Goal: Task Accomplishment & Management: Use online tool/utility

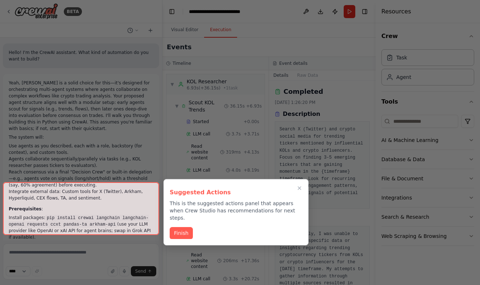
scroll to position [70, 0]
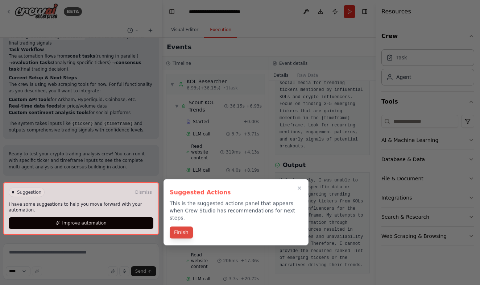
click at [185, 228] on button "Finish" at bounding box center [181, 233] width 23 height 12
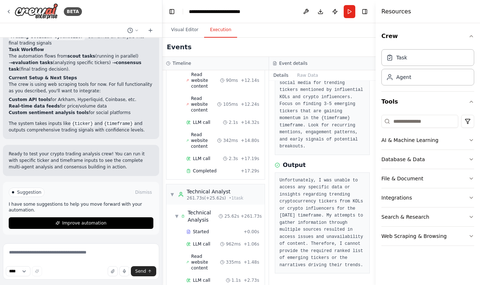
scroll to position [2222, 0]
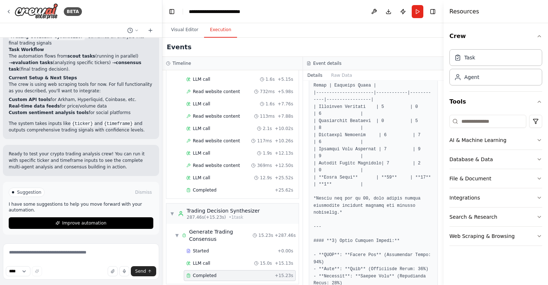
scroll to position [471, 0]
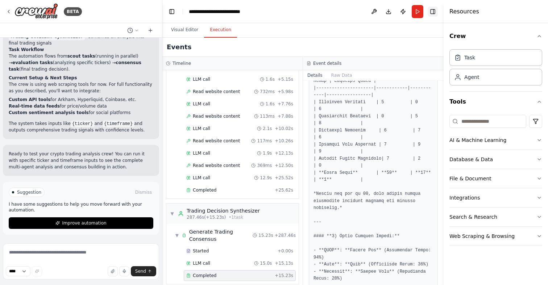
click at [430, 11] on button "Toggle Right Sidebar" at bounding box center [433, 12] width 10 height 10
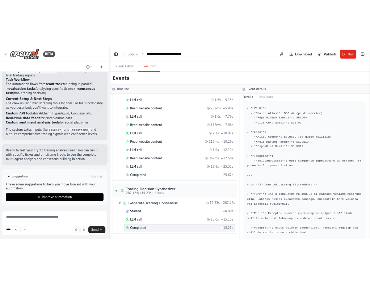
scroll to position [588, 0]
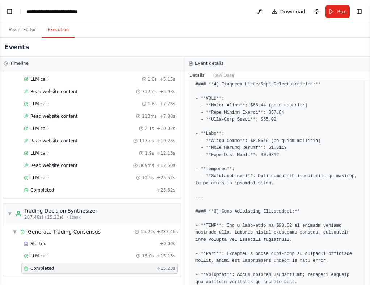
select select "****"
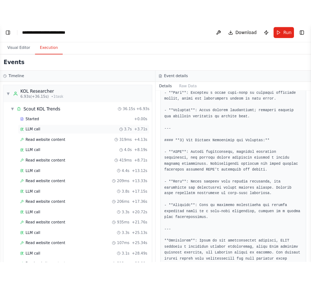
scroll to position [1, 0]
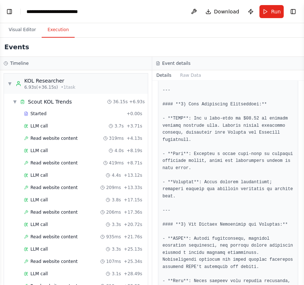
select select "****"
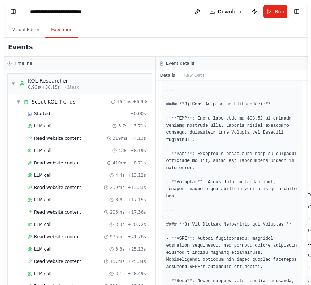
scroll to position [652, 0]
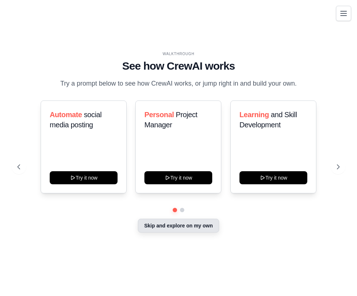
click at [155, 231] on button "Skip and explore on my own" at bounding box center [178, 226] width 81 height 14
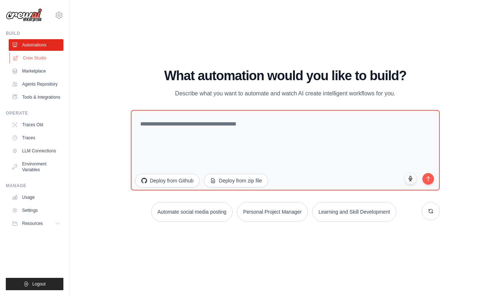
click at [41, 56] on link "Crew Studio" at bounding box center [36, 58] width 55 height 12
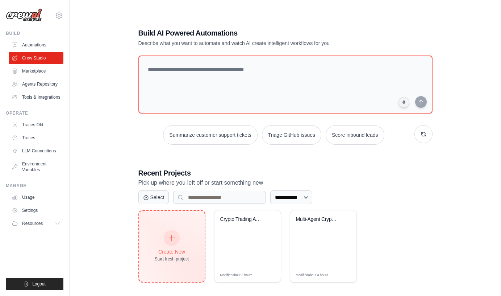
click at [148, 238] on div "Create New Start fresh project" at bounding box center [172, 246] width 66 height 71
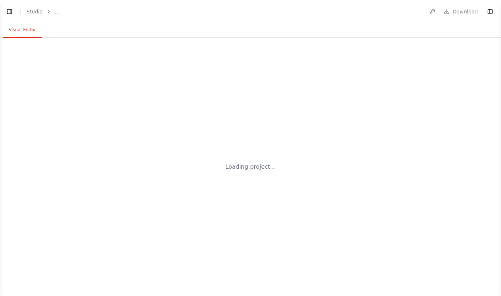
select select "****"
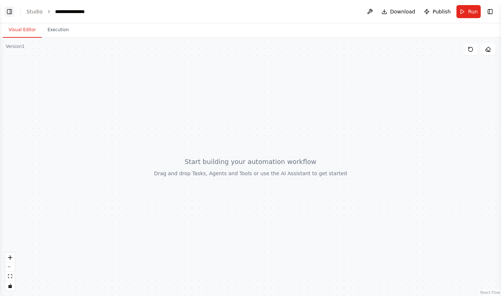
click at [10, 11] on button "Toggle Left Sidebar" at bounding box center [9, 12] width 10 height 10
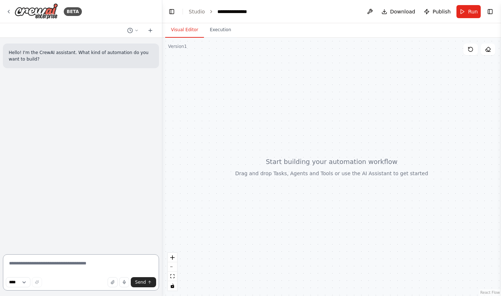
click at [30, 265] on textarea at bounding box center [81, 272] width 156 height 36
click at [48, 261] on textarea at bounding box center [81, 272] width 156 height 36
type textarea "**********"
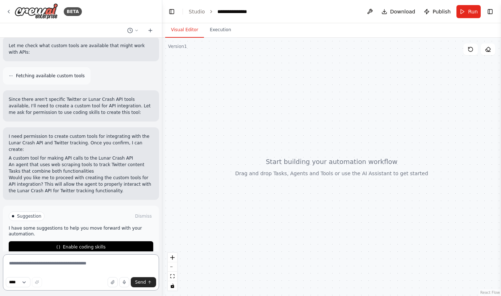
scroll to position [202, 0]
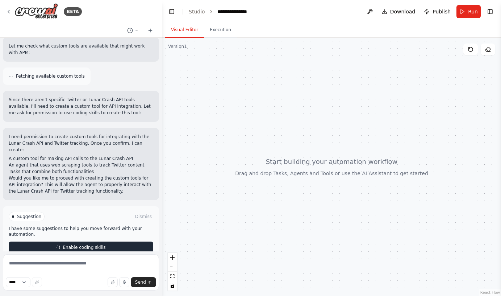
click at [76, 244] on span "Enable coding skills" at bounding box center [84, 247] width 43 height 6
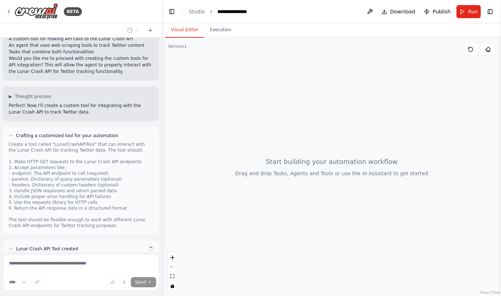
scroll to position [368, 0]
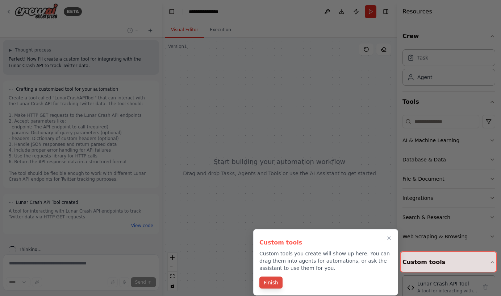
click at [270, 288] on button "Finish" at bounding box center [271, 283] width 23 height 12
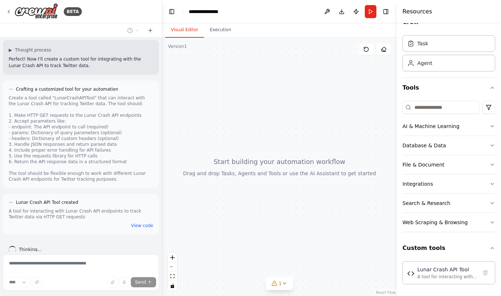
scroll to position [14, 0]
click at [434, 270] on div "Lunar Crash API Tool" at bounding box center [448, 268] width 60 height 7
click at [327, 10] on button at bounding box center [328, 11] width 12 height 13
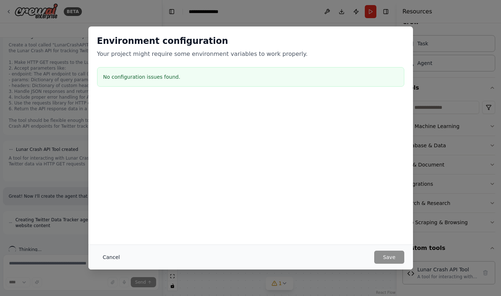
click at [113, 256] on button "Cancel" at bounding box center [111, 256] width 29 height 13
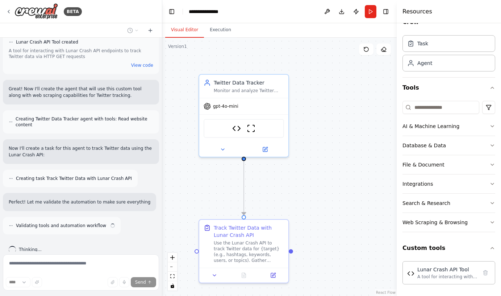
scroll to position [534, 0]
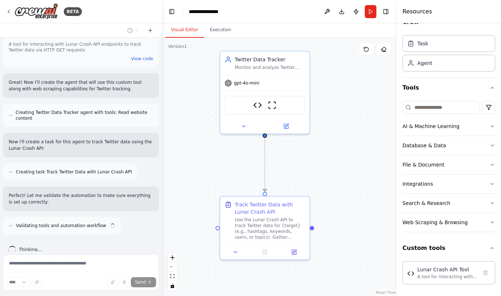
drag, startPoint x: 287, startPoint y: 179, endPoint x: 306, endPoint y: 159, distance: 28.0
click at [306, 159] on div ".deletable-edge-delete-btn { width: 20px; height: 20px; border: 0px solid #ffff…" at bounding box center [279, 167] width 235 height 258
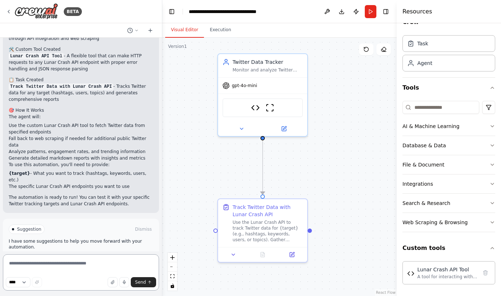
scroll to position [820, 0]
click at [87, 257] on span "Run Automation" at bounding box center [84, 260] width 35 height 6
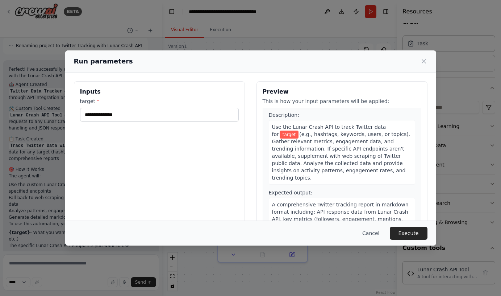
scroll to position [15, 0]
click at [370, 231] on button "Cancel" at bounding box center [371, 233] width 29 height 13
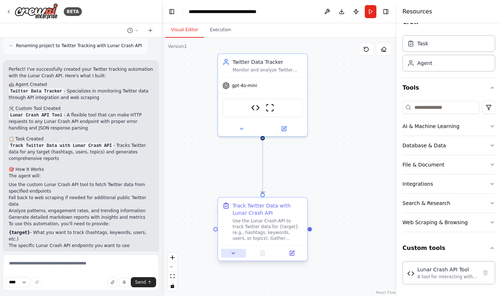
click at [233, 255] on icon at bounding box center [234, 253] width 6 height 6
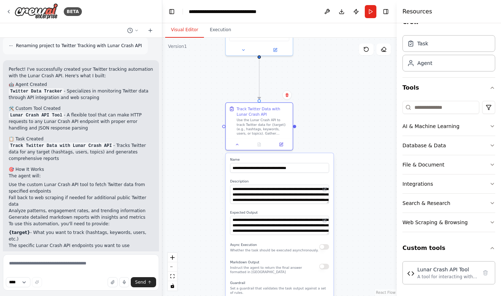
drag, startPoint x: 310, startPoint y: 205, endPoint x: 309, endPoint y: 104, distance: 101.1
click at [310, 102] on div ".deletable-edge-delete-btn { width: 20px; height: 20px; border: 0px solid #ffff…" at bounding box center [279, 167] width 235 height 258
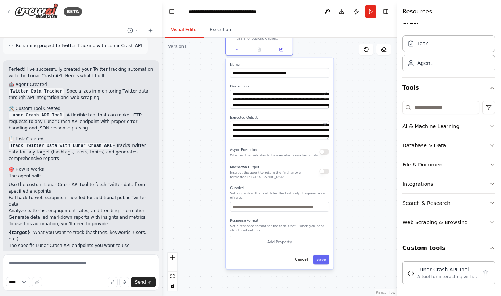
drag, startPoint x: 340, startPoint y: 130, endPoint x: 340, endPoint y: 35, distance: 95.0
click at [340, 35] on div "Visual Editor Execution Version 1 Show Tools Hide Agents .deletable-edge-delete…" at bounding box center [279, 159] width 235 height 273
click at [53, 260] on textarea at bounding box center [81, 272] width 156 height 36
type textarea "**********"
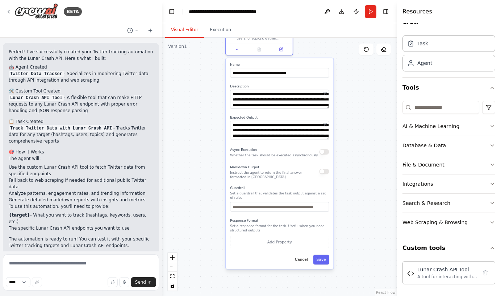
scroll to position [810, 0]
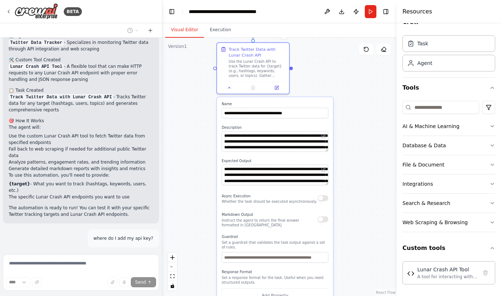
drag, startPoint x: 353, startPoint y: 100, endPoint x: 353, endPoint y: 143, distance: 43.5
click at [353, 143] on div ".deletable-edge-delete-btn { width: 20px; height: 20px; border: 0px solid #ffff…" at bounding box center [279, 167] width 235 height 258
click at [228, 89] on button at bounding box center [229, 86] width 20 height 7
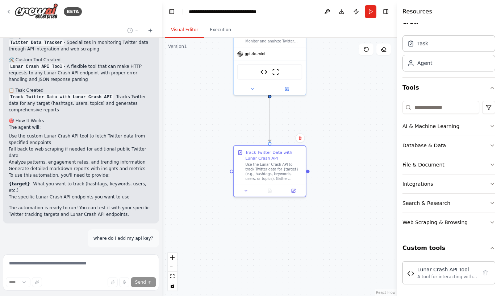
drag, startPoint x: 299, startPoint y: 94, endPoint x: 317, endPoint y: 206, distance: 113.4
click at [317, 206] on div ".deletable-edge-delete-btn { width: 20px; height: 20px; border: 0px solid #ffff…" at bounding box center [279, 167] width 235 height 258
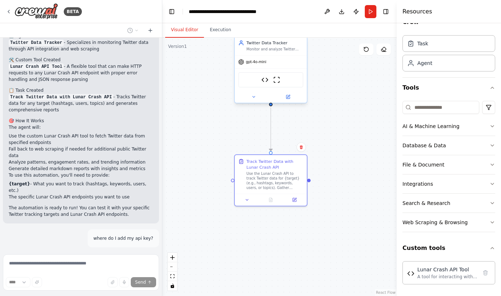
click at [272, 52] on div "Twitter Data Tracker Monitor and analyze Twitter data using the Lunar Crash API…" at bounding box center [271, 45] width 72 height 19
click at [253, 96] on icon at bounding box center [254, 97] width 5 height 5
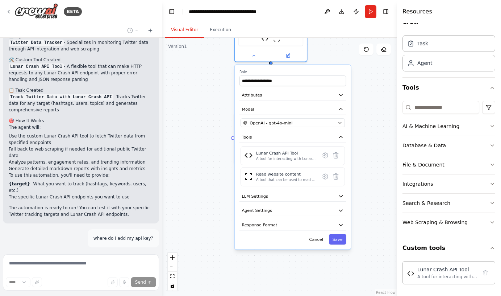
drag, startPoint x: 203, startPoint y: 153, endPoint x: 203, endPoint y: 111, distance: 42.4
click at [203, 111] on div ".deletable-edge-delete-btn { width: 20px; height: 20px; border: 0px solid #ffff…" at bounding box center [279, 167] width 235 height 258
click at [290, 119] on button "OpenAI - gpt-4o-mini" at bounding box center [293, 122] width 104 height 9
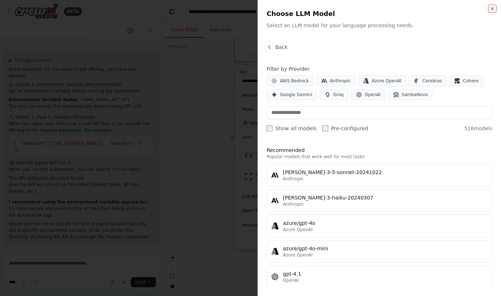
scroll to position [0, 0]
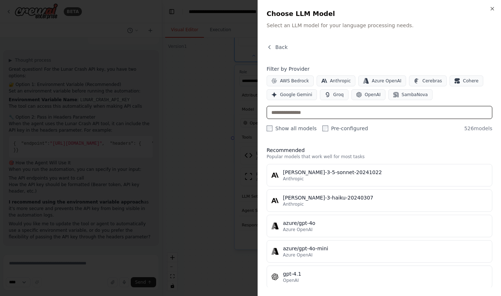
click at [359, 112] on input "text" at bounding box center [380, 112] width 226 height 13
type input "*"
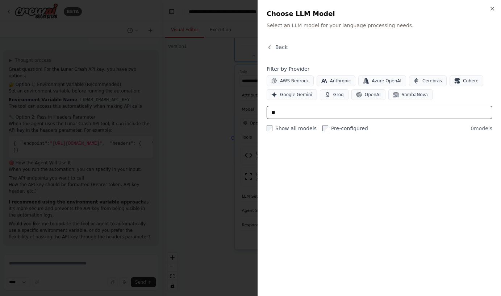
type input "*"
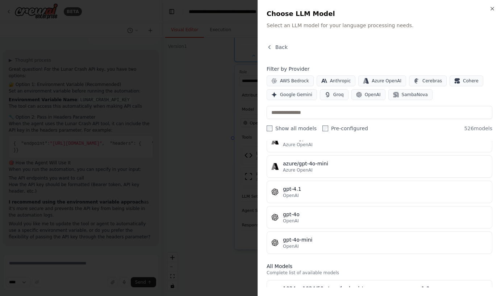
click at [216, 195] on div at bounding box center [250, 148] width 501 height 296
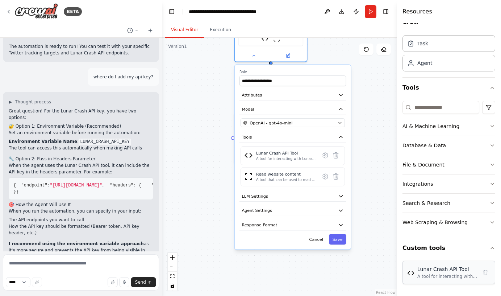
click at [422, 272] on div "Lunar Crash API Tool" at bounding box center [448, 268] width 60 height 7
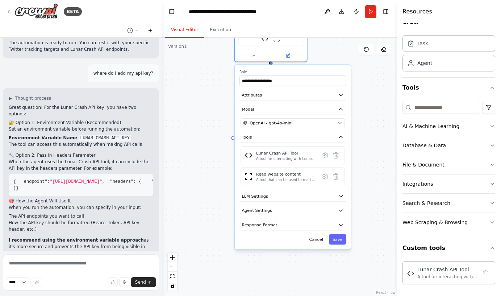
click at [149, 28] on icon at bounding box center [151, 31] width 6 height 6
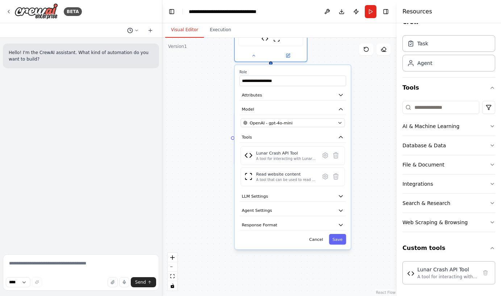
click at [132, 30] on circle at bounding box center [130, 30] width 5 height 5
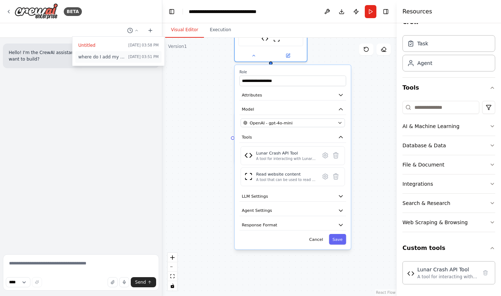
click at [107, 59] on span "where do I add my api key?" at bounding box center [101, 57] width 47 height 6
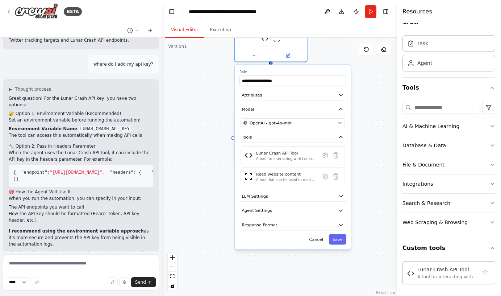
scroll to position [979, 0]
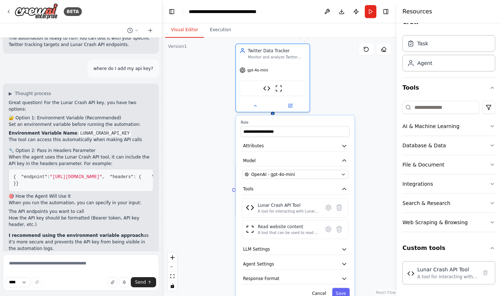
drag, startPoint x: 202, startPoint y: 132, endPoint x: 205, endPoint y: 166, distance: 34.2
click at [205, 166] on div ".deletable-edge-delete-btn { width: 20px; height: 20px; border: 0px solid #ffff…" at bounding box center [279, 167] width 235 height 258
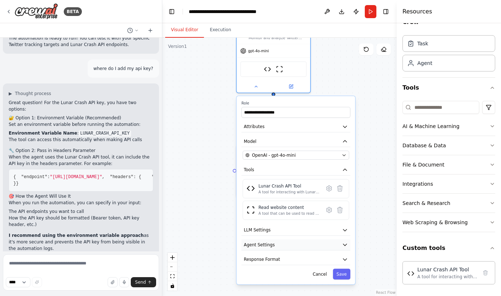
click at [301, 245] on button "Agent Settings" at bounding box center [295, 244] width 109 height 11
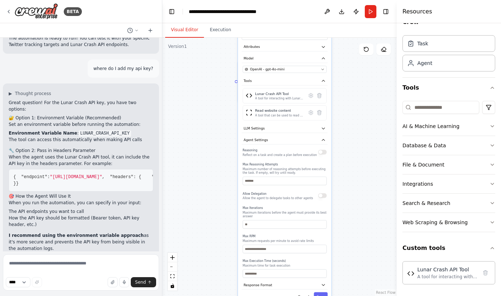
drag, startPoint x: 247, startPoint y: 254, endPoint x: 235, endPoint y: 149, distance: 105.5
click at [235, 149] on div ".deletable-edge-delete-btn { width: 20px; height: 20px; border: 0px solid #ffff…" at bounding box center [279, 167] width 235 height 258
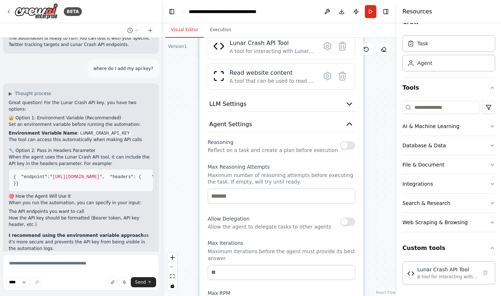
drag, startPoint x: 199, startPoint y: 148, endPoint x: 186, endPoint y: 143, distance: 14.8
click at [186, 143] on div ".deletable-edge-delete-btn { width: 20px; height: 20px; border: 0px solid #ffff…" at bounding box center [279, 167] width 235 height 258
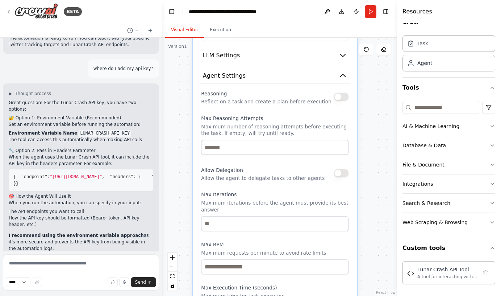
drag, startPoint x: 187, startPoint y: 181, endPoint x: 181, endPoint y: 133, distance: 48.2
click at [181, 133] on div ".deletable-edge-delete-btn { width: 20px; height: 20px; border: 0px solid #ffff…" at bounding box center [279, 167] width 235 height 258
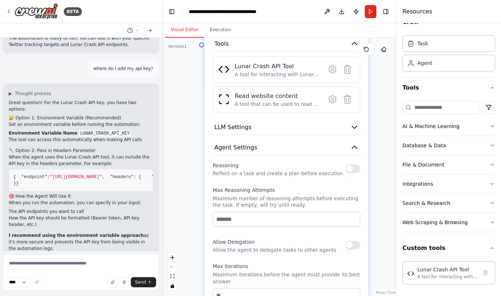
drag, startPoint x: 183, startPoint y: 156, endPoint x: 194, endPoint y: 229, distance: 74.1
click at [194, 229] on div ".deletable-edge-delete-btn { width: 20px; height: 20px; border: 0px solid #ffff…" at bounding box center [279, 167] width 235 height 258
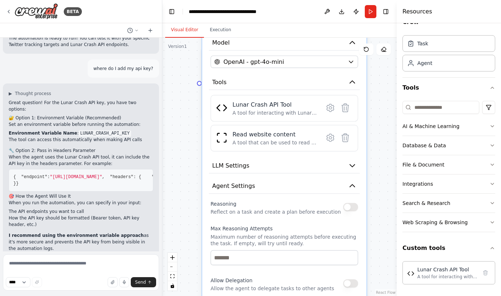
drag, startPoint x: 194, startPoint y: 229, endPoint x: 192, endPoint y: 267, distance: 38.1
click at [192, 267] on div ".deletable-edge-delete-btn { width: 20px; height: 20px; border: 0px solid #ffff…" at bounding box center [279, 167] width 235 height 258
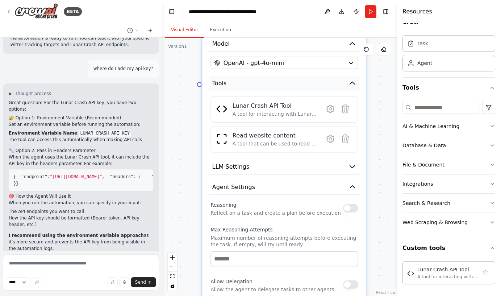
click at [354, 83] on icon "button" at bounding box center [352, 83] width 5 height 3
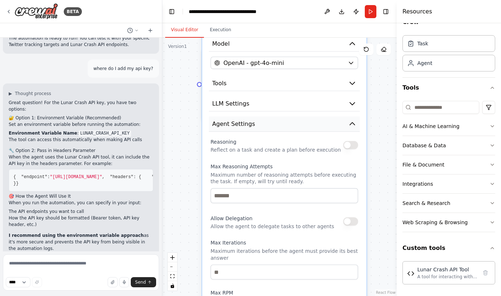
click at [334, 123] on button "Agent Settings" at bounding box center [284, 123] width 151 height 15
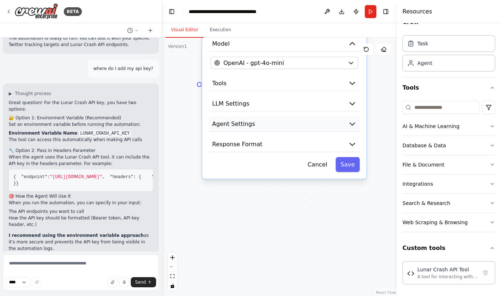
click at [334, 123] on button "Agent Settings" at bounding box center [284, 123] width 151 height 15
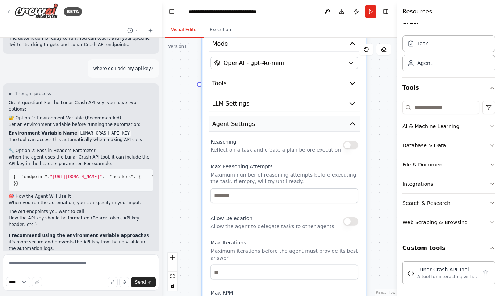
click at [315, 125] on button "Agent Settings" at bounding box center [284, 123] width 151 height 15
click at [260, 124] on button "Agent Settings" at bounding box center [284, 123] width 151 height 15
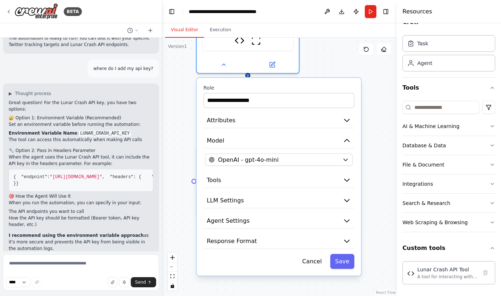
drag, startPoint x: 196, startPoint y: 120, endPoint x: 192, endPoint y: 218, distance: 97.9
click at [192, 218] on div ".deletable-edge-delete-btn { width: 20px; height: 20px; border: 0px solid #ffff…" at bounding box center [279, 167] width 235 height 258
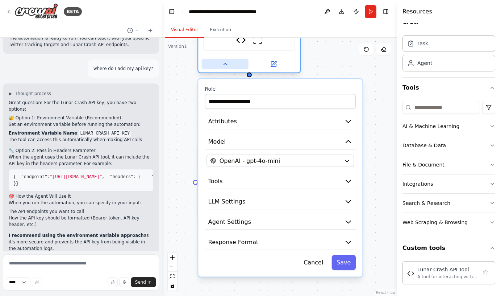
click at [231, 62] on button at bounding box center [225, 64] width 47 height 10
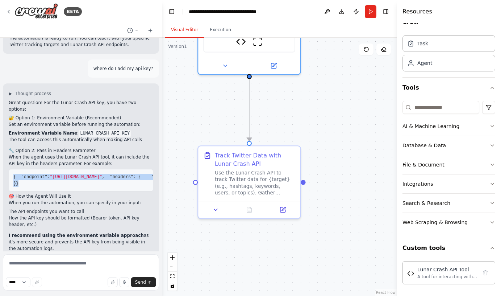
drag, startPoint x: 18, startPoint y: 184, endPoint x: 9, endPoint y: 141, distance: 44.1
click at [9, 169] on pre "{ "endpoint" : "https://api.lunarcrash.com/v1/twitter/data" , "headers" : { "Au…" at bounding box center [81, 180] width 145 height 22
copy code "{ "endpoint" : "https://api.lunarcrash.com/v1/twitter/data" , "headers" : { "Au…"
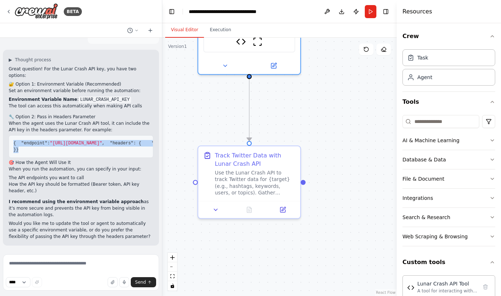
scroll to position [1013, 0]
click at [443, 195] on button "Integrations" at bounding box center [449, 197] width 93 height 19
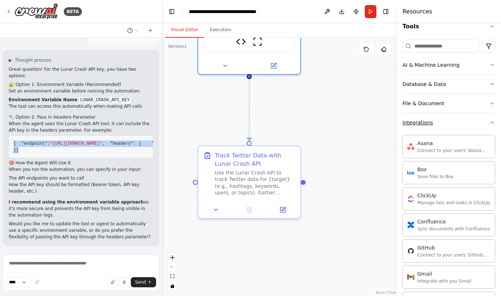
click at [443, 126] on button "Integrations" at bounding box center [449, 122] width 93 height 19
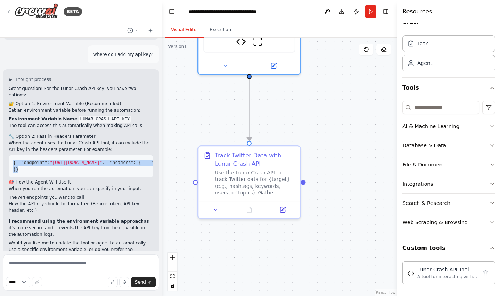
scroll to position [991, 0]
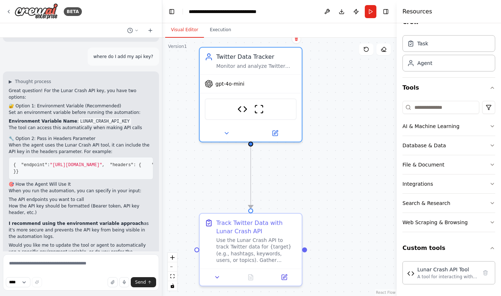
drag, startPoint x: 225, startPoint y: 87, endPoint x: 227, endPoint y: 154, distance: 67.4
click at [227, 154] on div ".deletable-edge-delete-btn { width: 20px; height: 20px; border: 0px solid #ffff…" at bounding box center [279, 167] width 235 height 258
click at [246, 61] on div "Twitter Data Tracker Monitor and analyze Twitter data using the Lunar Crash API…" at bounding box center [256, 59] width 80 height 17
click at [220, 132] on button at bounding box center [226, 131] width 47 height 10
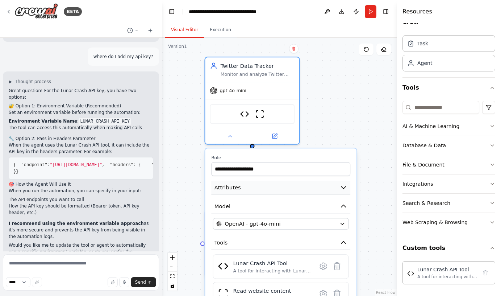
click at [328, 182] on button "Attributes" at bounding box center [280, 188] width 139 height 14
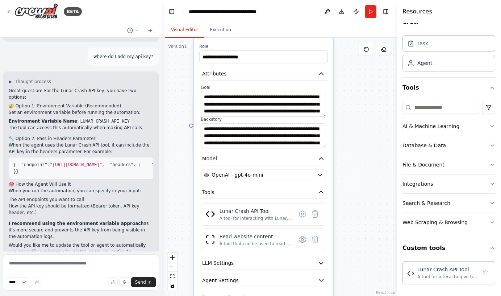
drag, startPoint x: 363, startPoint y: 207, endPoint x: 342, endPoint y: 94, distance: 115.0
click at [342, 93] on div ".deletable-edge-delete-btn { width: 20px; height: 20px; border: 0px solid #ffff…" at bounding box center [279, 167] width 235 height 258
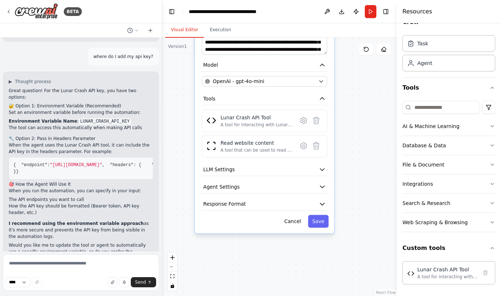
drag, startPoint x: 350, startPoint y: 159, endPoint x: 352, endPoint y: 65, distance: 94.3
click at [351, 65] on div ".deletable-edge-delete-btn { width: 20px; height: 20px; border: 0px solid #ffff…" at bounding box center [279, 167] width 235 height 258
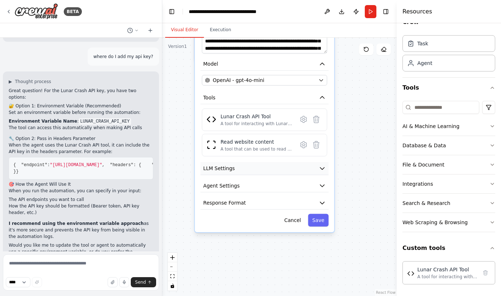
click at [320, 172] on button "LLM Settings" at bounding box center [264, 168] width 128 height 13
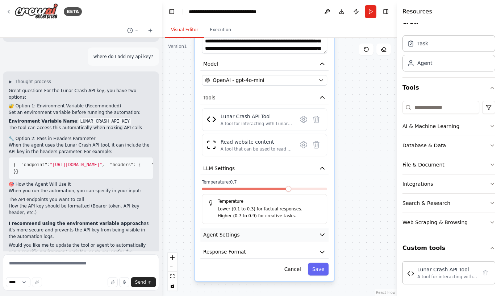
click at [297, 232] on button "Agent Settings" at bounding box center [264, 234] width 128 height 13
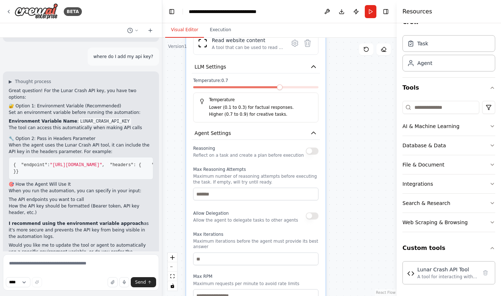
drag, startPoint x: 348, startPoint y: 224, endPoint x: 339, endPoint y: 122, distance: 102.3
click at [339, 122] on div ".deletable-edge-delete-btn { width: 20px; height: 20px; border: 0px solid #ffff…" at bounding box center [279, 167] width 235 height 258
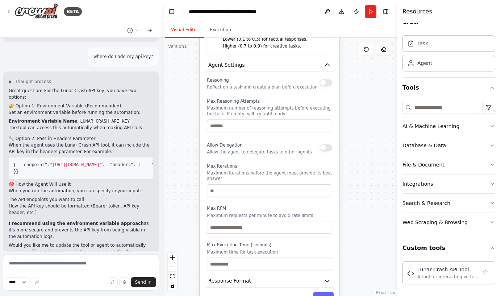
drag, startPoint x: 335, startPoint y: 195, endPoint x: 349, endPoint y: 129, distance: 67.1
click at [349, 129] on div ".deletable-edge-delete-btn { width: 20px; height: 20px; border: 0px solid #ffff…" at bounding box center [279, 167] width 235 height 258
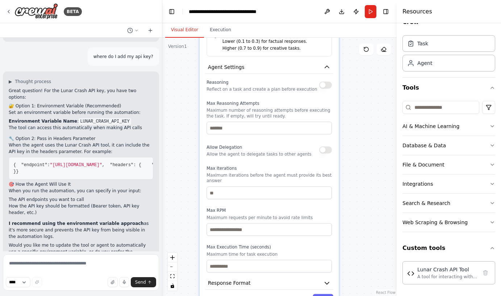
click at [106, 199] on li "The API endpoints you want to call" at bounding box center [81, 199] width 145 height 7
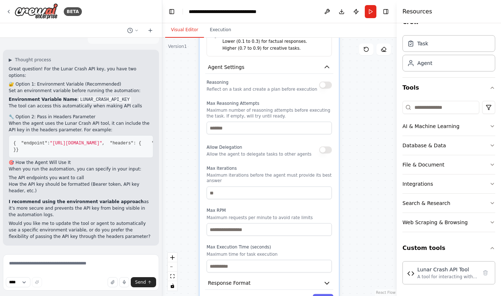
scroll to position [1013, 0]
click at [73, 265] on textarea at bounding box center [81, 272] width 156 height 36
type textarea "**********"
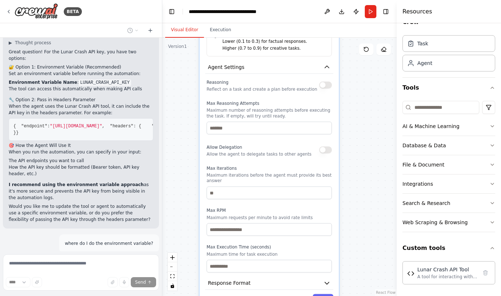
scroll to position [1061, 0]
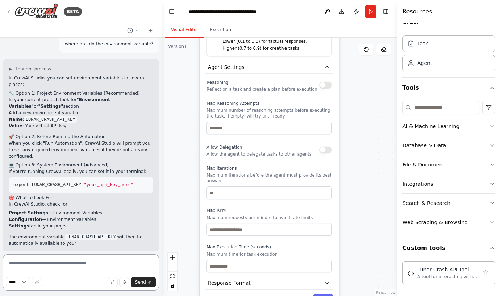
click at [83, 266] on textarea at bounding box center [81, 272] width 156 height 36
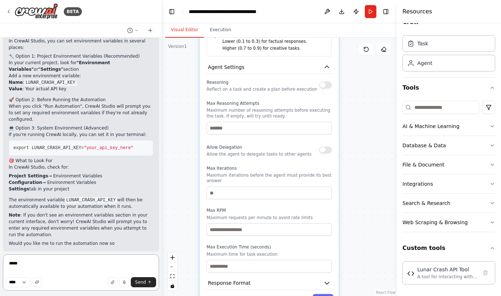
scroll to position [1273, 0]
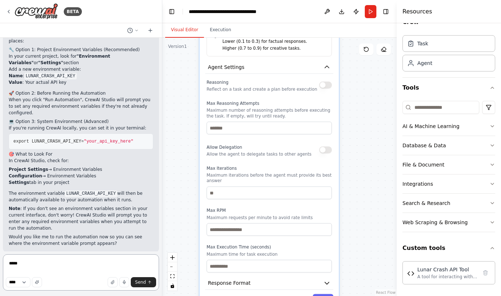
click at [50, 262] on textarea "****" at bounding box center [81, 272] width 156 height 36
type textarea "*"
paste textarea "**********"
type textarea "**********"
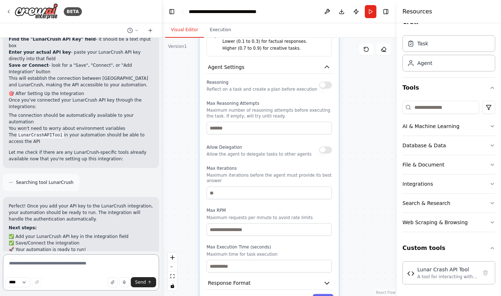
scroll to position [1604, 0]
click at [423, 186] on div "Integrations" at bounding box center [418, 183] width 30 height 7
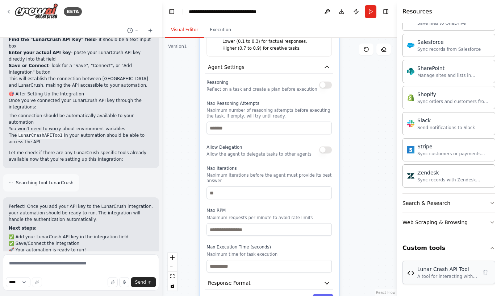
scroll to position [594, 0]
click at [448, 282] on div "Lunar Crash API Tool A tool for interacting with Lunar Crash API endpoints to t…" at bounding box center [449, 272] width 93 height 23
click at [448, 270] on div "Lunar Crash API Tool" at bounding box center [448, 268] width 60 height 7
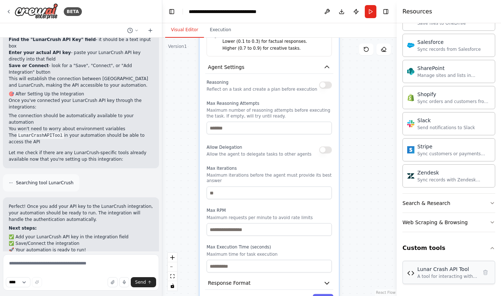
click at [448, 270] on div "Lunar Crash API Tool" at bounding box center [448, 268] width 60 height 7
click at [439, 287] on div "Lunar Crash API Tool A tool for interacting with Lunar Crash API endpoints to t…" at bounding box center [449, 274] width 93 height 32
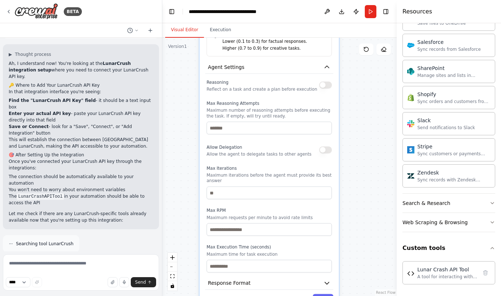
scroll to position [1510, 0]
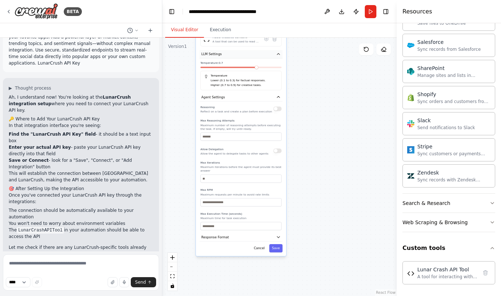
click at [279, 56] on icon "button" at bounding box center [278, 54] width 5 height 5
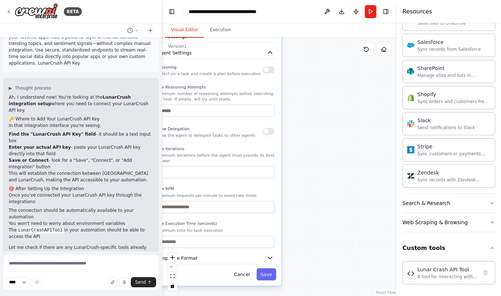
drag, startPoint x: 296, startPoint y: 92, endPoint x: 329, endPoint y: 213, distance: 125.3
click at [329, 213] on div ".deletable-edge-delete-btn { width: 20px; height: 20px; border: 0px solid #ffff…" at bounding box center [279, 167] width 235 height 258
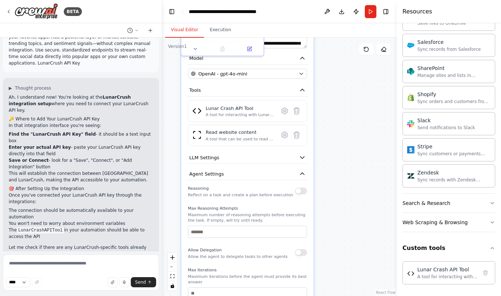
click at [329, 213] on div ".deletable-edge-delete-btn { width: 20px; height: 20px; border: 0px solid #ffff…" at bounding box center [279, 167] width 235 height 258
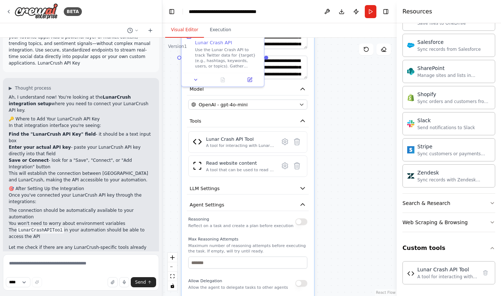
drag, startPoint x: 332, startPoint y: 142, endPoint x: 338, endPoint y: 238, distance: 95.9
click at [338, 238] on div ".deletable-edge-delete-btn { width: 20px; height: 20px; border: 0px solid #ffff…" at bounding box center [279, 167] width 235 height 258
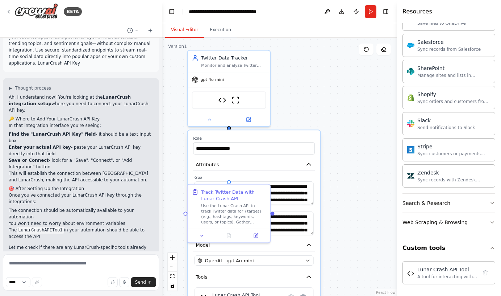
drag, startPoint x: 184, startPoint y: 87, endPoint x: 184, endPoint y: 182, distance: 95.3
click at [184, 182] on div ".deletable-edge-delete-btn { width: 20px; height: 20px; border: 0px solid #ffff…" at bounding box center [279, 167] width 235 height 258
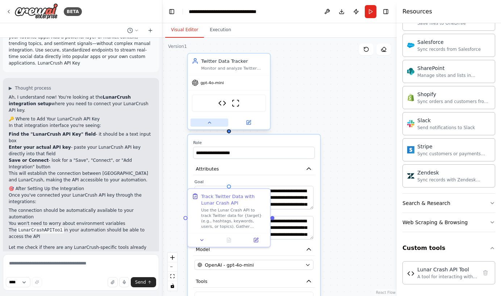
click at [213, 124] on button at bounding box center [210, 123] width 38 height 8
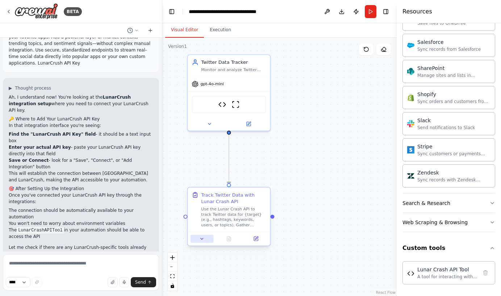
click at [203, 235] on div at bounding box center [229, 239] width 82 height 14
click at [203, 239] on icon at bounding box center [201, 238] width 5 height 5
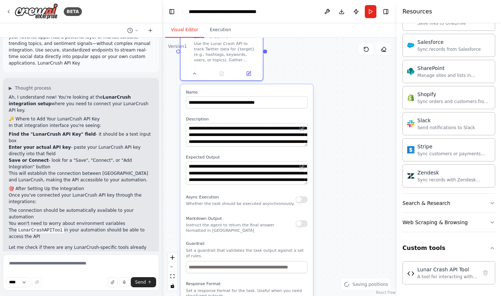
drag, startPoint x: 281, startPoint y: 208, endPoint x: 273, endPoint y: 42, distance: 166.5
click at [273, 42] on div ".deletable-edge-delete-btn { width: 20px; height: 20px; border: 0px solid #ffff…" at bounding box center [279, 167] width 235 height 258
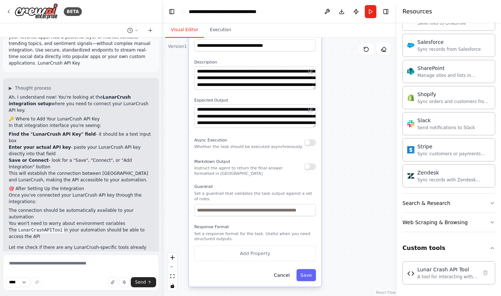
drag, startPoint x: 344, startPoint y: 186, endPoint x: 353, endPoint y: 129, distance: 57.5
click at [353, 129] on div ".deletable-edge-delete-btn { width: 20px; height: 20px; border: 0px solid #ffff…" at bounding box center [279, 167] width 235 height 258
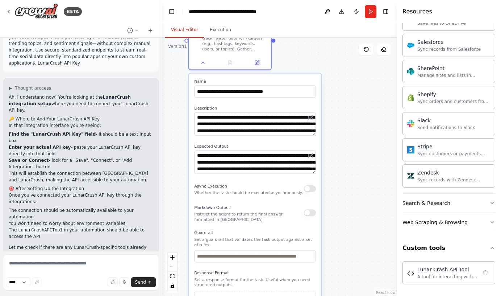
drag, startPoint x: 354, startPoint y: 121, endPoint x: 354, endPoint y: 167, distance: 46.4
click at [354, 167] on div ".deletable-edge-delete-btn { width: 20px; height: 20px; border: 0px solid #ffff…" at bounding box center [279, 167] width 235 height 258
click at [313, 118] on icon at bounding box center [310, 117] width 5 height 5
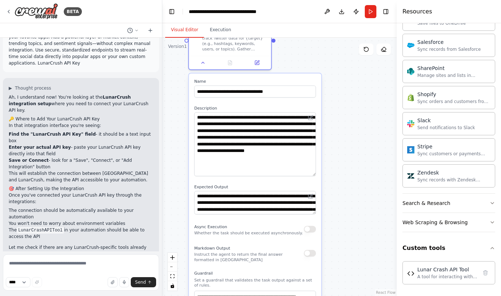
click at [329, 175] on div ".deletable-edge-delete-btn { width: 20px; height: 20px; border: 0px solid #ffff…" at bounding box center [279, 167] width 235 height 258
click at [268, 92] on input "**********" at bounding box center [255, 92] width 122 height 12
click at [270, 94] on input "**********" at bounding box center [255, 92] width 122 height 12
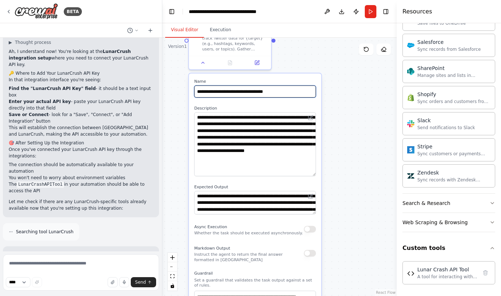
scroll to position [1604, 0]
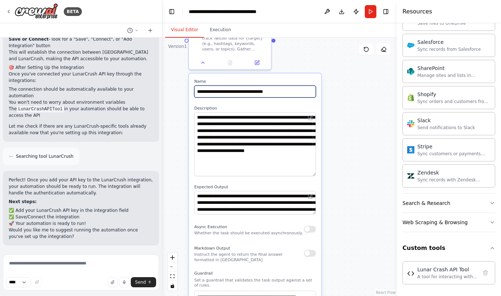
type input "**********"
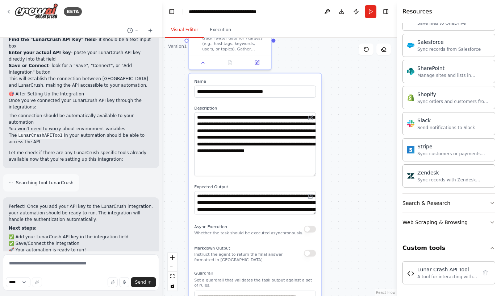
click at [109, 123] on div "Ah, I understand now! You're looking at the LunarCrush integration setup where …" at bounding box center [81, 80] width 145 height 163
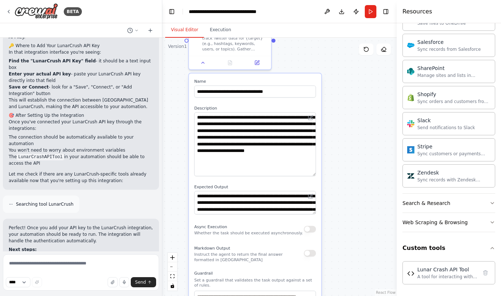
scroll to position [1578, 0]
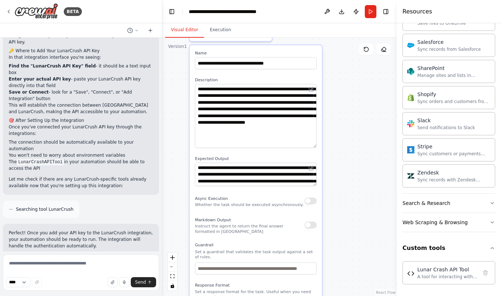
drag, startPoint x: 337, startPoint y: 202, endPoint x: 337, endPoint y: 174, distance: 28.3
click at [337, 174] on div ".deletable-edge-delete-btn { width: 20px; height: 20px; border: 0px solid #ffff…" at bounding box center [279, 167] width 235 height 258
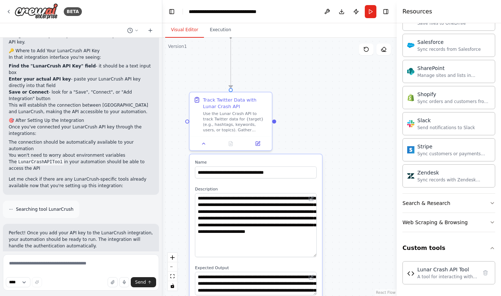
drag, startPoint x: 343, startPoint y: 144, endPoint x: 343, endPoint y: 253, distance: 109.1
click at [343, 253] on div ".deletable-edge-delete-btn { width: 20px; height: 20px; border: 0px solid #ffff…" at bounding box center [279, 167] width 235 height 258
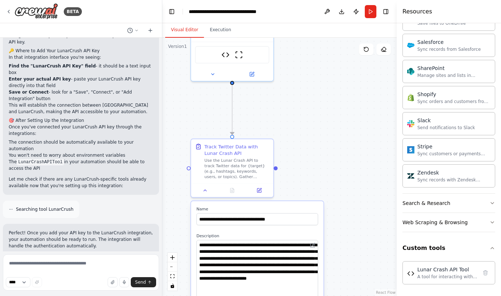
drag, startPoint x: 354, startPoint y: 192, endPoint x: 356, endPoint y: 240, distance: 47.9
click at [356, 240] on div ".deletable-edge-delete-btn { width: 20px; height: 20px; border: 0px solid #ffff…" at bounding box center [279, 167] width 235 height 258
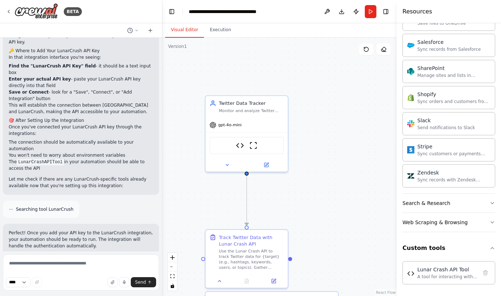
drag, startPoint x: 319, startPoint y: 134, endPoint x: 334, endPoint y: 224, distance: 91.1
click at [334, 224] on div ".deletable-edge-delete-btn { width: 20px; height: 20px; border: 0px solid #ffff…" at bounding box center [279, 167] width 235 height 258
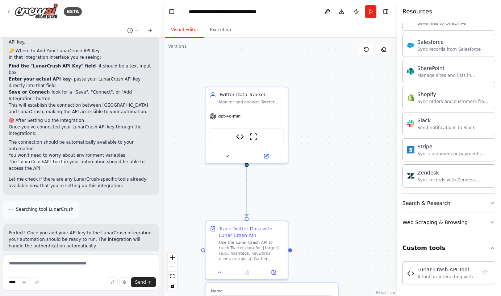
drag, startPoint x: 334, startPoint y: 224, endPoint x: 319, endPoint y: 130, distance: 95.1
click at [319, 130] on div ".deletable-edge-delete-btn { width: 20px; height: 20px; border: 0px solid #ffff…" at bounding box center [279, 167] width 235 height 258
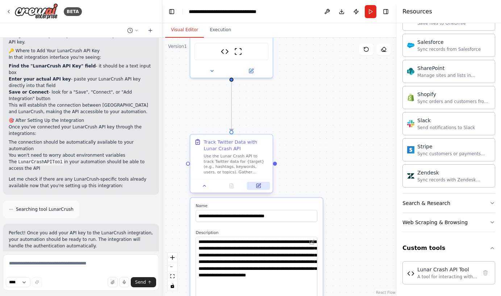
click at [261, 184] on icon at bounding box center [258, 185] width 5 height 5
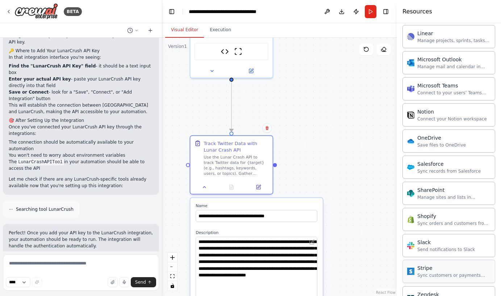
scroll to position [437, 0]
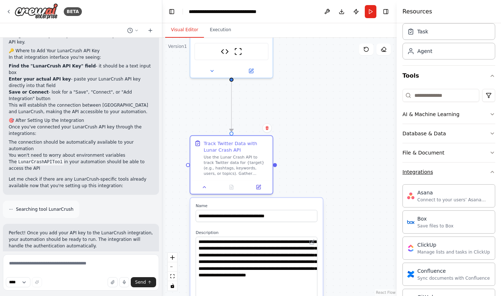
click at [445, 173] on button "Integrations" at bounding box center [449, 171] width 93 height 19
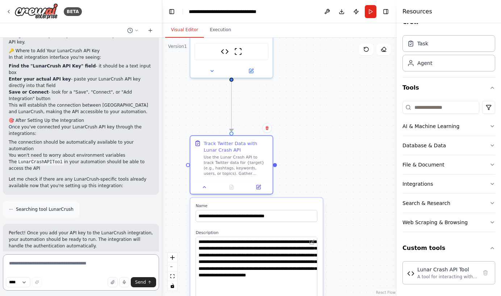
click at [107, 260] on textarea at bounding box center [81, 272] width 156 height 36
click at [434, 274] on div "A tool for interacting with Lunar Crash API endpoints to track Twitter data via…" at bounding box center [448, 276] width 60 height 6
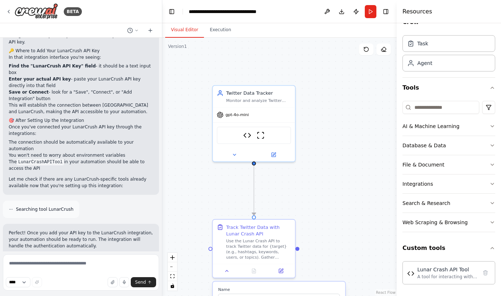
drag, startPoint x: 293, startPoint y: 98, endPoint x: 316, endPoint y: 182, distance: 86.7
click at [316, 182] on div ".deletable-edge-delete-btn { width: 20px; height: 20px; border: 0px solid #ffff…" at bounding box center [279, 167] width 235 height 258
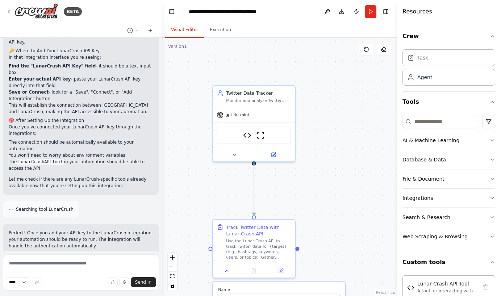
scroll to position [0, 0]
click at [442, 287] on div "A tool for interacting with Lunar Crash API endpoints to track Twitter data via…" at bounding box center [448, 290] width 60 height 6
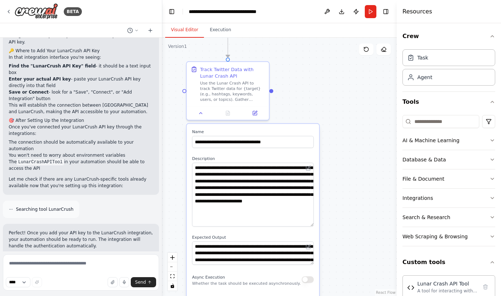
drag, startPoint x: 343, startPoint y: 210, endPoint x: 317, endPoint y: 53, distance: 159.5
click at [317, 53] on div ".deletable-edge-delete-btn { width: 20px; height: 20px; border: 0px solid #ffff…" at bounding box center [279, 167] width 235 height 258
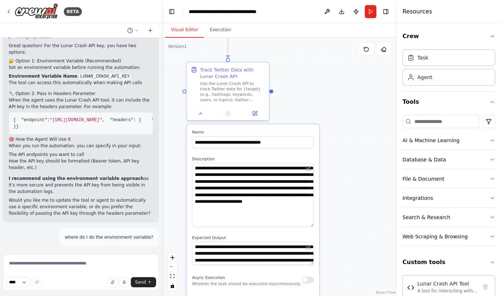
scroll to position [1020, 0]
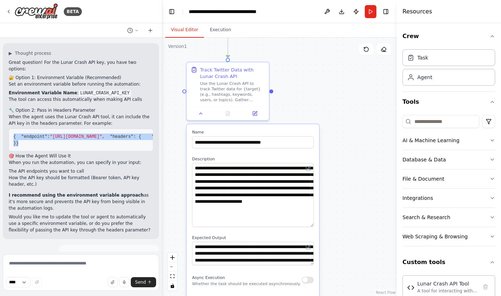
drag, startPoint x: 26, startPoint y: 147, endPoint x: 9, endPoint y: 104, distance: 46.0
click at [9, 129] on pre "{ "endpoint" : "https://api.lunarcrash.com/v1/twitter/data" , "headers" : { "Au…" at bounding box center [81, 140] width 145 height 22
copy code "{ "endpoint" : "https://api.lunarcrash.com/v1/twitter/data" , "headers" : { "Au…"
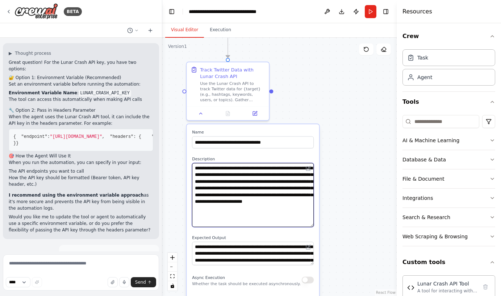
click at [241, 220] on textarea "**********" at bounding box center [253, 195] width 122 height 64
paste textarea "**********"
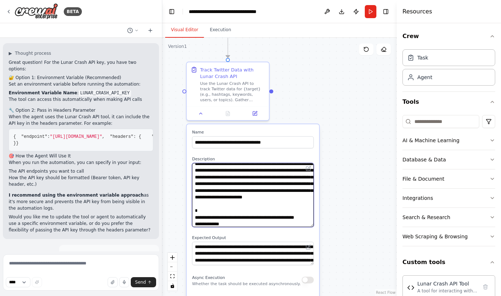
scroll to position [58, 0]
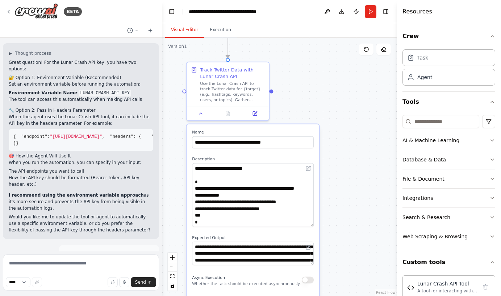
click at [194, 134] on span ""Bearer YOUR_API_KEY_HERE"" at bounding box center [228, 136] width 68 height 5
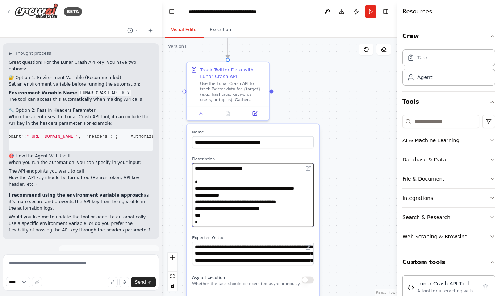
drag, startPoint x: 301, startPoint y: 202, endPoint x: 239, endPoint y: 204, distance: 62.0
click at [239, 204] on textarea "**********" at bounding box center [253, 195] width 122 height 64
paste textarea "**********"
click at [279, 203] on textarea "**********" at bounding box center [253, 195] width 122 height 64
type textarea "**********"
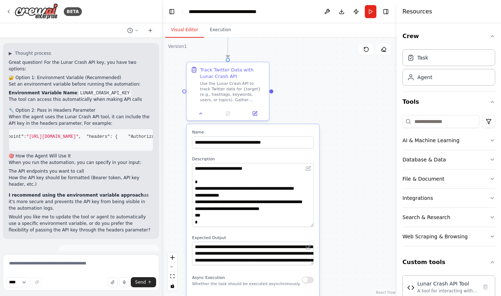
click at [344, 207] on div ".deletable-edge-delete-btn { width: 20px; height: 20px; border: 0px solid #ffff…" at bounding box center [279, 167] width 235 height 258
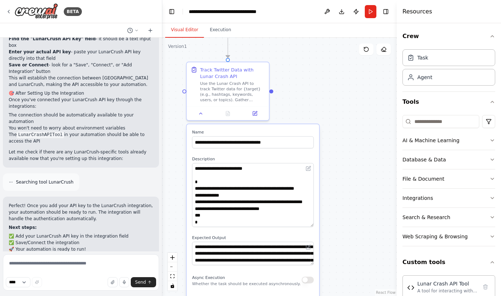
scroll to position [1604, 0]
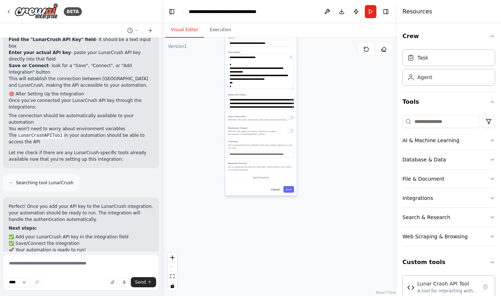
drag, startPoint x: 366, startPoint y: 225, endPoint x: 323, endPoint y: 115, distance: 119.3
click at [323, 115] on div ".deletable-edge-delete-btn { width: 20px; height: 20px; border: 0px solid #ffff…" at bounding box center [279, 167] width 235 height 258
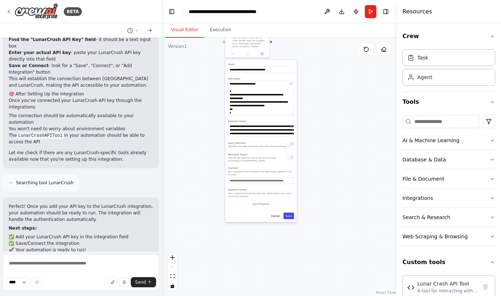
click at [289, 218] on button "Save" at bounding box center [288, 215] width 11 height 7
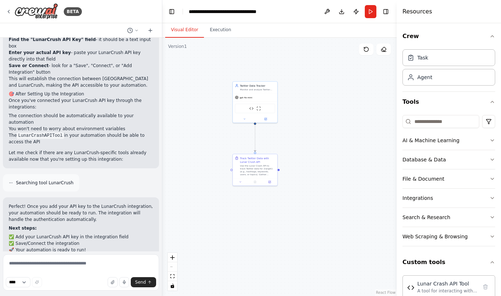
drag, startPoint x: 341, startPoint y: 174, endPoint x: 349, endPoint y: 302, distance: 128.6
click at [349, 295] on html "BETA Hello! I'm the CrewAI assistant. What kind of automation do you want to bu…" at bounding box center [250, 148] width 501 height 296
click at [374, 11] on button "Run" at bounding box center [371, 11] width 12 height 13
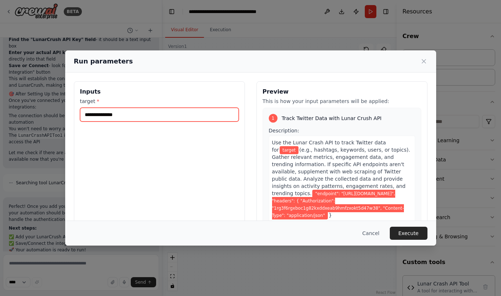
click at [153, 114] on input "target *" at bounding box center [159, 115] width 159 height 14
type input "***"
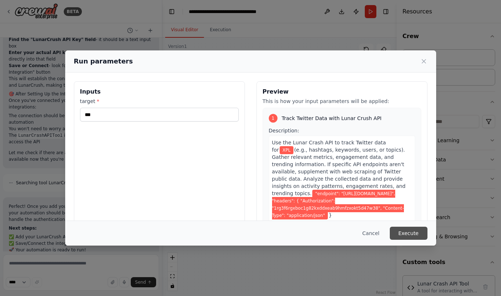
click at [417, 234] on button "Execute" at bounding box center [409, 233] width 38 height 13
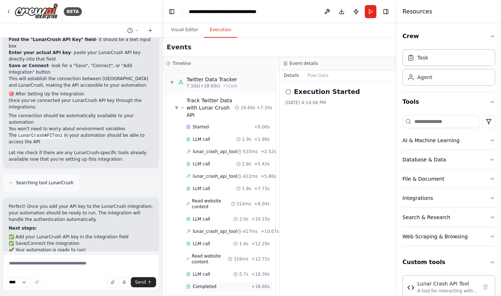
scroll to position [0, 0]
click at [207, 283] on span "Completed" at bounding box center [205, 286] width 24 height 6
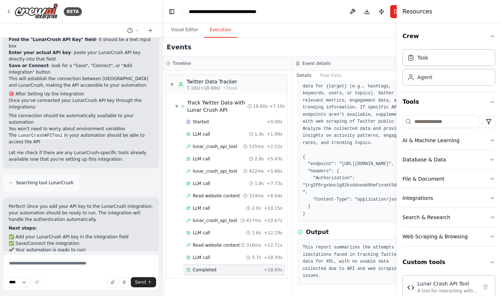
click at [343, 236] on div "Output" at bounding box center [357, 232] width 118 height 9
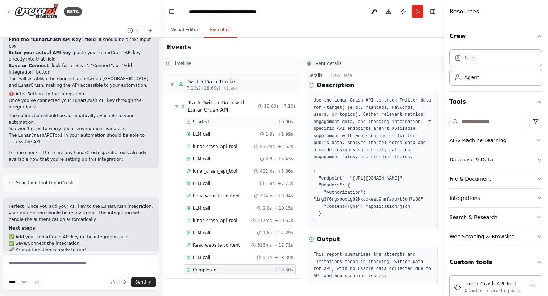
click at [225, 123] on div "Started" at bounding box center [230, 122] width 88 height 6
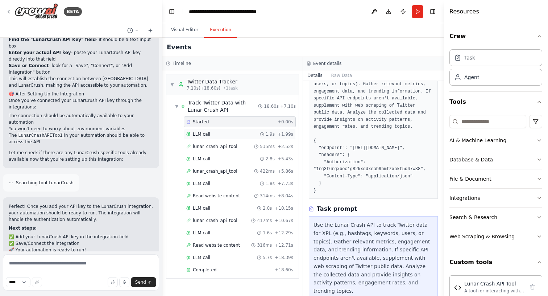
click at [221, 130] on div "LLM call 1.9s + 1.99s" at bounding box center [240, 134] width 112 height 11
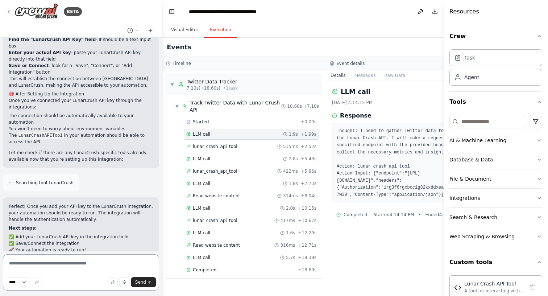
click at [80, 269] on textarea at bounding box center [81, 272] width 156 height 36
type textarea "**********"
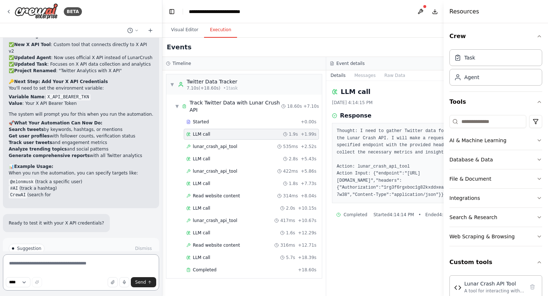
scroll to position [2600, 0]
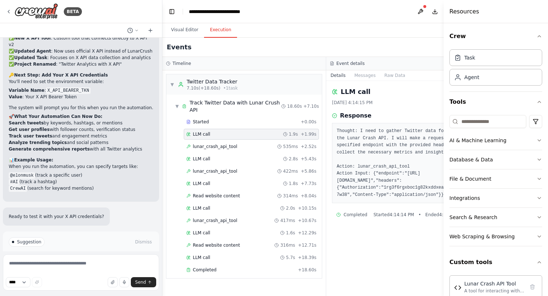
click at [82, 270] on span "Run Automation" at bounding box center [84, 273] width 35 height 6
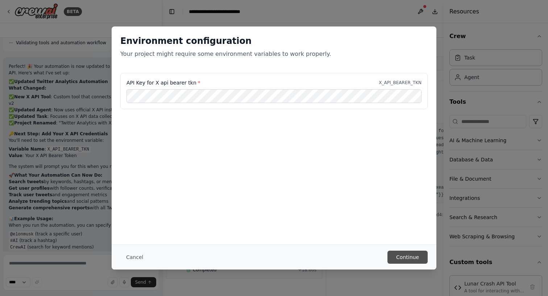
click at [406, 257] on button "Continue" at bounding box center [407, 256] width 40 height 13
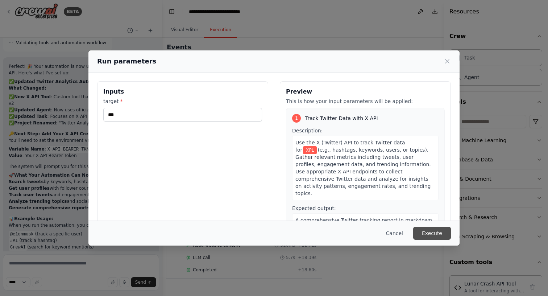
click at [428, 227] on button "Execute" at bounding box center [432, 233] width 38 height 13
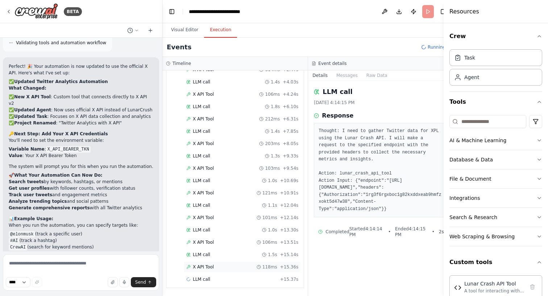
scroll to position [70, 0]
click at [223, 270] on div "X API Tool 118ms + 15.36s" at bounding box center [242, 266] width 117 height 11
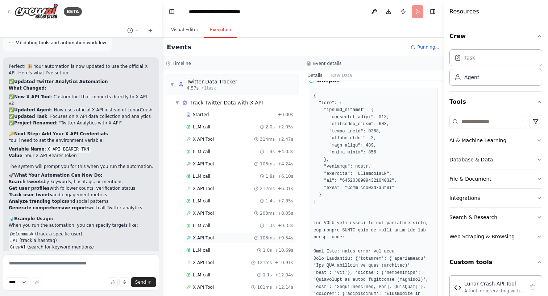
scroll to position [0, 0]
click at [225, 115] on div "Started" at bounding box center [230, 115] width 88 height 6
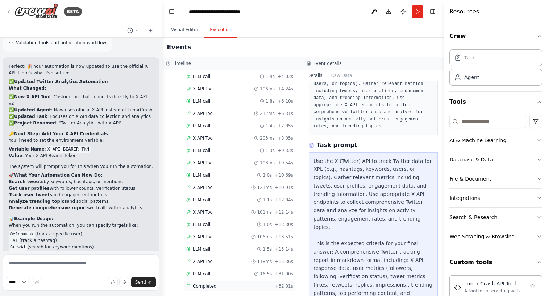
scroll to position [82, 0]
click at [230, 283] on div "Completed" at bounding box center [229, 286] width 86 height 6
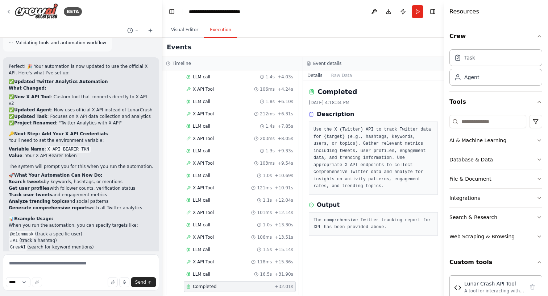
scroll to position [0, 0]
click at [235, 271] on div "LLM call 16.5s + 31.90s" at bounding box center [239, 274] width 107 height 6
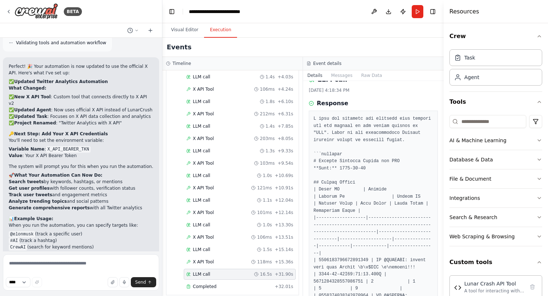
scroll to position [12, 0]
click at [236, 246] on div "LLM call 1.5s + 15.14s" at bounding box center [239, 249] width 107 height 6
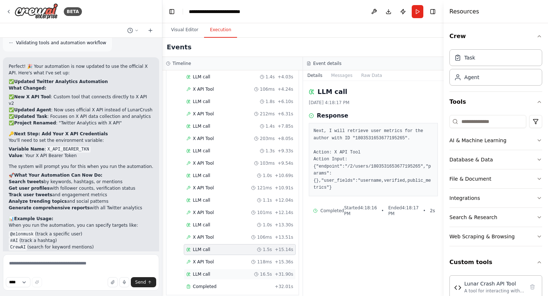
scroll to position [0, 0]
click at [205, 271] on span "LLM call" at bounding box center [201, 274] width 17 height 6
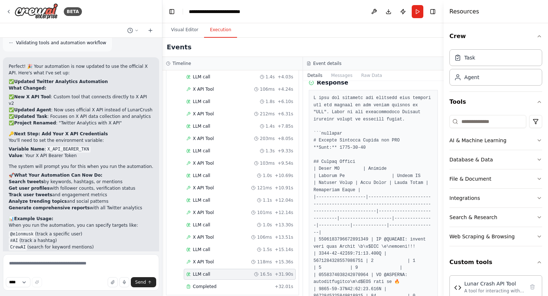
scroll to position [36, 0]
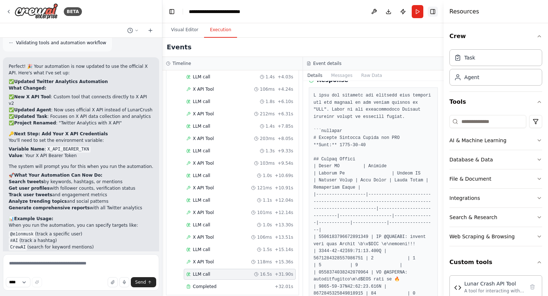
click at [436, 12] on button "Toggle Right Sidebar" at bounding box center [433, 12] width 10 height 10
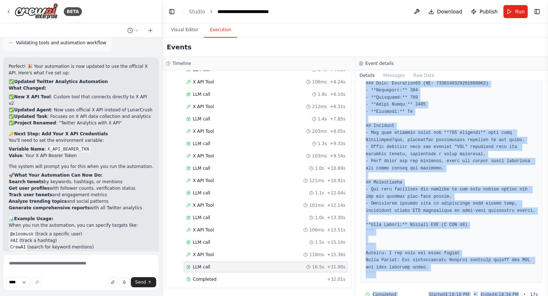
scroll to position [711, 0]
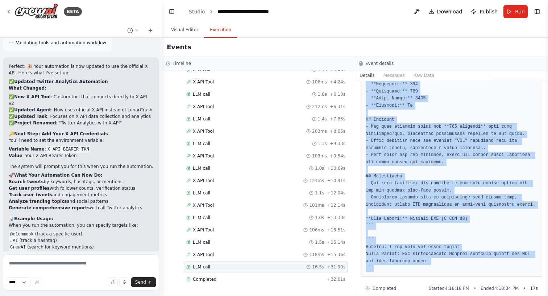
drag, startPoint x: 365, startPoint y: 121, endPoint x: 500, endPoint y: 262, distance: 195.6
copy pre "I have now gathered all relevant user metrics for the authors of the tweets rel…"
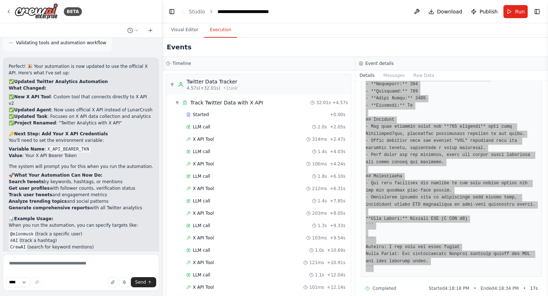
scroll to position [0, 0]
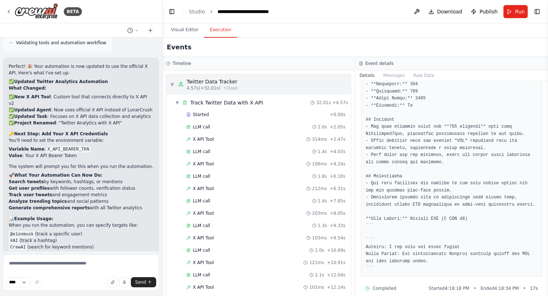
click at [173, 85] on span "▼" at bounding box center [172, 85] width 4 height 6
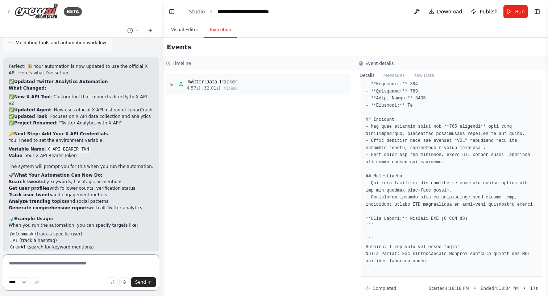
click at [66, 270] on textarea at bounding box center [81, 272] width 156 height 36
click at [191, 29] on button "Visual Editor" at bounding box center [184, 29] width 39 height 15
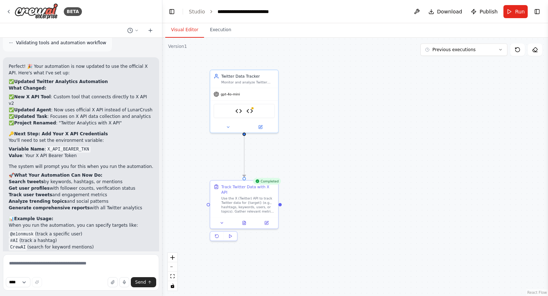
drag, startPoint x: 300, startPoint y: 138, endPoint x: 298, endPoint y: 159, distance: 21.4
click at [298, 159] on div ".deletable-edge-delete-btn { width: 20px; height: 20px; border: 0px solid #ffff…" at bounding box center [355, 167] width 386 height 258
click at [70, 263] on textarea at bounding box center [81, 272] width 156 height 36
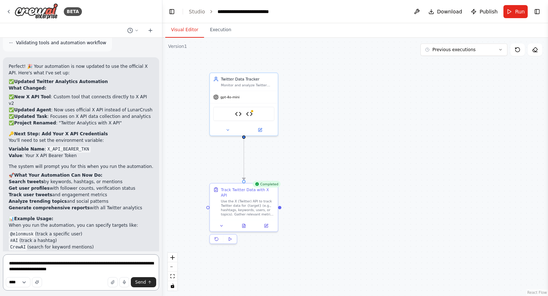
type textarea "**********"
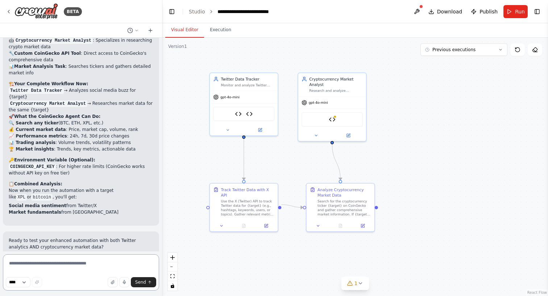
scroll to position [3434, 0]
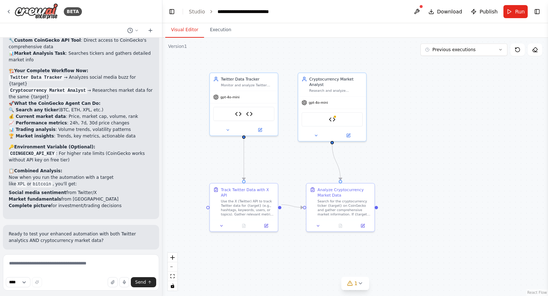
drag, startPoint x: 314, startPoint y: 55, endPoint x: 329, endPoint y: 59, distance: 15.6
click at [329, 59] on div ".deletable-edge-delete-btn { width: 20px; height: 20px; border: 0px solid #ffff…" at bounding box center [355, 167] width 386 height 258
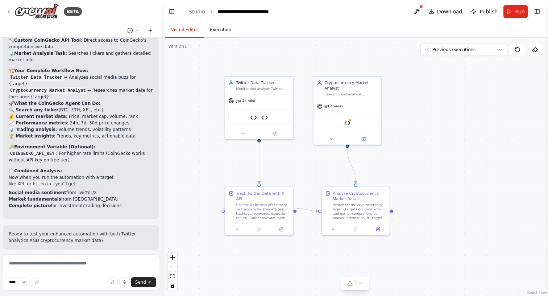
click at [220, 30] on button "Execution" at bounding box center [220, 29] width 33 height 15
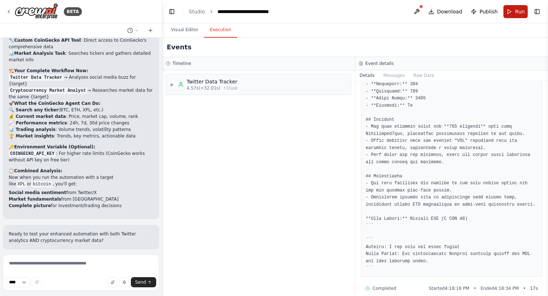
click at [501, 16] on button "Run" at bounding box center [515, 11] width 24 height 13
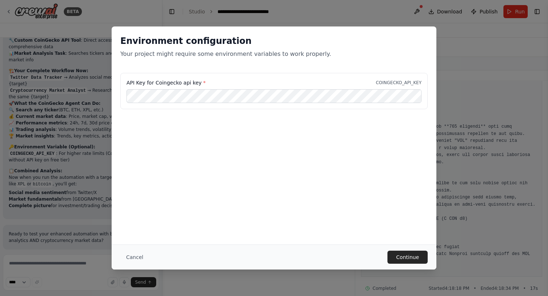
click at [87, 75] on div "Environment configuration Your project might require some environment variables…" at bounding box center [274, 148] width 548 height 296
click at [138, 256] on button "Cancel" at bounding box center [134, 256] width 29 height 13
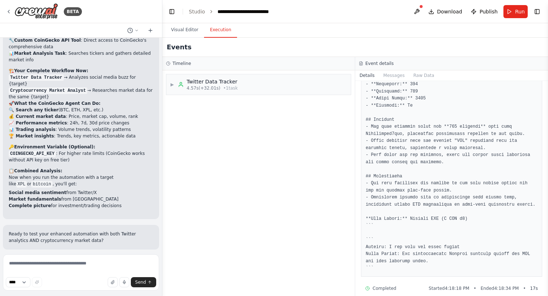
click at [183, 22] on header "**********" at bounding box center [355, 11] width 386 height 23
click at [182, 28] on button "Visual Editor" at bounding box center [184, 29] width 39 height 15
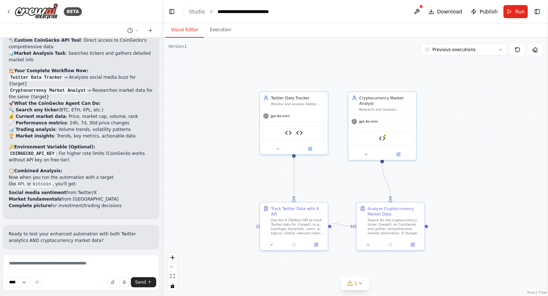
drag, startPoint x: 197, startPoint y: 144, endPoint x: 235, endPoint y: 159, distance: 41.1
click at [235, 159] on div ".deletable-edge-delete-btn { width: 20px; height: 20px; border: 0px solid #ffff…" at bounding box center [355, 167] width 386 height 258
drag, startPoint x: 382, startPoint y: 218, endPoint x: 378, endPoint y: 216, distance: 4.5
click at [378, 216] on div "Search for the cryptocurrency ticker {target} on CoinGecko and gather comprehen…" at bounding box center [395, 225] width 54 height 18
click at [482, 166] on div ".deletable-edge-delete-btn { width: 20px; height: 20px; border: 0px solid #ffff…" at bounding box center [355, 167] width 386 height 258
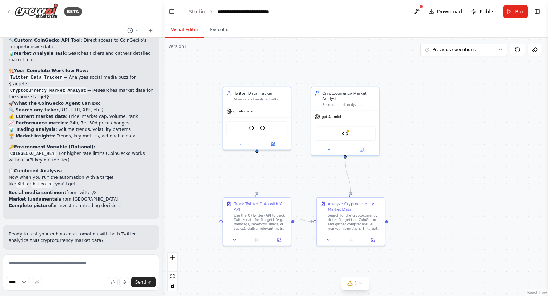
drag, startPoint x: 488, startPoint y: 161, endPoint x: 439, endPoint y: 154, distance: 50.2
click at [439, 154] on div ".deletable-edge-delete-btn { width: 20px; height: 20px; border: 0px solid #ffff…" at bounding box center [355, 167] width 386 height 258
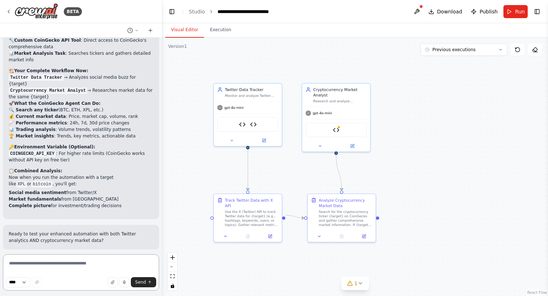
click at [66, 269] on textarea at bounding box center [81, 272] width 156 height 36
paste textarea "**********"
type textarea "**********"
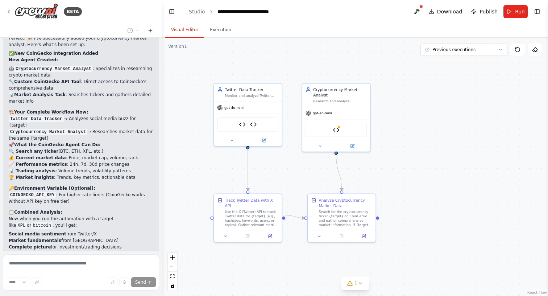
scroll to position [3480, 0]
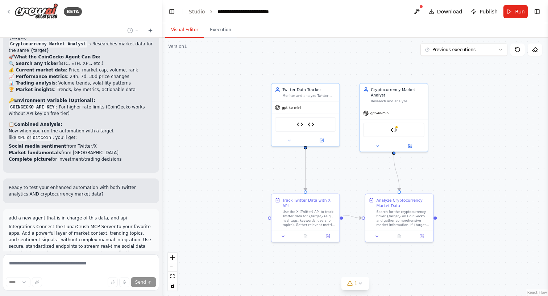
drag, startPoint x: 285, startPoint y: 166, endPoint x: 344, endPoint y: 166, distance: 58.4
click at [344, 166] on div ".deletable-edge-delete-btn { width: 20px; height: 20px; border: 0px solid #ffff…" at bounding box center [355, 167] width 386 height 258
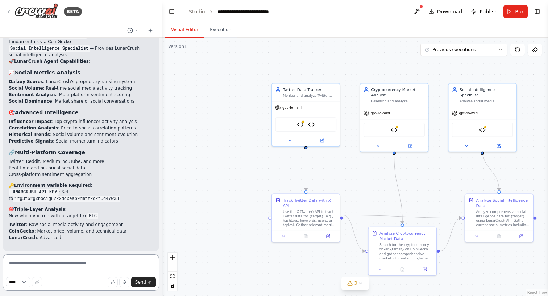
scroll to position [4458, 0]
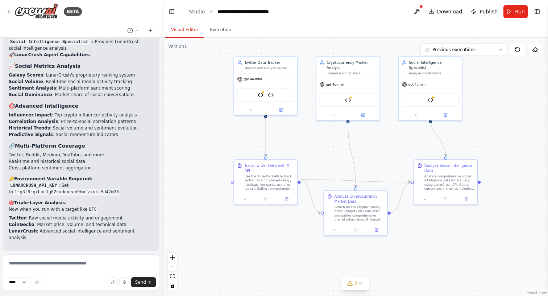
drag, startPoint x: 391, startPoint y: 194, endPoint x: 345, endPoint y: 159, distance: 57.0
click at [345, 159] on div ".deletable-edge-delete-btn { width: 20px; height: 20px; border: 0px solid #ffff…" at bounding box center [355, 167] width 386 height 258
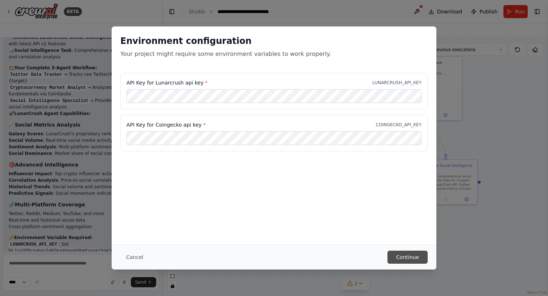
click at [415, 257] on button "Continue" at bounding box center [407, 256] width 40 height 13
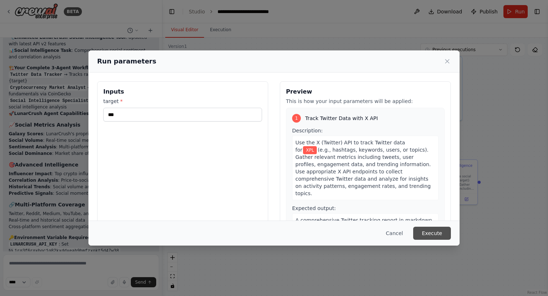
click at [427, 234] on button "Execute" at bounding box center [432, 233] width 38 height 13
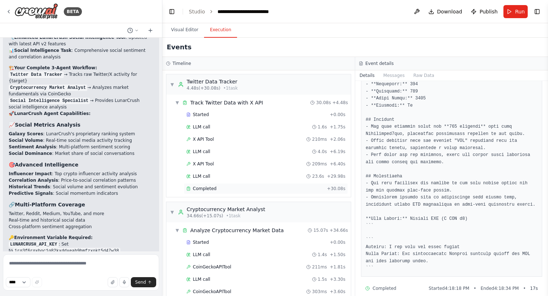
scroll to position [0, 0]
click at [234, 188] on div "Completed" at bounding box center [255, 189] width 138 height 6
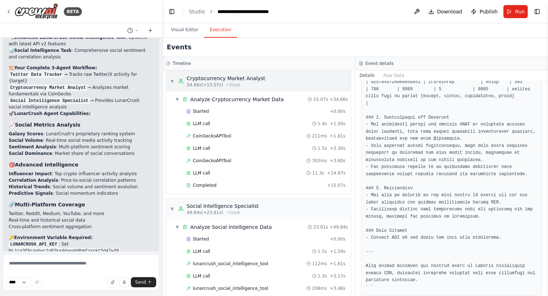
scroll to position [132, 0]
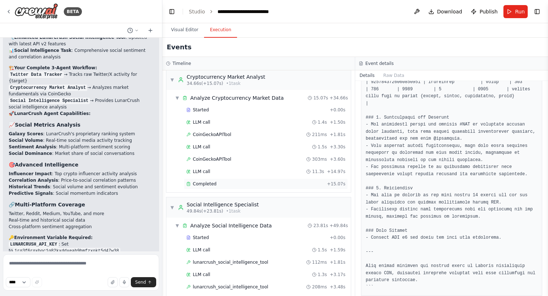
click at [297, 185] on div "Completed" at bounding box center [255, 184] width 138 height 6
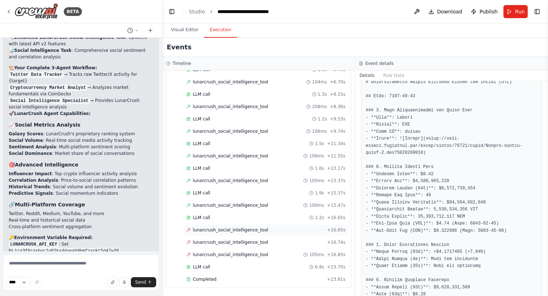
scroll to position [386, 0]
click at [228, 281] on div "Completed" at bounding box center [255, 279] width 138 height 6
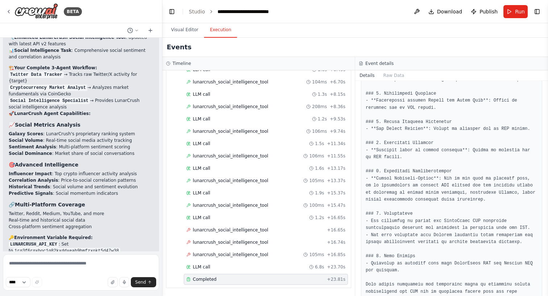
scroll to position [374, 0]
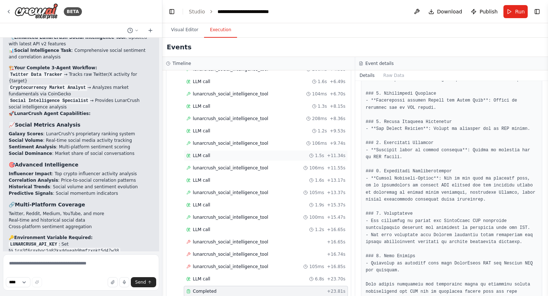
click at [229, 155] on div "LLM call 1.5s + 11.34s" at bounding box center [265, 156] width 159 height 6
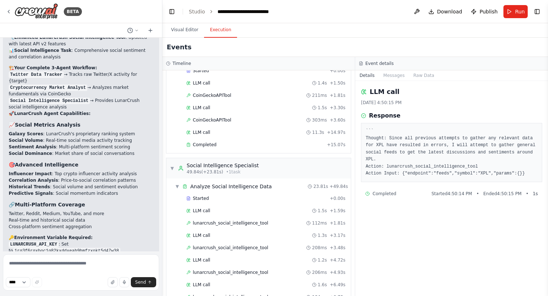
scroll to position [171, 0]
click at [228, 203] on div "Started + 0.00s" at bounding box center [266, 199] width 164 height 11
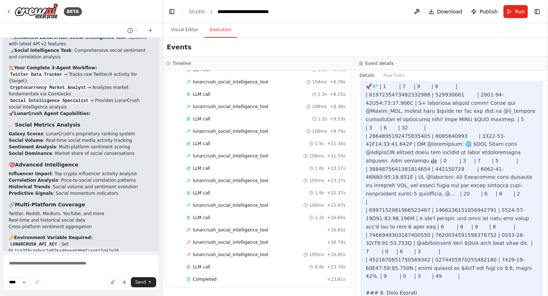
scroll to position [386, 0]
click at [62, 264] on textarea at bounding box center [81, 272] width 156 height 36
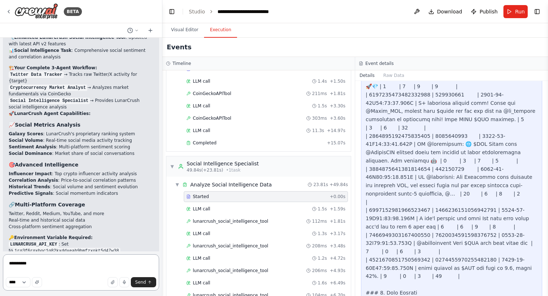
scroll to position [173, 0]
type textarea "**********"
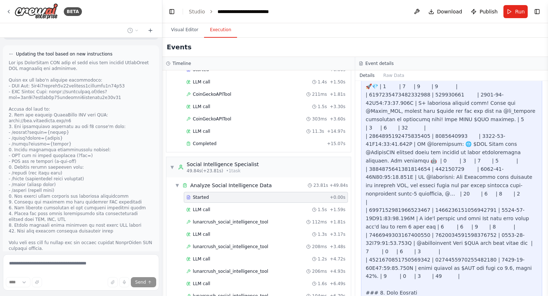
scroll to position [4861, 0]
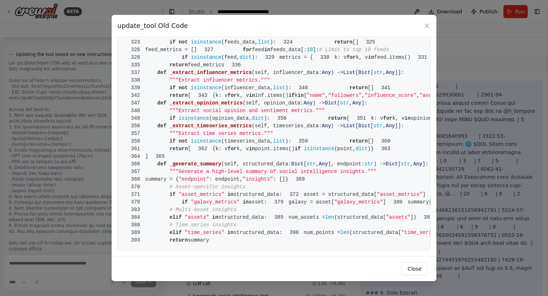
scroll to position [2508, 0]
click at [105, 153] on div "update_tool Old Code 1 from crewai.tools import BaseTool 2 from pydantic import…" at bounding box center [274, 148] width 548 height 296
click at [65, 200] on div "update_tool Old Code 1 from crewai.tools import BaseTool 2 from pydantic import…" at bounding box center [274, 148] width 548 height 296
click at [411, 264] on button "Close" at bounding box center [415, 268] width 26 height 13
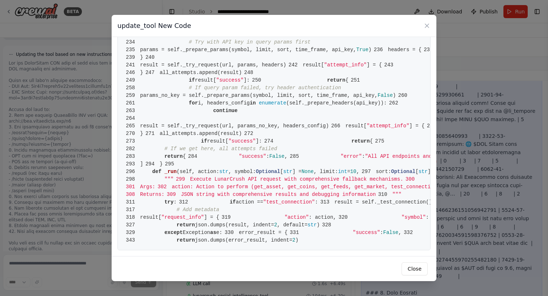
scroll to position [0, 0]
click at [412, 269] on button "Close" at bounding box center [415, 268] width 26 height 13
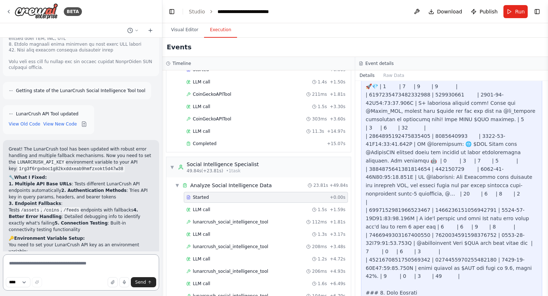
scroll to position [5035, 0]
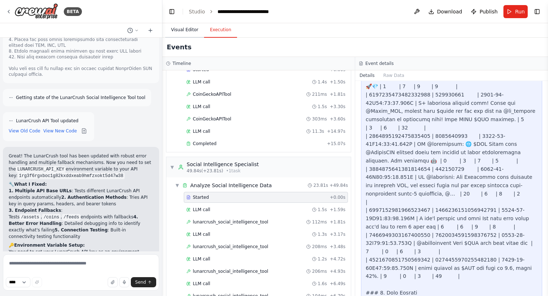
click at [179, 32] on button "Visual Editor" at bounding box center [184, 29] width 39 height 15
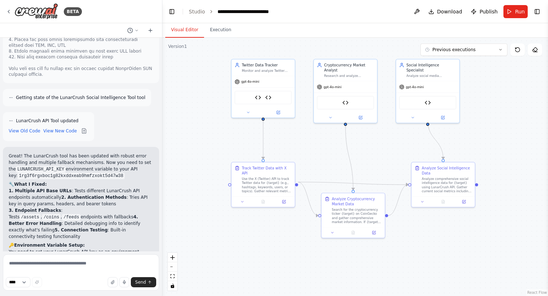
drag, startPoint x: 491, startPoint y: 96, endPoint x: 486, endPoint y: 101, distance: 7.2
click at [486, 101] on div ".deletable-edge-delete-btn { width: 20px; height: 20px; border: 0px solid #ffff…" at bounding box center [355, 167] width 386 height 258
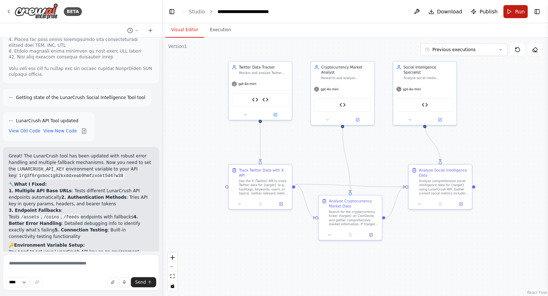
click at [501, 14] on span "Run" at bounding box center [520, 11] width 10 height 7
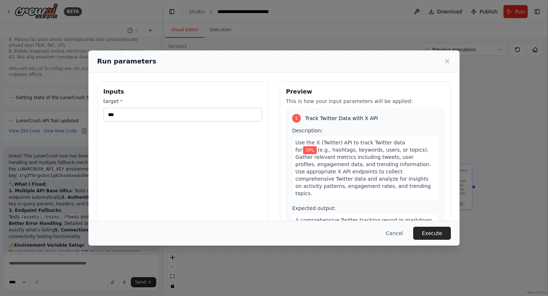
click at [443, 241] on div "Cancel Execute" at bounding box center [273, 232] width 371 height 25
click at [432, 231] on button "Execute" at bounding box center [432, 233] width 38 height 13
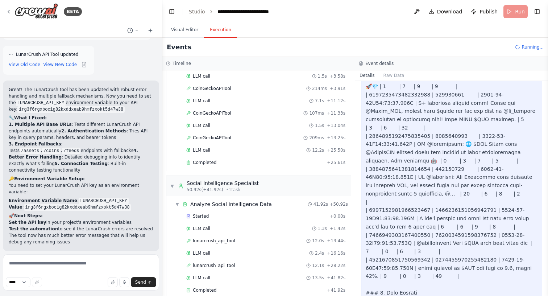
scroll to position [207, 0]
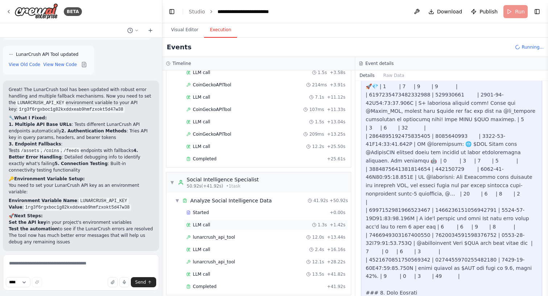
click at [241, 223] on div "LLM call 1.3s + 1.42s" at bounding box center [265, 225] width 159 height 6
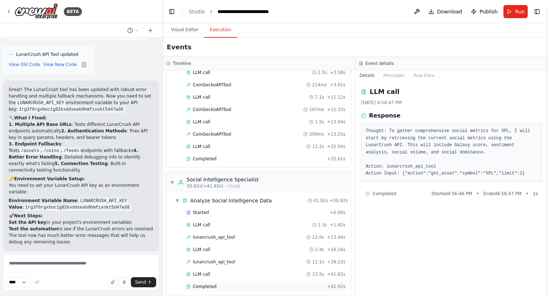
click at [227, 285] on div "Completed" at bounding box center [255, 286] width 138 height 6
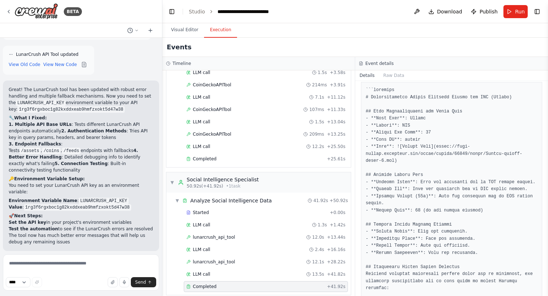
scroll to position [124, 0]
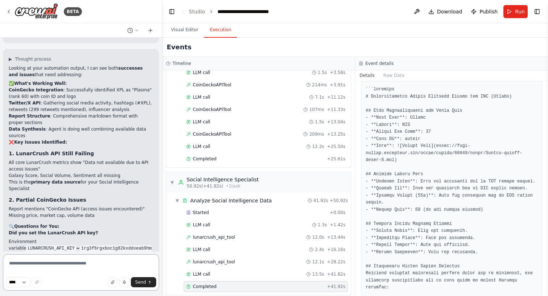
scroll to position [5352, 0]
click at [69, 266] on textarea at bounding box center [81, 272] width 156 height 36
type textarea "**********"
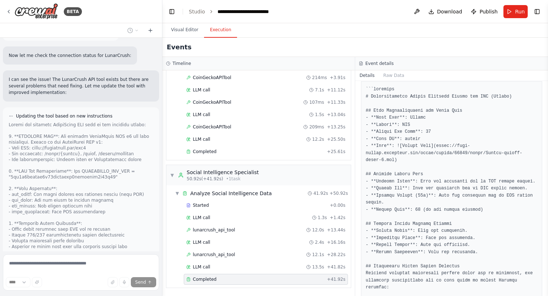
scroll to position [214, 0]
click at [216, 149] on div "Completed" at bounding box center [255, 152] width 138 height 6
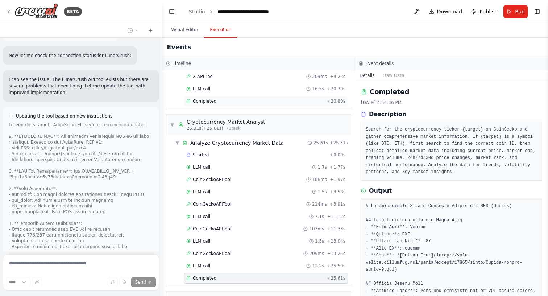
scroll to position [88, 0]
click at [253, 179] on div "CoinGeckoAPITool 106ms + 1.97s" at bounding box center [265, 179] width 159 height 6
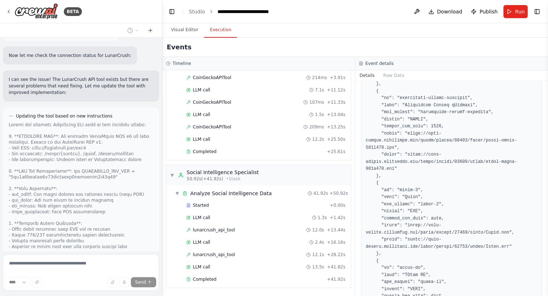
scroll to position [214, 0]
click at [268, 153] on div "Completed" at bounding box center [255, 152] width 138 height 6
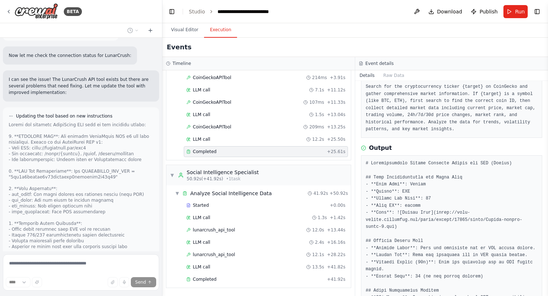
scroll to position [0, 0]
click at [95, 150] on div at bounding box center [81, 220] width 145 height 197
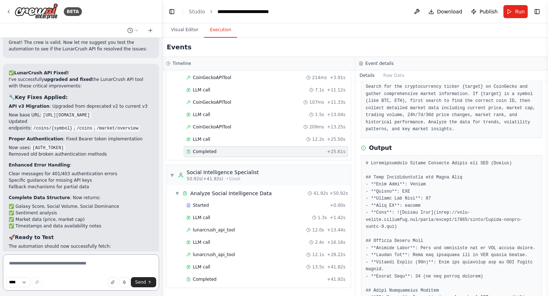
scroll to position [0, 0]
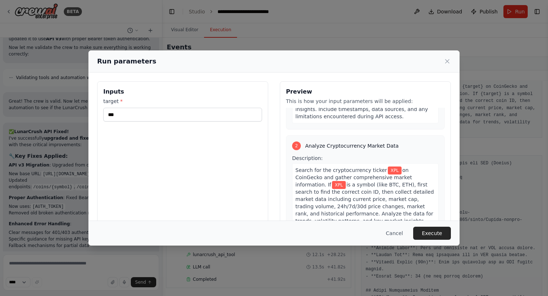
scroll to position [212, 0]
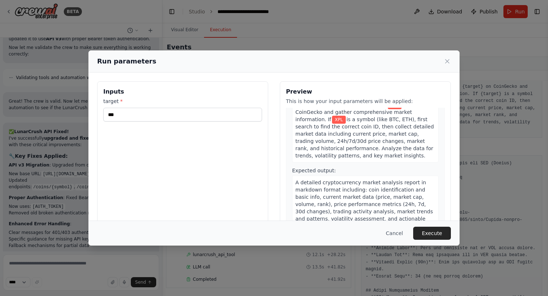
click at [432, 224] on div "Cancel Execute" at bounding box center [273, 232] width 371 height 25
click at [432, 234] on button "Execute" at bounding box center [432, 233] width 38 height 13
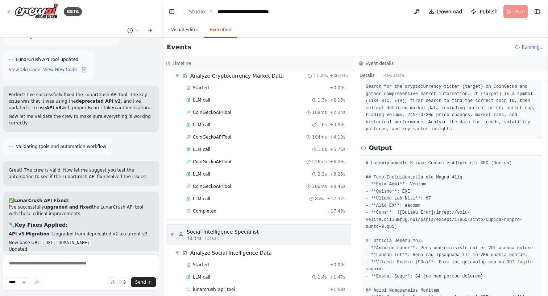
scroll to position [157, 0]
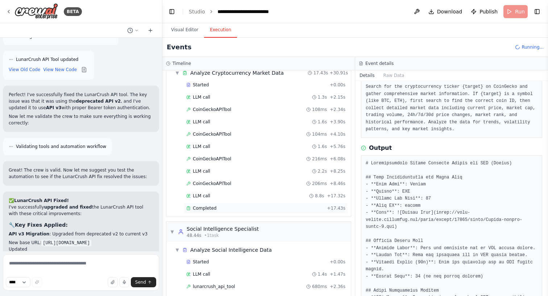
click at [236, 205] on div "Completed + 17.43s" at bounding box center [266, 208] width 164 height 11
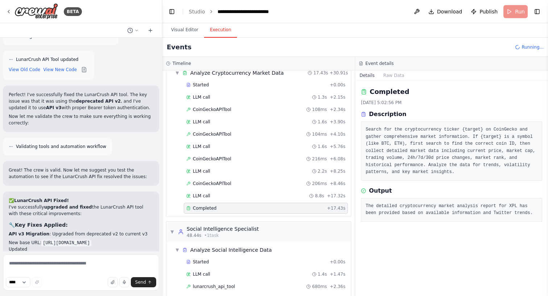
scroll to position [0, 0]
click at [236, 196] on div "LLM call 8.8s + 17.32s" at bounding box center [265, 196] width 159 height 6
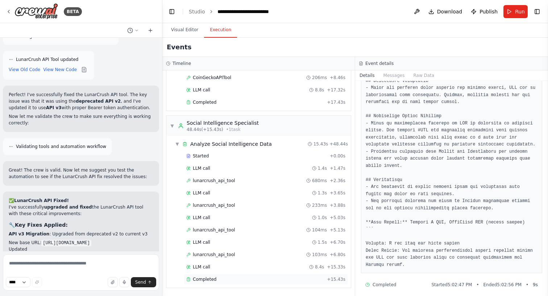
scroll to position [263, 0]
click at [231, 280] on div "Completed" at bounding box center [255, 279] width 138 height 6
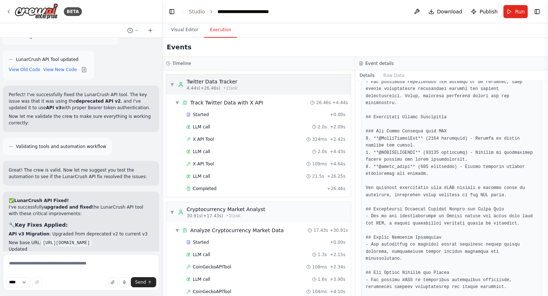
scroll to position [0, 0]
click at [245, 82] on div "▼ Twitter Data Tracker 4.44s (+26.46s) • 1 task" at bounding box center [258, 84] width 184 height 20
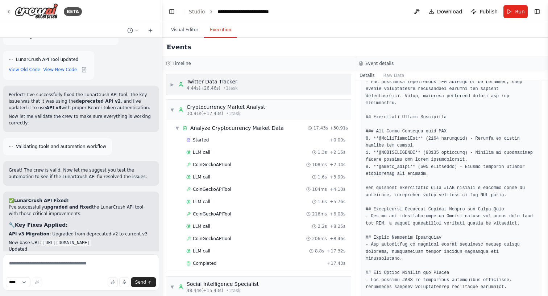
click at [226, 82] on div "Twitter Data Tracker" at bounding box center [212, 81] width 51 height 7
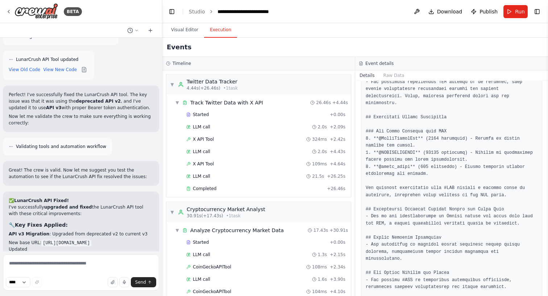
click at [181, 21] on header "**********" at bounding box center [355, 11] width 386 height 23
click at [181, 25] on button "Visual Editor" at bounding box center [184, 29] width 39 height 15
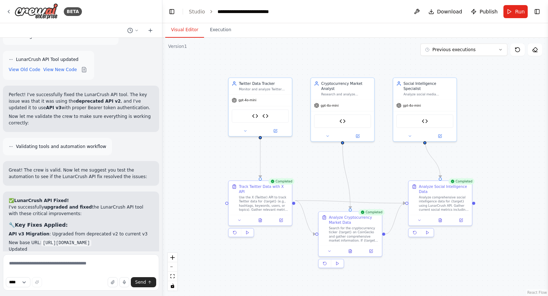
drag, startPoint x: 216, startPoint y: 132, endPoint x: 216, endPoint y: 149, distance: 17.0
click at [216, 149] on div ".deletable-edge-delete-btn { width: 20px; height: 20px; border: 0px solid #ffff…" at bounding box center [355, 167] width 386 height 258
click at [249, 202] on div "Use the X (Twitter) API to track Twitter data for {target} (e.g., hashtags, key…" at bounding box center [264, 203] width 50 height 16
click at [238, 218] on icon at bounding box center [239, 220] width 4 height 4
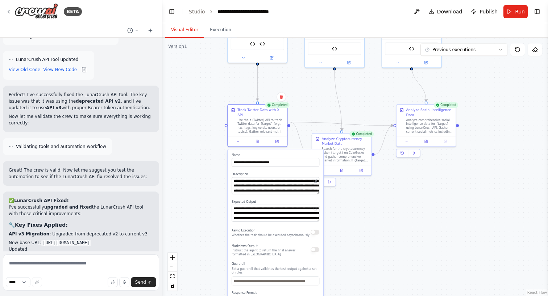
drag, startPoint x: 218, startPoint y: 249, endPoint x: 218, endPoint y: 168, distance: 80.5
click at [218, 168] on div ".deletable-edge-delete-btn { width: 20px; height: 20px; border: 0px solid #ffff…" at bounding box center [355, 167] width 386 height 258
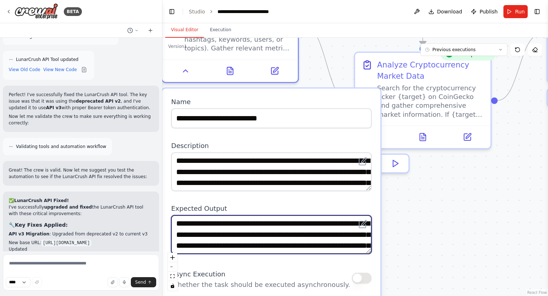
click at [314, 226] on textarea "**********" at bounding box center [271, 234] width 200 height 38
click at [350, 232] on textarea "**********" at bounding box center [271, 234] width 200 height 38
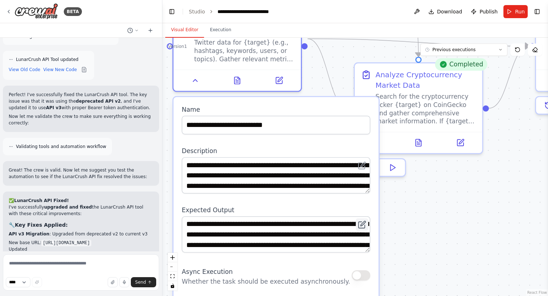
click at [363, 220] on icon at bounding box center [362, 224] width 8 height 8
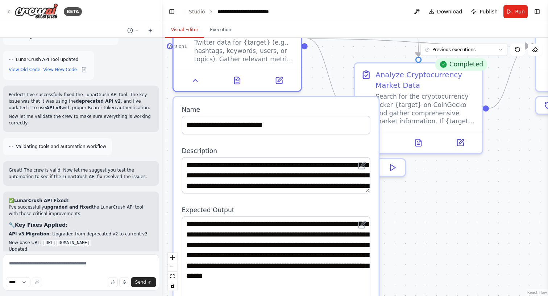
click at [370, 295] on html "BETA Hello! I'm the CrewAI assistant. What kind of automation do you want to bu…" at bounding box center [274, 148] width 548 height 296
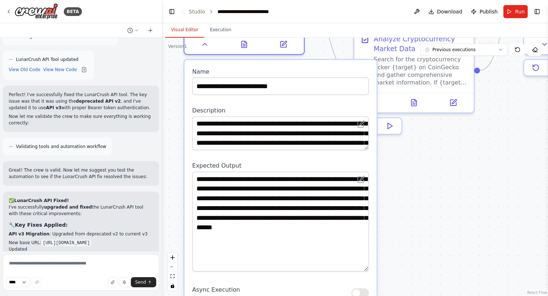
drag, startPoint x: 406, startPoint y: 221, endPoint x: 407, endPoint y: 178, distance: 42.4
click at [407, 178] on div ".deletable-edge-delete-btn { width: 20px; height: 20px; border: 0px solid #ffff…" at bounding box center [355, 167] width 386 height 258
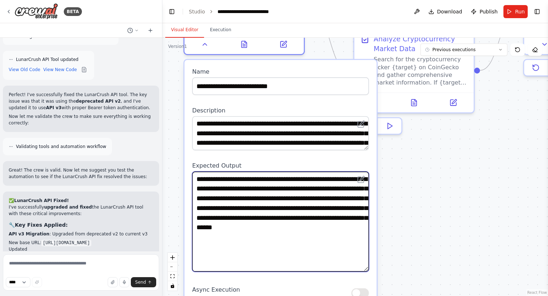
click at [243, 240] on textarea "**********" at bounding box center [280, 221] width 177 height 100
type textarea "**********"
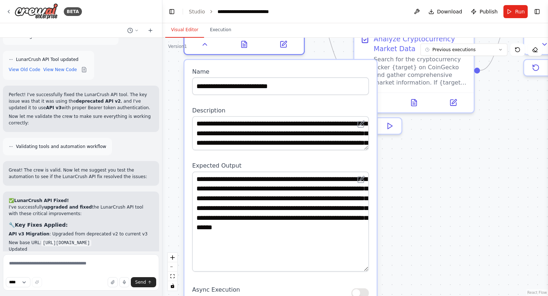
click at [480, 203] on div ".deletable-edge-delete-btn { width: 20px; height: 20px; border: 0px solid #ffff…" at bounding box center [355, 167] width 386 height 258
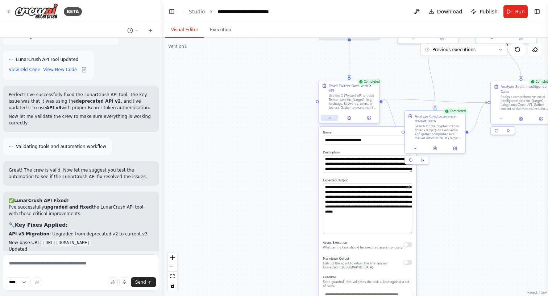
click at [333, 115] on button at bounding box center [329, 118] width 17 height 6
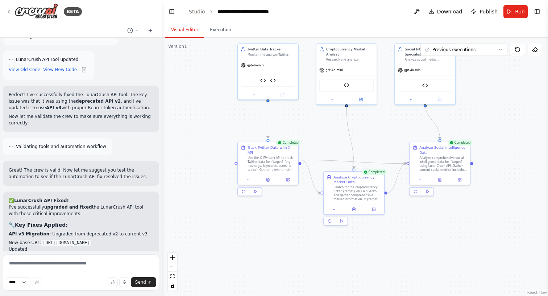
drag, startPoint x: 371, startPoint y: 184, endPoint x: 287, endPoint y: 245, distance: 103.5
click at [287, 245] on div ".deletable-edge-delete-btn { width: 20px; height: 20px; border: 0px solid #ffff…" at bounding box center [355, 167] width 386 height 258
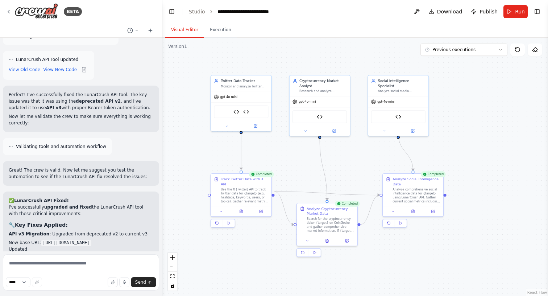
drag, startPoint x: 376, startPoint y: 120, endPoint x: 351, endPoint y: 151, distance: 39.8
click at [351, 151] on div ".deletable-edge-delete-btn { width: 20px; height: 20px; border: 0px solid #ffff…" at bounding box center [355, 167] width 386 height 258
click at [87, 267] on textarea at bounding box center [81, 272] width 156 height 36
click at [376, 81] on icon at bounding box center [373, 80] width 5 height 5
click at [94, 268] on textarea at bounding box center [81, 272] width 156 height 36
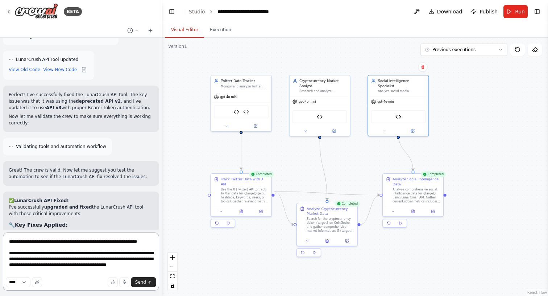
type textarea "**********"
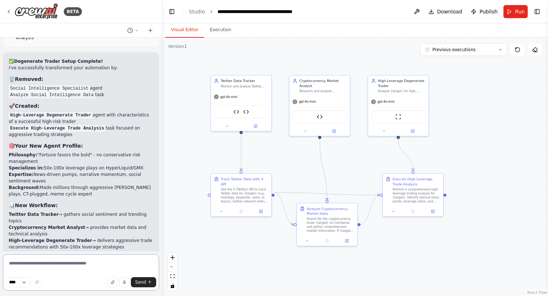
scroll to position [7043, 0]
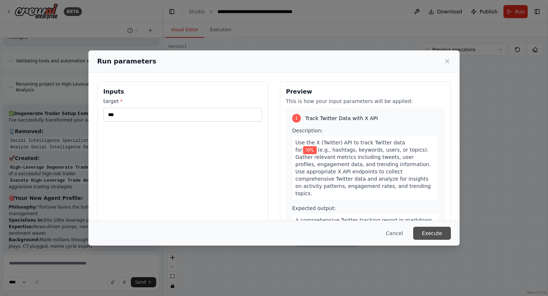
click at [439, 233] on button "Execute" at bounding box center [432, 233] width 38 height 13
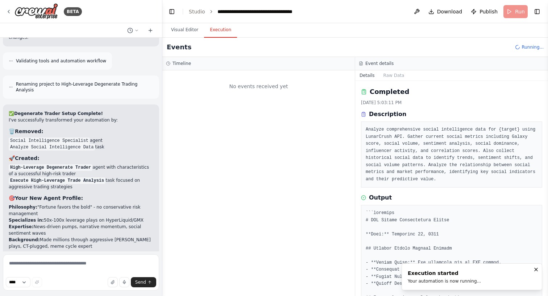
scroll to position [0, 0]
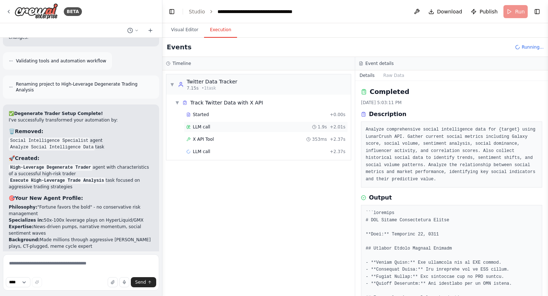
click at [232, 122] on div "LLM call 1.9s + 2.01s" at bounding box center [266, 126] width 164 height 11
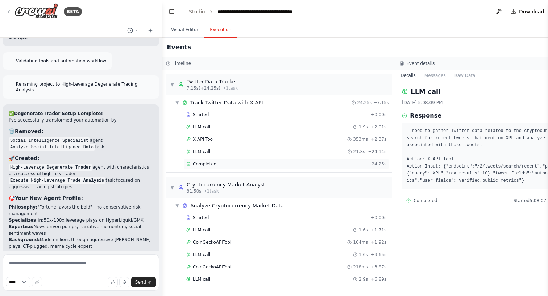
click at [269, 165] on div "Completed" at bounding box center [275, 164] width 179 height 6
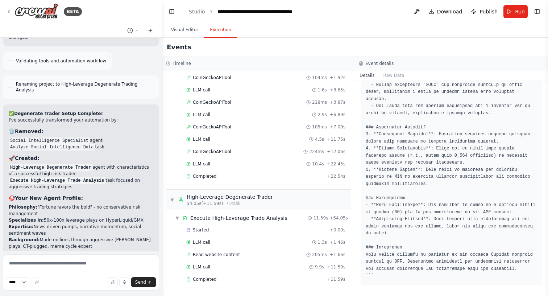
scroll to position [165, 0]
click at [228, 278] on div "Completed" at bounding box center [255, 279] width 138 height 6
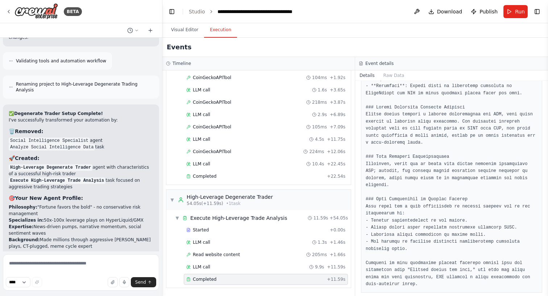
scroll to position [466, 0]
click at [248, 271] on div "LLM call 9.9s + 11.59s" at bounding box center [266, 266] width 164 height 11
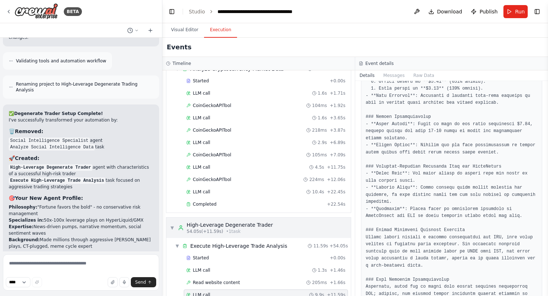
scroll to position [131, 0]
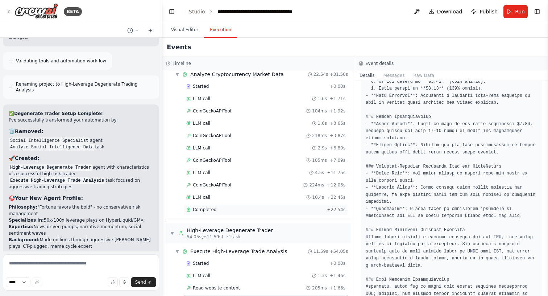
click at [295, 207] on div "Completed" at bounding box center [255, 210] width 138 height 6
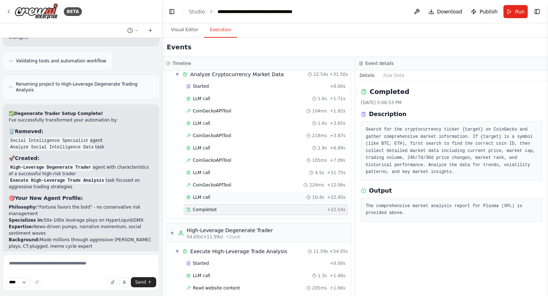
click at [251, 192] on div "LLM call 10.4s + 22.45s" at bounding box center [266, 197] width 164 height 11
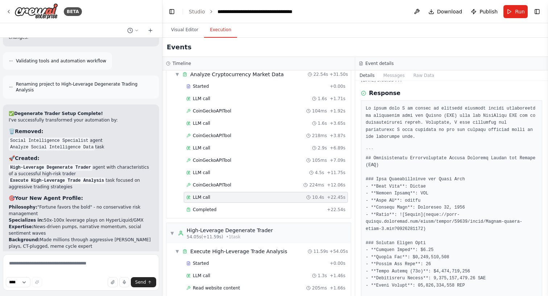
scroll to position [25, 0]
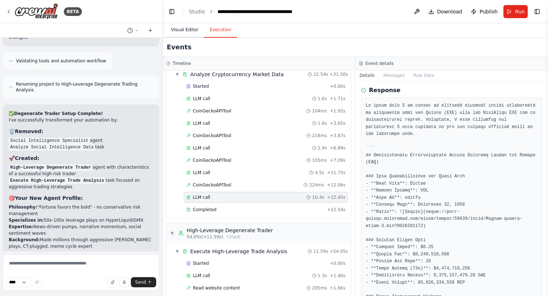
click at [182, 29] on button "Visual Editor" at bounding box center [184, 29] width 39 height 15
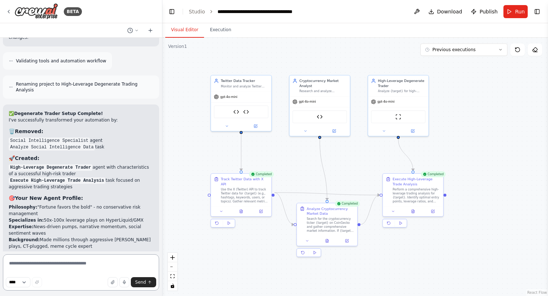
click at [92, 269] on textarea at bounding box center [81, 272] width 156 height 36
type textarea "*"
type textarea "**********"
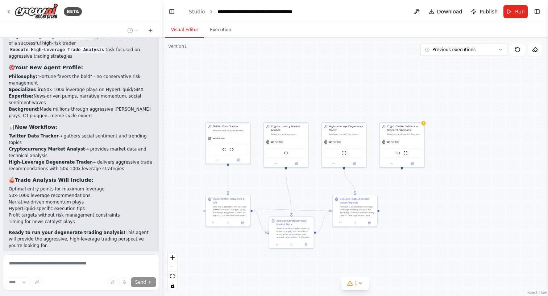
scroll to position [7162, 0]
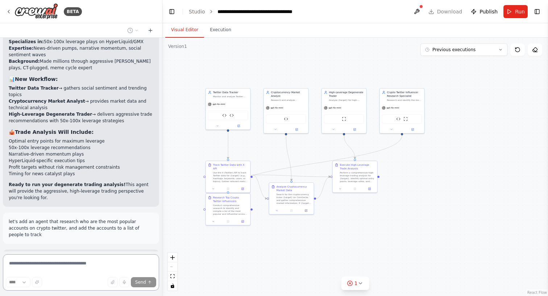
drag, startPoint x: 411, startPoint y: 222, endPoint x: 411, endPoint y: 184, distance: 38.1
click at [411, 184] on div ".deletable-edge-delete-btn { width: 20px; height: 20px; border: 0px solid #ffff…" at bounding box center [355, 167] width 386 height 258
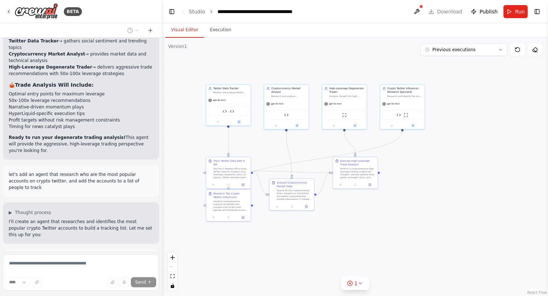
scroll to position [7209, 0]
drag, startPoint x: 237, startPoint y: 205, endPoint x: 424, endPoint y: 175, distance: 189.7
click at [424, 175] on div "Conduct comprehensive research to identify and compile a list of the most popul…" at bounding box center [419, 176] width 35 height 12
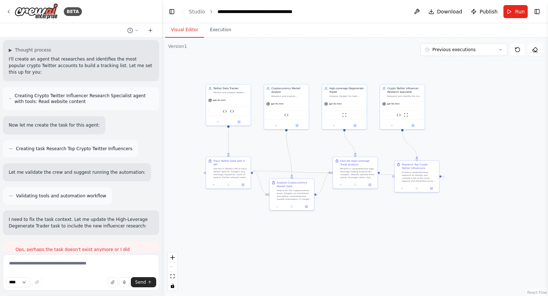
scroll to position [7420, 0]
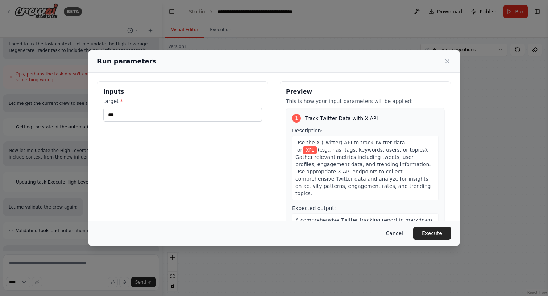
click at [391, 229] on button "Cancel" at bounding box center [394, 233] width 29 height 13
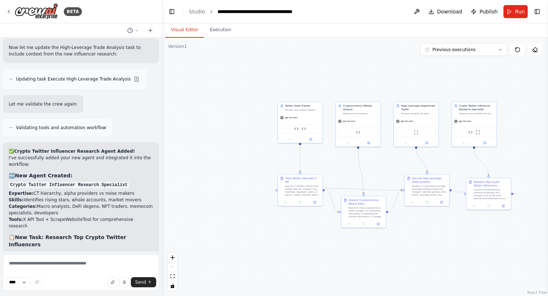
drag, startPoint x: 201, startPoint y: 145, endPoint x: 273, endPoint y: 163, distance: 74.2
click at [273, 163] on div ".deletable-edge-delete-btn { width: 20px; height: 20px; border: 0px solid #ffff…" at bounding box center [355, 167] width 386 height 258
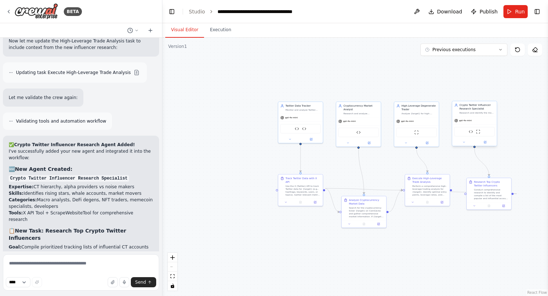
scroll to position [7672, 0]
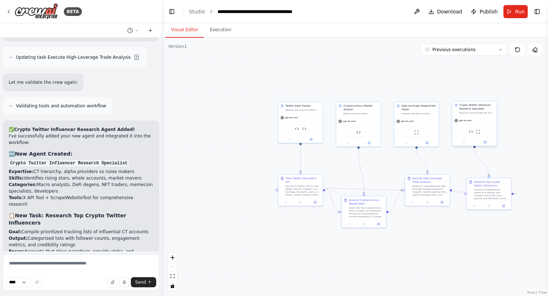
click at [476, 116] on div "Crypto Twitter Influencer Research Specialist Research and identify the most po…" at bounding box center [474, 108] width 45 height 15
click at [467, 142] on button at bounding box center [464, 142] width 21 height 4
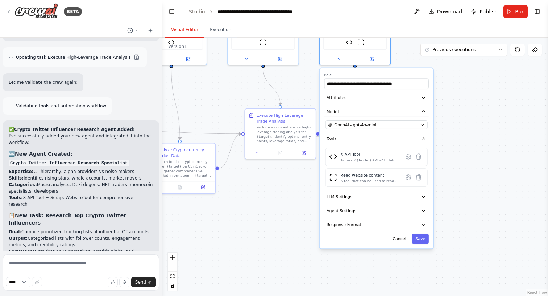
drag, startPoint x: 390, startPoint y: 272, endPoint x: 291, endPoint y: 211, distance: 116.2
click at [291, 211] on div ".deletable-edge-delete-btn { width: 20px; height: 20px; border: 0px solid #ffff…" at bounding box center [355, 167] width 386 height 258
click at [353, 213] on button "Agent Settings" at bounding box center [375, 210] width 104 height 11
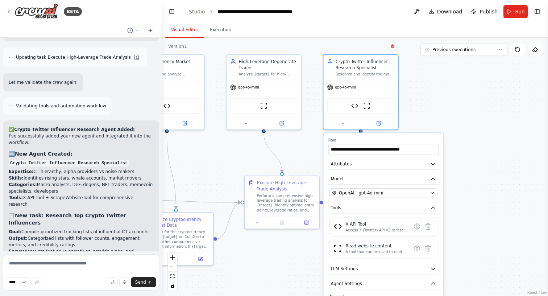
drag, startPoint x: 304, startPoint y: 183, endPoint x: 311, endPoint y: 256, distance: 73.2
click at [311, 256] on div ".deletable-edge-delete-btn { width: 20px; height: 20px; border: 0px solid #ffff…" at bounding box center [355, 167] width 386 height 258
click at [248, 119] on button at bounding box center [246, 122] width 34 height 7
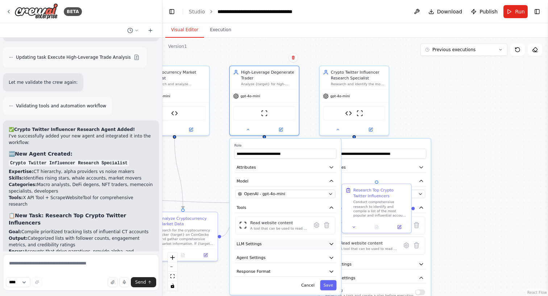
click at [269, 244] on button "LLM Settings" at bounding box center [285, 244] width 102 height 11
click at [270, 248] on button "LLM Settings" at bounding box center [285, 244] width 102 height 11
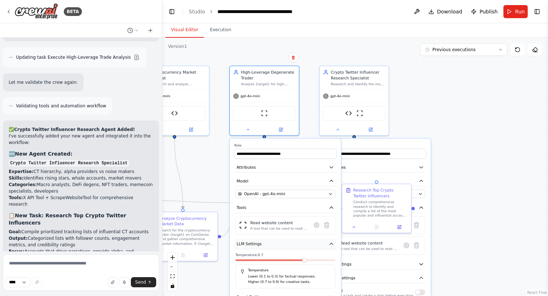
click at [270, 248] on button "LLM Settings" at bounding box center [285, 244] width 102 height 11
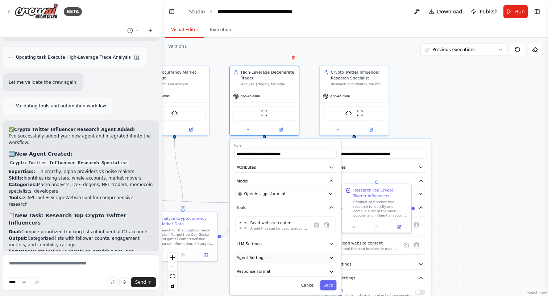
click at [268, 255] on button "Agent Settings" at bounding box center [285, 257] width 102 height 11
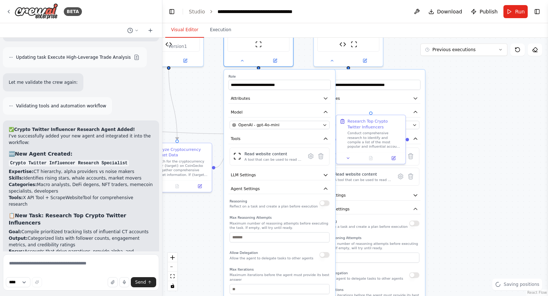
drag, startPoint x: 204, startPoint y: 190, endPoint x: 198, endPoint y: 120, distance: 70.6
click at [198, 120] on div ".deletable-edge-delete-btn { width: 20px; height: 20px; border: 0px solid #ffff…" at bounding box center [355, 167] width 386 height 258
click at [322, 203] on button "button" at bounding box center [324, 201] width 10 height 5
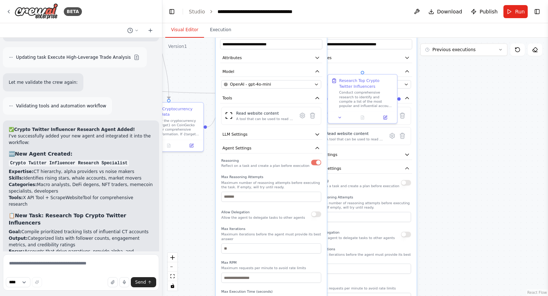
drag, startPoint x: 206, startPoint y: 229, endPoint x: 198, endPoint y: 190, distance: 39.9
click at [198, 190] on div ".deletable-edge-delete-btn { width: 20px; height: 20px; border: 0px solid #ffff…" at bounding box center [355, 167] width 386 height 258
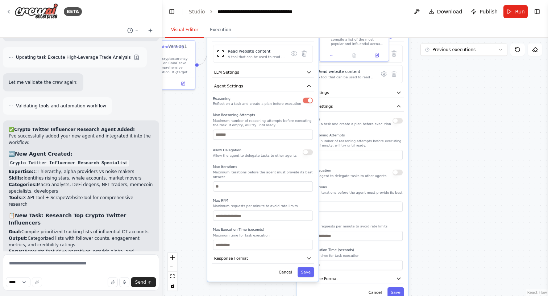
drag, startPoint x: 200, startPoint y: 219, endPoint x: 192, endPoint y: 156, distance: 63.7
click at [192, 156] on div ".deletable-edge-delete-btn { width: 20px; height: 20px; border: 0px solid #ffff…" at bounding box center [355, 167] width 386 height 258
click at [306, 270] on button "Save" at bounding box center [305, 271] width 16 height 10
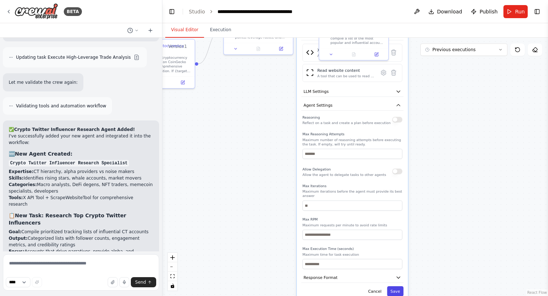
click at [398, 288] on button "Save" at bounding box center [395, 291] width 16 height 10
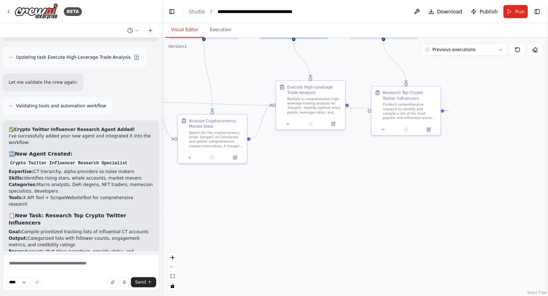
drag, startPoint x: 270, startPoint y: 189, endPoint x: 337, endPoint y: 286, distance: 118.2
click at [337, 286] on div ".deletable-edge-delete-btn { width: 20px; height: 20px; border: 0px solid #ffff…" at bounding box center [355, 167] width 386 height 258
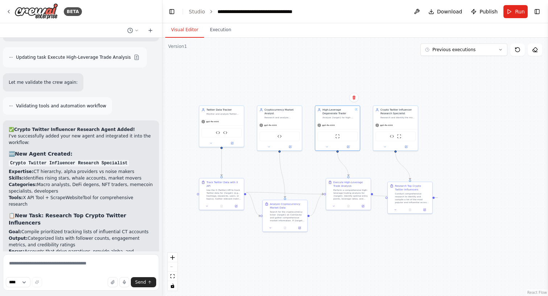
drag, startPoint x: 339, startPoint y: 213, endPoint x: 359, endPoint y: 253, distance: 45.1
click at [359, 253] on div ".deletable-edge-delete-btn { width: 20px; height: 20px; border: 0px solid #ffff…" at bounding box center [355, 167] width 386 height 258
click at [221, 27] on button "Execution" at bounding box center [220, 29] width 33 height 15
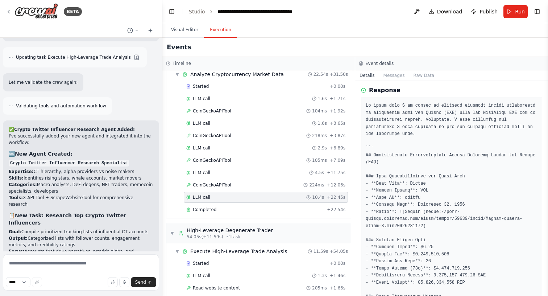
scroll to position [0, 0]
click at [501, 11] on button "Run" at bounding box center [515, 11] width 24 height 13
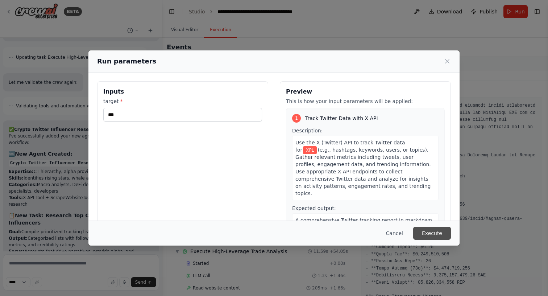
click at [434, 231] on button "Execute" at bounding box center [432, 233] width 38 height 13
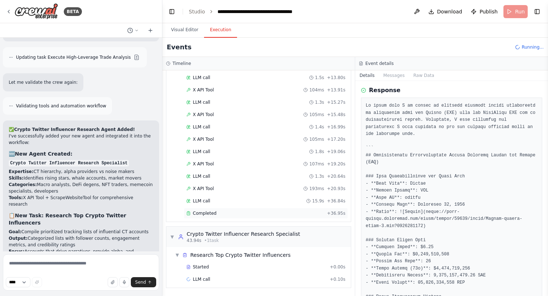
scroll to position [222, 0]
click at [239, 211] on div "Completed" at bounding box center [255, 213] width 138 height 6
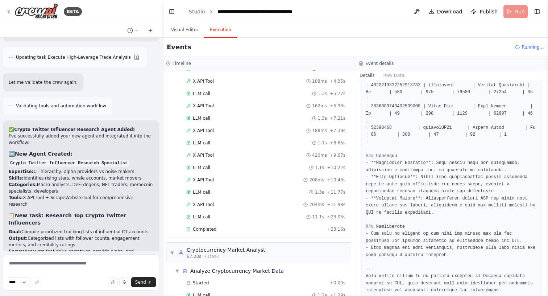
scroll to position [502, 0]
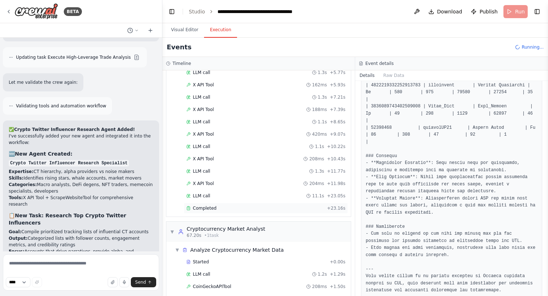
click at [246, 208] on div "Completed" at bounding box center [255, 208] width 138 height 6
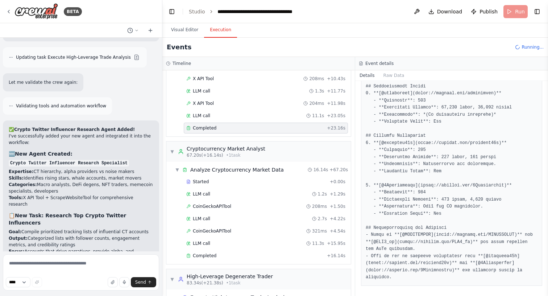
scroll to position [601, 0]
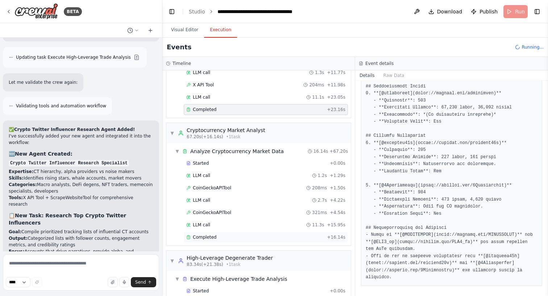
click at [221, 232] on div "Completed + 16.14s" at bounding box center [266, 237] width 164 height 11
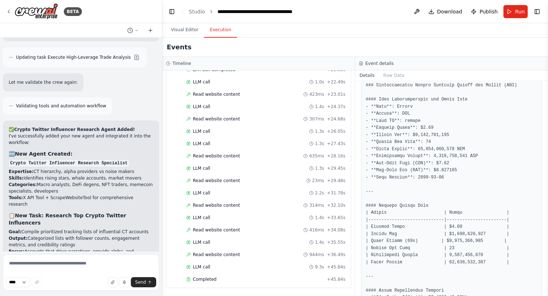
scroll to position [896, 0]
click at [240, 277] on div "Completed" at bounding box center [255, 279] width 138 height 6
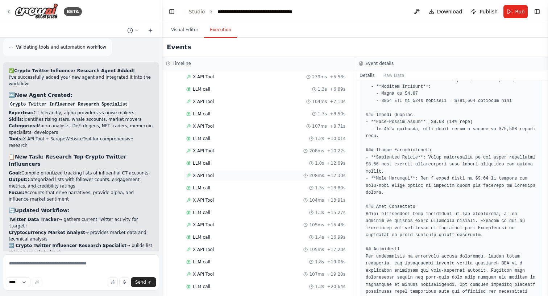
scroll to position [103, 0]
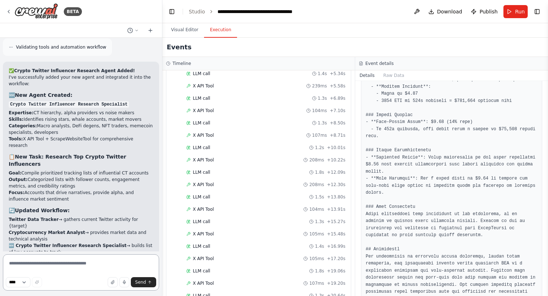
click at [72, 264] on textarea at bounding box center [81, 272] width 156 height 36
type textarea "**********"
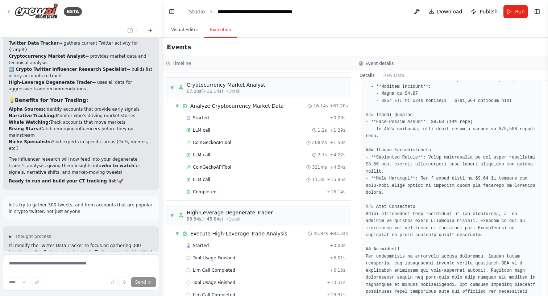
scroll to position [549, 0]
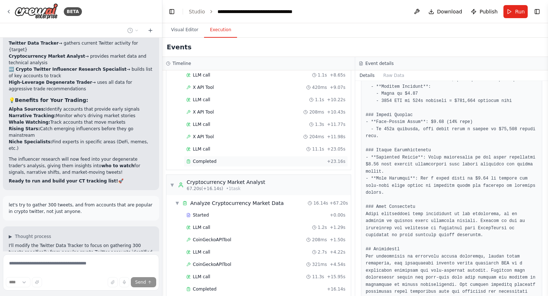
click at [239, 163] on div "Completed" at bounding box center [255, 161] width 138 height 6
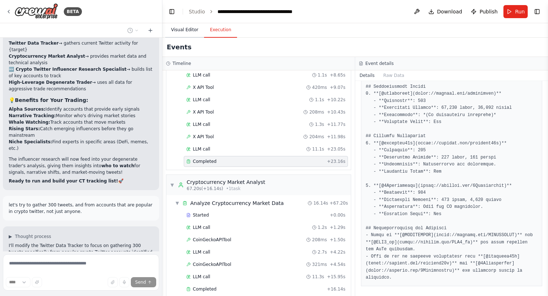
click at [187, 28] on button "Visual Editor" at bounding box center [184, 29] width 39 height 15
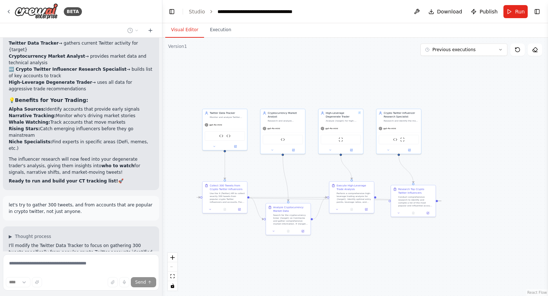
drag, startPoint x: 243, startPoint y: 82, endPoint x: 281, endPoint y: 82, distance: 37.7
click at [249, 82] on div ".deletable-edge-delete-btn { width: 20px; height: 20px; border: 0px solid #ffff…" at bounding box center [355, 167] width 386 height 258
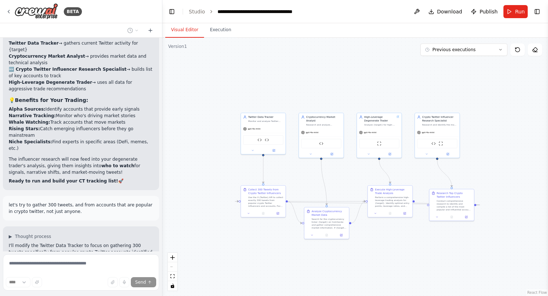
drag, startPoint x: 254, startPoint y: 94, endPoint x: 285, endPoint y: 98, distance: 31.1
click at [285, 98] on div ".deletable-edge-delete-btn { width: 20px; height: 20px; border: 0px solid #ffff…" at bounding box center [355, 167] width 386 height 258
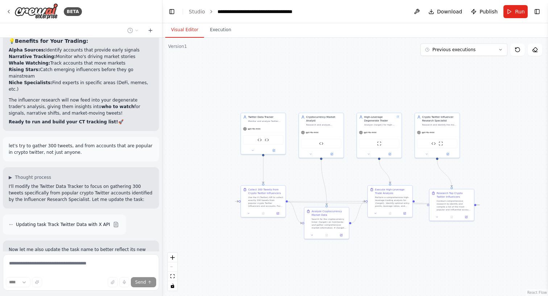
scroll to position [7965, 0]
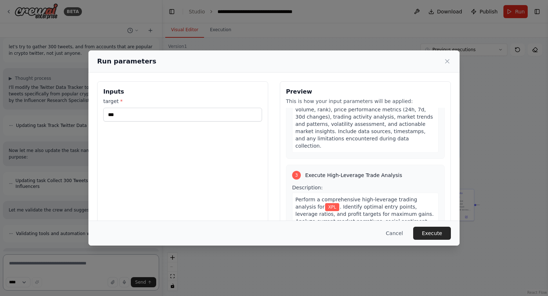
scroll to position [466, 0]
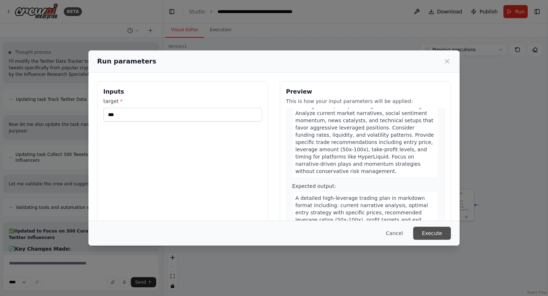
click at [431, 232] on button "Execute" at bounding box center [432, 233] width 38 height 13
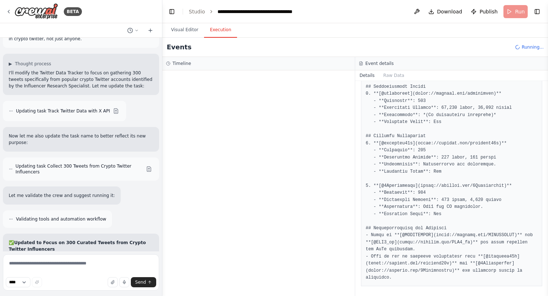
scroll to position [8069, 0]
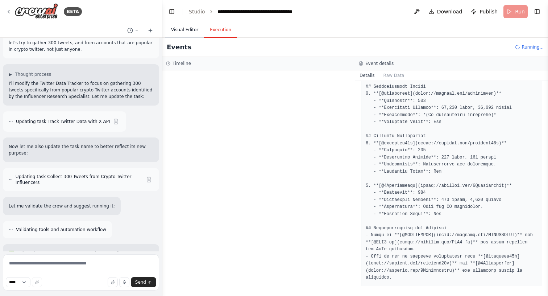
click at [190, 27] on button "Visual Editor" at bounding box center [184, 29] width 39 height 15
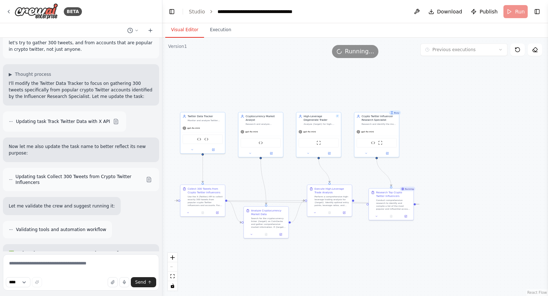
drag, startPoint x: 469, startPoint y: 158, endPoint x: 407, endPoint y: 157, distance: 62.4
click at [407, 157] on div ".deletable-edge-delete-btn { width: 20px; height: 20px; border: 0px solid #ffff…" at bounding box center [355, 167] width 386 height 258
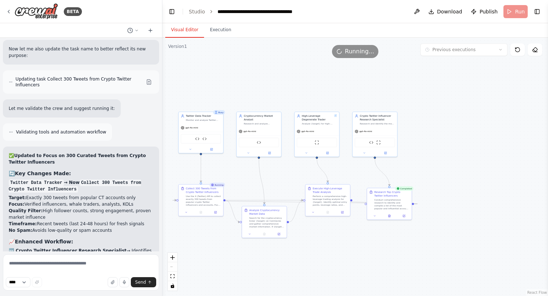
scroll to position [8166, 0]
click at [219, 36] on button "Execution" at bounding box center [220, 29] width 33 height 15
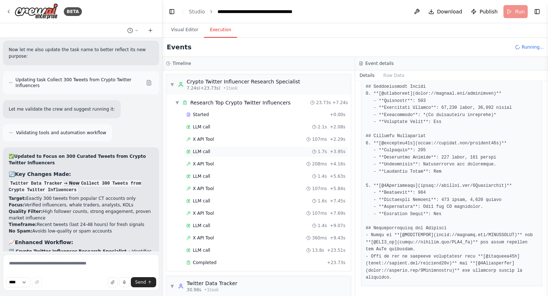
scroll to position [0, 0]
click at [231, 264] on div "Completed" at bounding box center [255, 263] width 138 height 6
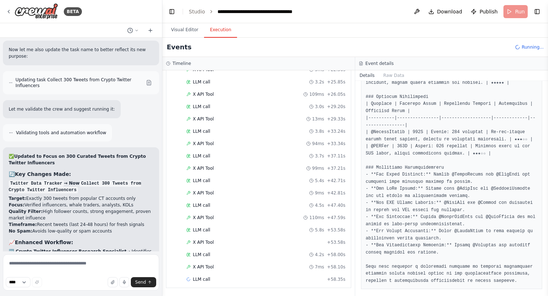
scroll to position [407, 0]
click at [218, 167] on div "X API Tool 99ms + 37.21s" at bounding box center [265, 168] width 159 height 6
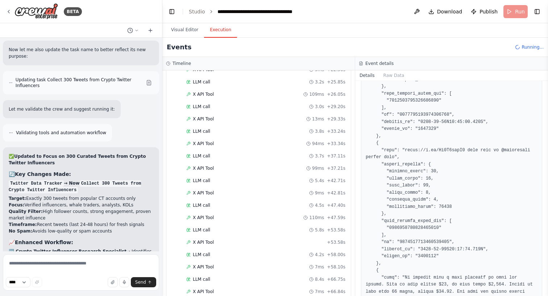
scroll to position [1041, 0]
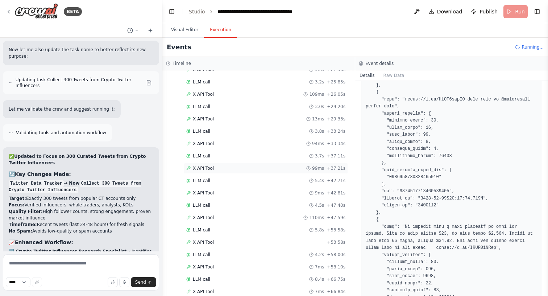
click at [272, 166] on div "X API Tool 99ms + 37.21s" at bounding box center [265, 168] width 159 height 6
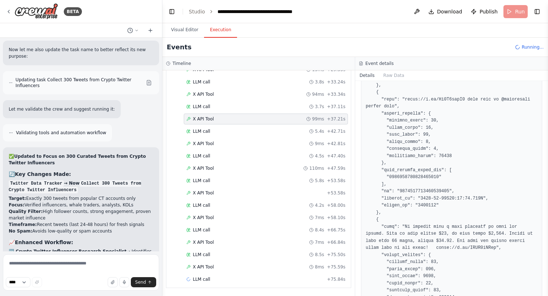
scroll to position [456, 0]
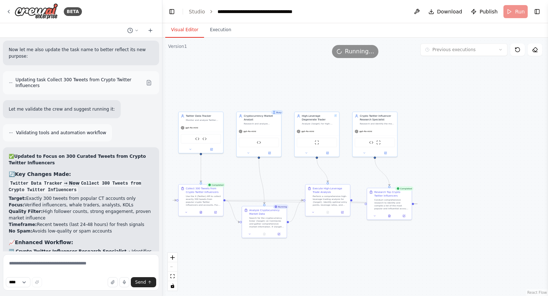
click at [179, 28] on button "Visual Editor" at bounding box center [184, 29] width 39 height 15
click at [501, 7] on button "Toggle Right Sidebar" at bounding box center [537, 12] width 10 height 10
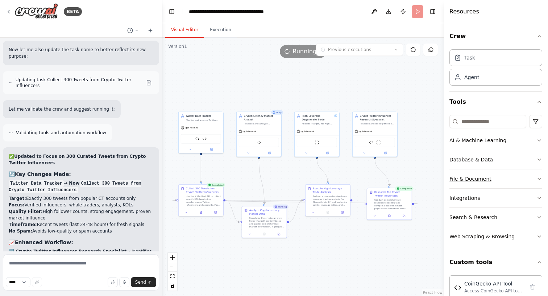
click at [489, 176] on div "File & Document" at bounding box center [470, 178] width 42 height 7
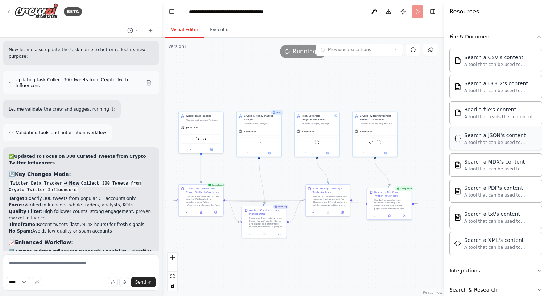
scroll to position [144, 0]
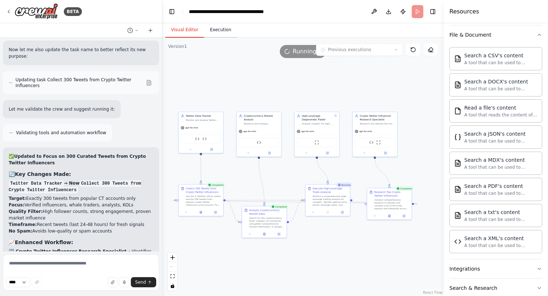
click at [219, 29] on button "Execution" at bounding box center [220, 29] width 33 height 15
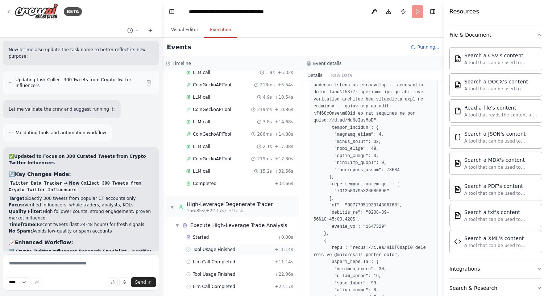
scroll to position [0, 0]
click at [180, 30] on button "Visual Editor" at bounding box center [184, 29] width 39 height 15
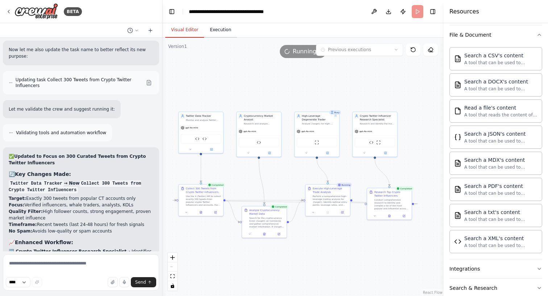
click at [215, 34] on button "Execution" at bounding box center [220, 29] width 33 height 15
click at [184, 30] on button "Visual Editor" at bounding box center [184, 29] width 39 height 15
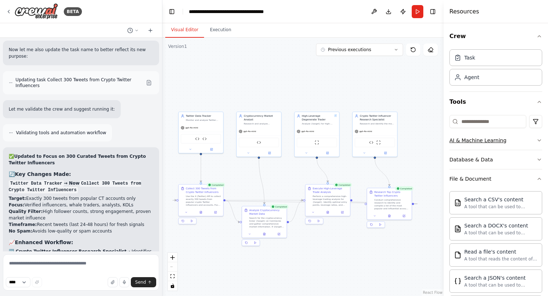
click at [493, 140] on div "AI & Machine Learning" at bounding box center [477, 140] width 57 height 7
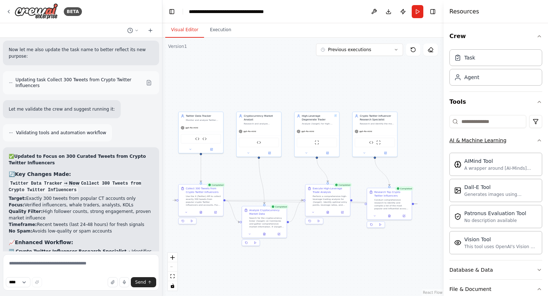
click at [494, 141] on div "AI & Machine Learning" at bounding box center [477, 140] width 57 height 7
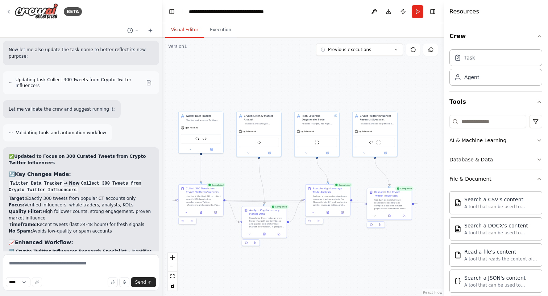
click at [490, 162] on button "Database & Data" at bounding box center [495, 159] width 93 height 19
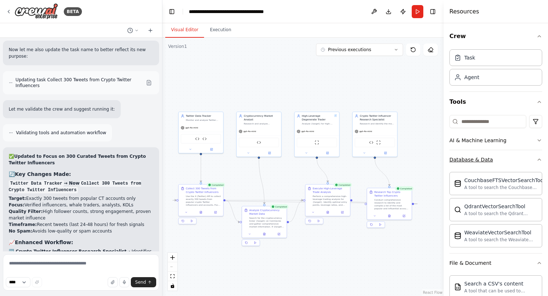
click at [488, 159] on div "Database & Data" at bounding box center [470, 159] width 43 height 7
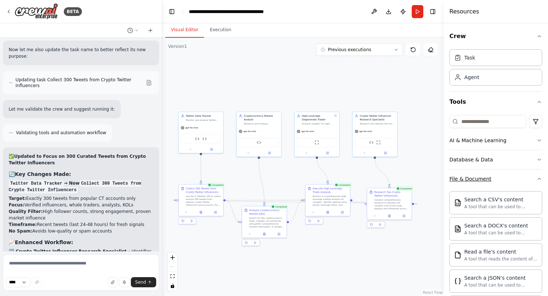
click at [480, 177] on div "File & Document" at bounding box center [470, 178] width 42 height 7
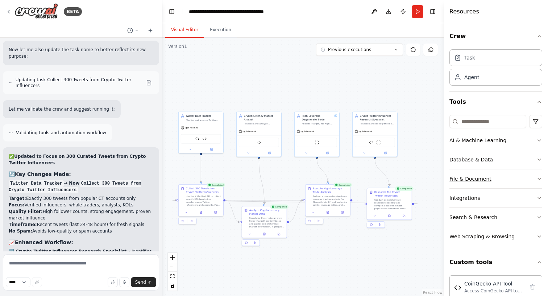
click at [480, 177] on div "File & Document" at bounding box center [470, 178] width 42 height 7
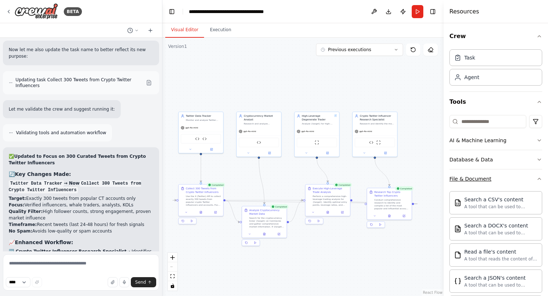
click at [480, 177] on div "File & Document" at bounding box center [470, 178] width 42 height 7
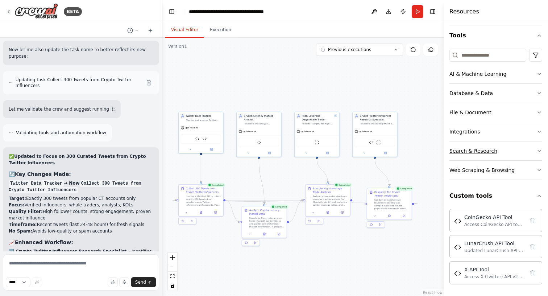
scroll to position [66, 0]
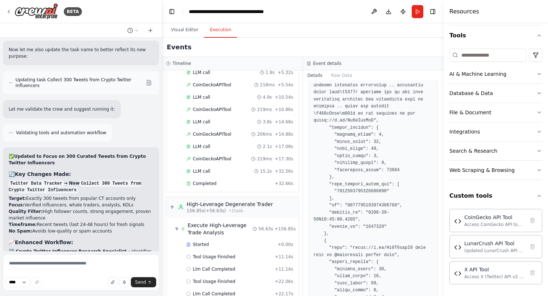
click at [220, 28] on button "Execution" at bounding box center [220, 29] width 33 height 15
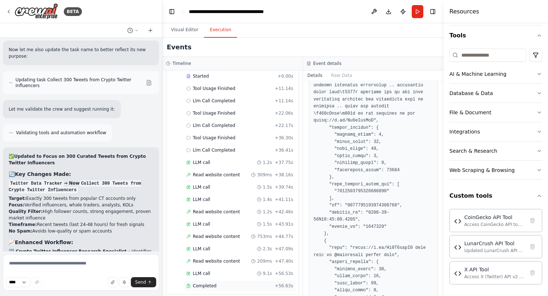
scroll to position [987, 0]
click at [226, 283] on div "Completed + 56.63s" at bounding box center [240, 286] width 112 height 11
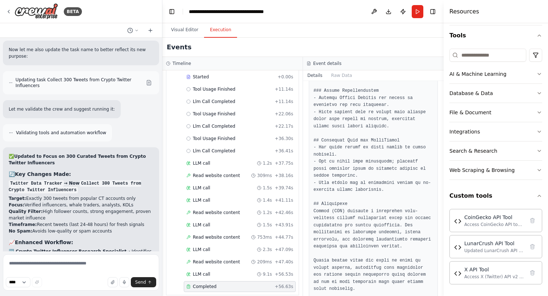
scroll to position [645, 0]
click at [63, 261] on textarea at bounding box center [81, 272] width 156 height 36
paste textarea "**********"
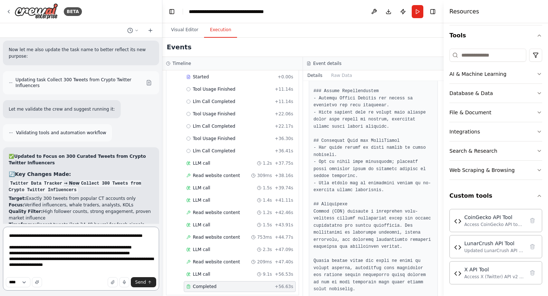
type textarea "**********"
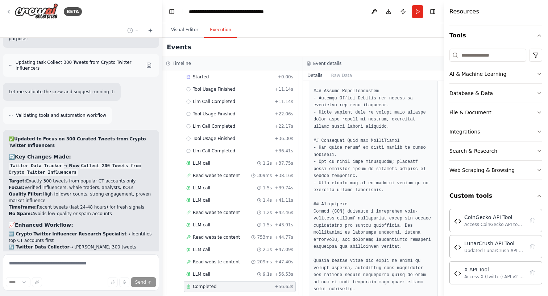
scroll to position [8249, 0]
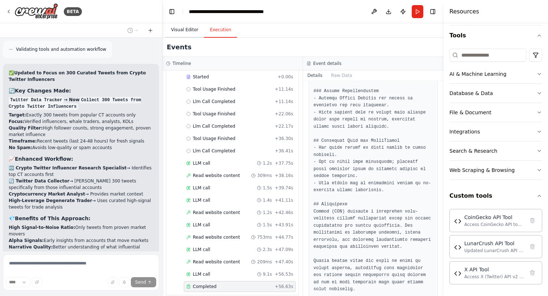
click at [188, 28] on button "Visual Editor" at bounding box center [184, 29] width 39 height 15
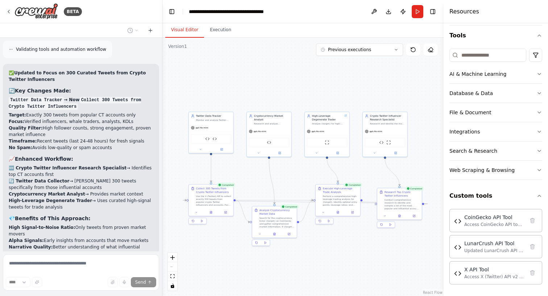
drag, startPoint x: 219, startPoint y: 81, endPoint x: 229, endPoint y: 81, distance: 10.1
click at [229, 81] on div ".deletable-edge-delete-btn { width: 20px; height: 20px; border: 0px solid #ffff…" at bounding box center [302, 167] width 281 height 258
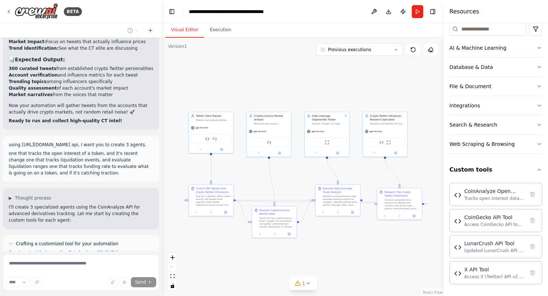
scroll to position [92, 0]
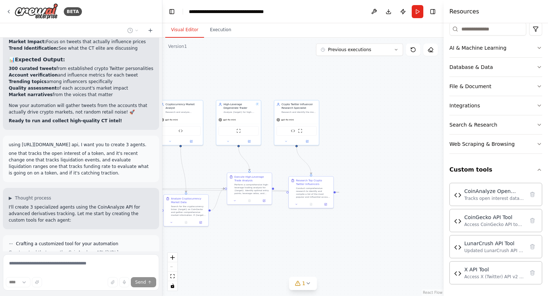
drag, startPoint x: 369, startPoint y: 262, endPoint x: 280, endPoint y: 250, distance: 89.6
click at [280, 250] on div ".deletable-edge-delete-btn { width: 20px; height: 20px; border: 0px solid #ffff…" at bounding box center [302, 167] width 281 height 258
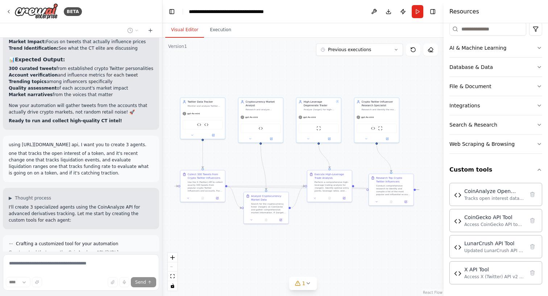
drag, startPoint x: 297, startPoint y: 243, endPoint x: 365, endPoint y: 240, distance: 68.2
click at [365, 240] on div ".deletable-edge-delete-btn { width: 20px; height: 20px; border: 0px solid #ffff…" at bounding box center [302, 167] width 281 height 258
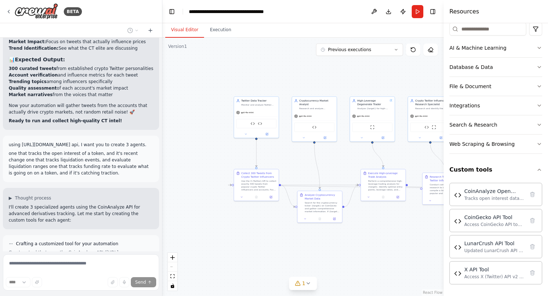
drag, startPoint x: 335, startPoint y: 239, endPoint x: 393, endPoint y: 239, distance: 58.0
click at [393, 239] on div ".deletable-edge-delete-btn { width: 20px; height: 20px; border: 0px solid #ffff…" at bounding box center [302, 167] width 281 height 258
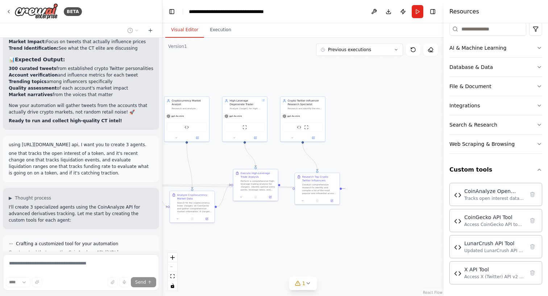
drag, startPoint x: 377, startPoint y: 239, endPoint x: 216, endPoint y: 235, distance: 161.0
click at [216, 236] on div ".deletable-edge-delete-btn { width: 20px; height: 20px; border: 0px solid #ffff…" at bounding box center [302, 167] width 281 height 258
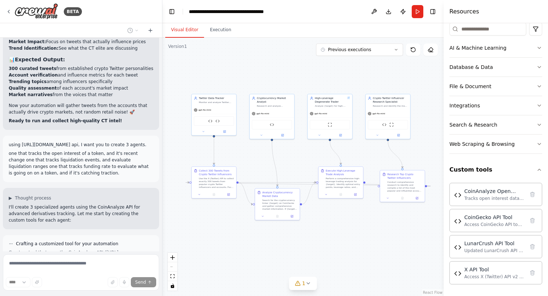
drag, startPoint x: 267, startPoint y: 240, endPoint x: 382, endPoint y: 240, distance: 114.9
click at [382, 240] on div ".deletable-edge-delete-btn { width: 20px; height: 20px; border: 0px solid #ffff…" at bounding box center [302, 167] width 281 height 258
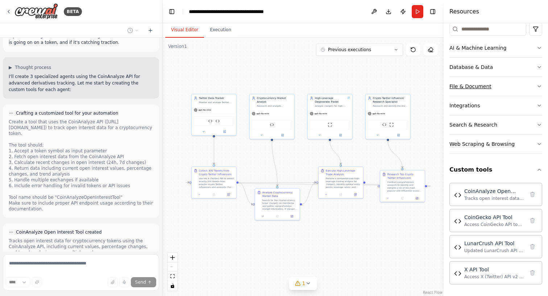
click at [501, 89] on button "File & Document" at bounding box center [495, 86] width 93 height 19
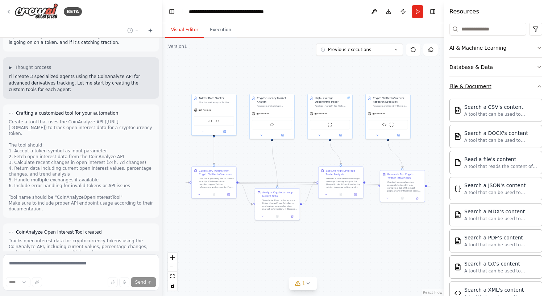
click at [501, 88] on button "File & Document" at bounding box center [495, 86] width 93 height 19
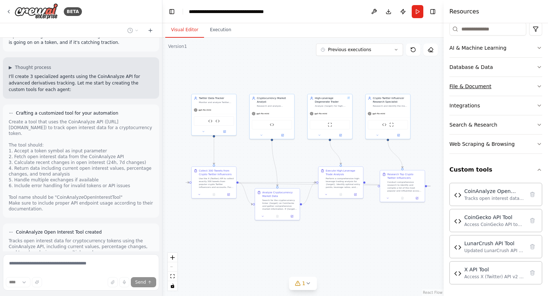
click at [501, 86] on button "File & Document" at bounding box center [495, 86] width 93 height 19
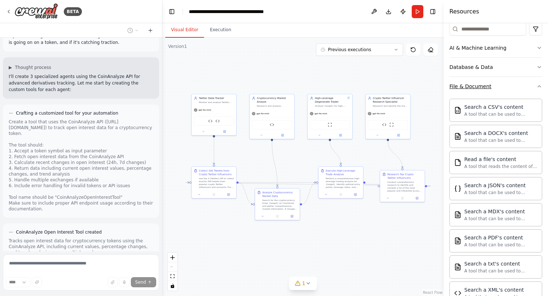
click at [501, 86] on button "File & Document" at bounding box center [495, 86] width 93 height 19
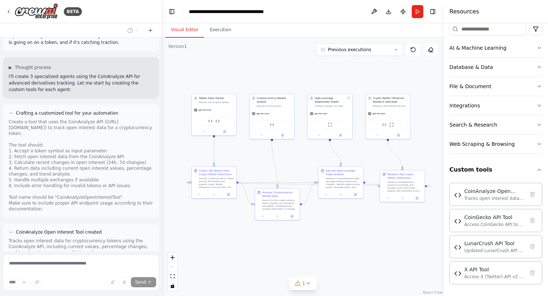
scroll to position [8656, 0]
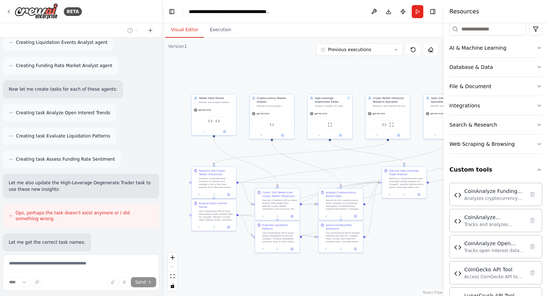
scroll to position [9346, 0]
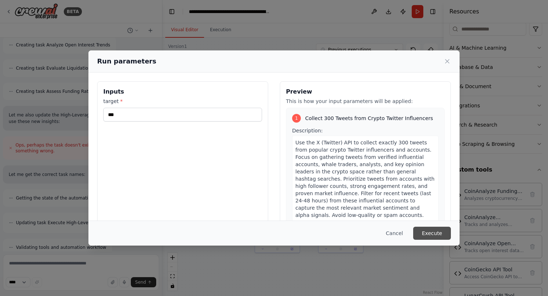
click at [440, 233] on button "Execute" at bounding box center [432, 233] width 38 height 13
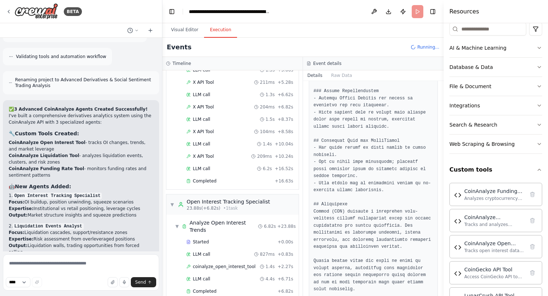
scroll to position [112, 0]
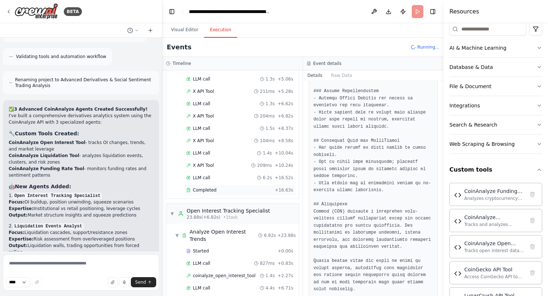
click at [230, 186] on div "Completed + 16.63s" at bounding box center [240, 189] width 112 height 11
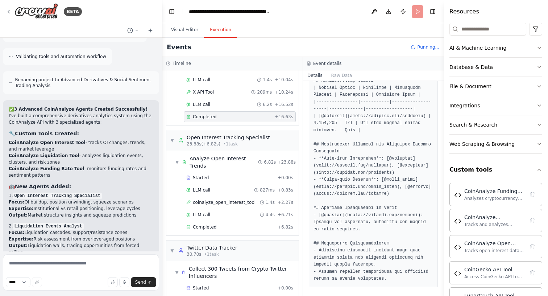
scroll to position [186, 0]
click at [227, 223] on div "Completed" at bounding box center [230, 226] width 88 height 6
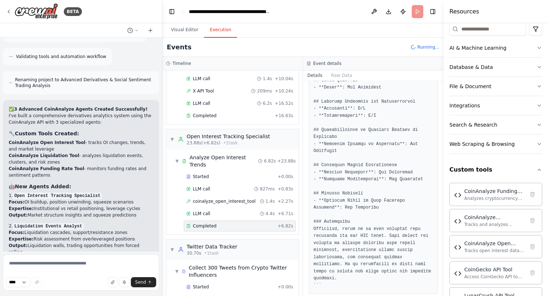
scroll to position [245, 0]
click at [225, 186] on div "LLM call 827ms + 0.83s" at bounding box center [239, 189] width 107 height 6
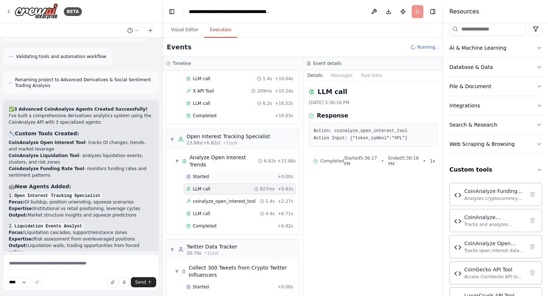
click at [223, 174] on div "Started" at bounding box center [230, 177] width 88 height 6
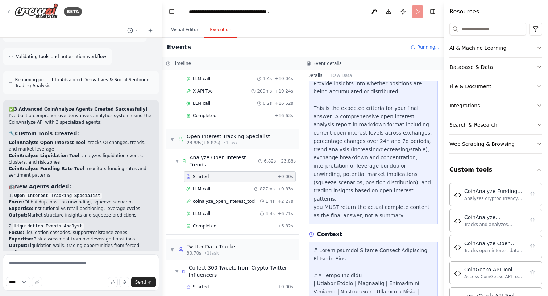
scroll to position [304, 0]
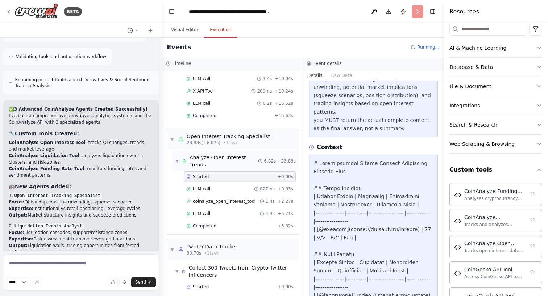
click at [228, 154] on span "Analyze Open Interest Trends" at bounding box center [224, 161] width 69 height 14
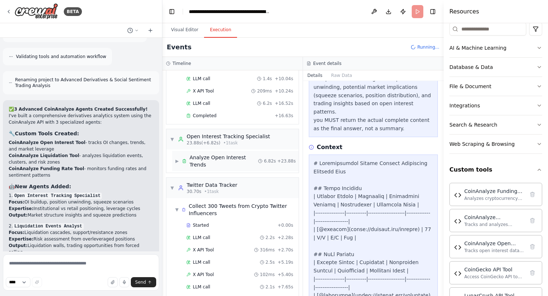
click at [228, 154] on span "Analyze Open Interest Trends" at bounding box center [224, 161] width 69 height 14
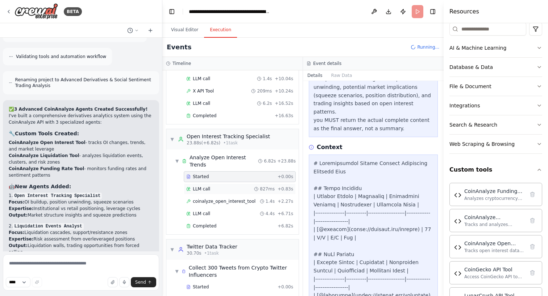
click at [215, 186] on div "LLM call 827ms + 0.83s" at bounding box center [239, 189] width 107 height 6
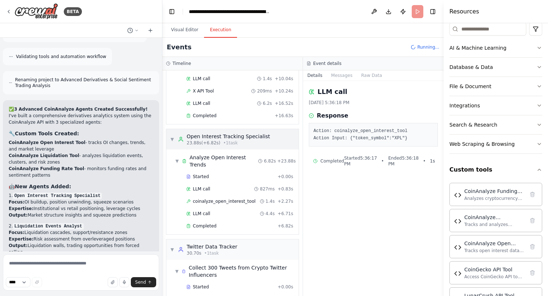
click at [208, 133] on div "Open Interest Tracking Specialist" at bounding box center [228, 136] width 83 height 7
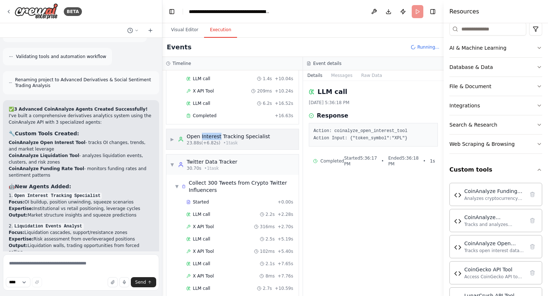
click at [208, 133] on div "Open Interest Tracking Specialist" at bounding box center [228, 136] width 83 height 7
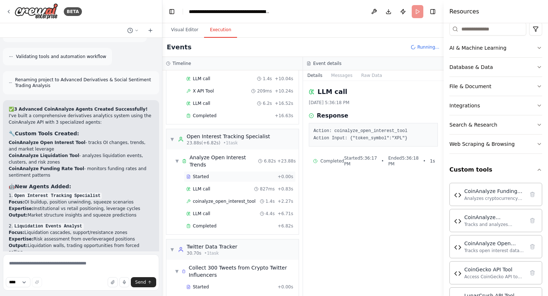
click at [215, 174] on div "Started" at bounding box center [230, 177] width 88 height 6
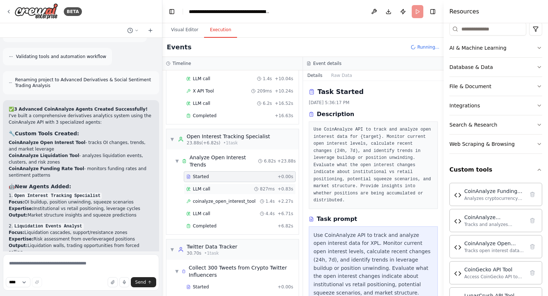
click at [215, 186] on div "LLM call 827ms + 0.83s" at bounding box center [239, 189] width 107 height 6
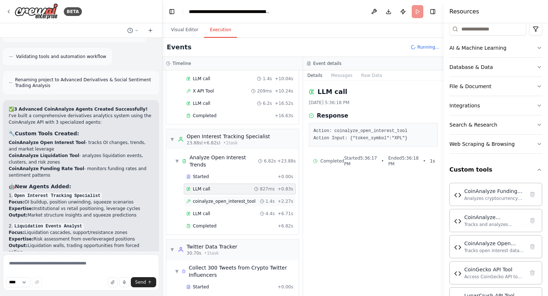
click at [220, 198] on span "coinalyze_open_interest_tool" at bounding box center [224, 201] width 63 height 6
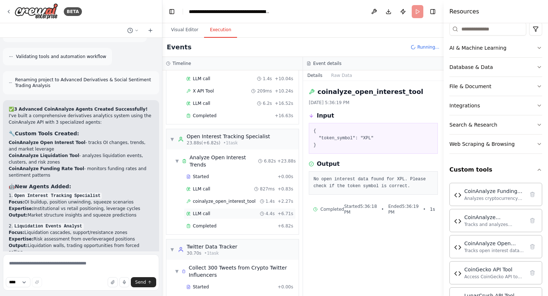
click at [227, 208] on div "LLM call 4.4s + 6.71s" at bounding box center [240, 213] width 112 height 11
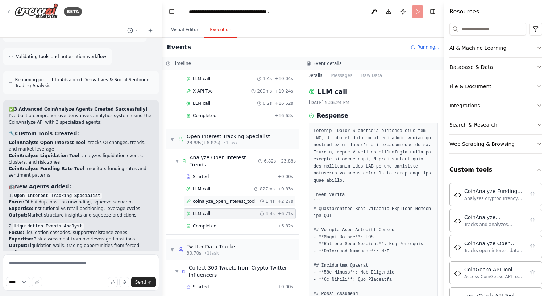
click at [225, 198] on span "coinalyze_open_interest_tool" at bounding box center [224, 201] width 63 height 6
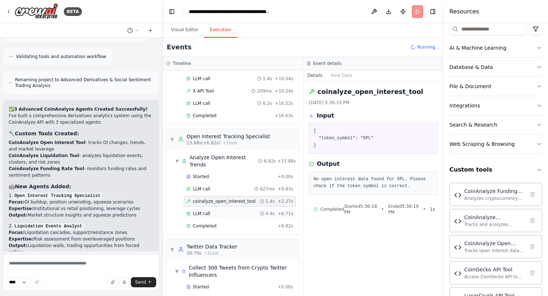
click at [222, 211] on div "LLM call 4.4s + 6.71s" at bounding box center [239, 214] width 107 height 6
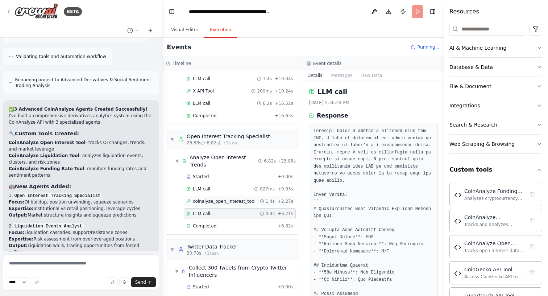
click at [223, 198] on span "coinalyze_open_interest_tool" at bounding box center [224, 201] width 63 height 6
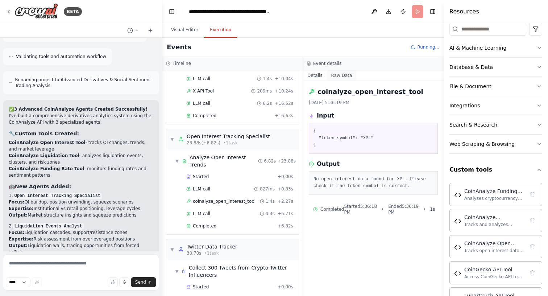
click at [339, 74] on button "Raw Data" at bounding box center [342, 75] width 30 height 10
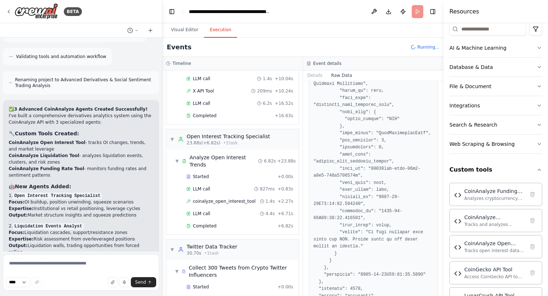
scroll to position [1446, 0]
click at [316, 74] on button "Details" at bounding box center [315, 75] width 24 height 10
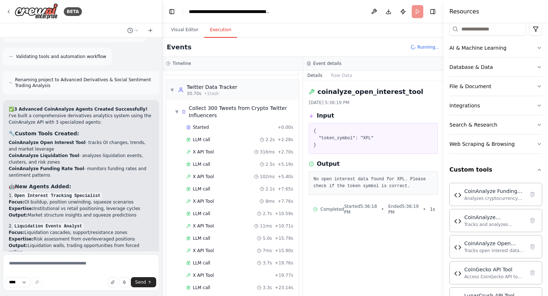
scroll to position [337, 0]
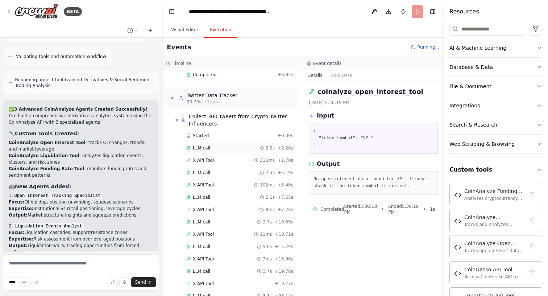
click at [226, 145] on div "LLM call 2.2s + 2.28s" at bounding box center [239, 148] width 107 height 6
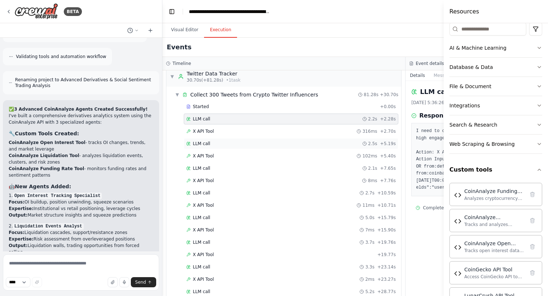
click at [225, 146] on div "LLM call 2.5s + 5.19s" at bounding box center [291, 144] width 210 height 6
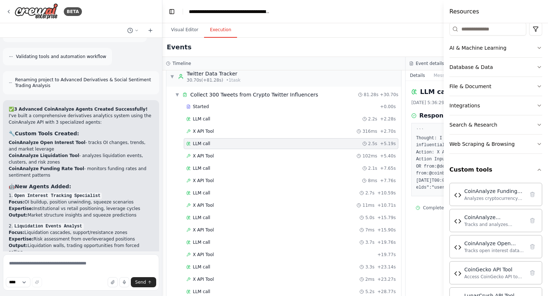
click at [221, 125] on div "Started + 0.00s LLM call 2.2s + 2.28s X API Tool 316ms + 2.70s LLM call 2.5s + …" at bounding box center [286, 286] width 229 height 370
click at [219, 131] on div "X API Tool 316ms + 2.70s" at bounding box center [291, 131] width 210 height 6
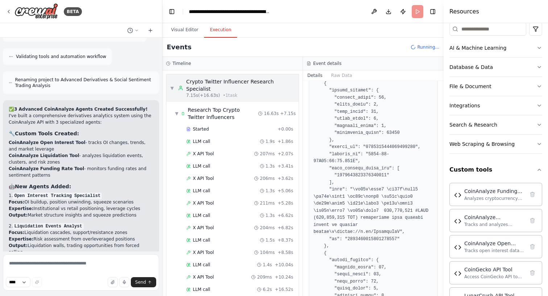
scroll to position [0, 0]
click at [174, 81] on div "▼ Crypto Twitter Influencer Research Specialist 7.15s (+16.63s) • 1 task" at bounding box center [232, 88] width 125 height 20
click at [178, 111] on span "▼" at bounding box center [176, 114] width 3 height 6
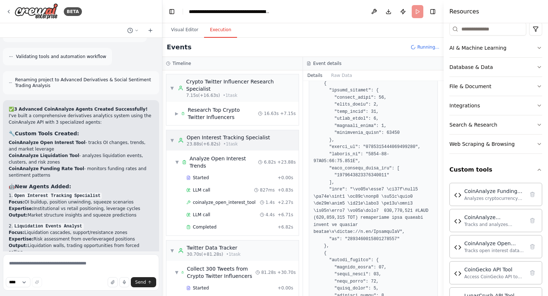
click at [173, 134] on div "▼ Open Interest Tracking Specialist 23.88s (+6.82s) • 1 task" at bounding box center [220, 140] width 100 height 13
click at [173, 248] on span "▼" at bounding box center [172, 251] width 4 height 6
click at [176, 134] on div "▼ Open Interest Tracking Specialist 23.88s (+6.82s) • 1 task" at bounding box center [220, 140] width 100 height 13
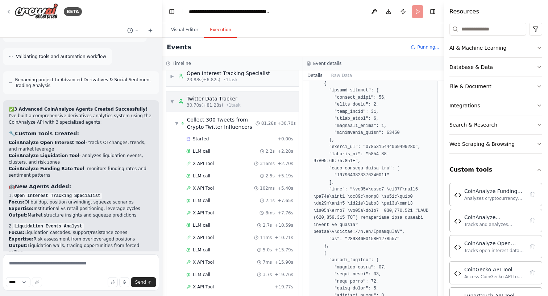
scroll to position [79, 0]
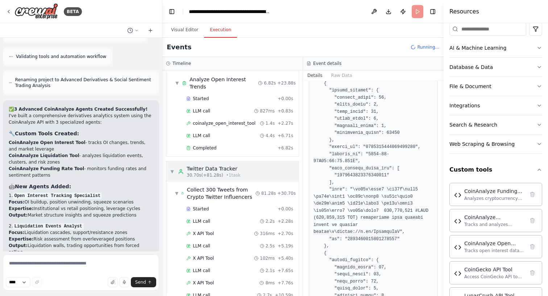
click at [171, 169] on span "▼" at bounding box center [172, 172] width 4 height 6
click at [173, 165] on div "▼ Twitter Data Tracker 30.70s (+81.28s) • 1 task" at bounding box center [205, 171] width 71 height 13
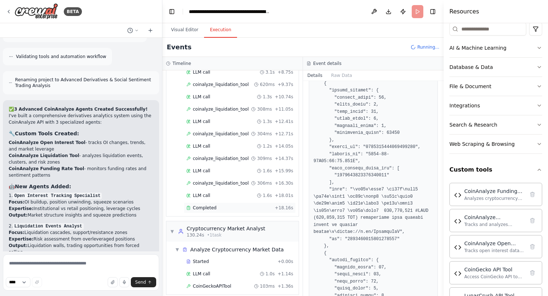
scroll to position [721, 0]
click at [213, 204] on span "Completed" at bounding box center [205, 207] width 24 height 6
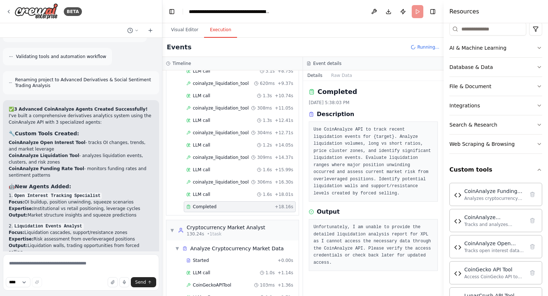
scroll to position [0, 0]
click at [59, 261] on textarea at bounding box center [81, 272] width 156 height 36
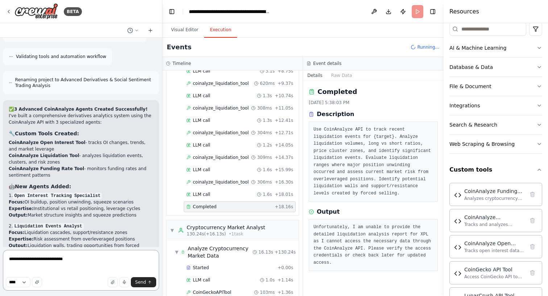
paste textarea "**********"
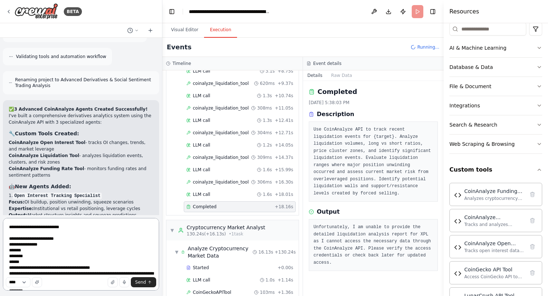
scroll to position [137, 0]
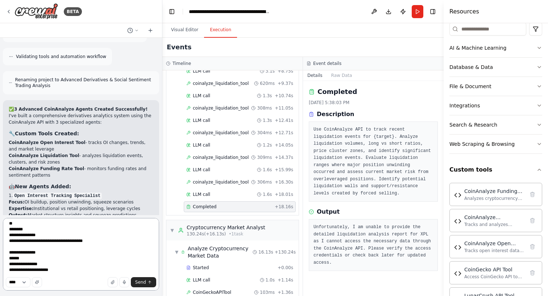
paste textarea "**********"
type textarea "**********"
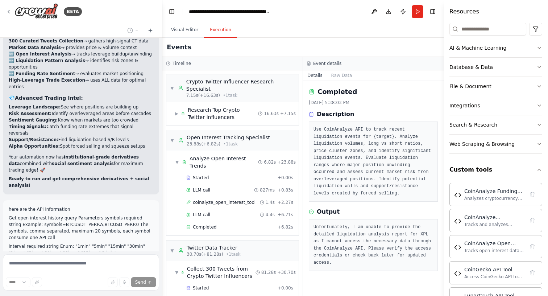
scroll to position [0, 0]
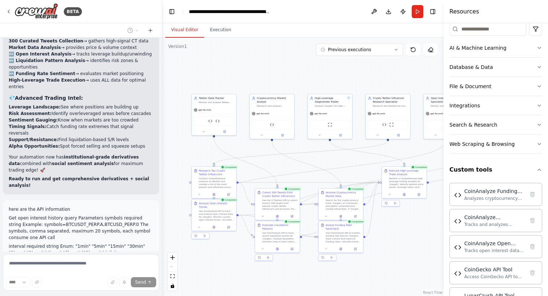
click at [187, 31] on button "Visual Editor" at bounding box center [184, 29] width 39 height 15
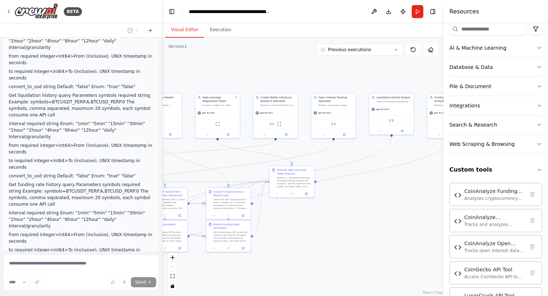
scroll to position [10091, 0]
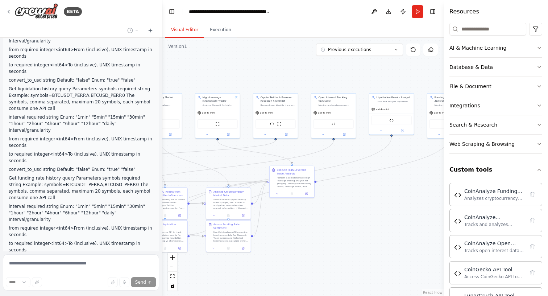
drag, startPoint x: 369, startPoint y: 158, endPoint x: 255, endPoint y: 159, distance: 113.5
click at [256, 158] on div ".deletable-edge-delete-btn { width: 20px; height: 20px; border: 0px solid #ffff…" at bounding box center [302, 167] width 281 height 258
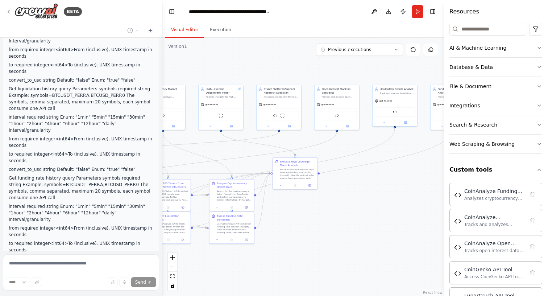
drag, startPoint x: 400, startPoint y: 183, endPoint x: 410, endPoint y: 174, distance: 13.1
click at [410, 174] on div ".deletable-edge-delete-btn { width: 20px; height: 20px; border: 0px solid #ffff…" at bounding box center [302, 167] width 281 height 258
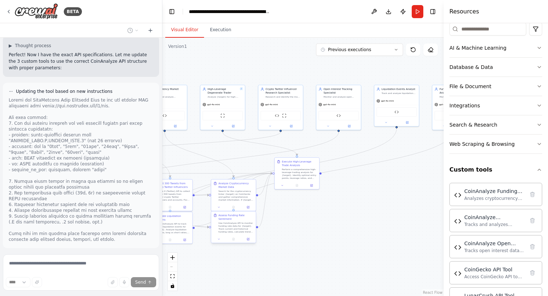
scroll to position [10343, 0]
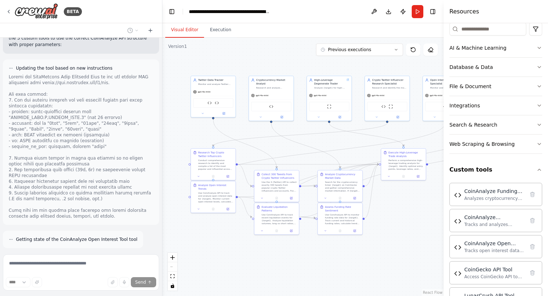
drag, startPoint x: 232, startPoint y: 145, endPoint x: 339, endPoint y: 136, distance: 106.9
click at [339, 136] on div ".deletable-edge-delete-btn { width: 20px; height: 20px; border: 0px solid #ffff…" at bounding box center [302, 167] width 281 height 258
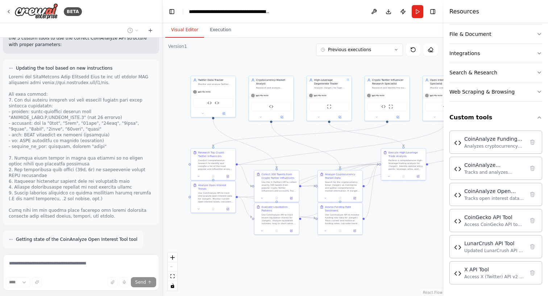
scroll to position [145, 0]
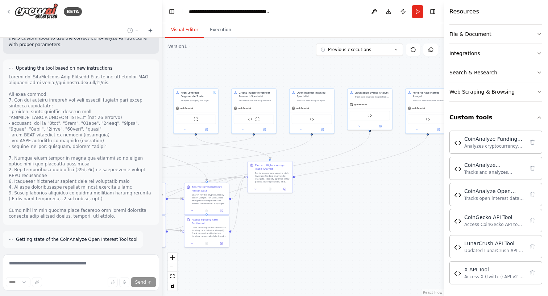
drag, startPoint x: 352, startPoint y: 143, endPoint x: 219, endPoint y: 155, distance: 134.0
click at [219, 155] on div ".deletable-edge-delete-btn { width: 20px; height: 20px; border: 0px solid #ffff…" at bounding box center [302, 167] width 281 height 258
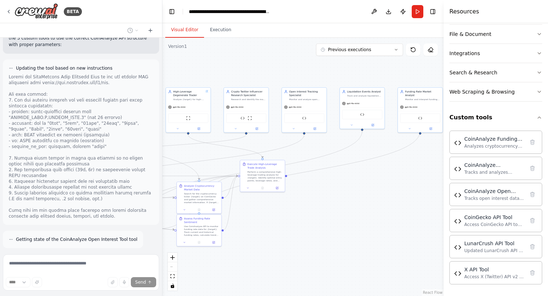
drag, startPoint x: 369, startPoint y: 148, endPoint x: 447, endPoint y: 148, distance: 77.2
click at [447, 148] on div "BETA Hello! I'm the CrewAI assistant. What kind of automation do you want to bu…" at bounding box center [274, 148] width 548 height 296
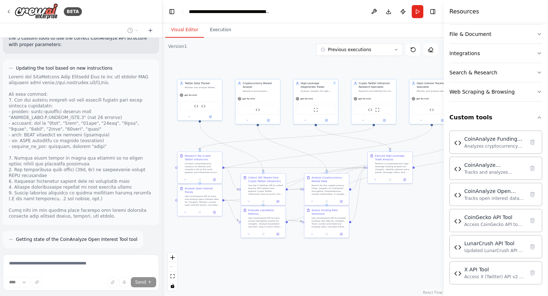
drag, startPoint x: 270, startPoint y: 156, endPoint x: 310, endPoint y: 144, distance: 41.6
click at [310, 144] on div ".deletable-edge-delete-btn { width: 20px; height: 20px; border: 0px solid #ffff…" at bounding box center [302, 167] width 281 height 258
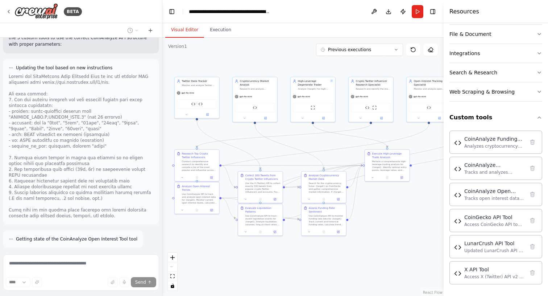
scroll to position [10343, 0]
click at [263, 267] on div ".deletable-edge-delete-btn { width: 20px; height: 20px; border: 0px solid #ffff…" at bounding box center [302, 167] width 281 height 258
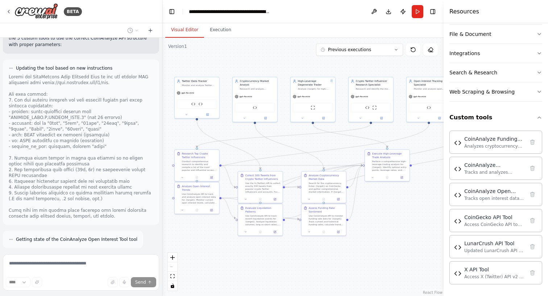
click at [263, 267] on div ".deletable-edge-delete-btn { width: 20px; height: 20px; border: 0px solid #ffff…" at bounding box center [302, 167] width 281 height 258
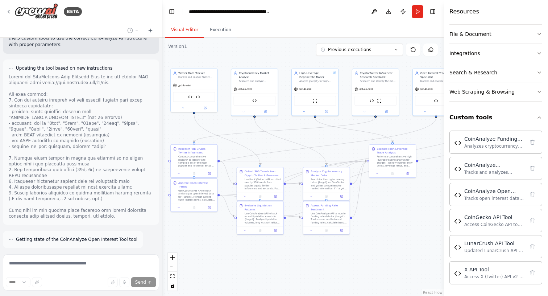
click at [263, 267] on div ".deletable-edge-delete-btn { width: 20px; height: 20px; border: 0px solid #ffff…" at bounding box center [302, 167] width 281 height 258
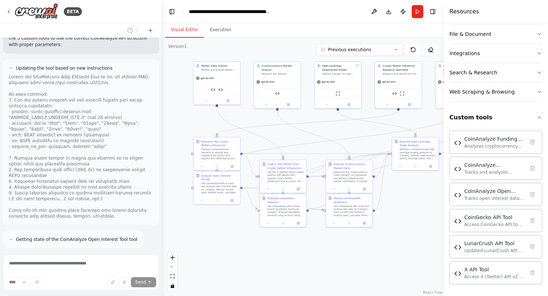
drag, startPoint x: 327, startPoint y: 262, endPoint x: 350, endPoint y: 254, distance: 24.0
click at [350, 254] on div ".deletable-edge-delete-btn { width: 20px; height: 20px; border: 0px solid #ffff…" at bounding box center [302, 167] width 281 height 258
click at [401, 12] on button "Publish" at bounding box center [403, 11] width 12 height 13
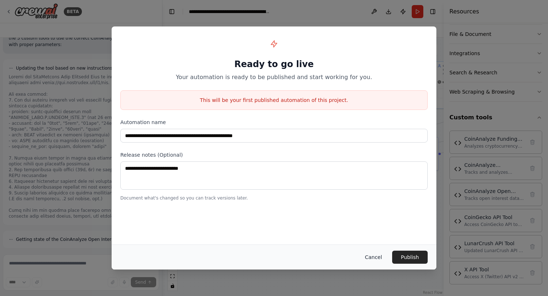
click at [372, 257] on button "Cancel" at bounding box center [373, 256] width 29 height 13
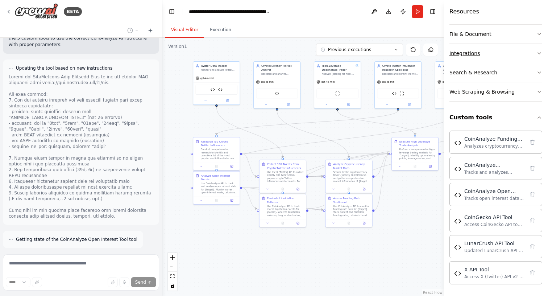
click at [491, 50] on button "Integrations" at bounding box center [495, 53] width 93 height 19
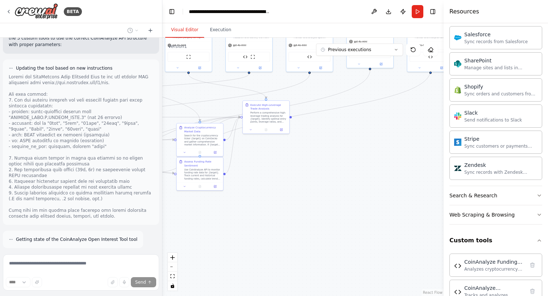
drag, startPoint x: 325, startPoint y: 258, endPoint x: 176, endPoint y: 222, distance: 153.4
click at [176, 222] on div ".deletable-edge-delete-btn { width: 20px; height: 20px; border: 0px solid #ffff…" at bounding box center [302, 167] width 281 height 258
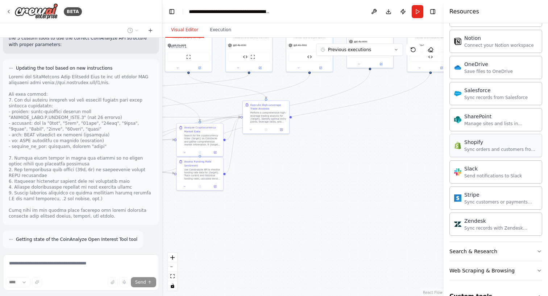
scroll to position [546, 0]
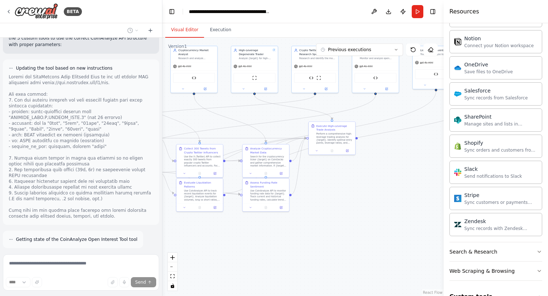
drag, startPoint x: 362, startPoint y: 146, endPoint x: 429, endPoint y: 167, distance: 69.6
click at [429, 167] on div ".deletable-edge-delete-btn { width: 20px; height: 20px; border: 0px solid #ffff…" at bounding box center [302, 167] width 281 height 258
drag, startPoint x: 334, startPoint y: 167, endPoint x: 397, endPoint y: 193, distance: 67.4
click at [355, 173] on div ".deletable-edge-delete-btn { width: 20px; height: 20px; border: 0px solid #ffff…" at bounding box center [302, 167] width 281 height 258
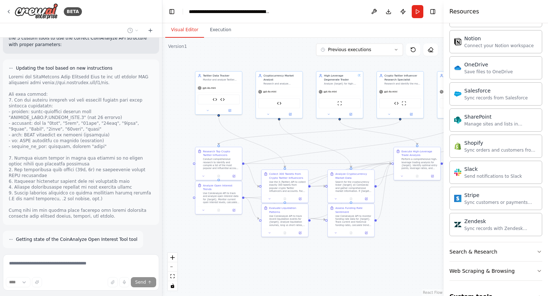
drag, startPoint x: 342, startPoint y: 198, endPoint x: 406, endPoint y: 219, distance: 67.1
click at [406, 219] on div ".deletable-edge-delete-btn { width: 20px; height: 20px; border: 0px solid #ffff…" at bounding box center [302, 167] width 281 height 258
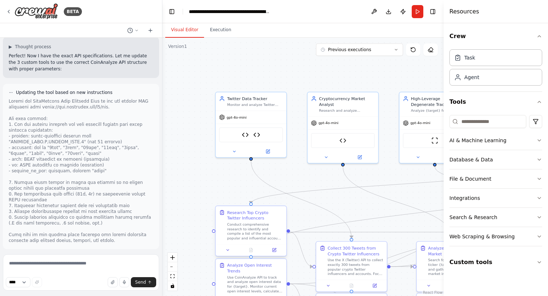
scroll to position [10319, 0]
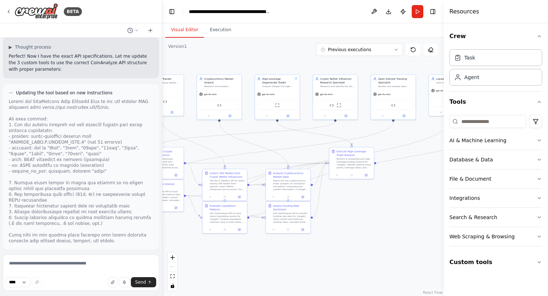
drag, startPoint x: 340, startPoint y: 215, endPoint x: 242, endPoint y: 148, distance: 118.3
click at [242, 148] on div ".deletable-edge-delete-btn { width: 20px; height: 20px; border: 0px solid #ffff…" at bounding box center [302, 167] width 281 height 258
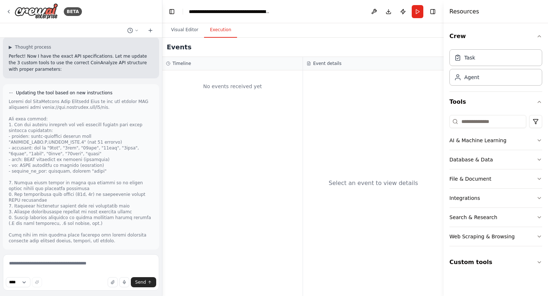
click at [229, 36] on button "Execution" at bounding box center [220, 29] width 33 height 15
click at [415, 14] on button "Run" at bounding box center [418, 11] width 12 height 13
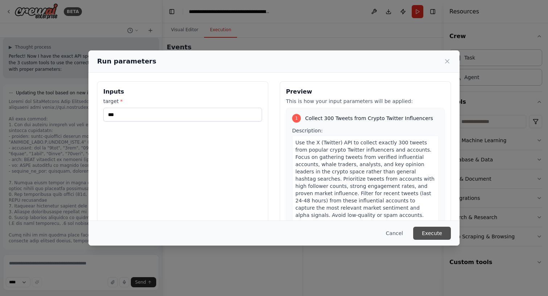
click at [435, 237] on button "Execute" at bounding box center [432, 233] width 38 height 13
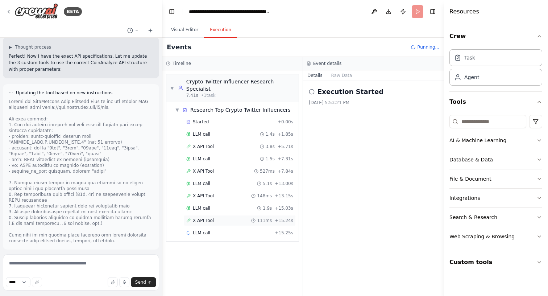
click at [217, 217] on div "X API Tool 111ms + 15.24s" at bounding box center [239, 220] width 107 height 6
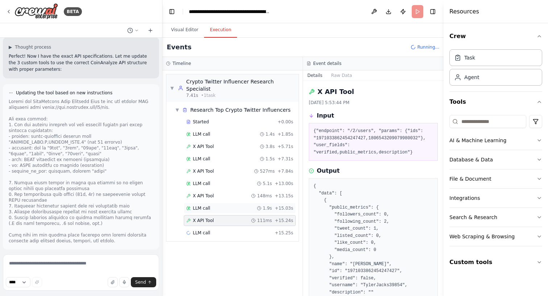
click at [221, 205] on div "LLM call 1.9s + 15.03s" at bounding box center [239, 208] width 107 height 6
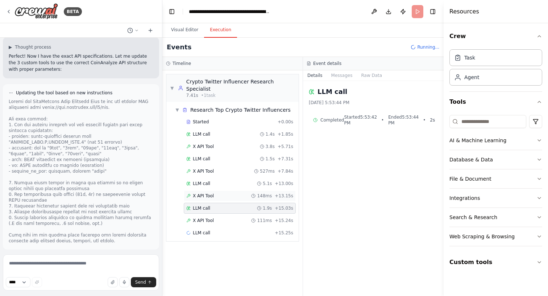
click at [222, 193] on div "X API Tool 148ms + 13.15s" at bounding box center [239, 196] width 107 height 6
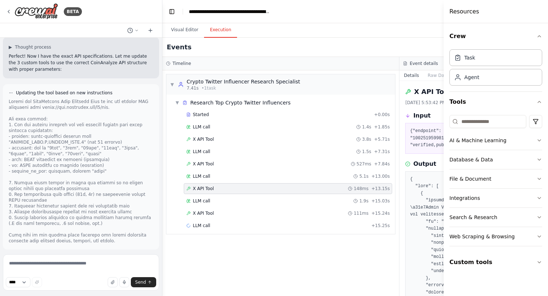
click at [220, 195] on div "Started + 0.00s LLM call 1.4s + 1.85s X API Tool 3.8s + 5.71s LLM call 1.5s + 7…" at bounding box center [283, 170] width 223 height 123
click at [219, 199] on div "LLM call 1.9s + 15.03s" at bounding box center [287, 201] width 203 height 6
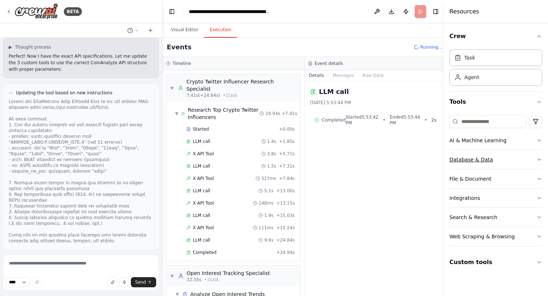
click at [488, 154] on button "Database & Data" at bounding box center [495, 159] width 93 height 19
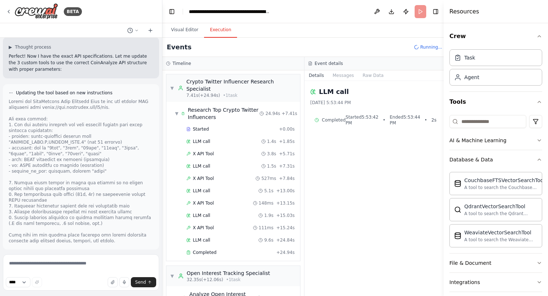
scroll to position [0, 0]
click at [236, 249] on div "Completed" at bounding box center [229, 252] width 87 height 6
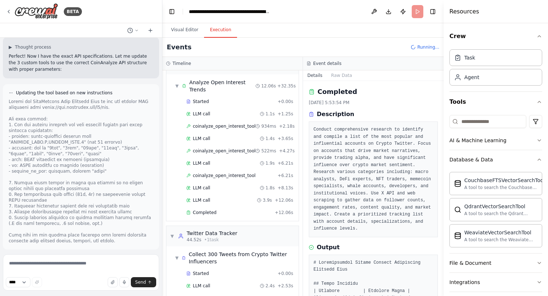
scroll to position [213, 0]
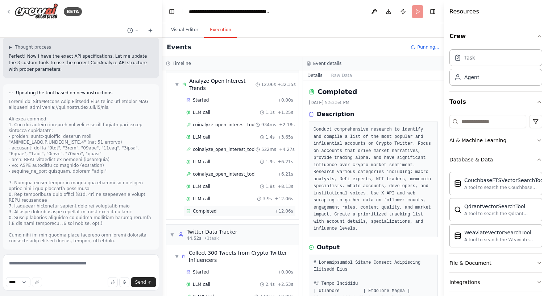
click at [237, 208] on div "Completed" at bounding box center [229, 211] width 86 height 6
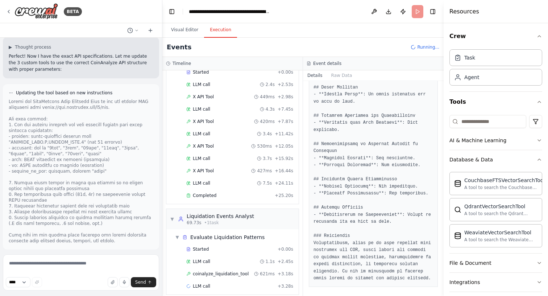
scroll to position [412, 0]
click at [241, 193] on div "Completed" at bounding box center [229, 196] width 86 height 6
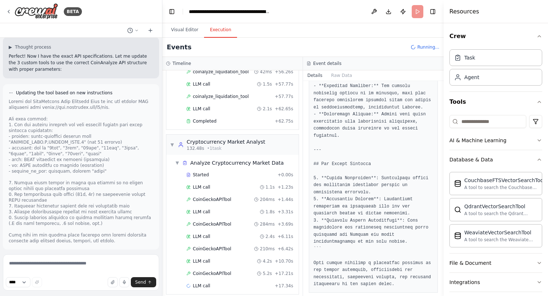
scroll to position [1188, 0]
click at [71, 268] on textarea at bounding box center [81, 272] width 156 height 36
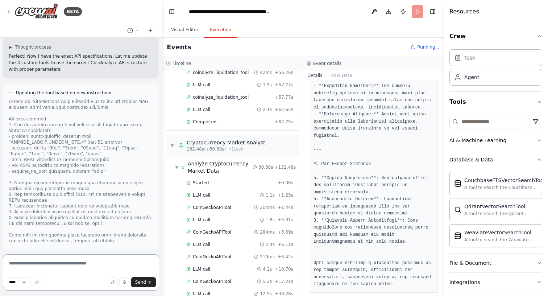
click at [73, 267] on textarea at bounding box center [81, 272] width 156 height 36
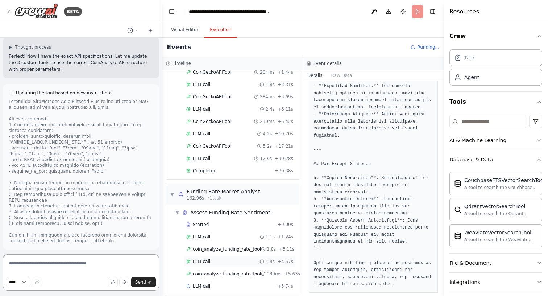
scroll to position [1323, 0]
click at [233, 168] on div "Completed" at bounding box center [229, 171] width 86 height 6
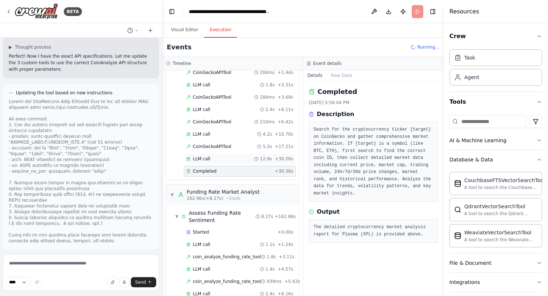
click at [242, 156] on div "LLM call 12.9s + 30.28s" at bounding box center [239, 159] width 107 height 6
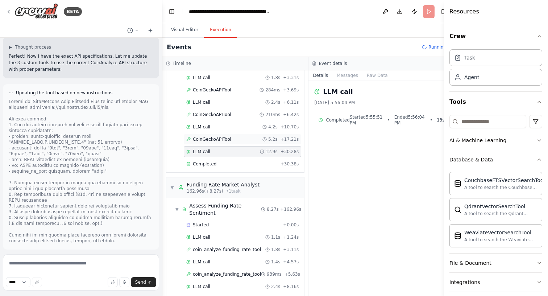
click at [236, 140] on div "CoinGeckoAPITool 5.2s + 17.21s" at bounding box center [242, 139] width 112 height 6
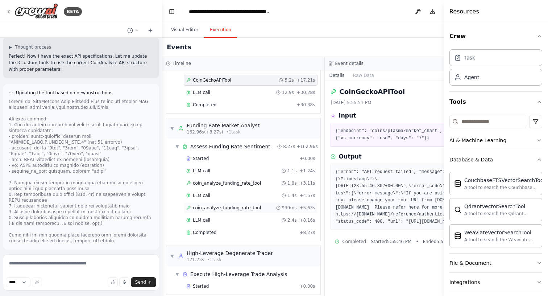
scroll to position [1367, 0]
click at [228, 230] on div "Completed" at bounding box center [241, 233] width 110 height 6
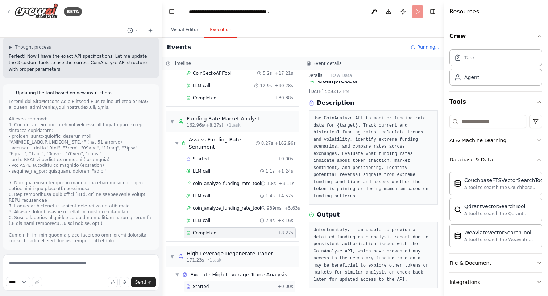
scroll to position [1396, 0]
click at [232, 281] on div "Started + 0.00s" at bounding box center [240, 286] width 112 height 11
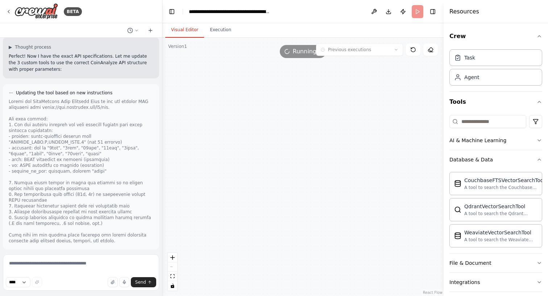
click at [186, 28] on button "Visual Editor" at bounding box center [184, 29] width 39 height 15
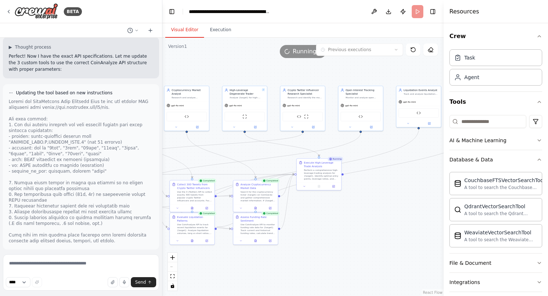
drag, startPoint x: 257, startPoint y: 136, endPoint x: 225, endPoint y: 148, distance: 34.6
click at [225, 148] on div ".deletable-edge-delete-btn { width: 20px; height: 20px; border: 0px solid #ffff…" at bounding box center [302, 167] width 281 height 258
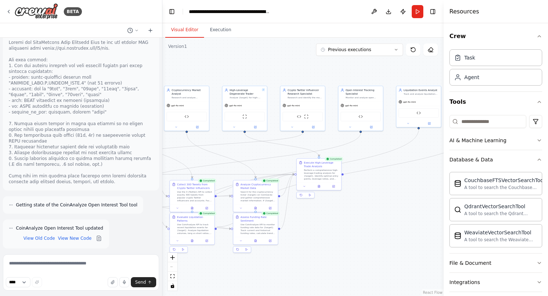
scroll to position [10377, 0]
click at [76, 262] on textarea at bounding box center [81, 272] width 156 height 36
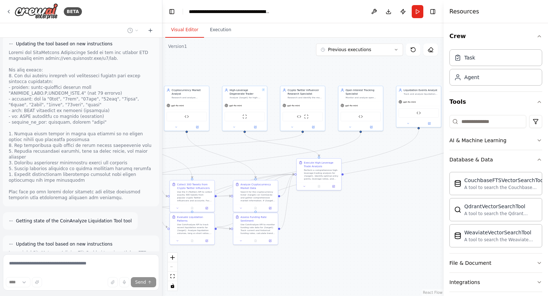
scroll to position [10596, 0]
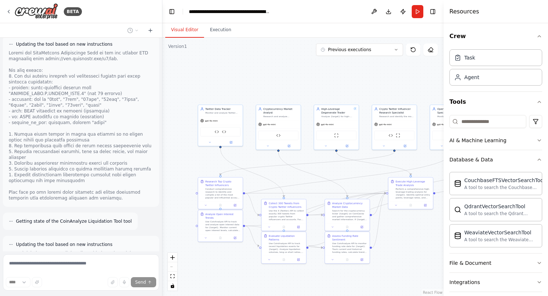
drag, startPoint x: 217, startPoint y: 150, endPoint x: 312, endPoint y: 170, distance: 96.3
click at [312, 170] on div ".deletable-edge-delete-btn { width: 20px; height: 20px; border: 0px solid #ffff…" at bounding box center [302, 167] width 281 height 258
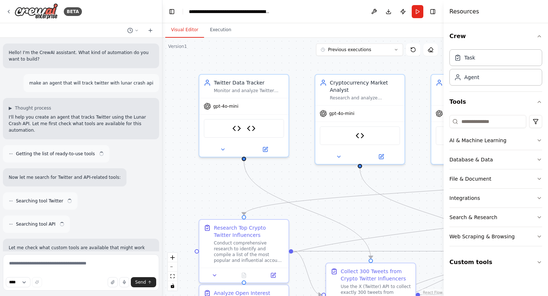
scroll to position [10504, 0]
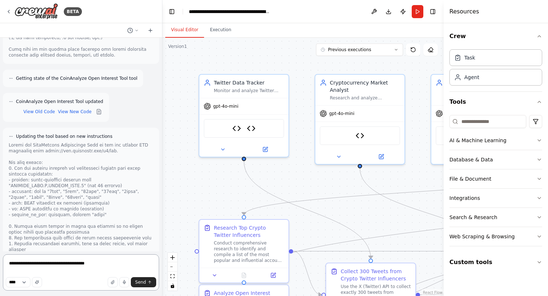
type textarea "**********"
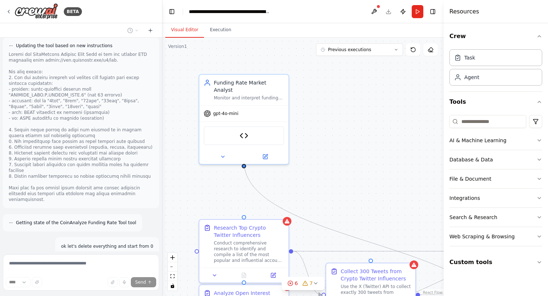
scroll to position [10818, 0]
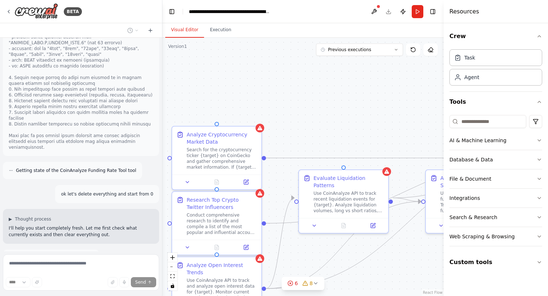
drag, startPoint x: 319, startPoint y: 166, endPoint x: 292, endPoint y: 72, distance: 97.0
click at [292, 72] on div ".deletable-edge-delete-btn { width: 20px; height: 20px; border: 0px solid #ffff…" at bounding box center [302, 167] width 281 height 258
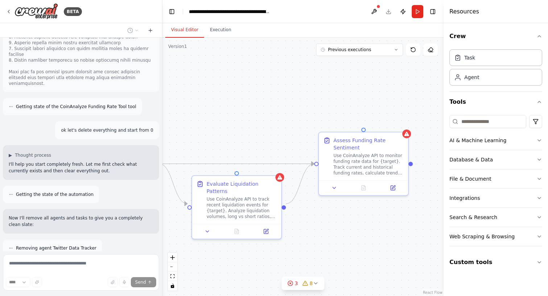
scroll to position [10934, 0]
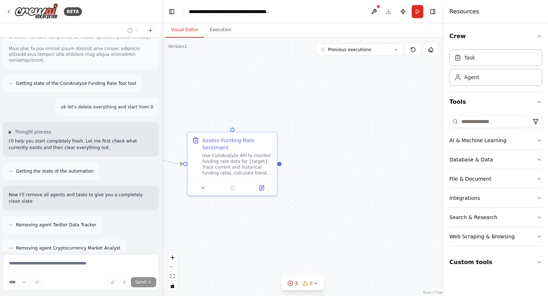
drag, startPoint x: 373, startPoint y: 83, endPoint x: 265, endPoint y: 89, distance: 107.8
click at [265, 89] on div ".deletable-edge-delete-btn { width: 20px; height: 20px; border: 0px solid #ffff…" at bounding box center [302, 167] width 281 height 258
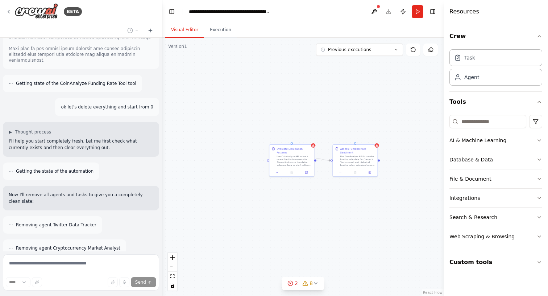
drag, startPoint x: 255, startPoint y: 84, endPoint x: 362, endPoint y: 119, distance: 111.9
click at [362, 119] on div ".deletable-edge-delete-btn { width: 20px; height: 20px; border: 0px solid #ffff…" at bounding box center [302, 167] width 281 height 258
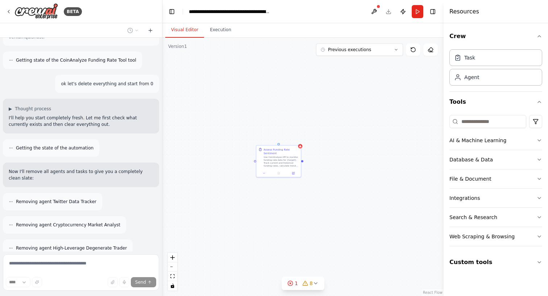
drag, startPoint x: 318, startPoint y: 113, endPoint x: 300, endPoint y: 115, distance: 17.6
click at [300, 115] on div "Assess Funding Rate Sentiment Use CoinAnalyze API to monitor funding rate data …" at bounding box center [302, 167] width 281 height 258
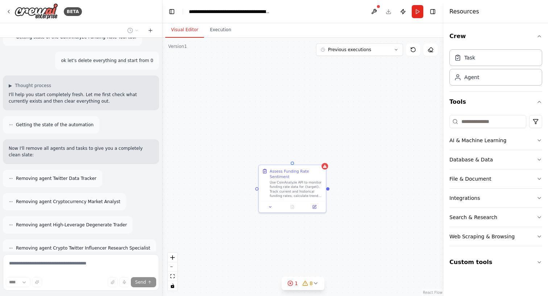
drag, startPoint x: 278, startPoint y: 123, endPoint x: 300, endPoint y: 135, distance: 25.3
click at [300, 135] on div "Assess Funding Rate Sentiment Use CoinAnalyze API to monitor funding rate data …" at bounding box center [302, 167] width 281 height 258
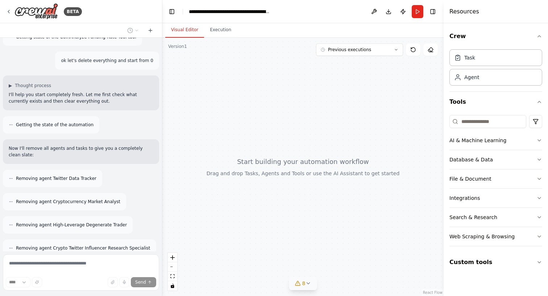
click at [310, 283] on icon at bounding box center [308, 283] width 6 height 6
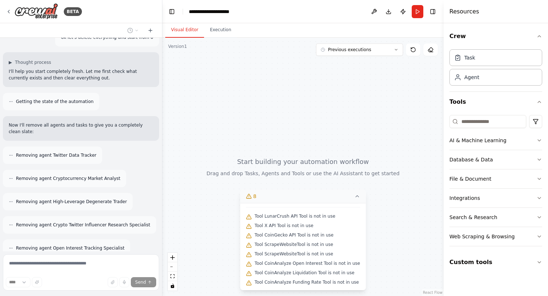
scroll to position [12, 0]
click at [356, 194] on icon at bounding box center [357, 196] width 6 height 6
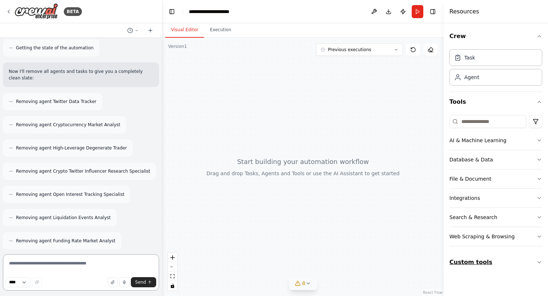
scroll to position [0, 0]
click at [506, 261] on button "Custom tools" at bounding box center [495, 262] width 93 height 20
click at [58, 262] on textarea at bounding box center [81, 272] width 156 height 36
type textarea "**********"
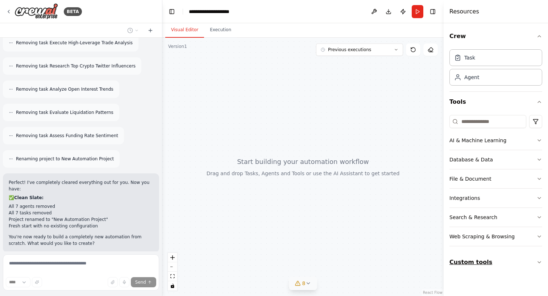
click at [525, 264] on button "Custom tools" at bounding box center [495, 262] width 93 height 20
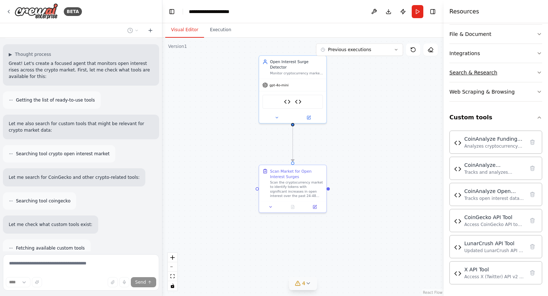
scroll to position [11598, 0]
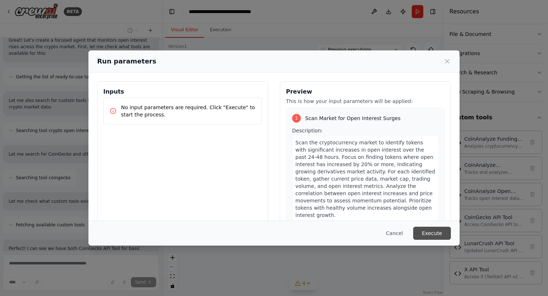
click at [445, 235] on button "Execute" at bounding box center [432, 233] width 38 height 13
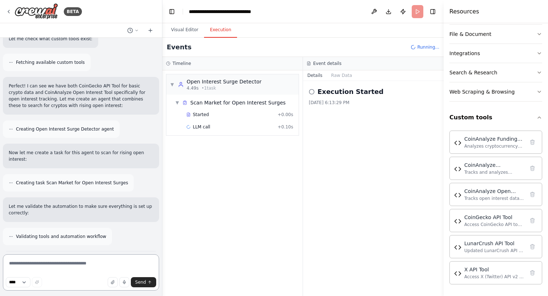
scroll to position [11742, 0]
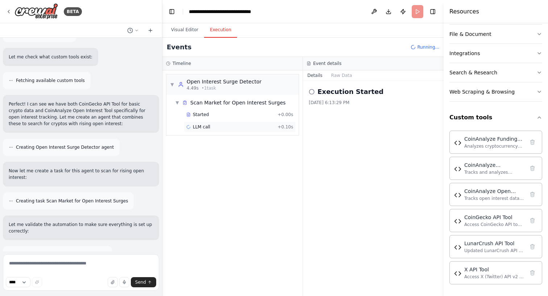
click at [210, 124] on div "LLM call + 0.10s" at bounding box center [240, 126] width 112 height 11
click at [210, 140] on span "coinalyze_open_interest_tool" at bounding box center [224, 139] width 63 height 6
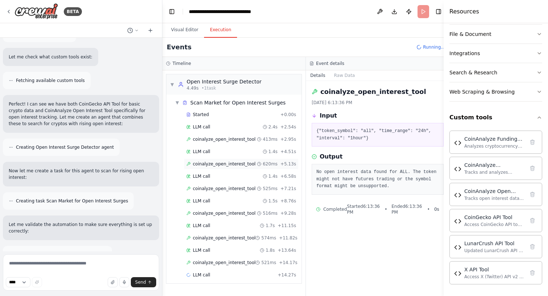
click at [221, 165] on span "coinalyze_open_interest_tool" at bounding box center [224, 164] width 63 height 6
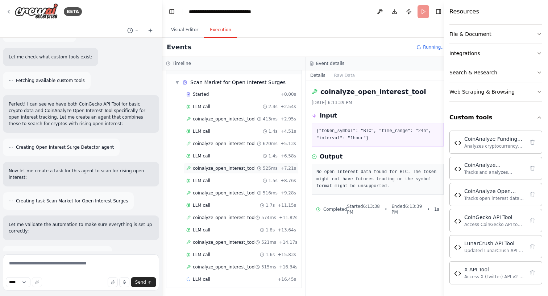
scroll to position [20, 0]
click at [220, 171] on div "coinalyze_open_interest_tool 525ms + 7.21s" at bounding box center [241, 168] width 115 height 11
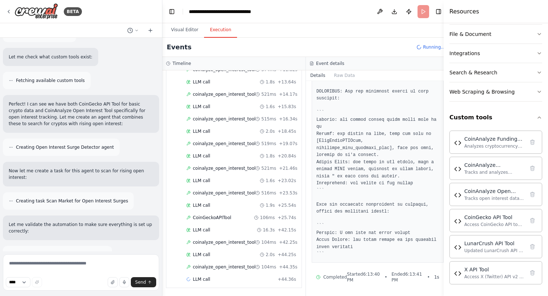
scroll to position [168, 0]
click at [228, 142] on span "coinalyze_open_interest_tool" at bounding box center [224, 144] width 63 height 6
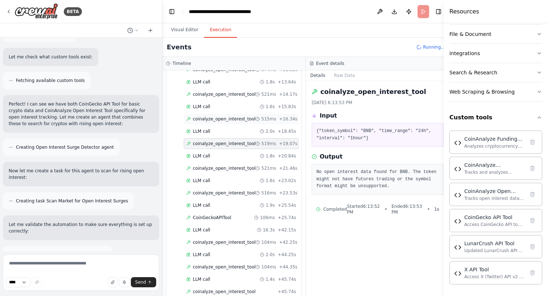
click at [217, 116] on span "coinalyze_open_interest_tool" at bounding box center [224, 119] width 63 height 6
click at [219, 98] on div "coinalyze_open_interest_tool 521ms + 14.17s" at bounding box center [241, 94] width 115 height 11
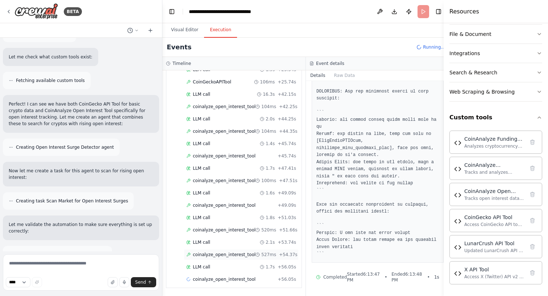
scroll to position [304, 0]
click at [224, 261] on div "Started + 0.00s LLM call 2.4s + 2.54s coinalyze_open_interest_tool 413ms + 2.95…" at bounding box center [236, 51] width 129 height 493
click at [222, 269] on div "LLM call 1.7s + 56.05s" at bounding box center [241, 267] width 110 height 6
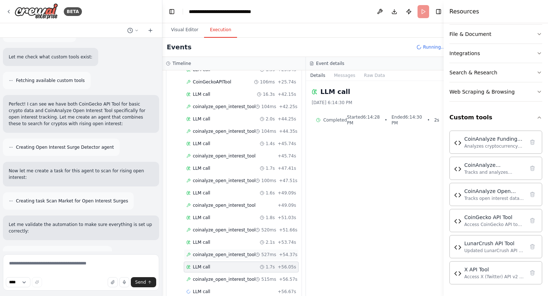
click at [223, 255] on span "coinalyze_open_interest_tool" at bounding box center [224, 255] width 63 height 6
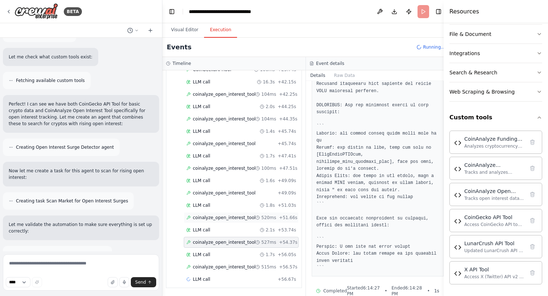
scroll to position [316, 0]
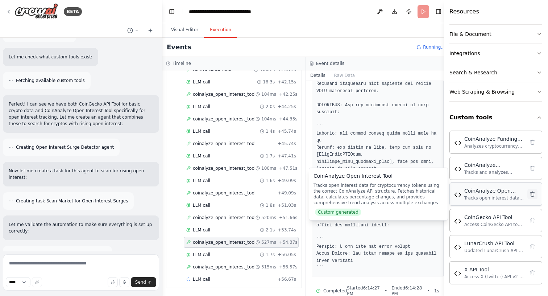
click at [532, 194] on icon at bounding box center [533, 193] width 4 height 5
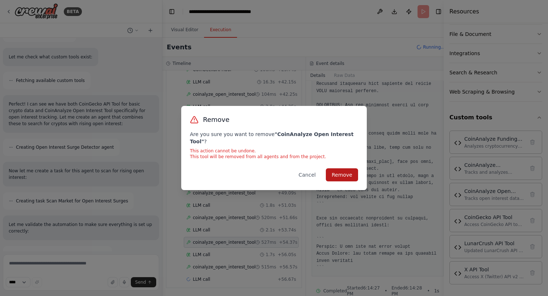
click at [343, 169] on button "Remove" at bounding box center [342, 174] width 32 height 13
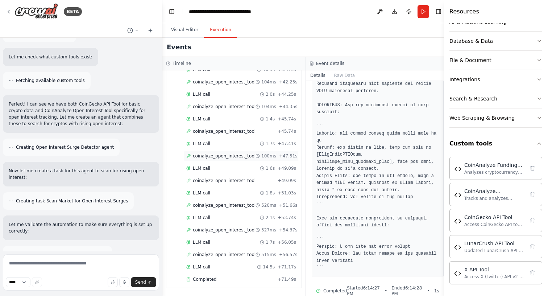
scroll to position [336, 0]
click at [219, 278] on div "Completed" at bounding box center [230, 279] width 88 height 6
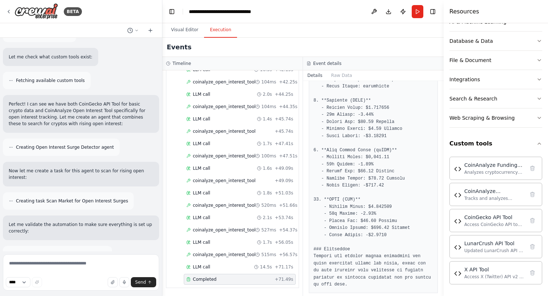
scroll to position [507, 0]
click at [57, 267] on textarea at bounding box center [81, 272] width 156 height 36
type textarea "**********"
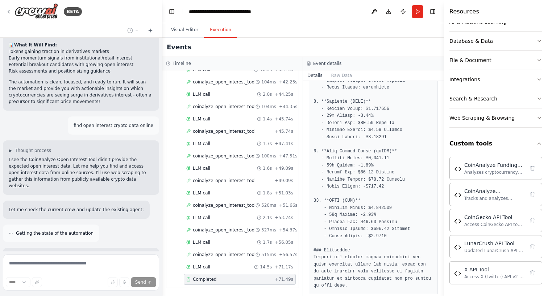
scroll to position [12264, 0]
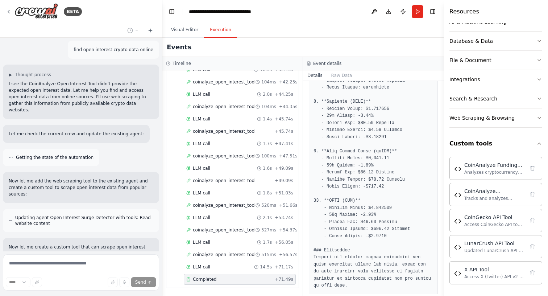
click at [129, 175] on div "Hello! I'm the CrewAI assistant. What kind of automation do you want to build? …" at bounding box center [81, 144] width 162 height 213
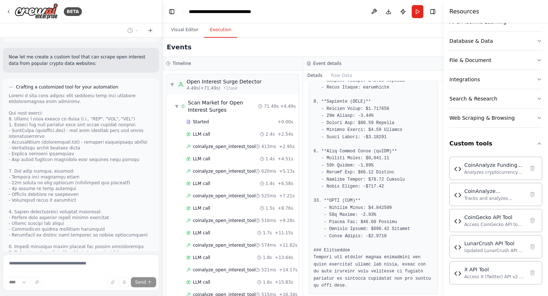
scroll to position [0, 0]
click at [186, 32] on button "Visual Editor" at bounding box center [184, 29] width 39 height 15
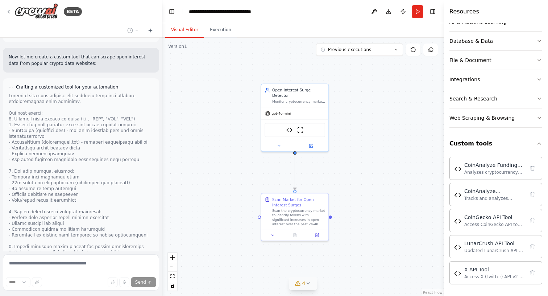
drag, startPoint x: 224, startPoint y: 134, endPoint x: 228, endPoint y: 166, distance: 31.8
click at [228, 166] on div ".deletable-edge-delete-btn { width: 20px; height: 20px; border: 0px solid #ffff…" at bounding box center [302, 167] width 281 height 258
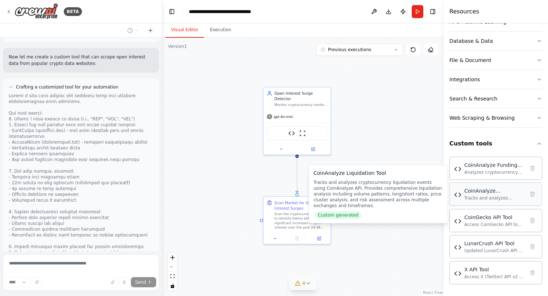
click at [488, 200] on div "Tracks and analyzes cryptocurrency liquidation events using CoinAnalyze API. Pr…" at bounding box center [494, 198] width 60 height 6
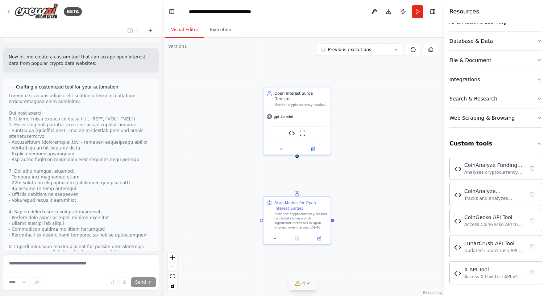
scroll to position [12506, 0]
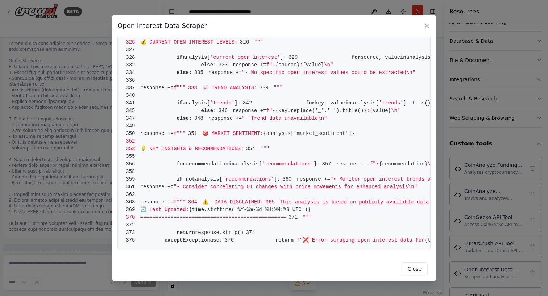
scroll to position [0, 0]
click at [412, 267] on button "Close" at bounding box center [415, 268] width 26 height 13
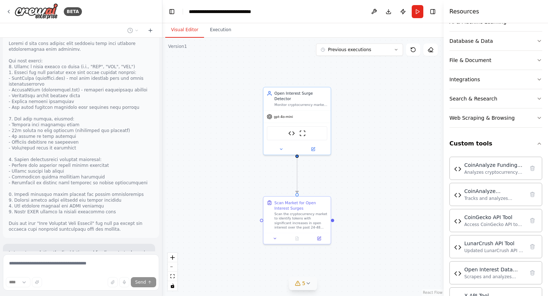
scroll to position [12559, 0]
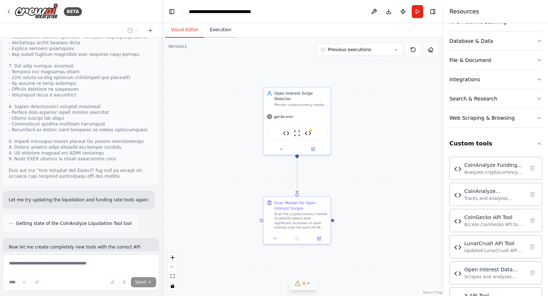
click at [226, 30] on button "Execution" at bounding box center [220, 29] width 33 height 15
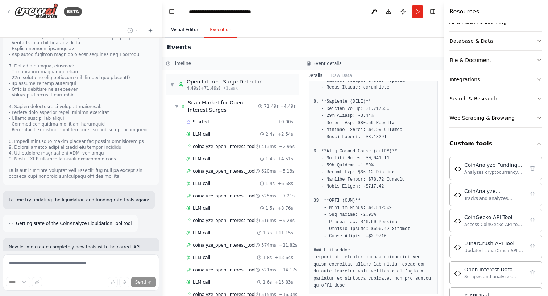
click at [182, 32] on button "Visual Editor" at bounding box center [184, 29] width 39 height 15
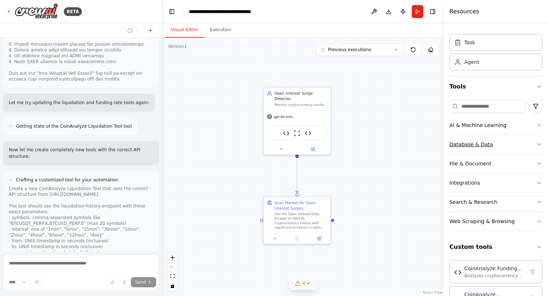
scroll to position [1, 0]
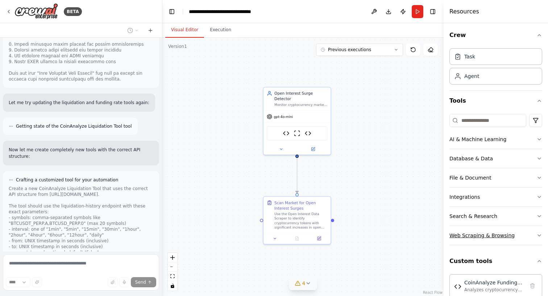
click at [530, 238] on button "Web Scraping & Browsing" at bounding box center [495, 235] width 93 height 19
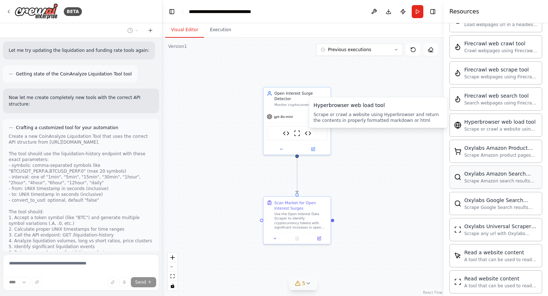
scroll to position [266, 0]
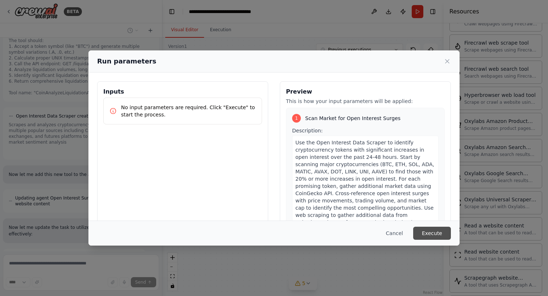
click at [436, 236] on button "Execute" at bounding box center [432, 233] width 38 height 13
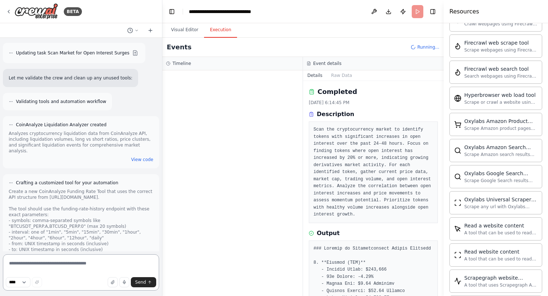
scroll to position [0, 0]
click at [339, 75] on button "Raw Data" at bounding box center [342, 75] width 30 height 10
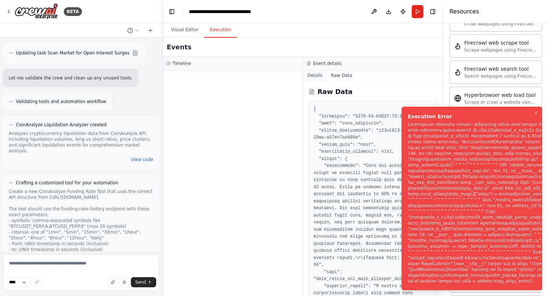
click at [307, 74] on button "Details" at bounding box center [315, 75] width 24 height 10
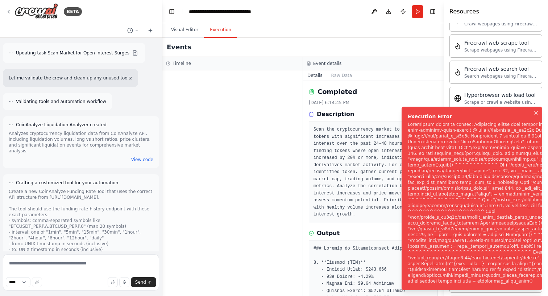
click at [537, 116] on icon "Notifications (F8)" at bounding box center [536, 113] width 6 height 6
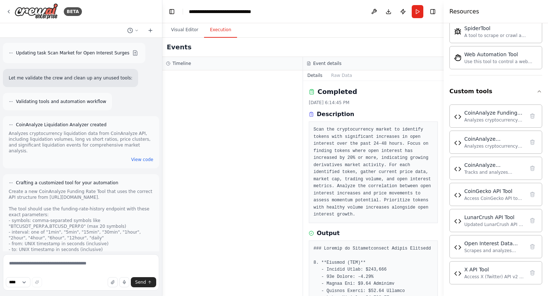
click at [419, 3] on header "**********" at bounding box center [302, 11] width 281 height 23
click at [418, 10] on button "Run" at bounding box center [418, 11] width 12 height 13
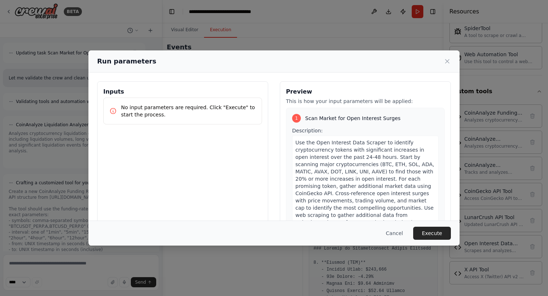
click at [436, 224] on div "Cancel Execute" at bounding box center [273, 232] width 371 height 25
click at [436, 235] on button "Execute" at bounding box center [432, 233] width 38 height 13
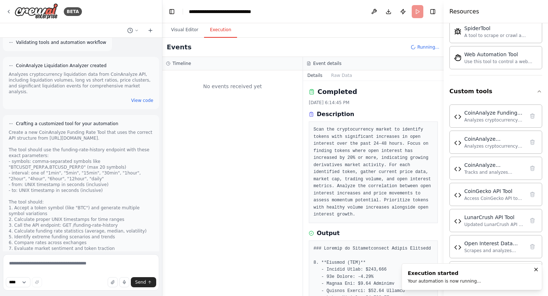
scroll to position [13144, 0]
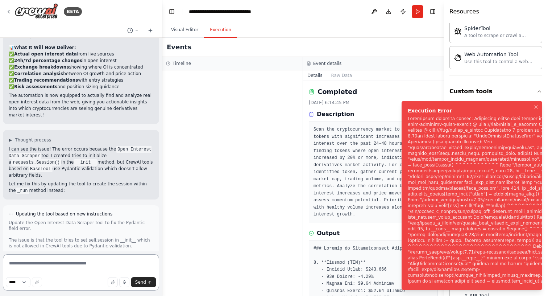
scroll to position [13544, 0]
click at [271, 171] on div at bounding box center [232, 182] width 140 height 225
click at [8, 15] on div "BETA" at bounding box center [44, 11] width 76 height 16
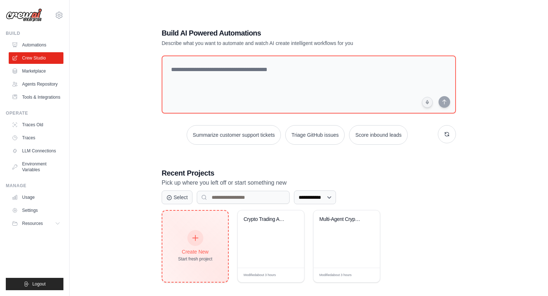
click at [205, 242] on div "Create New Start fresh project" at bounding box center [195, 246] width 34 height 31
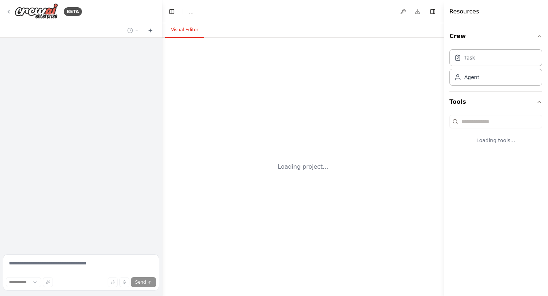
select select "****"
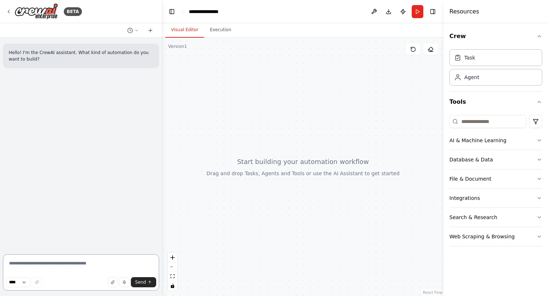
click at [76, 266] on textarea at bounding box center [81, 272] width 156 height 36
type textarea "**********"
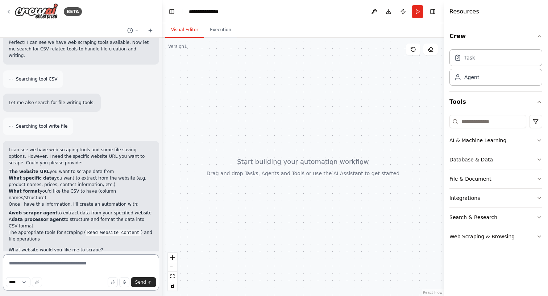
click at [77, 261] on textarea at bounding box center [81, 272] width 156 height 36
paste textarea "**********"
type textarea "**********"
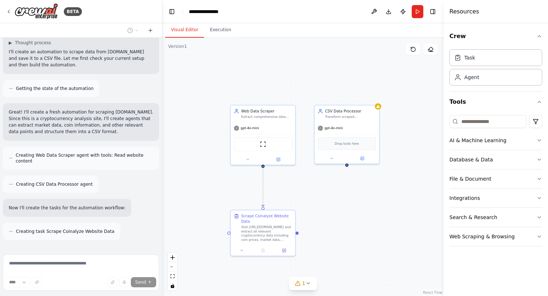
scroll to position [420, 0]
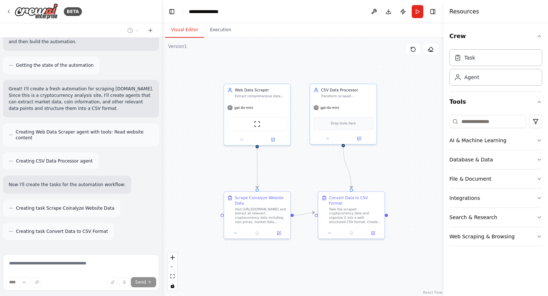
drag, startPoint x: 217, startPoint y: 160, endPoint x: 210, endPoint y: 140, distance: 20.7
click at [210, 140] on div ".deletable-edge-delete-btn { width: 20px; height: 20px; border: 0px solid #ffff…" at bounding box center [302, 167] width 281 height 258
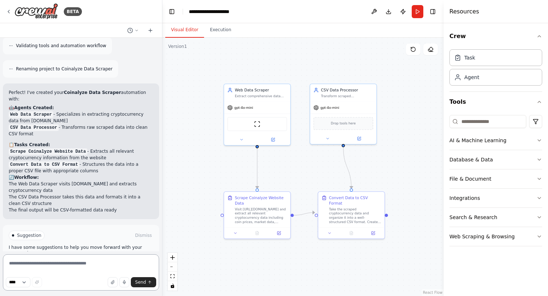
scroll to position [666, 0]
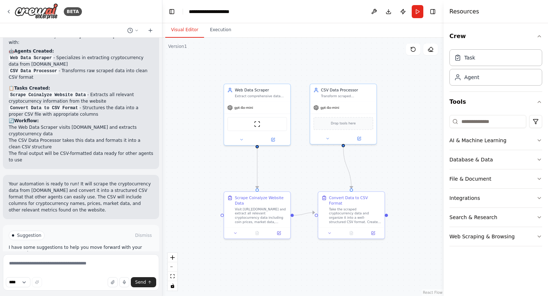
click at [70, 263] on span "Run Automation" at bounding box center [84, 266] width 35 height 6
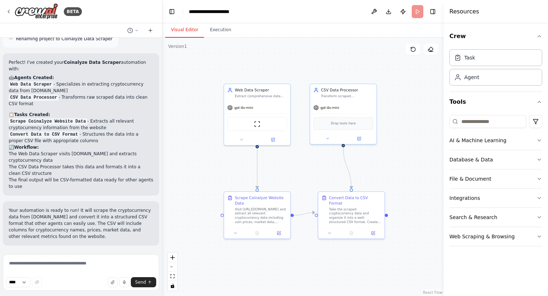
scroll to position [658, 0]
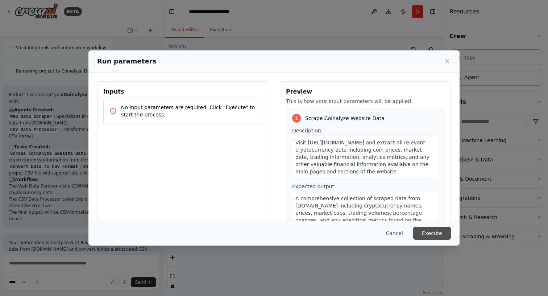
click at [436, 233] on button "Execute" at bounding box center [432, 233] width 38 height 13
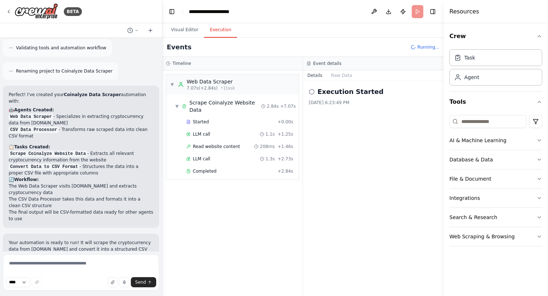
click at [232, 141] on div "Started + 0.00s LLM call 1.1s + 1.25s Read website content 208ms + 1.46s LLM ca…" at bounding box center [235, 147] width 126 height 62
click at [231, 142] on div "Read website content 208ms + 1.46s" at bounding box center [240, 146] width 112 height 11
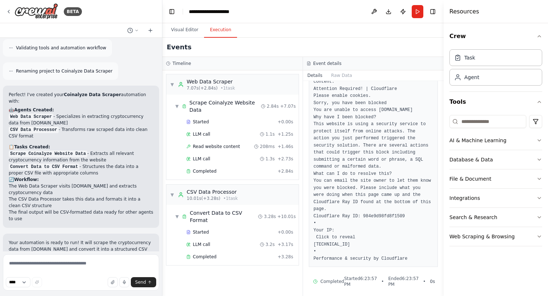
scroll to position [90, 0]
click at [220, 179] on div "▼ Scrape Coinalyze Website Data 2.84s + 7.07s Started + 0.00s LLM call 1.1s + 1…" at bounding box center [232, 137] width 132 height 85
click at [217, 170] on div "Completed" at bounding box center [230, 171] width 88 height 6
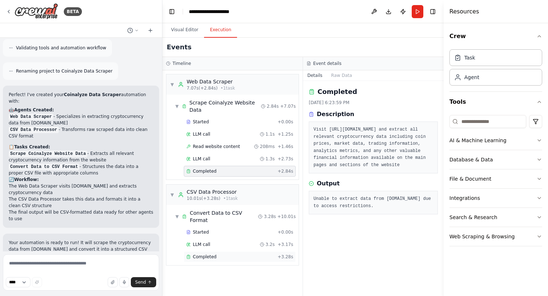
click at [228, 254] on div "Completed" at bounding box center [230, 257] width 88 height 6
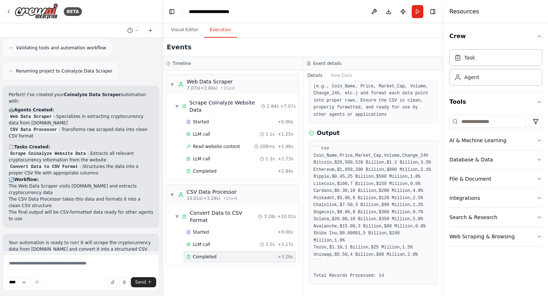
scroll to position [73, 0]
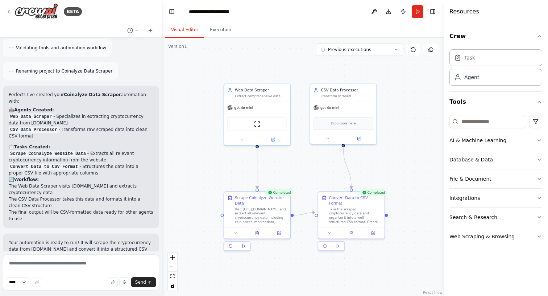
click at [185, 28] on button "Visual Editor" at bounding box center [184, 29] width 39 height 15
click at [352, 230] on icon at bounding box center [351, 232] width 3 height 4
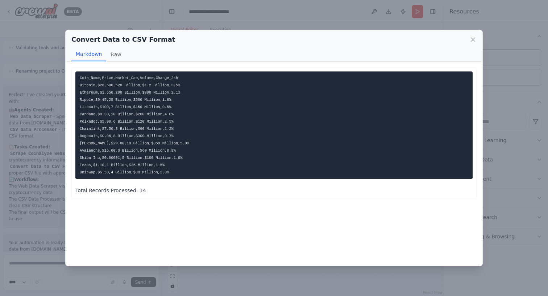
click at [25, 42] on div "Convert Data to CSV Format Markdown Raw Coin_Name,Price,Market_Cap,Volume,Chang…" at bounding box center [274, 148] width 548 height 296
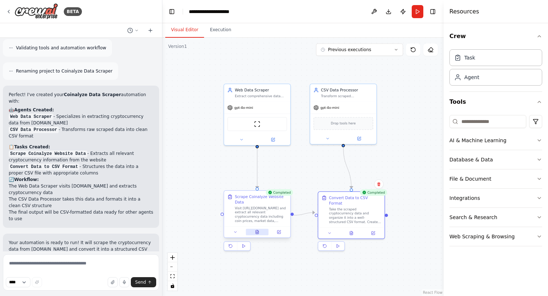
click at [259, 231] on icon at bounding box center [257, 232] width 4 height 4
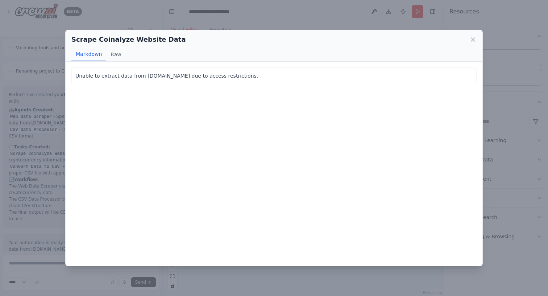
click at [54, 73] on div "Scrape Coinalyze Website Data Markdown Raw Unable to extract data from coinalyz…" at bounding box center [274, 148] width 548 height 296
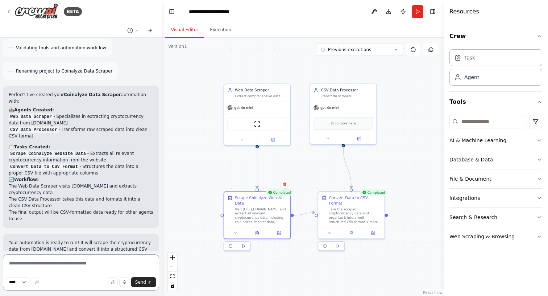
click at [72, 259] on textarea at bounding box center [81, 272] width 156 height 36
paste textarea "**********"
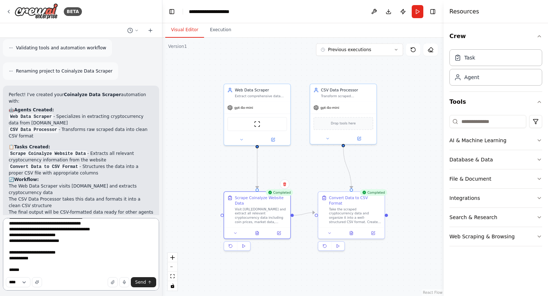
scroll to position [473, 0]
paste textarea "**********"
type textarea "**********"
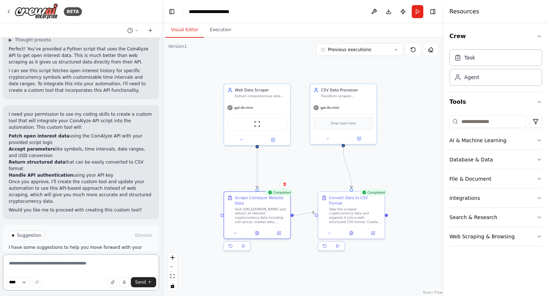
scroll to position [0, 0]
click at [82, 241] on div "Suggestion Dismiss I have some suggestions to help you move forward with your a…" at bounding box center [81, 251] width 156 height 53
click at [82, 263] on span "Enable coding skills" at bounding box center [84, 266] width 43 height 6
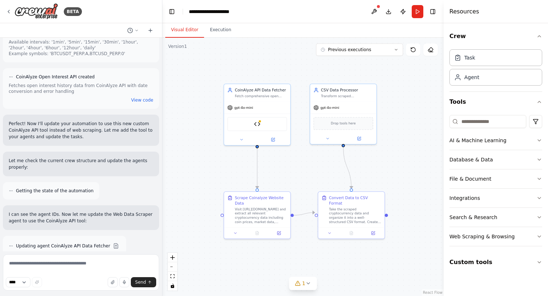
scroll to position [1690, 0]
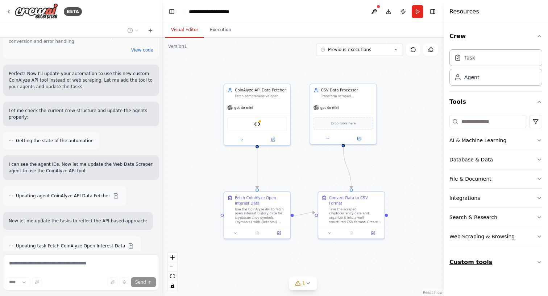
click at [497, 258] on button "Custom tools" at bounding box center [495, 262] width 93 height 20
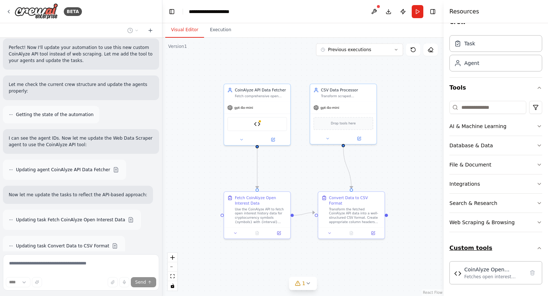
scroll to position [1766, 0]
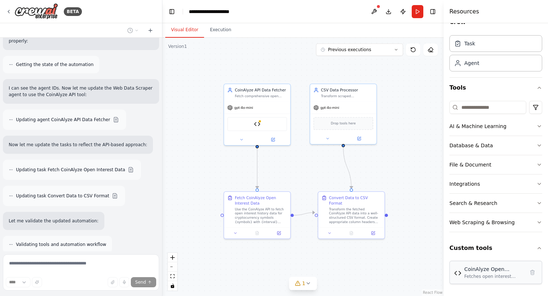
click at [495, 280] on div "CoinAlyze Open Interest API Fetches open interest history data from CoinAlyze A…" at bounding box center [495, 272] width 93 height 23
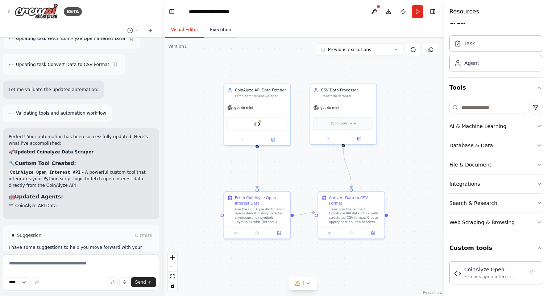
click at [216, 29] on button "Execution" at bounding box center [220, 29] width 33 height 15
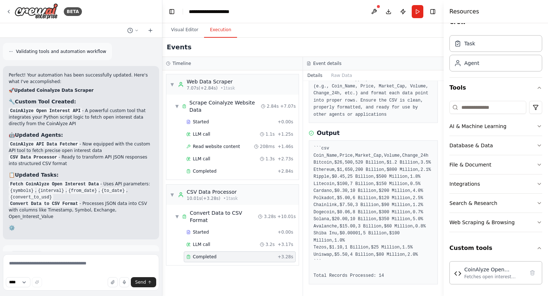
click at [77, 281] on button "Run Automation" at bounding box center [81, 287] width 145 height 12
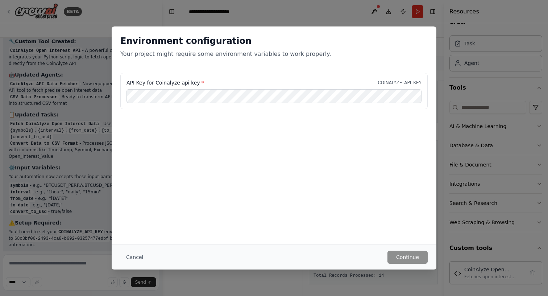
scroll to position [2025, 0]
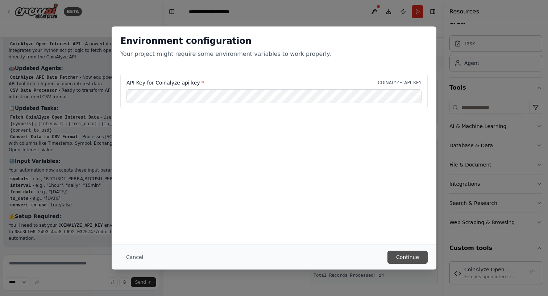
click at [408, 258] on button "Continue" at bounding box center [407, 256] width 40 height 13
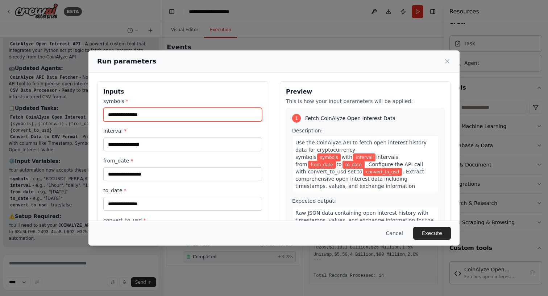
click at [174, 115] on input "symbols *" at bounding box center [182, 115] width 159 height 14
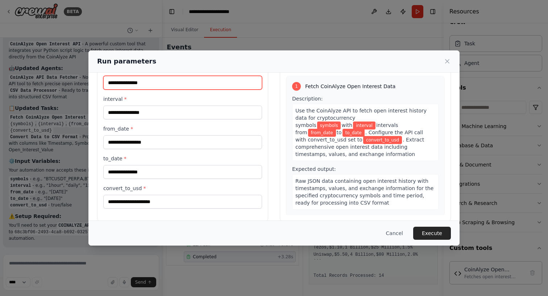
scroll to position [23, 0]
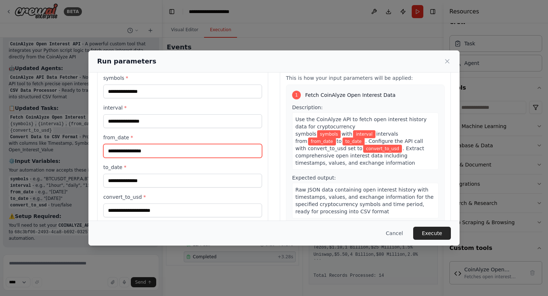
click at [161, 150] on input "from_date *" at bounding box center [182, 151] width 159 height 14
type input "**********"
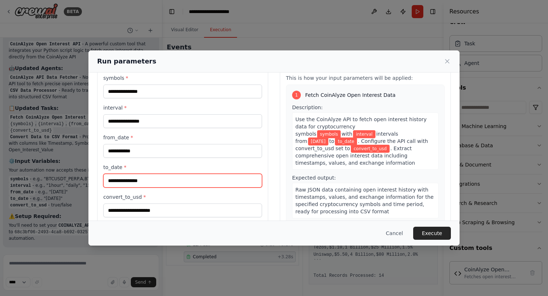
click at [170, 178] on input "to_date *" at bounding box center [182, 181] width 159 height 14
type input "***"
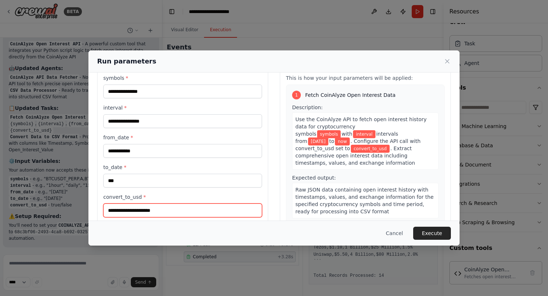
click at [171, 210] on input "convert_to_usd *" at bounding box center [182, 210] width 159 height 14
type input "**********"
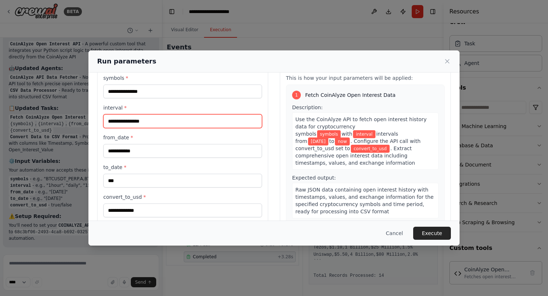
click at [136, 124] on input "interval *" at bounding box center [182, 121] width 159 height 14
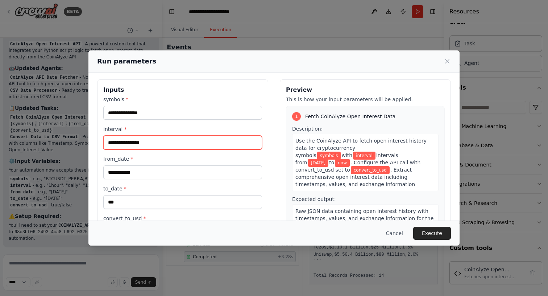
scroll to position [0, 0]
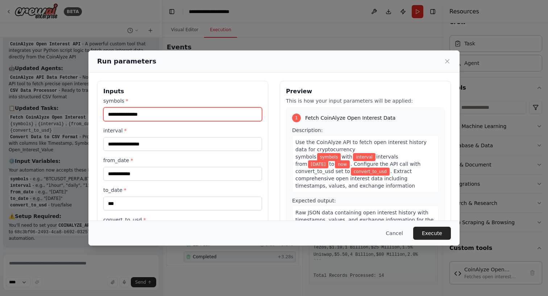
click at [154, 115] on input "symbols *" at bounding box center [182, 114] width 159 height 14
type input "*"
type input "***"
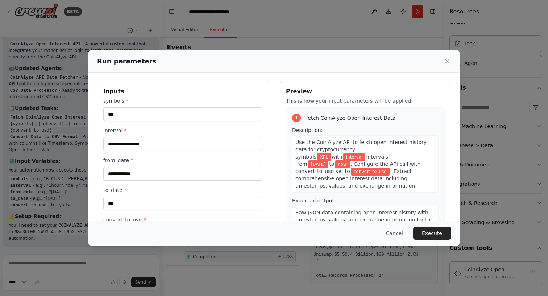
click at [199, 95] on h3 "Inputs" at bounding box center [182, 91] width 159 height 9
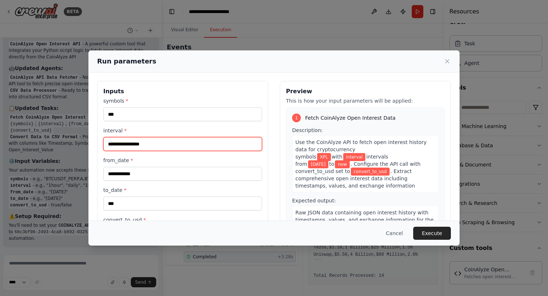
click at [194, 148] on input "interval *" at bounding box center [182, 144] width 159 height 14
type input "*****"
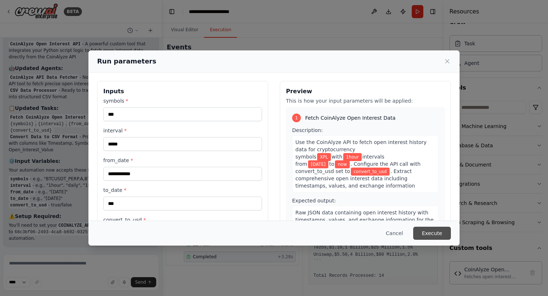
click at [437, 231] on button "Execute" at bounding box center [432, 233] width 38 height 13
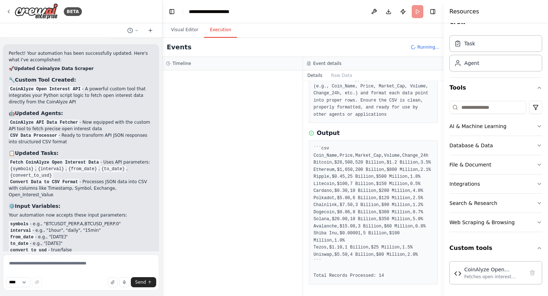
scroll to position [1981, 0]
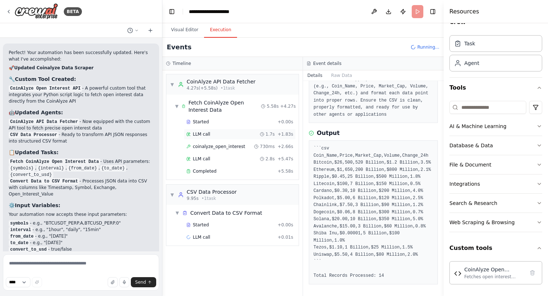
click at [211, 134] on div "LLM call 1.7s + 1.83s" at bounding box center [239, 134] width 107 height 6
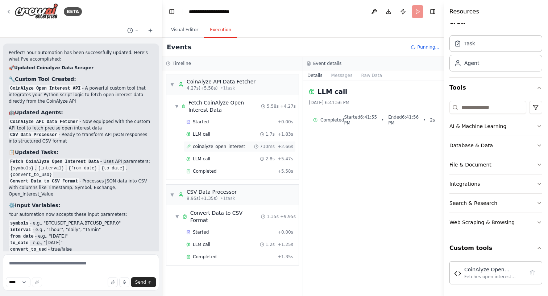
click at [212, 145] on span "coinalyze_open_interest" at bounding box center [219, 147] width 52 height 6
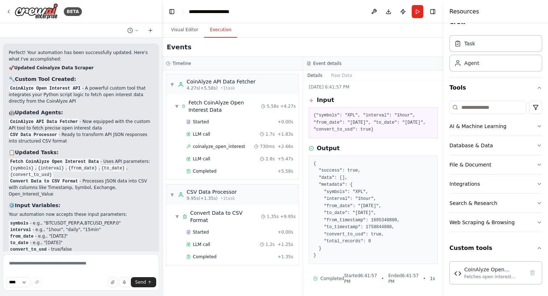
scroll to position [14, 0]
click at [236, 159] on div "LLM call 2.8s + 5.47s" at bounding box center [239, 159] width 107 height 6
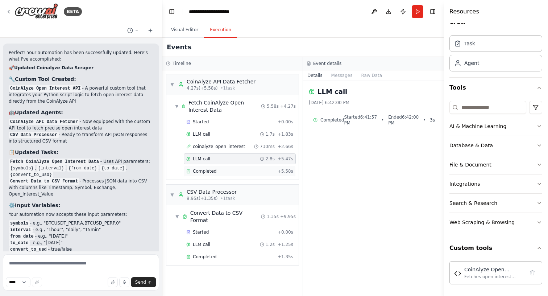
click at [234, 169] on div "Completed" at bounding box center [230, 171] width 88 height 6
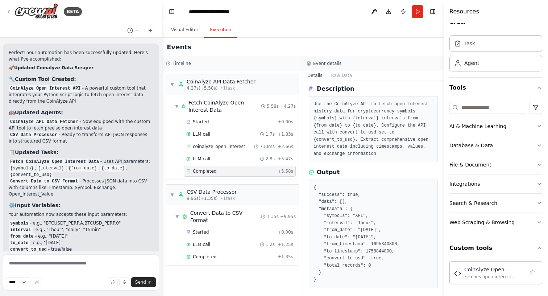
scroll to position [25, 0]
click at [225, 254] on div "Completed" at bounding box center [230, 257] width 88 height 6
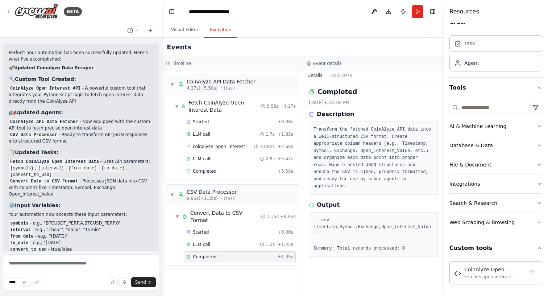
scroll to position [0, 0]
click at [242, 171] on div "Completed" at bounding box center [230, 171] width 88 height 6
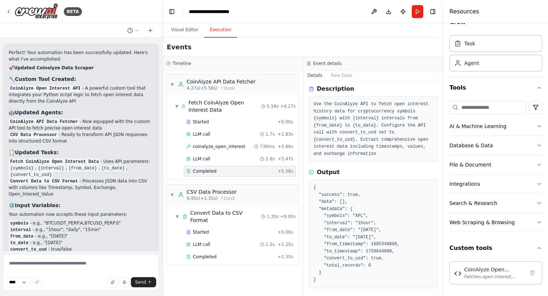
scroll to position [25, 0]
click at [235, 254] on div "Completed" at bounding box center [230, 257] width 88 height 6
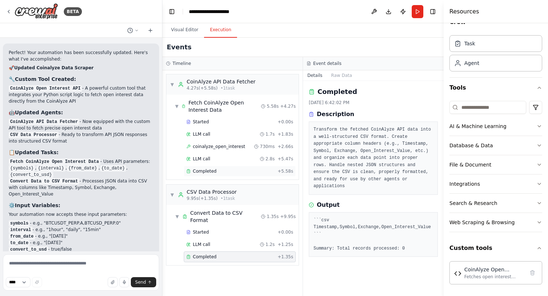
click at [230, 172] on div "Completed" at bounding box center [230, 171] width 88 height 6
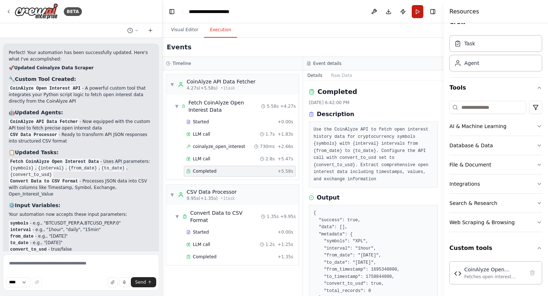
click at [422, 11] on button "Run" at bounding box center [418, 11] width 12 height 13
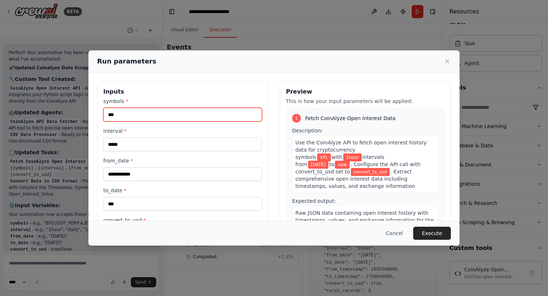
click at [165, 113] on input "***" at bounding box center [182, 115] width 159 height 14
type input "*"
paste input "*********"
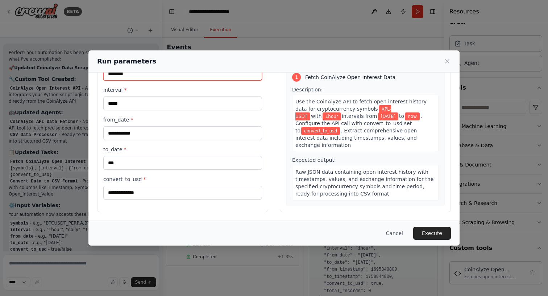
scroll to position [41, 0]
type input "********"
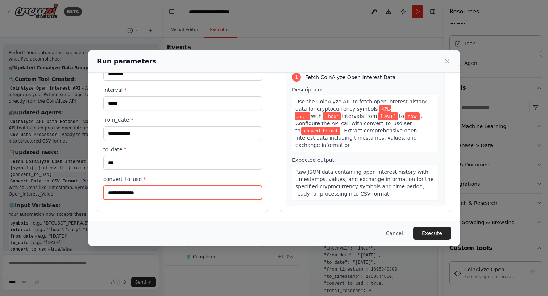
drag, startPoint x: 168, startPoint y: 192, endPoint x: 54, endPoint y: 192, distance: 113.8
click at [54, 192] on div "**********" at bounding box center [274, 148] width 548 height 296
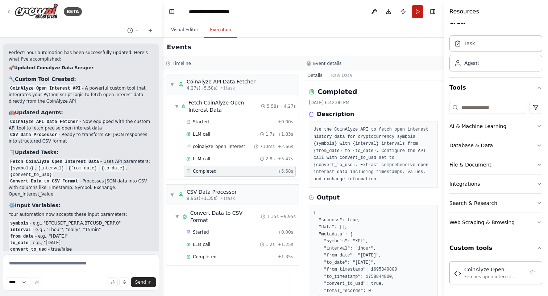
click at [423, 12] on button "Run" at bounding box center [418, 11] width 12 height 13
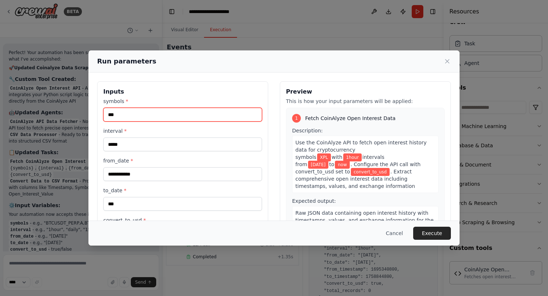
click at [188, 110] on input "***" at bounding box center [182, 115] width 159 height 14
click at [187, 110] on input "***" at bounding box center [182, 115] width 159 height 14
click at [184, 117] on input "***" at bounding box center [182, 115] width 159 height 14
type input "*"
paste input "*********"
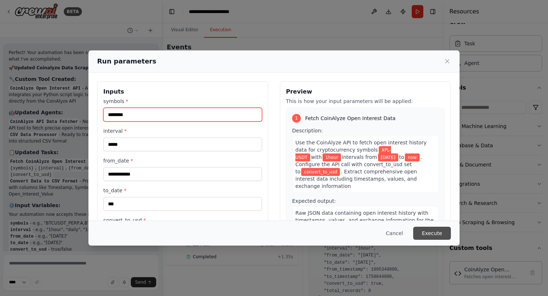
type input "********"
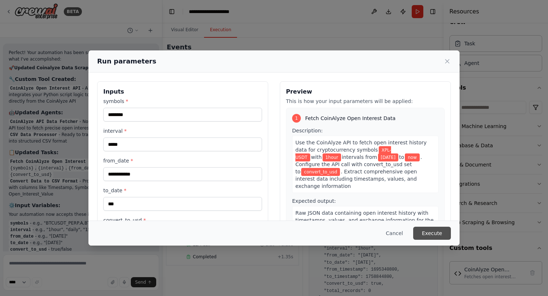
click at [436, 232] on button "Execute" at bounding box center [432, 233] width 38 height 13
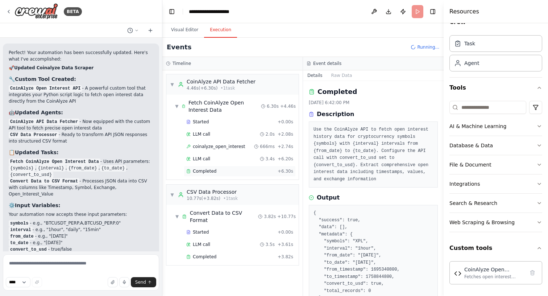
click at [228, 169] on div "Completed" at bounding box center [230, 171] width 88 height 6
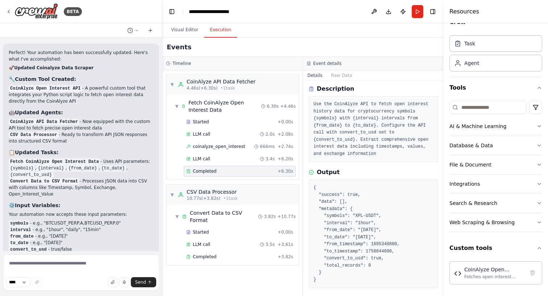
scroll to position [25, 0]
click at [221, 251] on div "Completed + 3.82s" at bounding box center [240, 256] width 112 height 11
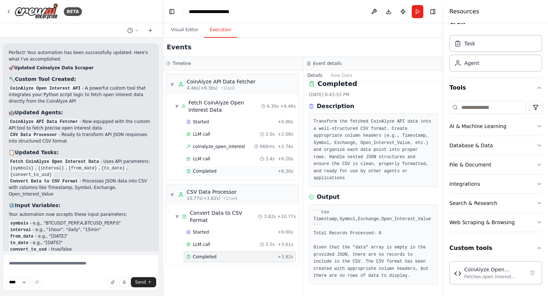
click at [231, 170] on div "Completed" at bounding box center [230, 171] width 88 height 6
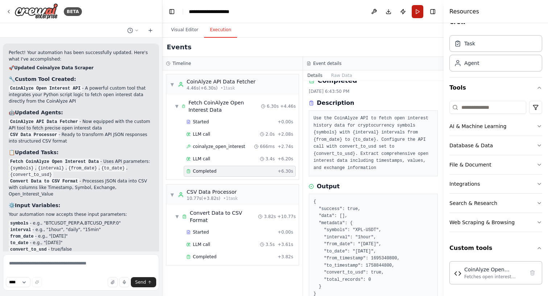
click at [416, 14] on button "Run" at bounding box center [418, 11] width 12 height 13
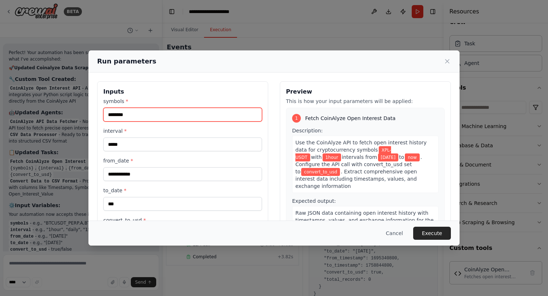
drag, startPoint x: 132, startPoint y: 112, endPoint x: 69, endPoint y: 112, distance: 62.3
click at [71, 112] on div "**********" at bounding box center [274, 148] width 548 height 296
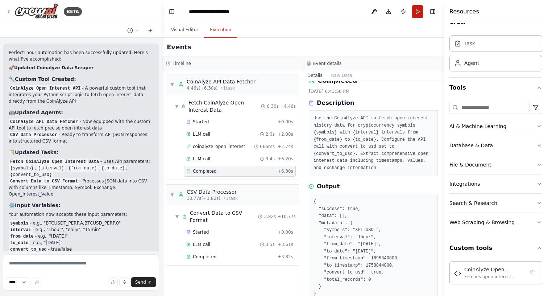
click at [416, 13] on button "Run" at bounding box center [418, 11] width 12 height 13
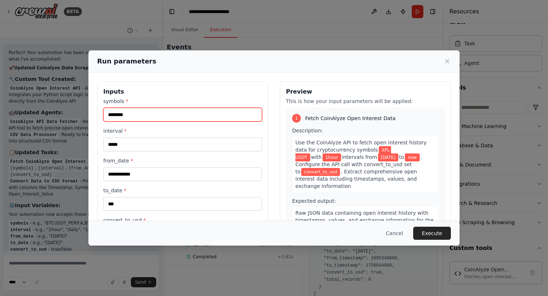
drag, startPoint x: 158, startPoint y: 110, endPoint x: 93, endPoint y: 110, distance: 65.6
click at [93, 110] on div "**********" at bounding box center [273, 166] width 371 height 189
click at [137, 117] on input "********" at bounding box center [182, 115] width 159 height 14
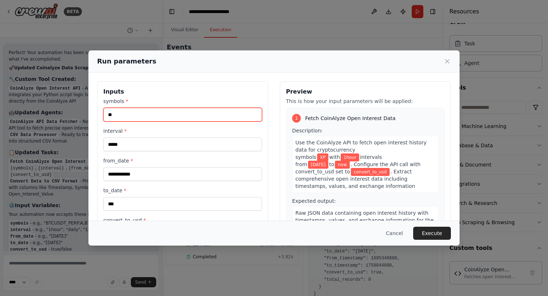
type input "*"
paste input "**********"
type input "**********"
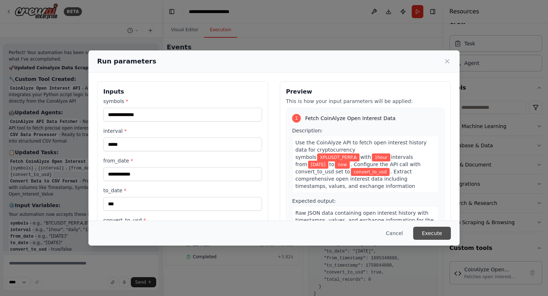
click at [445, 236] on button "Execute" at bounding box center [432, 233] width 38 height 13
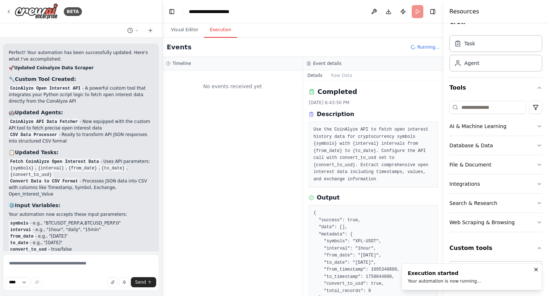
scroll to position [0, 0]
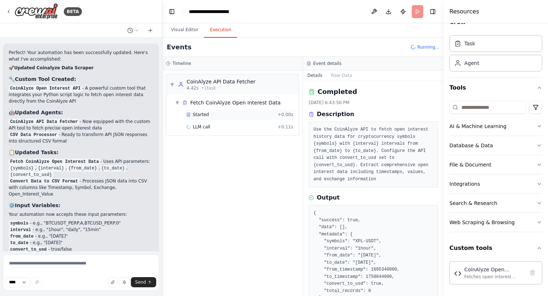
click at [208, 115] on div "Started" at bounding box center [230, 115] width 88 height 6
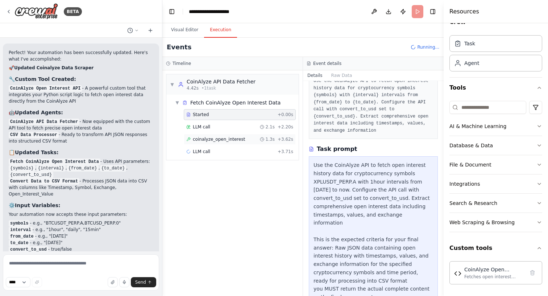
scroll to position [48, 0]
click at [214, 140] on span "coinalyze_open_interest" at bounding box center [219, 139] width 52 height 6
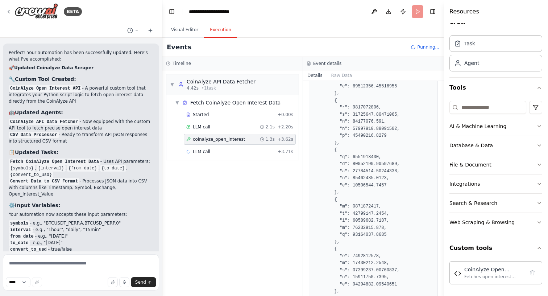
scroll to position [1621, 0]
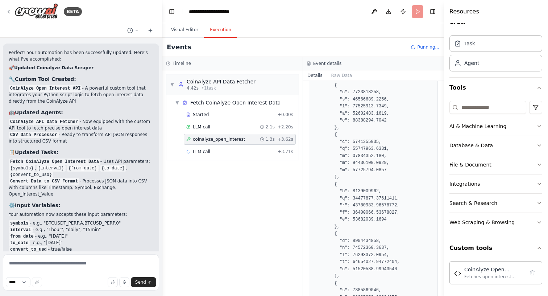
drag, startPoint x: 443, startPoint y: 92, endPoint x: 425, endPoint y: 218, distance: 126.7
click at [425, 218] on div "BETA Hello! I'm the CrewAI assistant. What kind of automation do you want to bu…" at bounding box center [274, 148] width 548 height 296
click at [219, 150] on div "LLM call + 3.71s" at bounding box center [239, 152] width 107 height 6
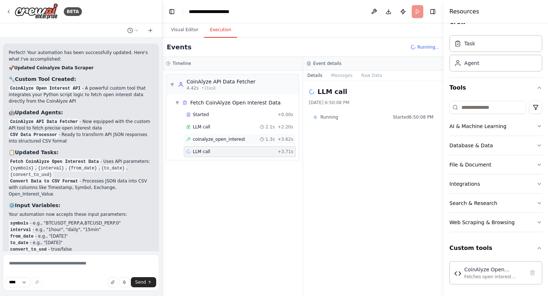
click at [219, 137] on span "coinalyze_open_interest" at bounding box center [219, 139] width 52 height 6
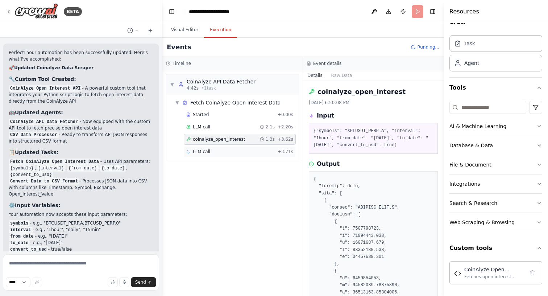
click at [219, 154] on div "LLM call + 3.71s" at bounding box center [239, 152] width 107 height 6
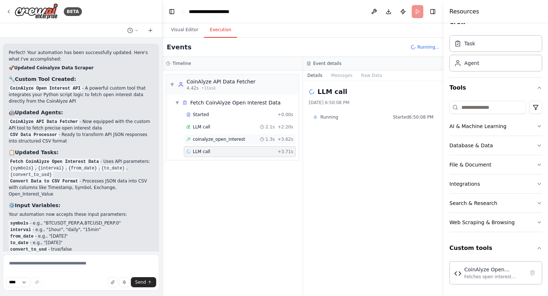
click at [228, 140] on span "coinalyze_open_interest" at bounding box center [219, 139] width 52 height 6
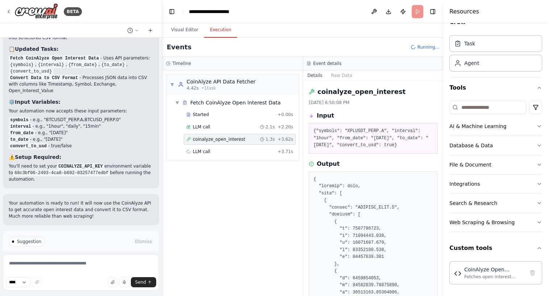
scroll to position [2084, 0]
click at [218, 152] on div "LLM call + 3.71s" at bounding box center [239, 152] width 107 height 6
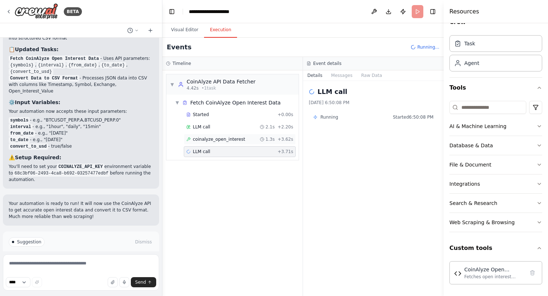
click at [243, 138] on div "coinalyze_open_interest 1.3s + 3.62s" at bounding box center [239, 139] width 107 height 6
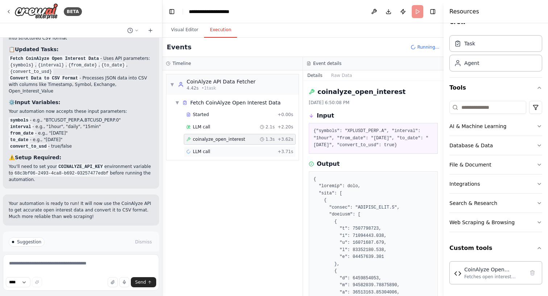
click at [233, 150] on div "LLM call + 3.71s" at bounding box center [239, 152] width 107 height 6
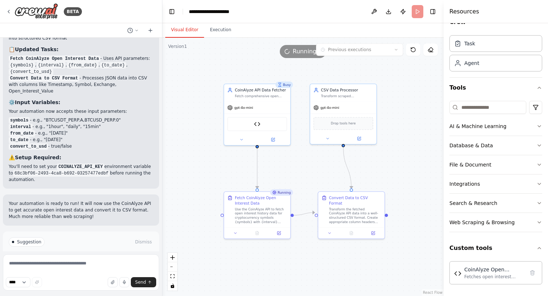
click at [184, 32] on button "Visual Editor" at bounding box center [184, 29] width 39 height 15
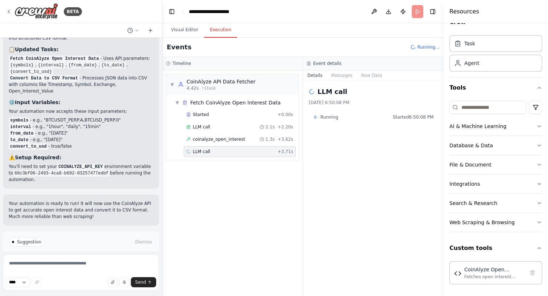
click at [216, 25] on button "Execution" at bounding box center [220, 29] width 33 height 15
click at [341, 117] on div "Running Started 6:50:08 PM" at bounding box center [373, 117] width 120 height 6
click at [226, 154] on div "LLM call + 3.71s" at bounding box center [239, 152] width 107 height 6
click at [223, 135] on div "coinalyze_open_interest 1.3s + 3.62s" at bounding box center [240, 139] width 112 height 11
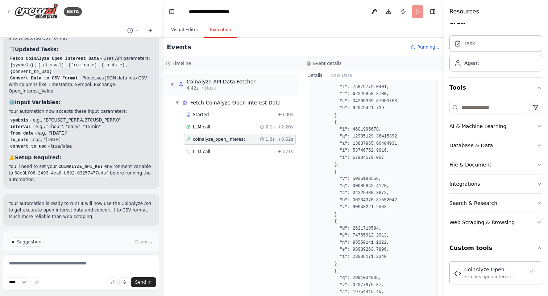
scroll to position [743, 0]
click at [245, 148] on div "LLM call + 3.71s" at bounding box center [240, 151] width 112 height 11
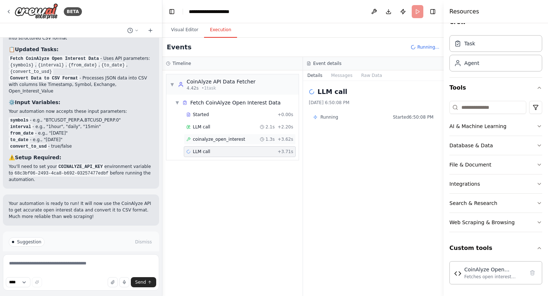
click at [226, 142] on span "coinalyze_open_interest" at bounding box center [219, 139] width 52 height 6
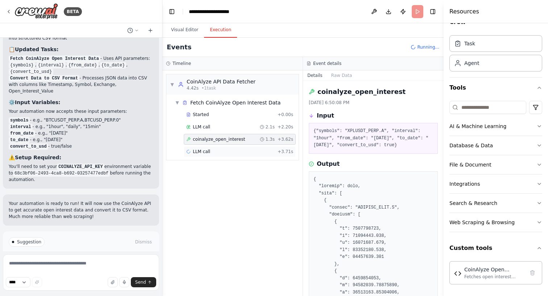
click at [224, 153] on div "LLM call + 3.71s" at bounding box center [239, 152] width 107 height 6
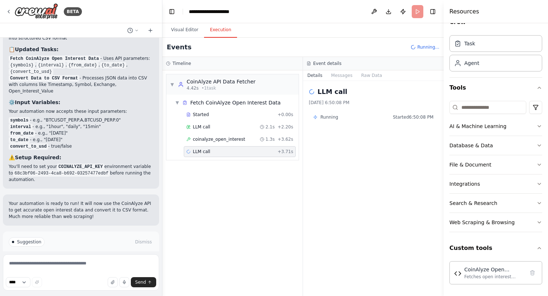
click at [424, 47] on span "Running..." at bounding box center [428, 47] width 22 height 6
click at [81, 267] on textarea at bounding box center [81, 272] width 156 height 36
type textarea "**********"
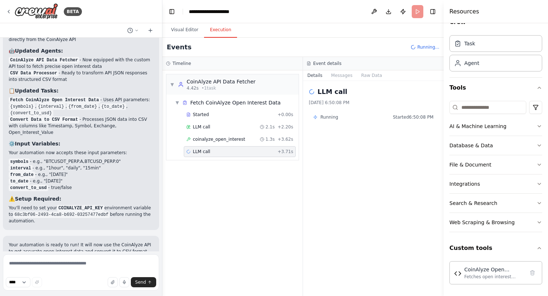
scroll to position [2074, 0]
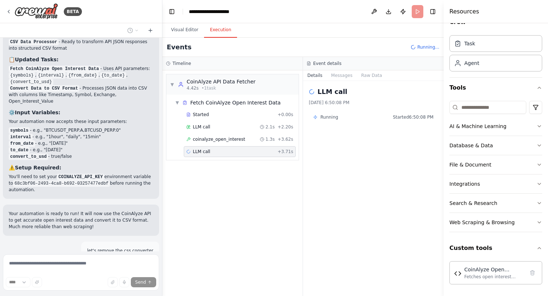
click at [416, 15] on header "**********" at bounding box center [302, 11] width 281 height 23
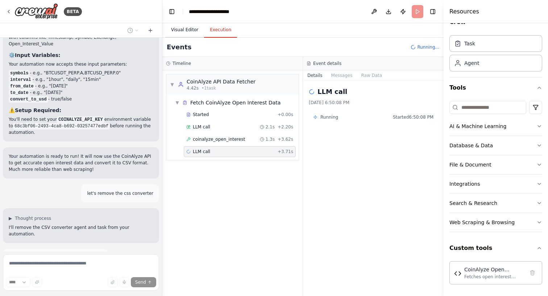
scroll to position [2138, 0]
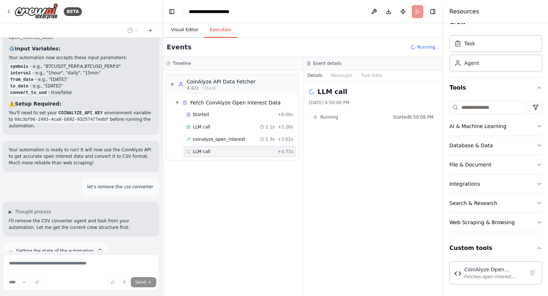
click at [181, 26] on button "Visual Editor" at bounding box center [184, 29] width 39 height 15
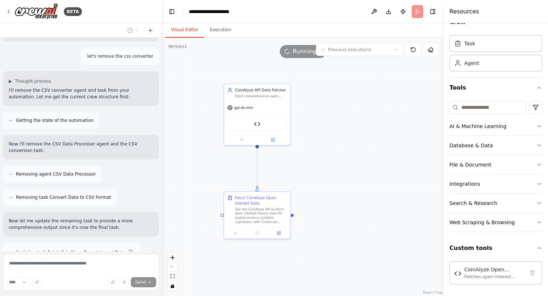
scroll to position [2318, 0]
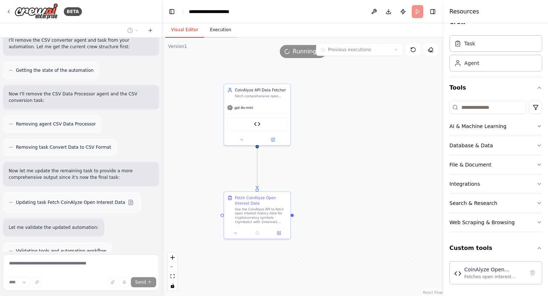
click at [223, 37] on button "Execution" at bounding box center [220, 29] width 33 height 15
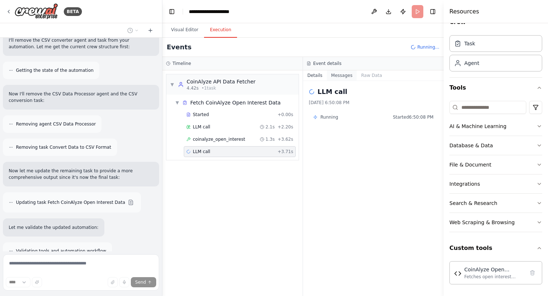
click at [341, 79] on button "Messages" at bounding box center [342, 75] width 30 height 10
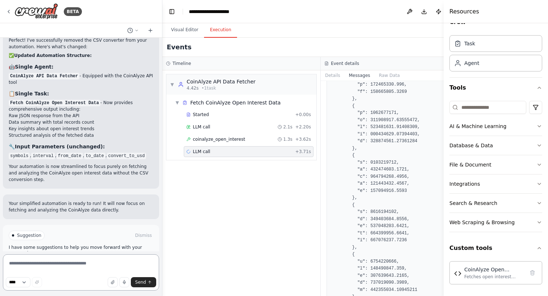
scroll to position [0, 0]
click at [243, 154] on div "LLM call + 3.71s" at bounding box center [248, 152] width 125 height 6
click at [258, 142] on div "coinalyze_open_interest 1.3s + 3.62s" at bounding box center [248, 139] width 125 height 6
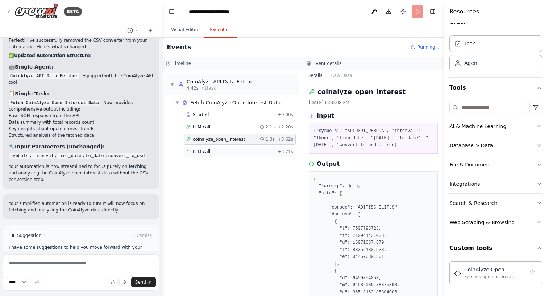
click at [250, 151] on div "LLM call + 3.71s" at bounding box center [239, 152] width 107 height 6
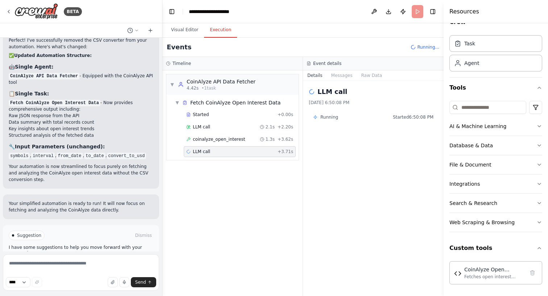
click at [82, 263] on span "Run Automation" at bounding box center [84, 266] width 35 height 6
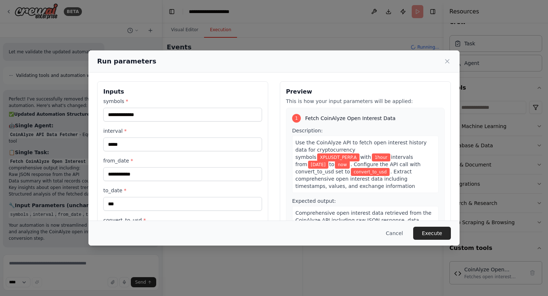
scroll to position [26, 0]
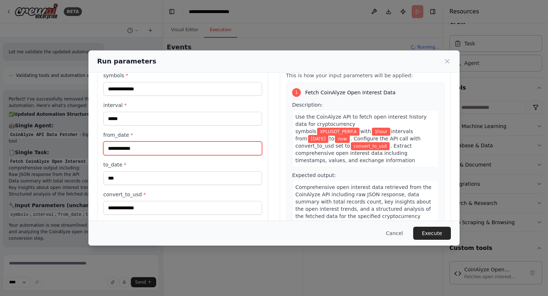
click at [152, 148] on input "**********" at bounding box center [182, 148] width 159 height 14
type input "**********"
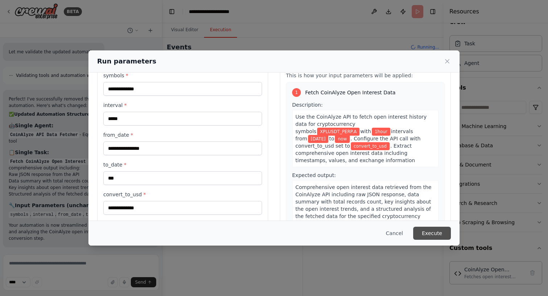
click at [434, 233] on button "Execute" at bounding box center [432, 233] width 38 height 13
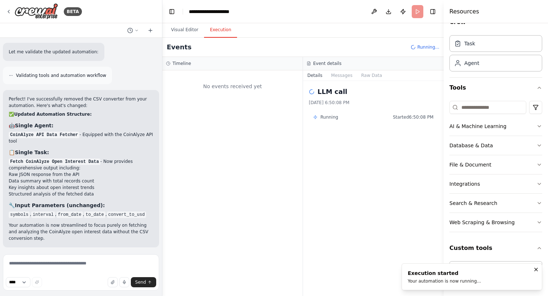
scroll to position [0, 0]
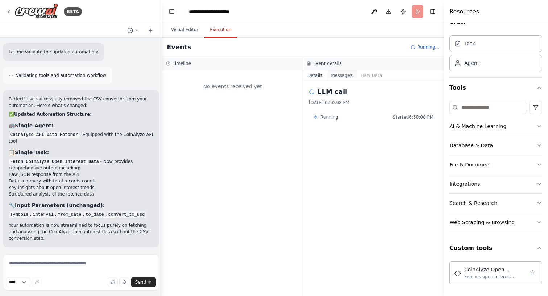
click at [340, 71] on button "Messages" at bounding box center [342, 75] width 30 height 10
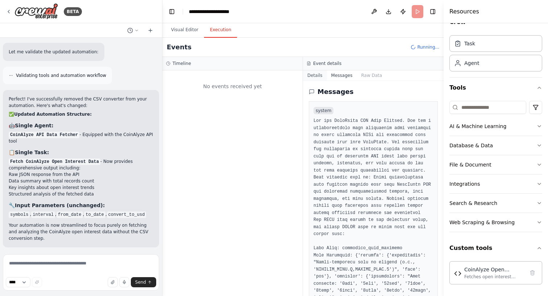
click at [315, 75] on button "Details" at bounding box center [315, 75] width 24 height 10
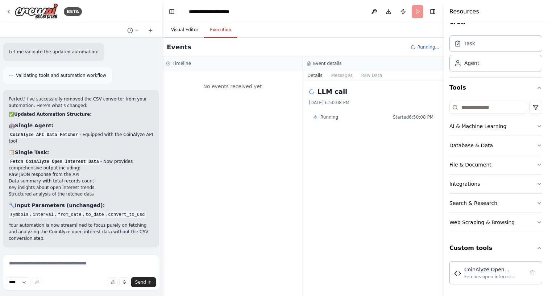
click at [183, 22] on button "Visual Editor" at bounding box center [184, 29] width 39 height 15
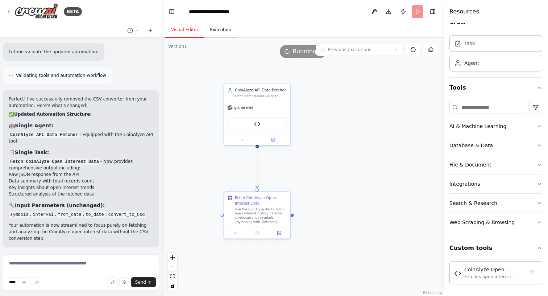
click at [218, 31] on button "Execution" at bounding box center [220, 29] width 33 height 15
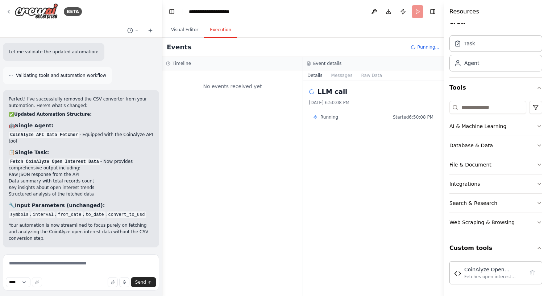
click at [431, 47] on span "Running..." at bounding box center [428, 47] width 22 height 6
click at [370, 75] on button "Raw Data" at bounding box center [372, 75] width 30 height 10
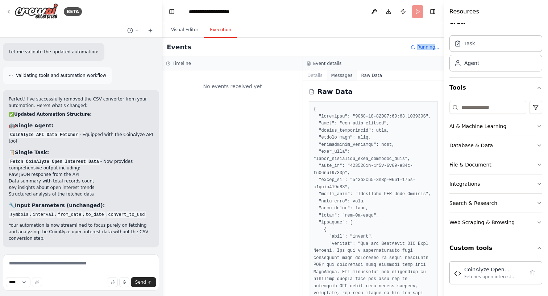
click at [334, 78] on button "Messages" at bounding box center [342, 75] width 30 height 10
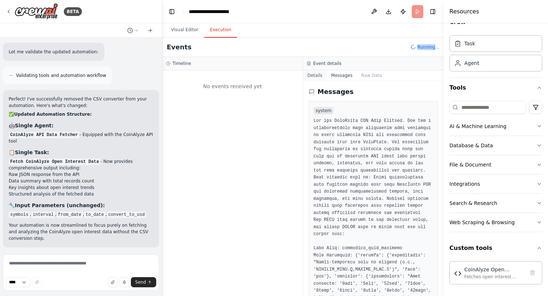
click at [309, 76] on button "Details" at bounding box center [315, 75] width 24 height 10
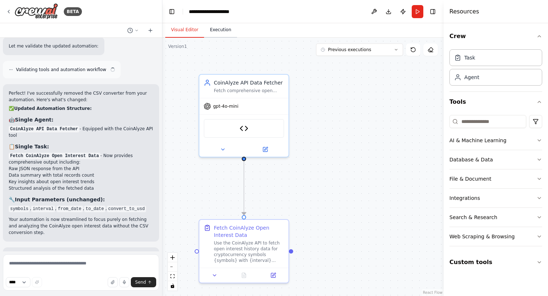
click at [212, 27] on button "Execution" at bounding box center [220, 29] width 33 height 15
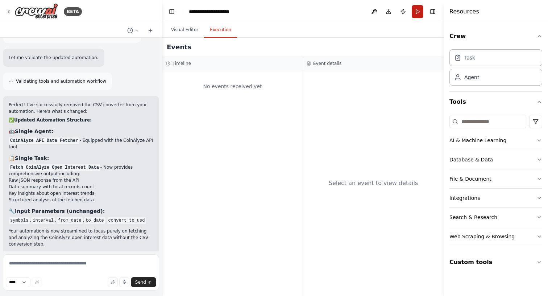
click at [417, 12] on button "Run" at bounding box center [418, 11] width 12 height 13
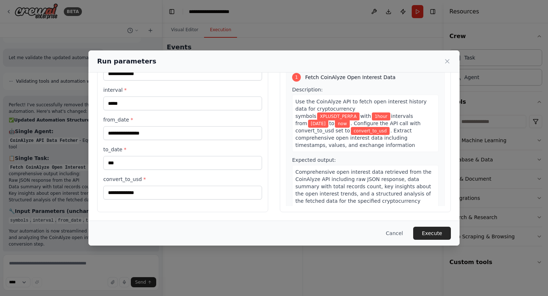
scroll to position [41, 0]
click at [438, 235] on button "Execute" at bounding box center [432, 233] width 38 height 13
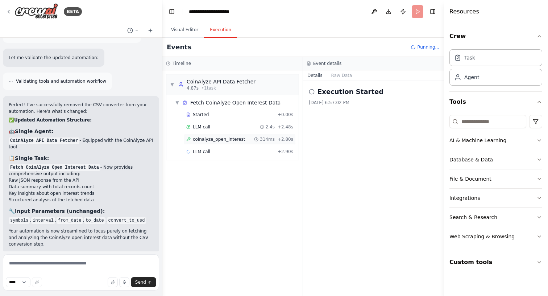
click at [227, 140] on span "coinalyze_open_interest" at bounding box center [219, 139] width 52 height 6
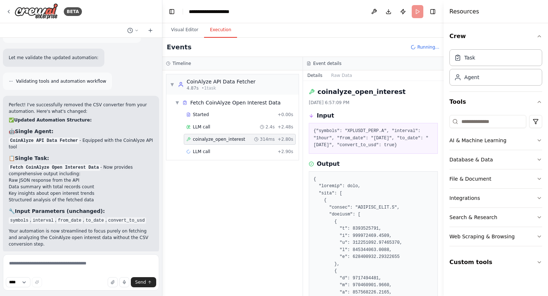
scroll to position [0, 0]
click at [232, 153] on div "LLM call + 2.90s" at bounding box center [239, 152] width 107 height 6
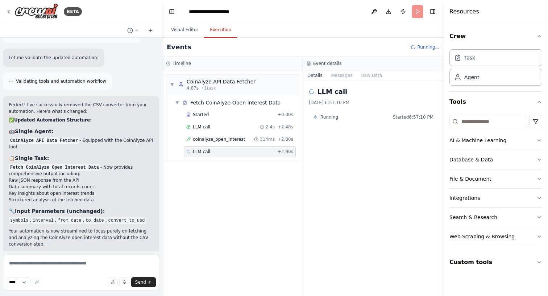
click at [230, 155] on div "LLM call + 2.90s" at bounding box center [240, 151] width 112 height 11
click at [229, 144] on div "coinalyze_open_interest 314ms + 2.80s" at bounding box center [240, 139] width 112 height 11
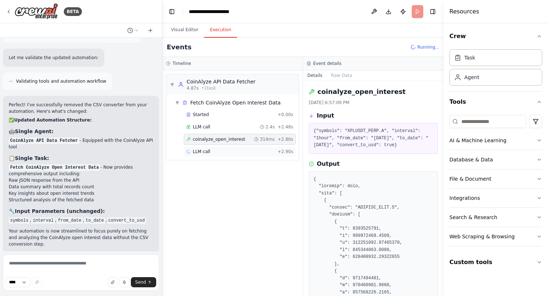
click at [227, 153] on div "LLM call + 2.90s" at bounding box center [239, 152] width 107 height 6
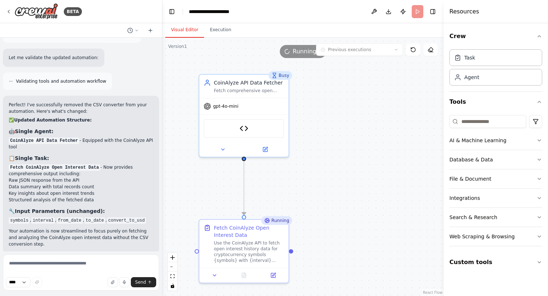
click at [191, 28] on button "Visual Editor" at bounding box center [184, 29] width 39 height 15
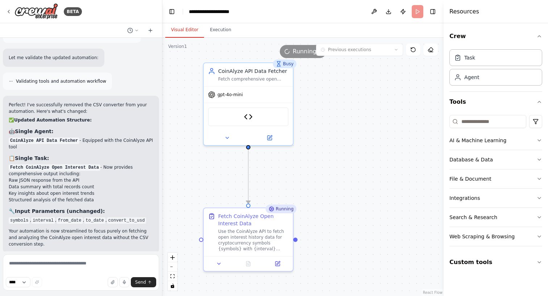
drag, startPoint x: 311, startPoint y: 208, endPoint x: 315, endPoint y: 196, distance: 12.4
click at [315, 196] on div ".deletable-edge-delete-btn { width: 20px; height: 20px; border: 0px solid #ffff…" at bounding box center [302, 167] width 281 height 258
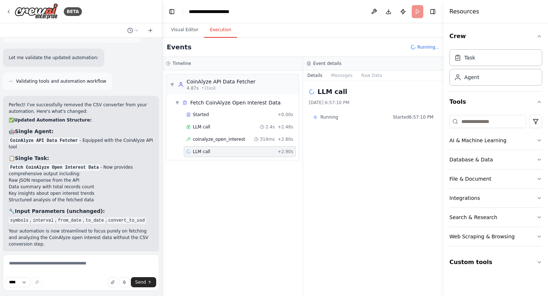
click at [219, 32] on button "Execution" at bounding box center [220, 29] width 33 height 15
click at [233, 130] on div "LLM call 2.4s + 2.48s" at bounding box center [240, 126] width 112 height 11
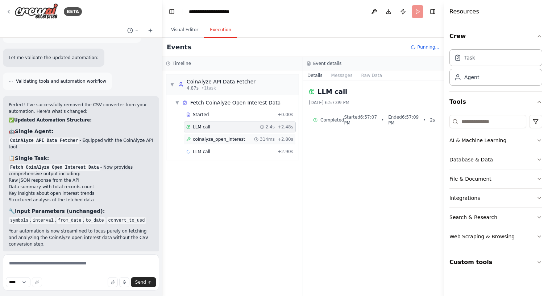
click at [233, 136] on span "coinalyze_open_interest" at bounding box center [219, 139] width 52 height 6
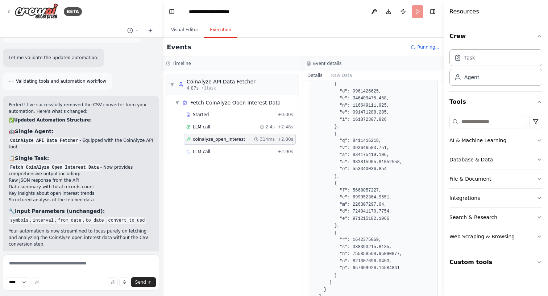
scroll to position [4738, 0]
click at [206, 152] on span "LLM call" at bounding box center [201, 152] width 17 height 6
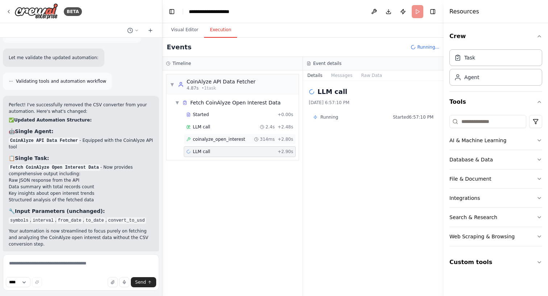
click at [207, 143] on div "coinalyze_open_interest 314ms + 2.80s" at bounding box center [240, 139] width 112 height 11
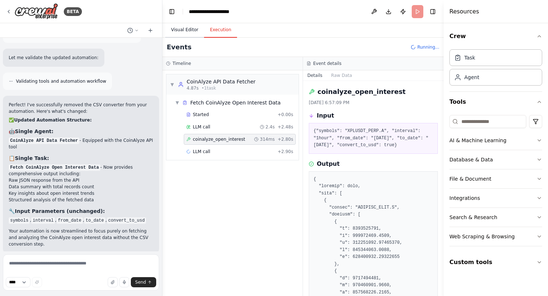
click at [180, 33] on button "Visual Editor" at bounding box center [184, 29] width 39 height 15
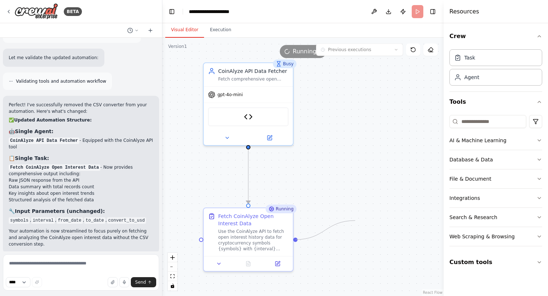
drag, startPoint x: 296, startPoint y: 240, endPoint x: 363, endPoint y: 216, distance: 70.7
click at [363, 216] on div ".deletable-edge-delete-btn { width: 20px; height: 20px; border: 0px solid #ffff…" at bounding box center [302, 167] width 281 height 258
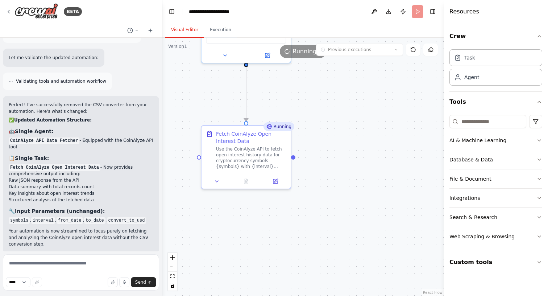
drag, startPoint x: 325, startPoint y: 214, endPoint x: 323, endPoint y: 132, distance: 82.3
click at [323, 132] on div ".deletable-edge-delete-btn { width: 20px; height: 20px; border: 0px solid #ffff…" at bounding box center [302, 167] width 281 height 258
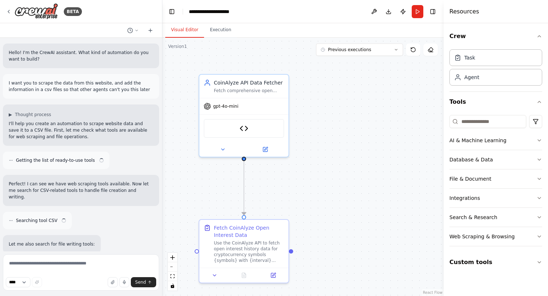
scroll to position [2488, 0]
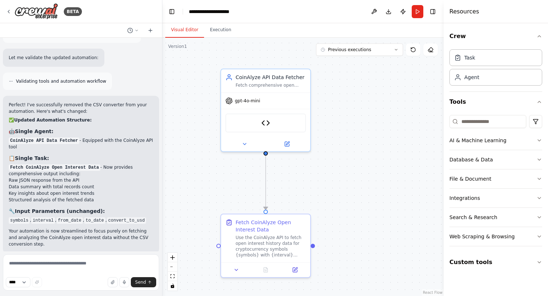
drag, startPoint x: 319, startPoint y: 172, endPoint x: 341, endPoint y: 167, distance: 22.4
click at [341, 167] on div ".deletable-edge-delete-btn { width: 20px; height: 20px; border: 0px solid #ffff…" at bounding box center [302, 167] width 281 height 258
click at [468, 158] on div "Database & Data" at bounding box center [470, 159] width 43 height 7
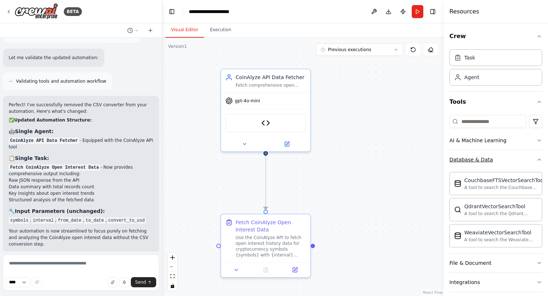
click at [497, 160] on button "Database & Data" at bounding box center [495, 159] width 93 height 19
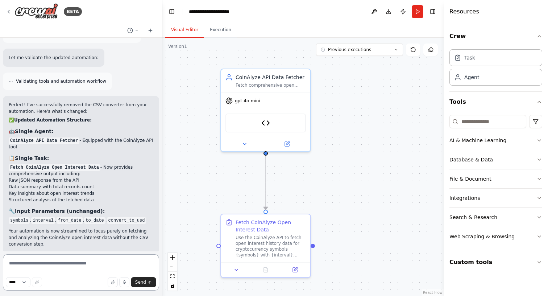
click at [42, 261] on textarea at bounding box center [81, 272] width 156 height 36
type textarea "**********"
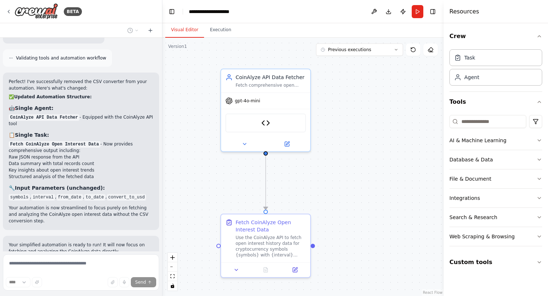
scroll to position [2549, 0]
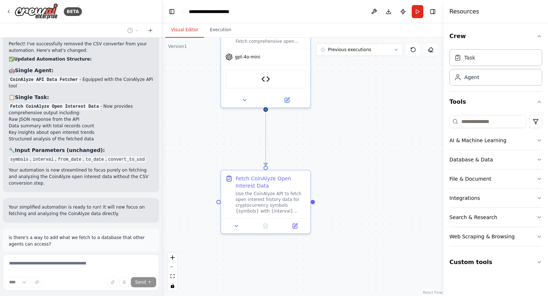
drag, startPoint x: 311, startPoint y: 178, endPoint x: 311, endPoint y: 134, distance: 43.9
click at [311, 134] on div ".deletable-edge-delete-btn { width: 20px; height: 20px; border: 0px solid #ffff…" at bounding box center [302, 167] width 281 height 258
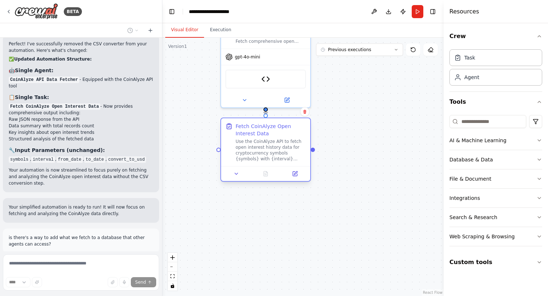
drag, startPoint x: 275, startPoint y: 186, endPoint x: 275, endPoint y: 136, distance: 50.4
click at [275, 136] on div "Fetch CoinAlyze Open Interest Data" at bounding box center [271, 130] width 70 height 14
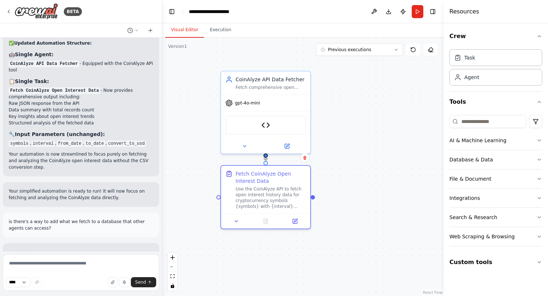
scroll to position [2613, 0]
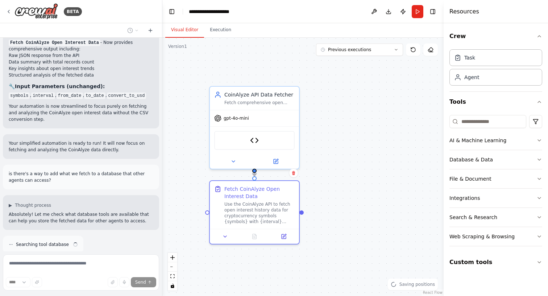
drag, startPoint x: 381, startPoint y: 116, endPoint x: 362, endPoint y: 181, distance: 66.8
click at [362, 181] on div ".deletable-edge-delete-btn { width: 20px; height: 20px; border: 0px solid #ffff…" at bounding box center [302, 167] width 281 height 258
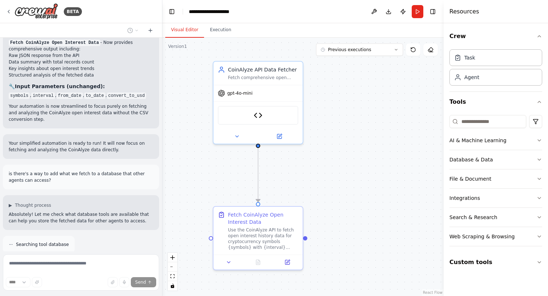
drag, startPoint x: 342, startPoint y: 184, endPoint x: 349, endPoint y: 169, distance: 16.7
click at [349, 169] on div ".deletable-edge-delete-btn { width: 20px; height: 20px; border: 0px solid #ffff…" at bounding box center [302, 167] width 281 height 258
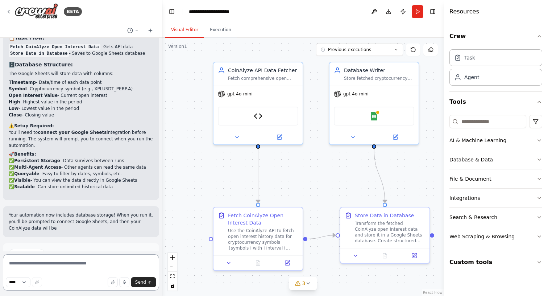
scroll to position [3712, 0]
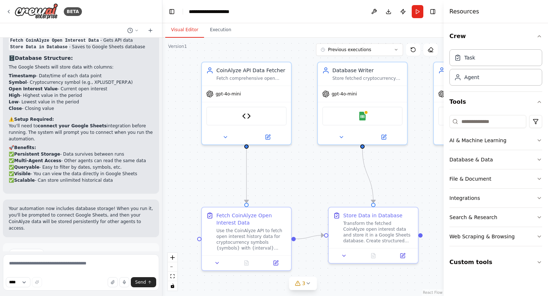
drag, startPoint x: 300, startPoint y: 167, endPoint x: 289, endPoint y: 167, distance: 11.6
click at [289, 167] on div ".deletable-edge-delete-btn { width: 20px; height: 20px; border: 0px solid #ffff…" at bounding box center [302, 167] width 281 height 258
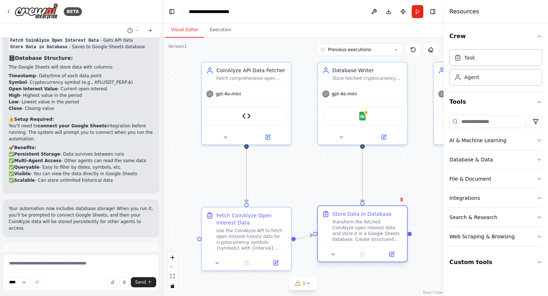
drag, startPoint x: 382, startPoint y: 230, endPoint x: 368, endPoint y: 232, distance: 14.3
click at [368, 232] on div "Transform the fetched CoinAlyze open interest data and store it in a Google She…" at bounding box center [367, 230] width 70 height 23
click at [337, 187] on div ".deletable-edge-delete-btn { width: 20px; height: 20px; border: 0px solid #ffff…" at bounding box center [302, 167] width 281 height 258
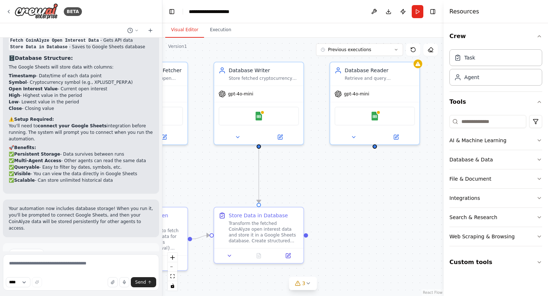
drag, startPoint x: 412, startPoint y: 178, endPoint x: 308, endPoint y: 178, distance: 103.3
click at [308, 178] on div ".deletable-edge-delete-btn { width: 20px; height: 20px; border: 0px solid #ffff…" at bounding box center [302, 167] width 281 height 258
click at [89, 281] on span "Run Automation" at bounding box center [84, 284] width 35 height 6
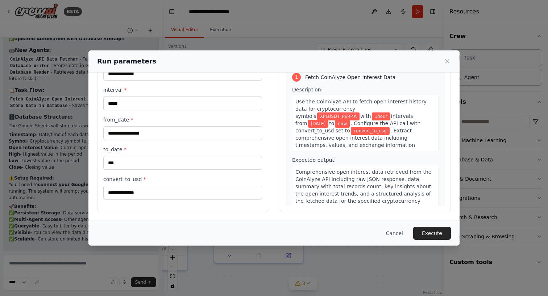
scroll to position [41, 0]
click at [426, 233] on button "Execute" at bounding box center [432, 233] width 38 height 13
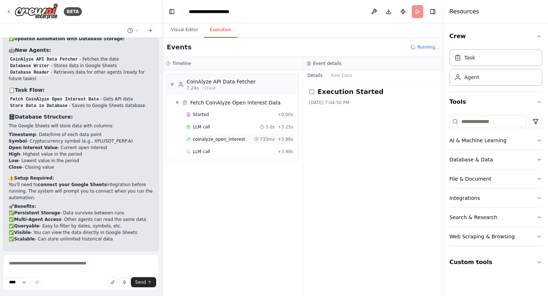
click at [218, 139] on span "coinalyze_open_interest" at bounding box center [219, 139] width 52 height 6
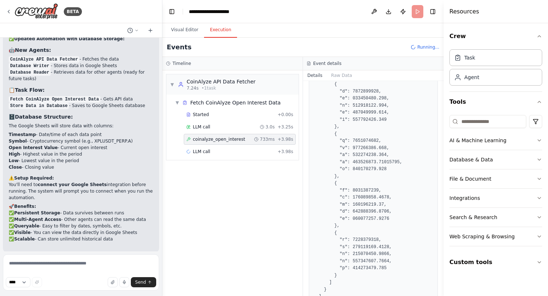
scroll to position [4738, 0]
click at [207, 155] on div "LLM call + 3.98s" at bounding box center [240, 151] width 112 height 11
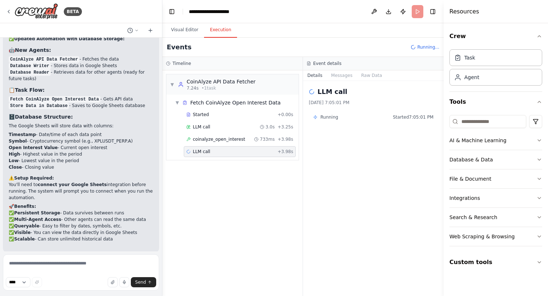
click at [207, 155] on div "LLM call + 3.98s" at bounding box center [240, 151] width 112 height 11
click at [230, 177] on div "▼ CoinAlyze API Data Fetcher 7.24s • 1 task ▼ Fetch CoinAlyze Open Interest Dat…" at bounding box center [232, 182] width 140 height 225
click at [184, 30] on button "Visual Editor" at bounding box center [184, 29] width 39 height 15
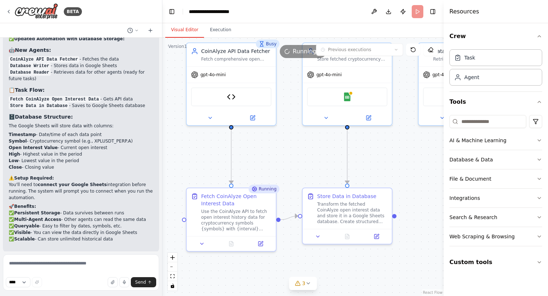
drag, startPoint x: 229, startPoint y: 184, endPoint x: 318, endPoint y: 165, distance: 90.5
click at [318, 165] on div ".deletable-edge-delete-btn { width: 20px; height: 20px; border: 0px solid #ffff…" at bounding box center [302, 167] width 281 height 258
click at [357, 98] on div "Google Sheets" at bounding box center [347, 95] width 80 height 19
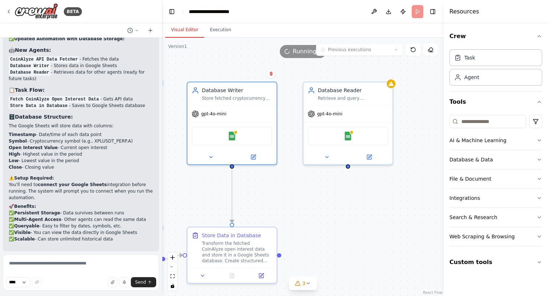
drag, startPoint x: 405, startPoint y: 138, endPoint x: 294, endPoint y: 175, distance: 117.0
click at [294, 175] on div ".deletable-edge-delete-btn { width: 20px; height: 20px; border: 0px solid #ffff…" at bounding box center [302, 167] width 281 height 258
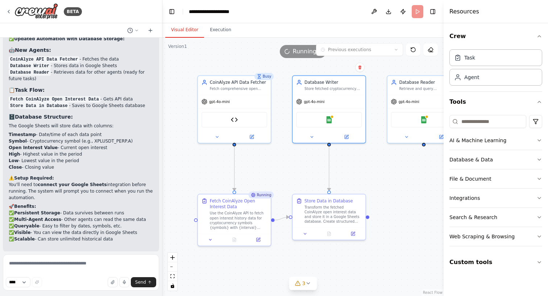
drag, startPoint x: 209, startPoint y: 172, endPoint x: 294, endPoint y: 161, distance: 86.3
click at [294, 161] on div ".deletable-edge-delete-btn { width: 20px; height: 20px; border: 0px solid #ffff…" at bounding box center [302, 167] width 281 height 258
click at [215, 30] on button "Execution" at bounding box center [220, 29] width 33 height 15
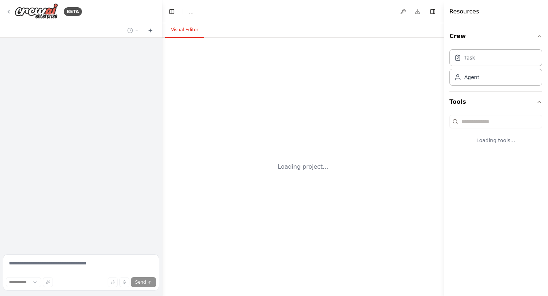
select select "****"
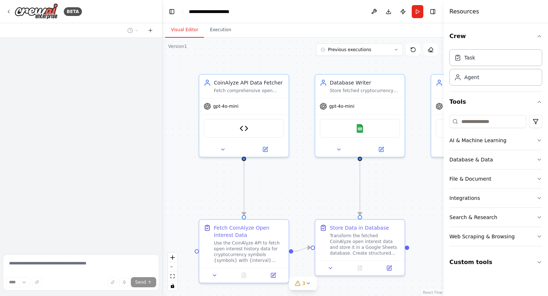
scroll to position [3648, 0]
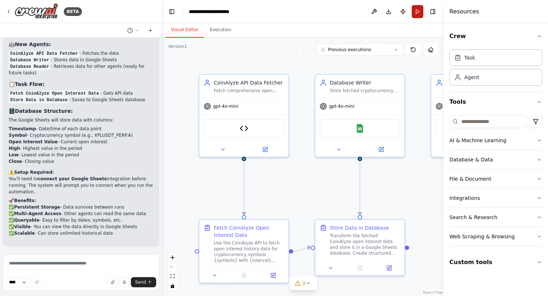
click at [417, 10] on button "Run" at bounding box center [418, 11] width 12 height 13
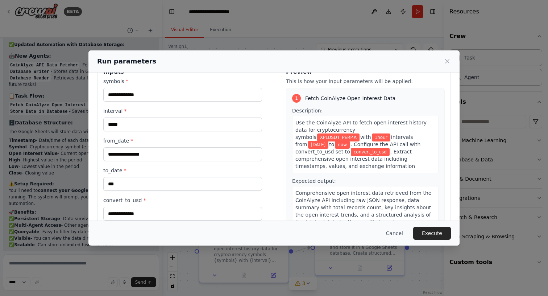
scroll to position [28, 0]
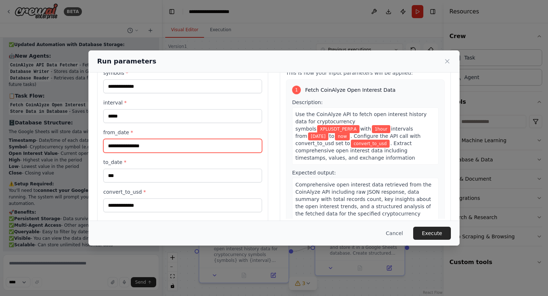
click at [141, 146] on input "**********" at bounding box center [182, 146] width 159 height 14
type input "**********"
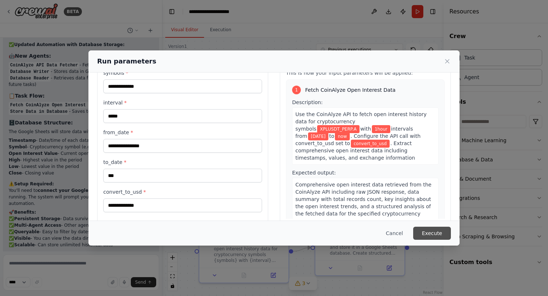
click at [431, 236] on button "Execute" at bounding box center [432, 233] width 38 height 13
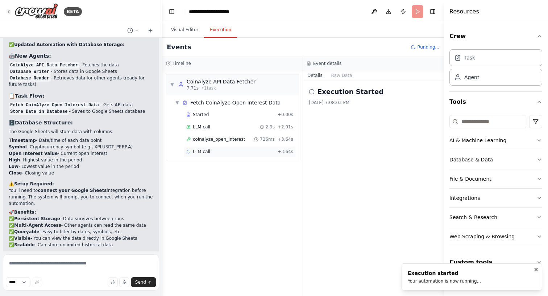
click at [217, 150] on div "LLM call + 3.64s" at bounding box center [239, 152] width 107 height 6
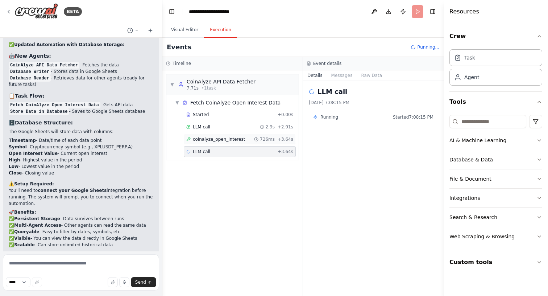
click at [223, 138] on span "coinalyze_open_interest" at bounding box center [219, 139] width 52 height 6
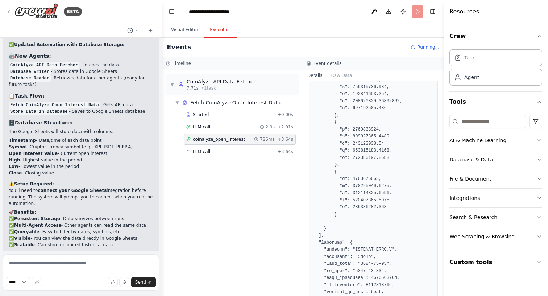
scroll to position [2424, 0]
click at [228, 159] on div "▼ Fetch CoinAlyze Open Interest Data Started + 0.00s LLM call 2.9s + 2.91s coin…" at bounding box center [232, 127] width 132 height 65
click at [224, 152] on div "LLM call + 3.64s" at bounding box center [239, 152] width 107 height 6
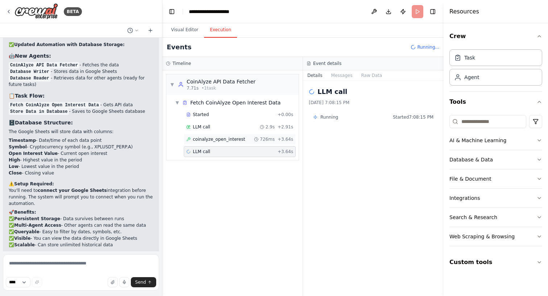
click at [248, 141] on div "coinalyze_open_interest 726ms + 3.64s" at bounding box center [239, 139] width 107 height 6
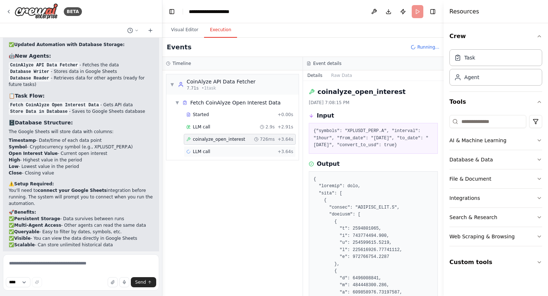
click at [197, 152] on span "LLM call" at bounding box center [201, 152] width 17 height 6
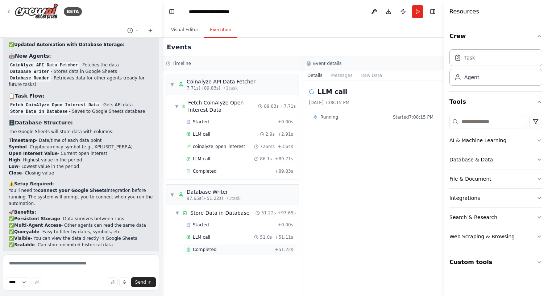
click at [216, 247] on div "Completed" at bounding box center [229, 249] width 86 height 6
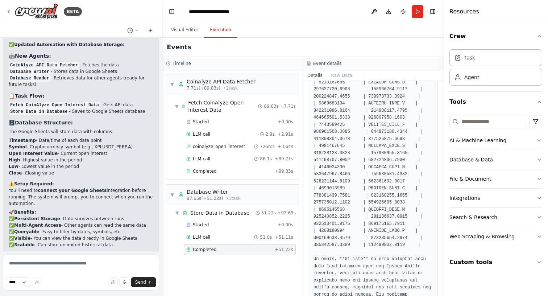
scroll to position [0, 0]
click at [184, 29] on button "Visual Editor" at bounding box center [184, 29] width 39 height 15
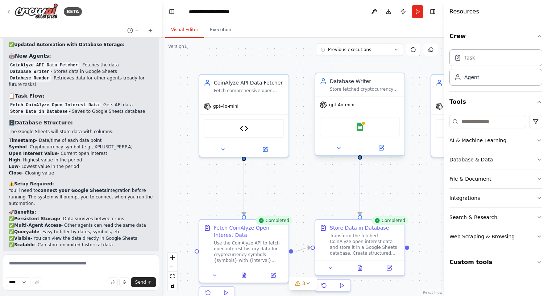
click at [351, 128] on div "Google Sheets" at bounding box center [360, 126] width 80 height 19
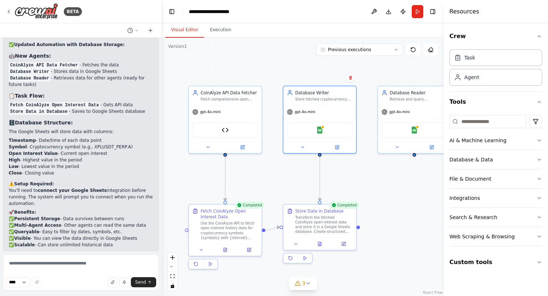
drag, startPoint x: 426, startPoint y: 177, endPoint x: 327, endPoint y: 177, distance: 98.2
click at [327, 177] on div ".deletable-edge-delete-btn { width: 20px; height: 20px; border: 0px solid #ffff…" at bounding box center [302, 167] width 281 height 258
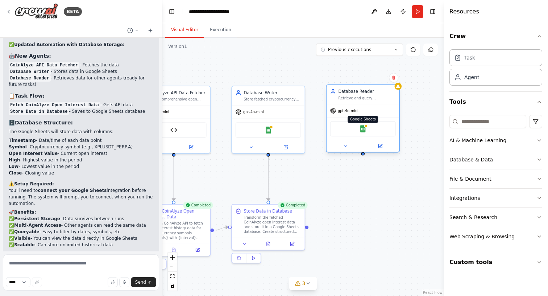
click at [362, 129] on img at bounding box center [362, 128] width 7 height 7
click at [214, 38] on div ".deletable-edge-delete-btn { width: 20px; height: 20px; border: 0px solid #ffff…" at bounding box center [302, 167] width 281 height 258
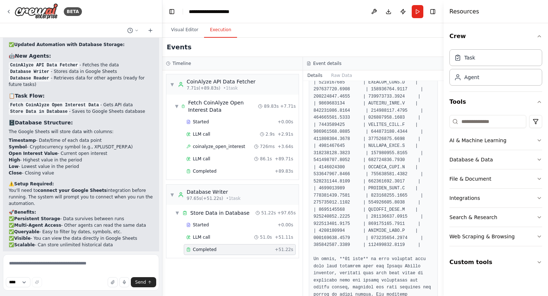
click at [215, 32] on button "Execution" at bounding box center [220, 29] width 33 height 15
click at [120, 262] on textarea at bounding box center [81, 272] width 156 height 36
type textarea "**********"
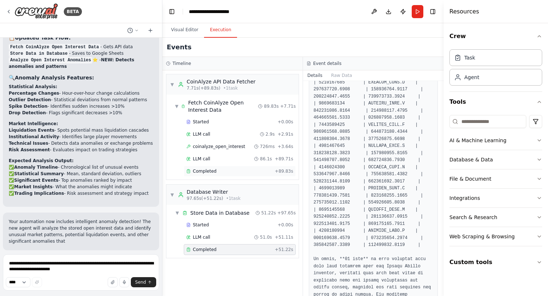
scroll to position [4220, 0]
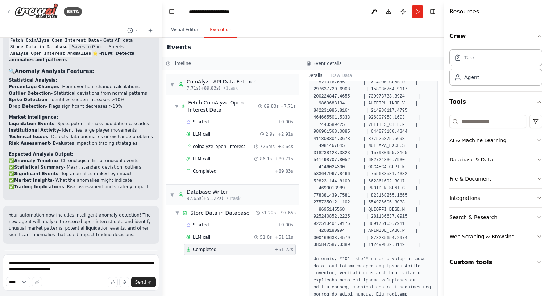
click at [76, 288] on span "Run Automation" at bounding box center [84, 291] width 35 height 6
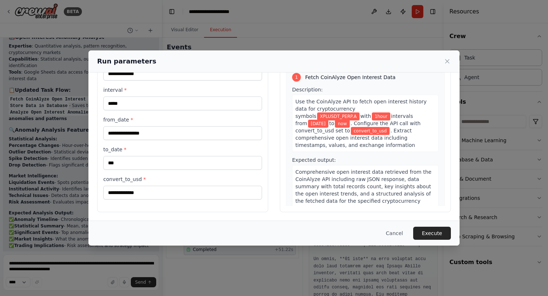
scroll to position [41, 0]
click at [435, 236] on button "Execute" at bounding box center [432, 233] width 38 height 13
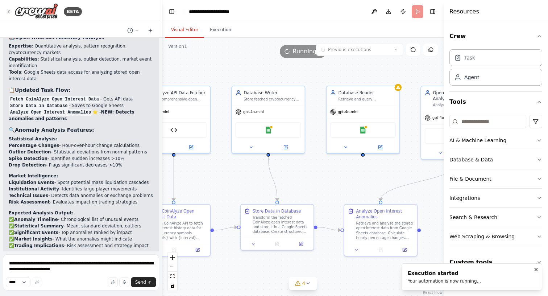
click at [180, 29] on button "Visual Editor" at bounding box center [184, 29] width 39 height 15
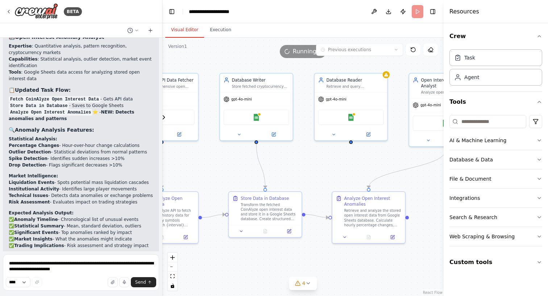
drag, startPoint x: 313, startPoint y: 187, endPoint x: 301, endPoint y: 174, distance: 17.4
click at [301, 174] on div ".deletable-edge-delete-btn { width: 20px; height: 20px; border: 0px solid #ffff…" at bounding box center [302, 167] width 281 height 258
click at [218, 30] on button "Execution" at bounding box center [220, 29] width 33 height 15
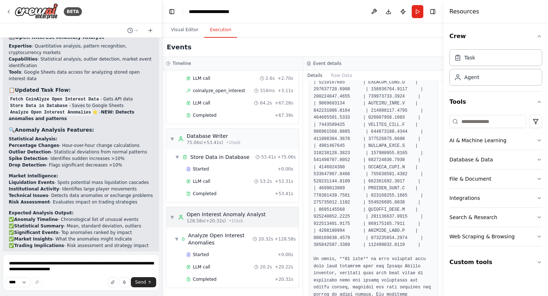
scroll to position [56, 0]
click at [246, 278] on div "Completed" at bounding box center [229, 279] width 86 height 6
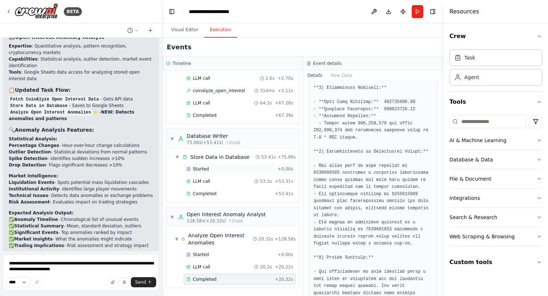
scroll to position [0, 0]
click at [228, 191] on div "Completed" at bounding box center [229, 194] width 86 height 6
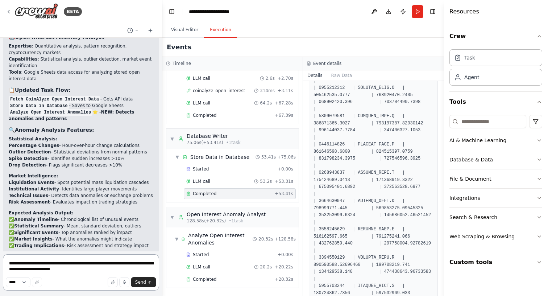
click at [90, 266] on textarea "**********" at bounding box center [81, 272] width 156 height 36
type textarea "**********"
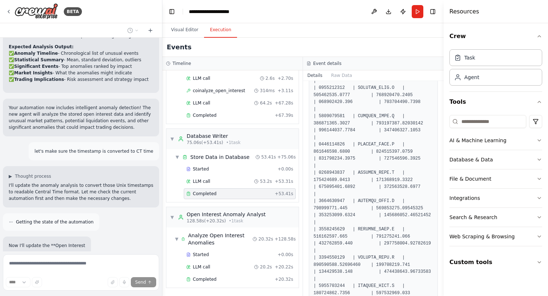
scroll to position [4334, 0]
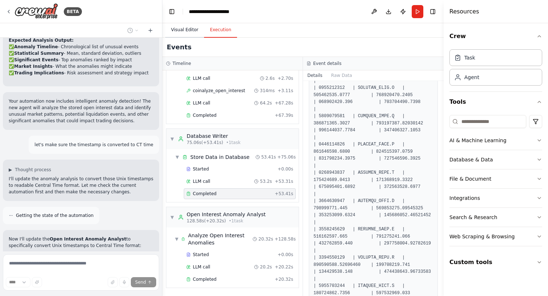
click at [183, 32] on button "Visual Editor" at bounding box center [184, 29] width 39 height 15
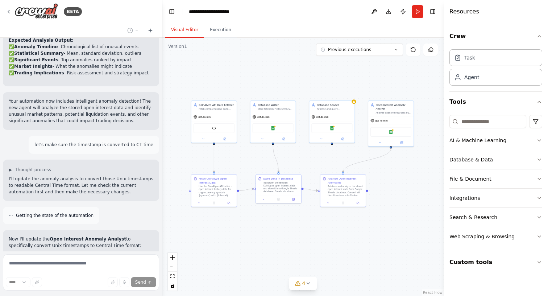
drag, startPoint x: 275, startPoint y: 156, endPoint x: 295, endPoint y: 155, distance: 19.2
click at [295, 155] on div ".deletable-edge-delete-btn { width: 20px; height: 20px; border: 0px solid #ffff…" at bounding box center [302, 167] width 281 height 258
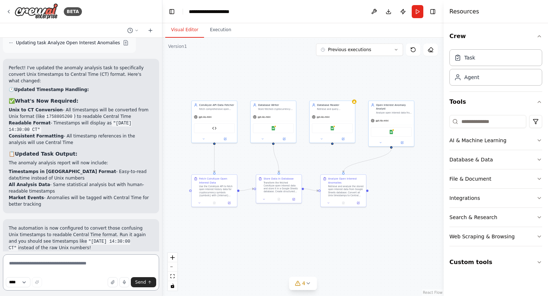
scroll to position [4568, 0]
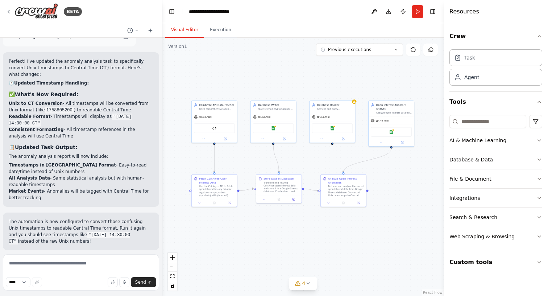
click at [79, 294] on span "Run Automation" at bounding box center [84, 297] width 35 height 6
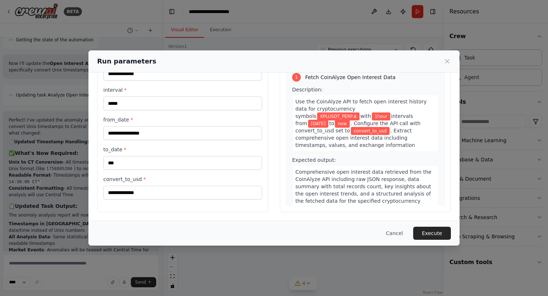
scroll to position [41, 0]
click at [435, 233] on button "Execute" at bounding box center [432, 233] width 38 height 13
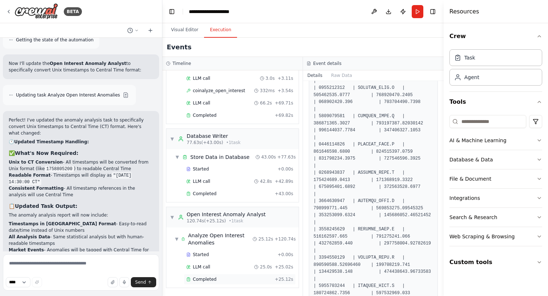
scroll to position [56, 0]
click at [225, 281] on div "Completed" at bounding box center [229, 279] width 86 height 6
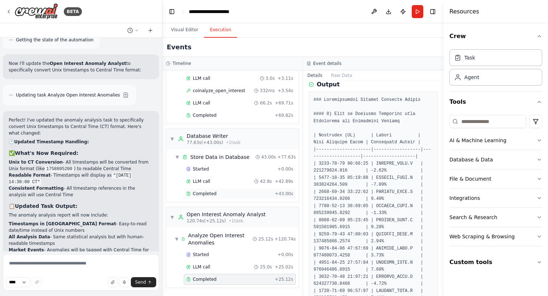
click at [234, 193] on div "Completed" at bounding box center [229, 194] width 86 height 6
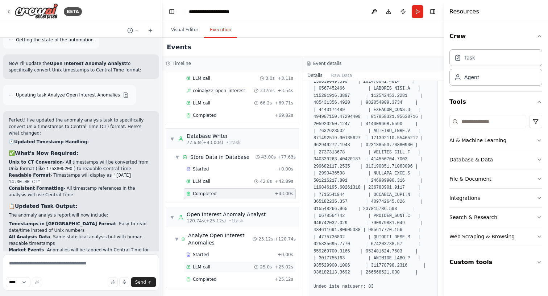
scroll to position [0, 0]
click at [222, 275] on div "Completed + 25.12s" at bounding box center [240, 279] width 112 height 11
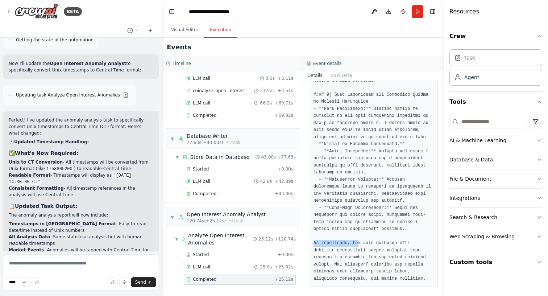
drag, startPoint x: 312, startPoint y: 241, endPoint x: 360, endPoint y: 244, distance: 47.6
drag, startPoint x: 312, startPoint y: 240, endPoint x: 350, endPoint y: 242, distance: 37.7
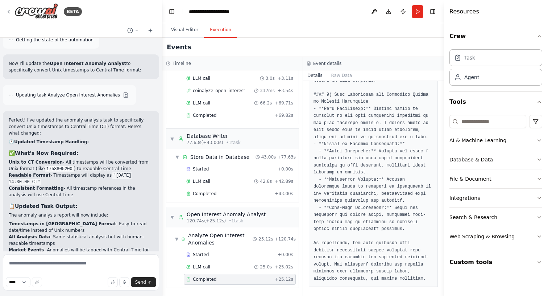
click at [182, 33] on button "Visual Editor" at bounding box center [184, 29] width 39 height 15
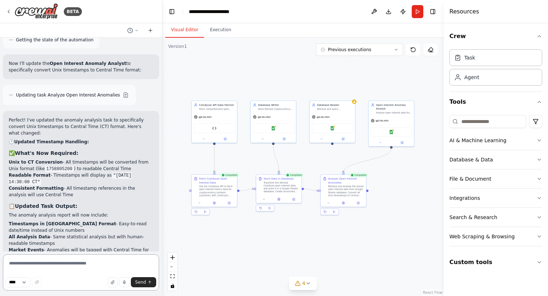
click at [62, 264] on textarea at bounding box center [81, 272] width 156 height 36
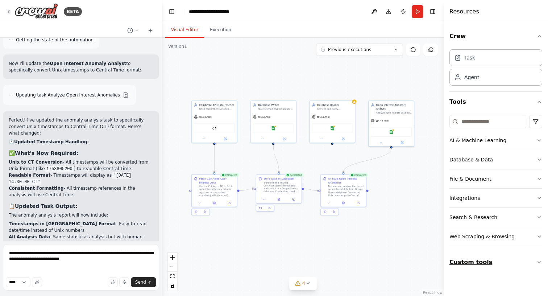
click at [509, 261] on button "Custom tools" at bounding box center [495, 262] width 93 height 20
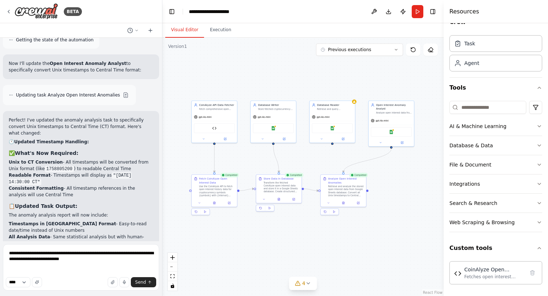
scroll to position [14, 0]
click at [79, 270] on textarea "**********" at bounding box center [81, 267] width 156 height 46
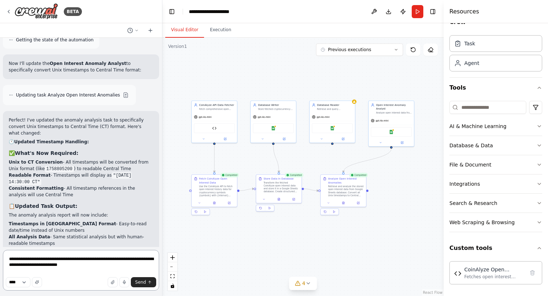
type textarea "**********"
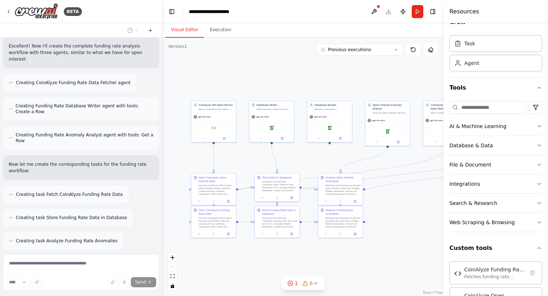
scroll to position [5203, 0]
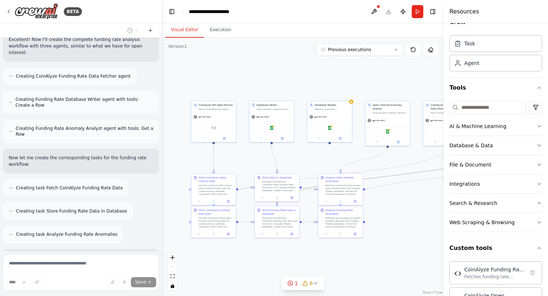
drag, startPoint x: 416, startPoint y: 174, endPoint x: 292, endPoint y: 162, distance: 124.5
click at [292, 162] on div ".deletable-edge-delete-btn { width: 20px; height: 20px; border: 0px solid #ffff…" at bounding box center [302, 167] width 281 height 258
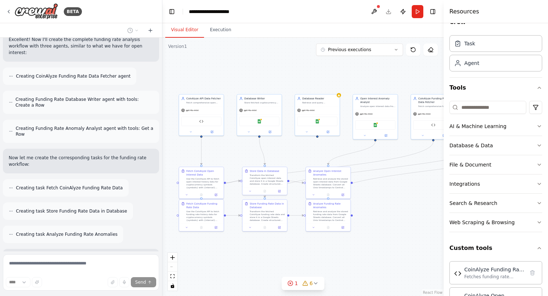
drag, startPoint x: 400, startPoint y: 227, endPoint x: 387, endPoint y: 220, distance: 13.9
click at [387, 220] on div ".deletable-edge-delete-btn { width: 20px; height: 20px; border: 0px solid #ffff…" at bounding box center [302, 167] width 281 height 258
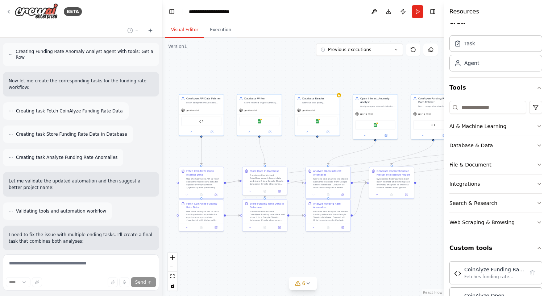
scroll to position [5327, 0]
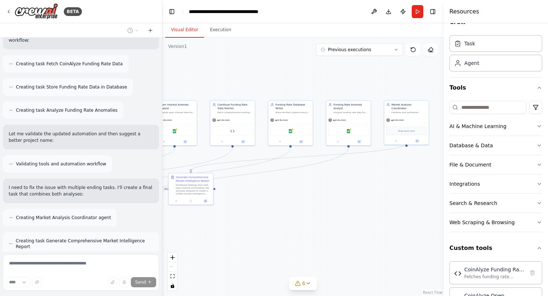
drag, startPoint x: 408, startPoint y: 254, endPoint x: 208, endPoint y: 260, distance: 200.5
click at [208, 260] on div ".deletable-edge-delete-btn { width: 20px; height: 20px; border: 0px solid #ffff…" at bounding box center [302, 167] width 281 height 258
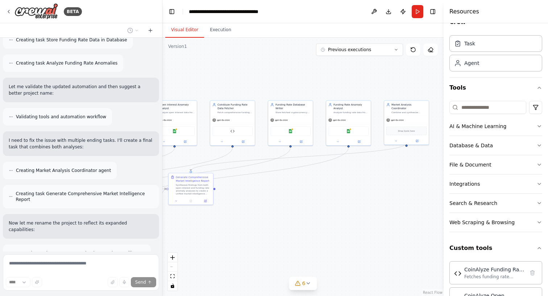
scroll to position [5374, 0]
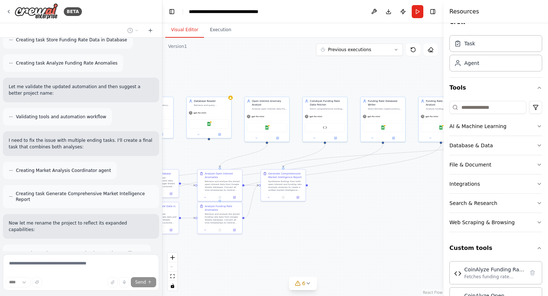
drag, startPoint x: 332, startPoint y: 232, endPoint x: 429, endPoint y: 229, distance: 97.2
click at [428, 229] on div ".deletable-edge-delete-btn { width: 20px; height: 20px; border: 0px solid #ffff…" at bounding box center [302, 167] width 281 height 258
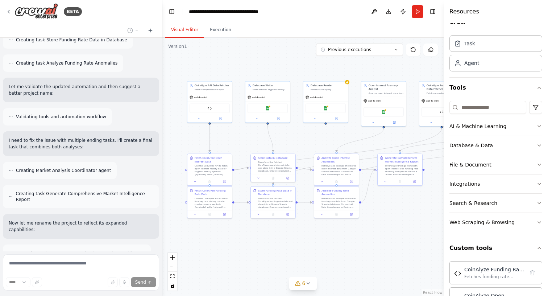
drag, startPoint x: 262, startPoint y: 243, endPoint x: 374, endPoint y: 227, distance: 113.5
click at [374, 227] on div ".deletable-edge-delete-btn { width: 20px; height: 20px; border: 0px solid #ffff…" at bounding box center [302, 167] width 281 height 258
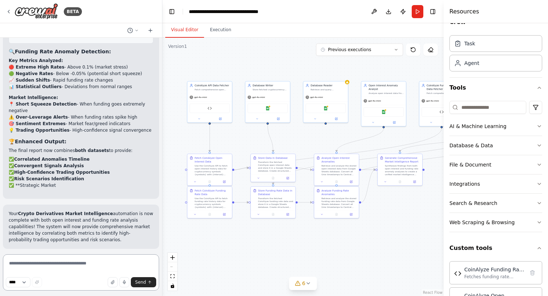
scroll to position [5886, 0]
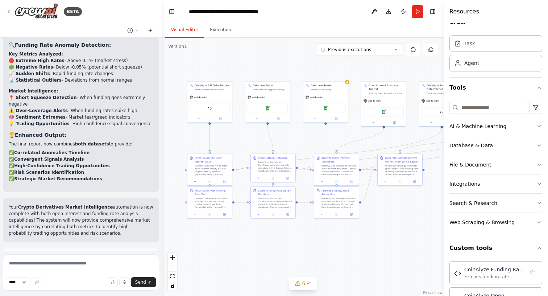
click at [73, 283] on button "Run Automation" at bounding box center [81, 289] width 145 height 12
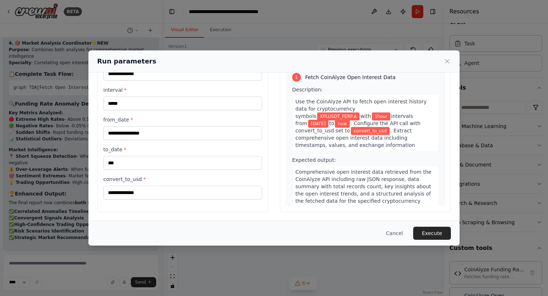
scroll to position [41, 0]
click at [443, 233] on button "Execute" at bounding box center [432, 233] width 38 height 13
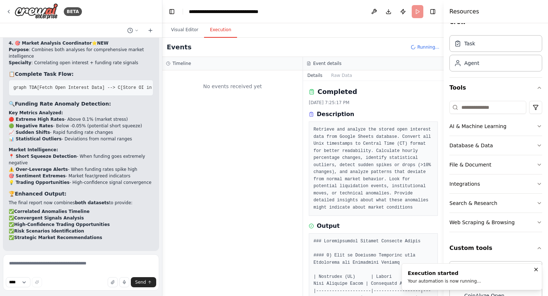
scroll to position [0, 0]
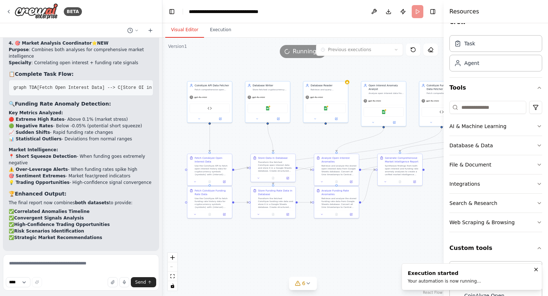
click at [181, 30] on button "Visual Editor" at bounding box center [184, 29] width 39 height 15
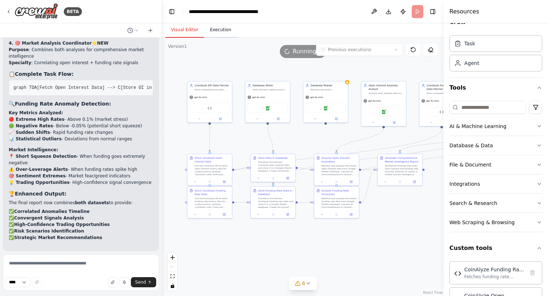
click at [217, 35] on button "Execution" at bounding box center [220, 29] width 33 height 15
click at [193, 29] on button "Visual Editor" at bounding box center [184, 29] width 39 height 15
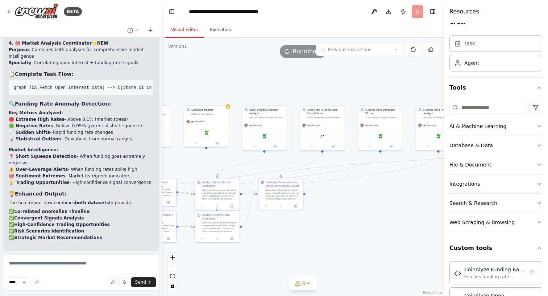
drag, startPoint x: 359, startPoint y: 74, endPoint x: 240, endPoint y: 99, distance: 121.7
click at [240, 99] on div ".deletable-edge-delete-btn { width: 20px; height: 20px; border: 0px solid #ffff…" at bounding box center [302, 167] width 281 height 258
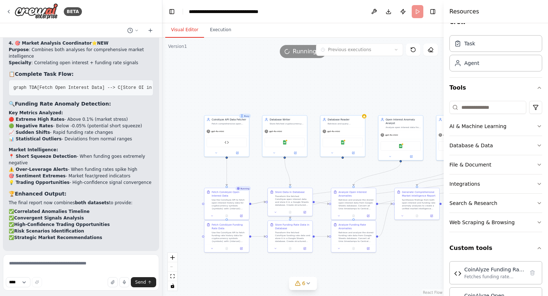
drag, startPoint x: 360, startPoint y: 94, endPoint x: 505, endPoint y: 104, distance: 146.0
click at [506, 104] on div "BETA Hello! I'm the CrewAI assistant. What kind of automation do you want to bu…" at bounding box center [274, 148] width 548 height 296
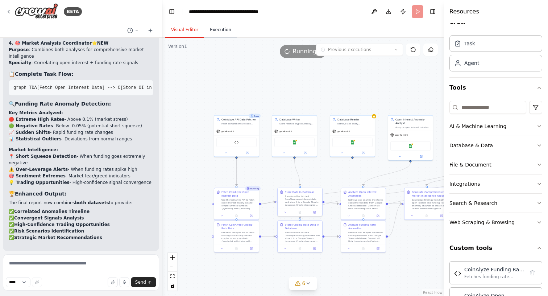
click at [228, 25] on button "Execution" at bounding box center [220, 29] width 33 height 15
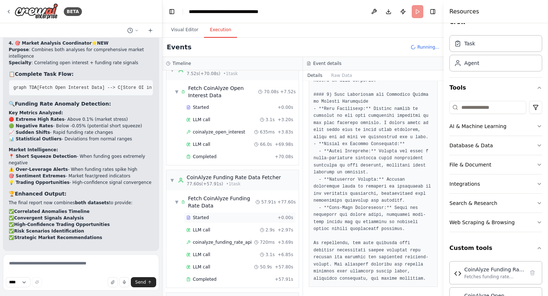
scroll to position [43, 0]
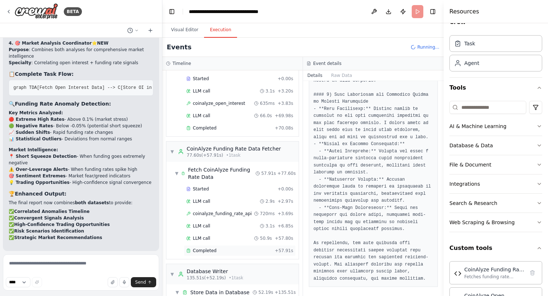
click at [230, 248] on div "Completed" at bounding box center [229, 251] width 86 height 6
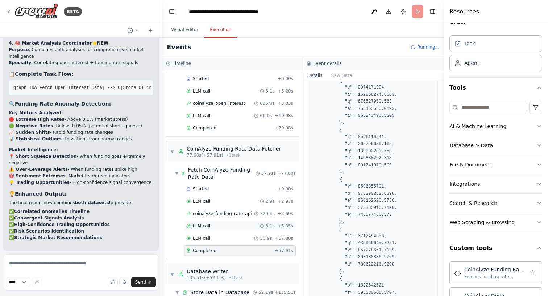
click at [223, 223] on div "LLM call 3.1s + 6.85s" at bounding box center [240, 225] width 112 height 11
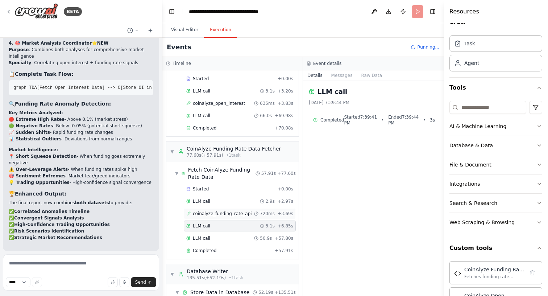
click at [225, 211] on span "coinalyze_funding_rate_api" at bounding box center [222, 214] width 59 height 6
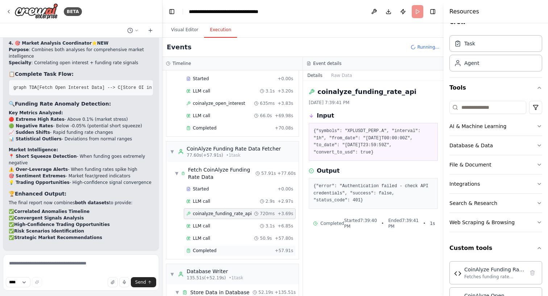
click at [232, 249] on div "Completed" at bounding box center [229, 251] width 86 height 6
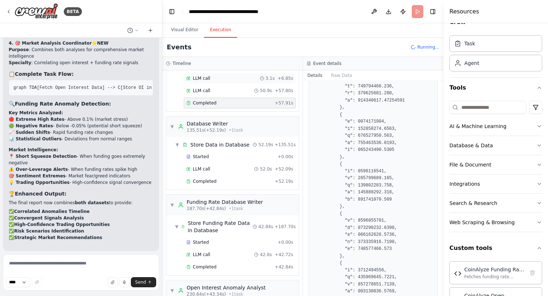
scroll to position [198, 0]
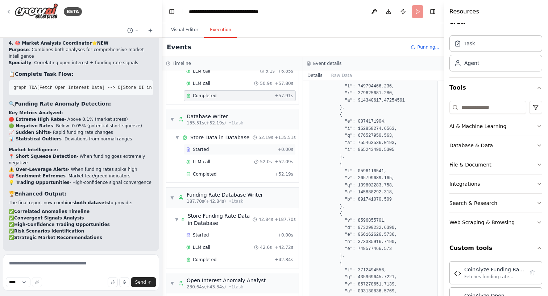
click at [219, 150] on div "Started" at bounding box center [230, 149] width 88 height 6
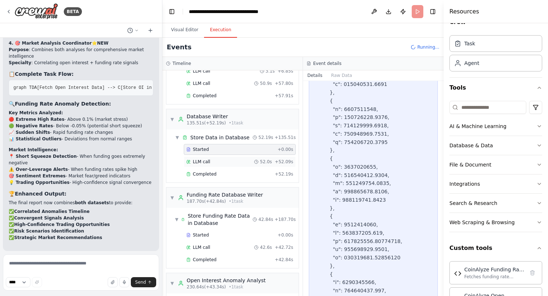
click at [216, 160] on div "LLM call 52.0s + 52.09s" at bounding box center [239, 162] width 107 height 6
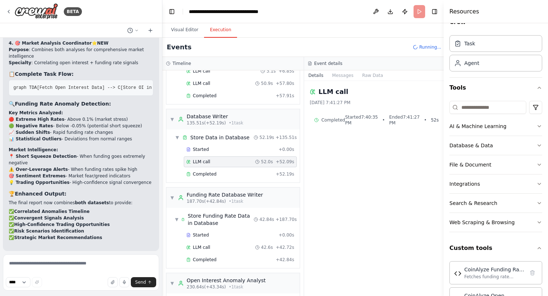
click at [215, 168] on div "Started + 0.00s LLM call 52.0s + 52.09s Completed + 52.19s" at bounding box center [236, 162] width 128 height 37
click at [213, 175] on span "Completed" at bounding box center [205, 174] width 24 height 6
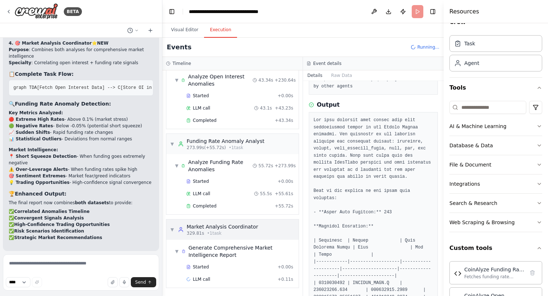
scroll to position [423, 0]
click at [222, 278] on div "LLM call + 0.11s" at bounding box center [239, 279] width 107 height 6
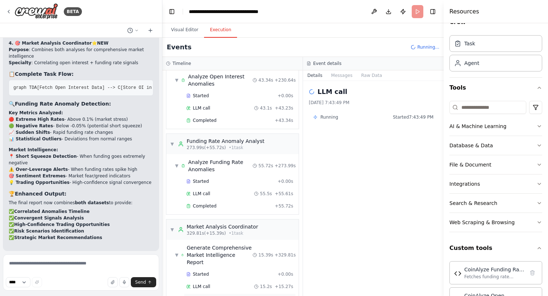
click at [222, 295] on div "Completed" at bounding box center [229, 299] width 86 height 6
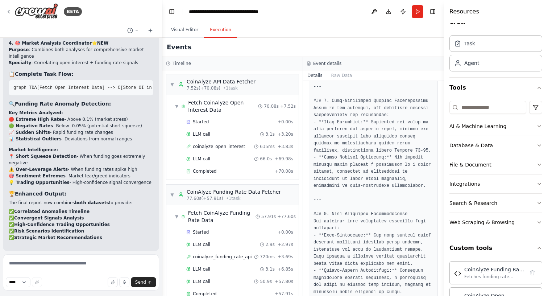
scroll to position [0, 0]
click at [187, 33] on button "Visual Editor" at bounding box center [184, 29] width 39 height 15
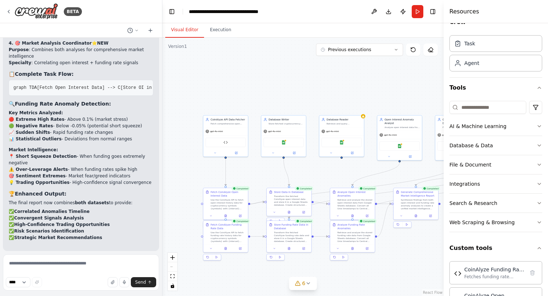
drag, startPoint x: 242, startPoint y: 81, endPoint x: 142, endPoint y: 79, distance: 100.4
click at [143, 79] on div "BETA Hello! I'm the CrewAI assistant. What kind of automation do you want to bu…" at bounding box center [274, 148] width 548 height 296
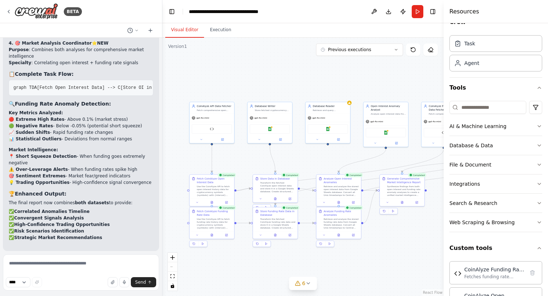
drag, startPoint x: 265, startPoint y: 83, endPoint x: 340, endPoint y: 71, distance: 75.5
click at [340, 71] on div ".deletable-edge-delete-btn { width: 20px; height: 20px; border: 0px solid #ffff…" at bounding box center [302, 167] width 281 height 258
click at [130, 263] on textarea at bounding box center [81, 272] width 156 height 36
type textarea "**********"
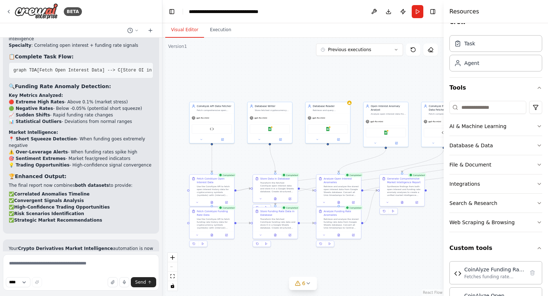
scroll to position [5876, 0]
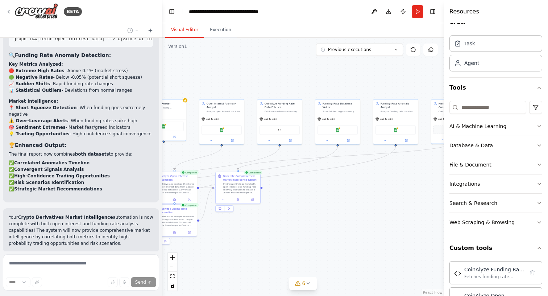
drag, startPoint x: 394, startPoint y: 163, endPoint x: 230, endPoint y: 161, distance: 164.2
click at [230, 161] on div ".deletable-edge-delete-btn { width: 20px; height: 20px; border: 0px solid #ffff…" at bounding box center [302, 167] width 281 height 258
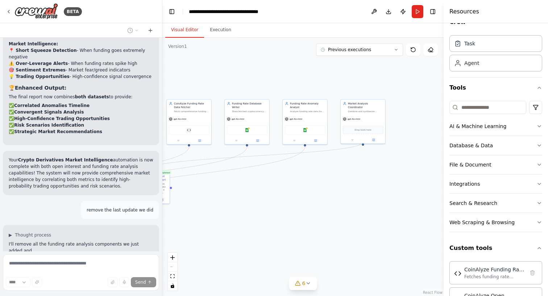
scroll to position [5940, 0]
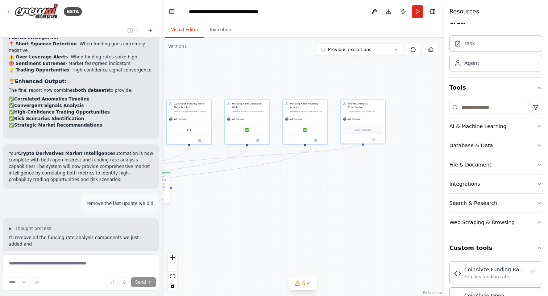
drag, startPoint x: 354, startPoint y: 184, endPoint x: 439, endPoint y: 177, distance: 84.8
click at [439, 177] on div ".deletable-edge-delete-btn { width: 20px; height: 20px; border: 0px solid #ffff…" at bounding box center [302, 167] width 281 height 258
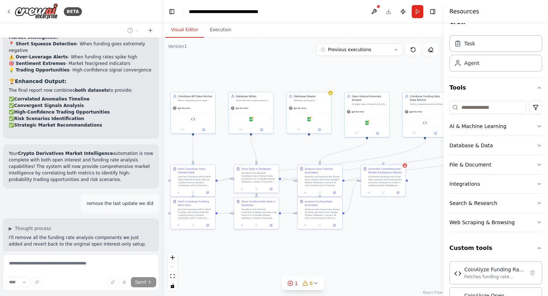
drag, startPoint x: 341, startPoint y: 150, endPoint x: 403, endPoint y: 150, distance: 61.3
click at [403, 150] on div ".deletable-edge-delete-btn { width: 20px; height: 20px; border: 0px solid #ffff…" at bounding box center [302, 167] width 281 height 258
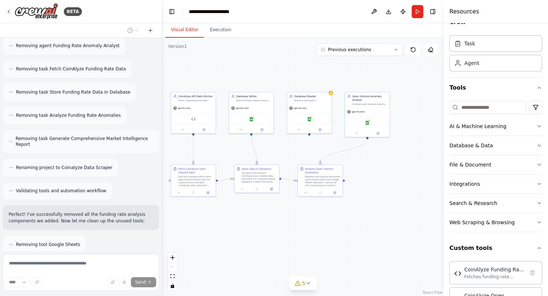
scroll to position [6255, 0]
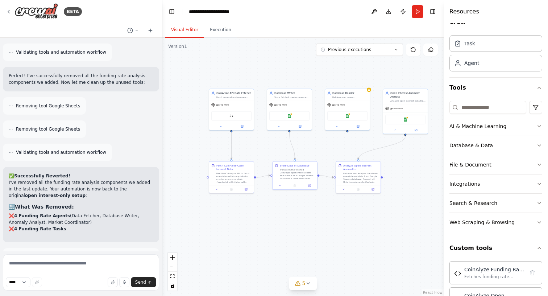
drag, startPoint x: 310, startPoint y: 241, endPoint x: 348, endPoint y: 237, distance: 38.2
click at [348, 237] on div ".deletable-edge-delete-btn { width: 20px; height: 20px; border: 0px solid #ffff…" at bounding box center [302, 167] width 281 height 258
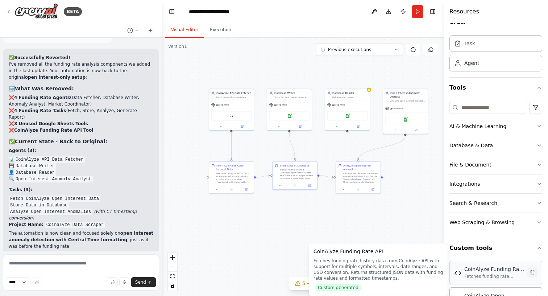
scroll to position [6495, 0]
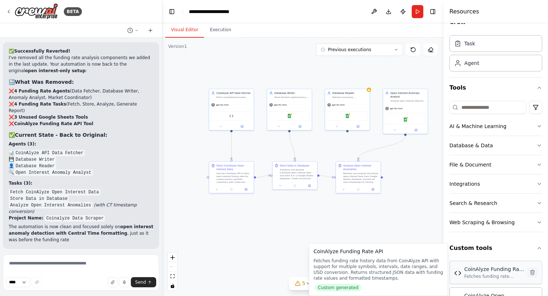
click at [533, 275] on icon at bounding box center [533, 272] width 6 height 6
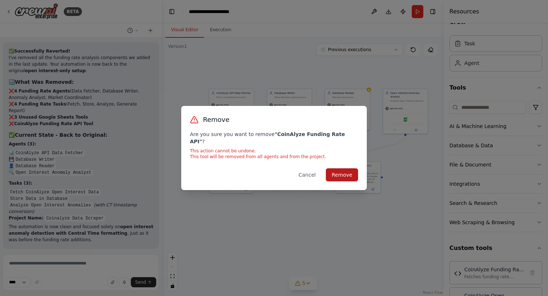
click at [344, 169] on button "Remove" at bounding box center [342, 174] width 32 height 13
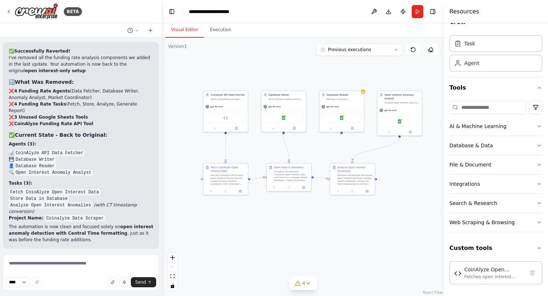
drag, startPoint x: 309, startPoint y: 231, endPoint x: 303, endPoint y: 233, distance: 6.1
click at [303, 233] on div ".deletable-edge-delete-btn { width: 20px; height: 20px; border: 0px solid #ffff…" at bounding box center [302, 167] width 281 height 258
click at [136, 265] on textarea at bounding box center [81, 272] width 156 height 36
click at [63, 262] on textarea at bounding box center [81, 272] width 156 height 36
paste textarea "**********"
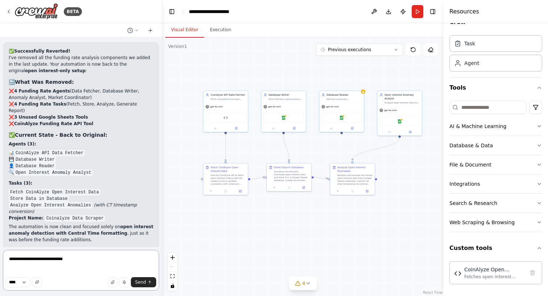
type textarea "**********"
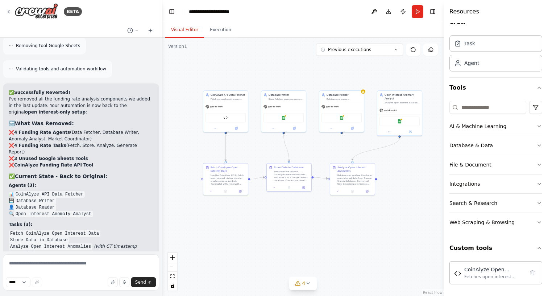
scroll to position [6493, 0]
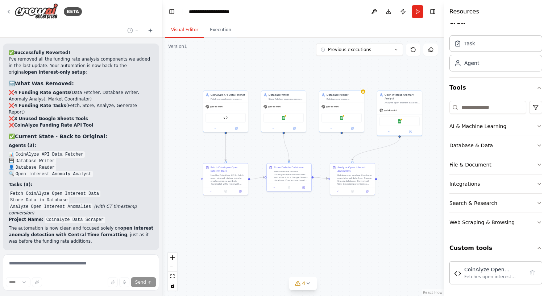
click at [101, 204] on em "(with CT timestamp conversion)" at bounding box center [73, 210] width 128 height 12
drag, startPoint x: 17, startPoint y: 109, endPoint x: 81, endPoint y: 109, distance: 64.2
click at [81, 171] on code "Open Interest Anomaly Analyst" at bounding box center [53, 174] width 79 height 7
click at [104, 157] on li "💾 Database Writer" at bounding box center [81, 160] width 145 height 7
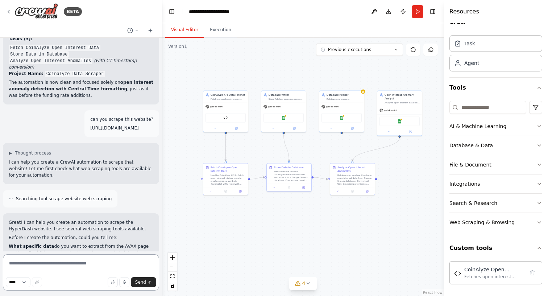
click at [46, 267] on textarea at bounding box center [81, 272] width 156 height 36
click at [69, 265] on textarea "**********" at bounding box center [81, 272] width 156 height 36
click at [117, 263] on textarea "**********" at bounding box center [81, 272] width 156 height 36
type textarea "**********"
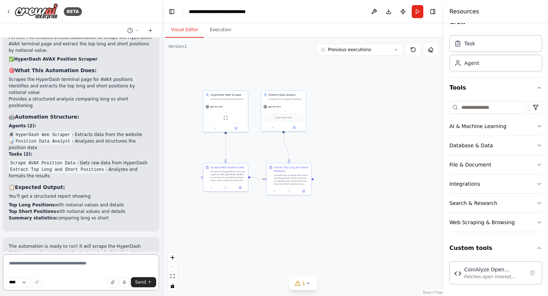
scroll to position [7525, 0]
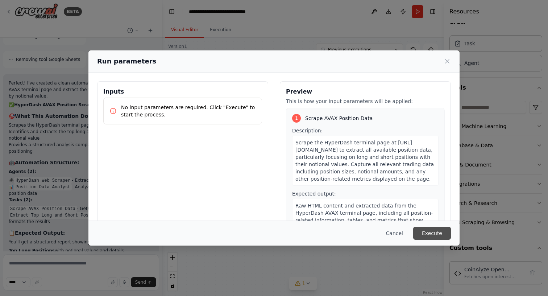
click at [432, 230] on button "Execute" at bounding box center [432, 233] width 38 height 13
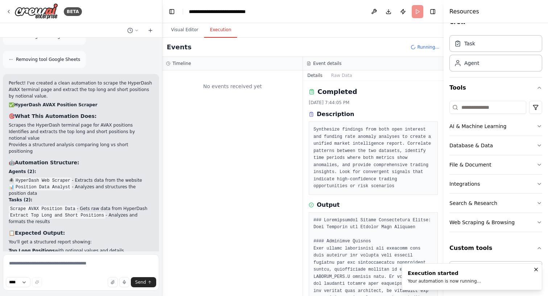
scroll to position [0, 0]
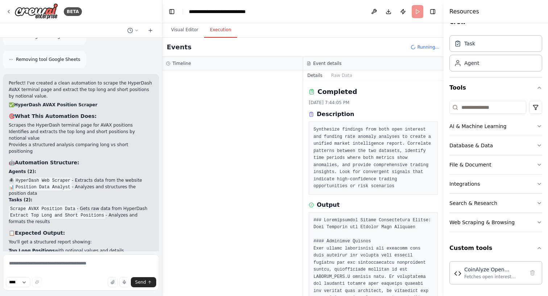
click at [242, 103] on div at bounding box center [232, 182] width 140 height 225
click at [341, 92] on h2 "Completed" at bounding box center [338, 92] width 40 height 10
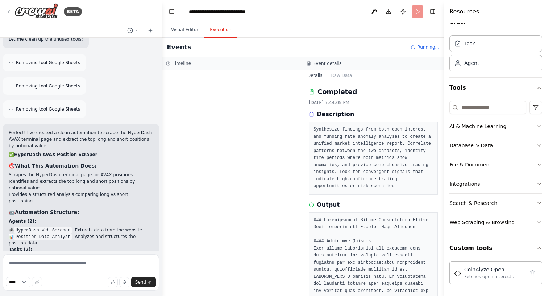
scroll to position [7415, 0]
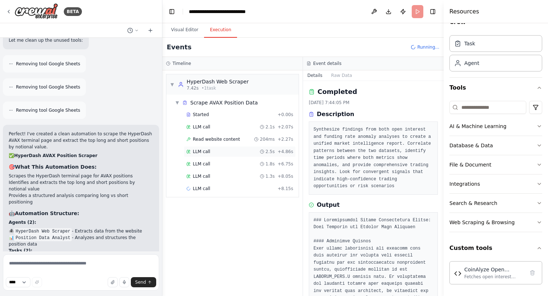
click at [219, 152] on div "LLM call 2.5s + 4.86s" at bounding box center [239, 152] width 107 height 6
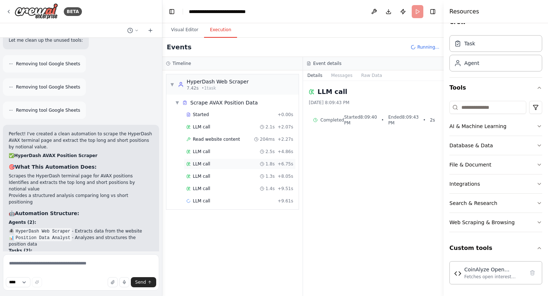
click at [217, 161] on div "LLM call 1.8s + 6.75s" at bounding box center [239, 164] width 107 height 6
click at [216, 171] on div "LLM call 1.3s + 8.05s" at bounding box center [240, 176] width 112 height 11
click at [221, 143] on div "Read website content 204ms + 2.27s" at bounding box center [240, 139] width 112 height 11
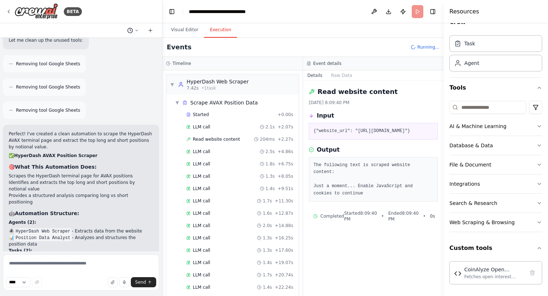
scroll to position [0, 0]
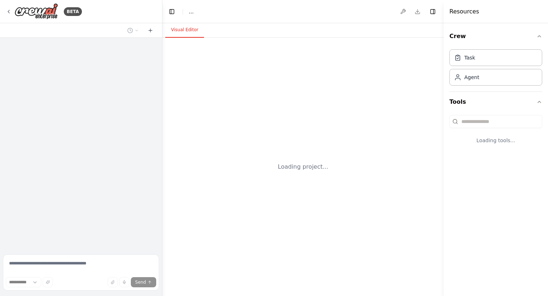
select select "****"
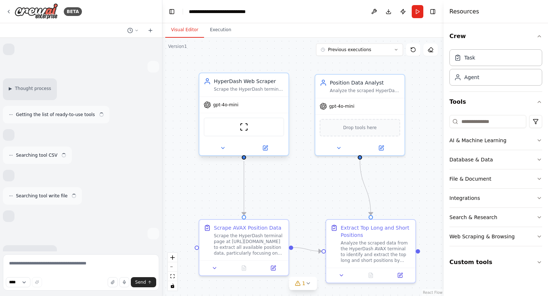
scroll to position [7463, 0]
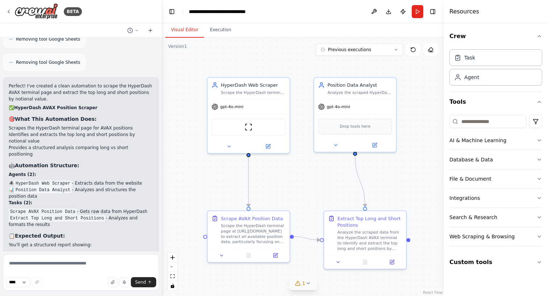
click at [311, 283] on icon at bounding box center [308, 283] width 6 height 6
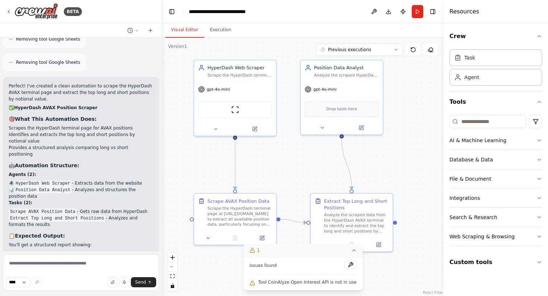
drag, startPoint x: 285, startPoint y: 172, endPoint x: 273, endPoint y: 158, distance: 18.2
click at [273, 158] on div ".deletable-edge-delete-btn { width: 20px; height: 20px; border: 0px solid #ffff…" at bounding box center [302, 167] width 281 height 258
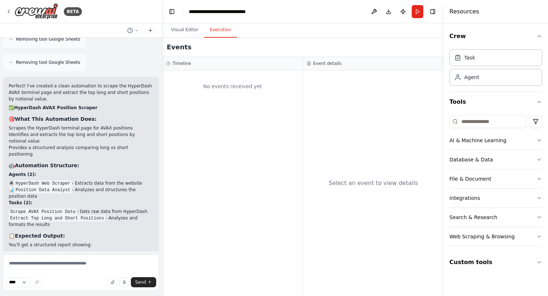
click at [223, 37] on button "Execution" at bounding box center [220, 29] width 33 height 15
click at [198, 30] on button "Visual Editor" at bounding box center [184, 29] width 39 height 15
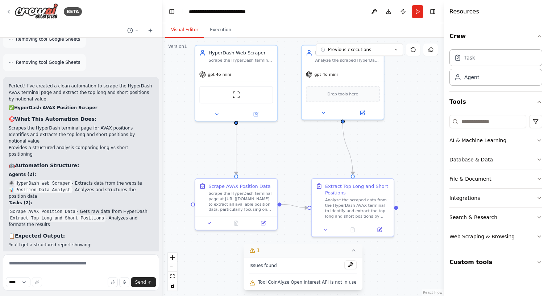
drag, startPoint x: 270, startPoint y: 182, endPoint x: 269, endPoint y: 163, distance: 18.5
click at [269, 163] on div ".deletable-edge-delete-btn { width: 20px; height: 20px; border: 0px solid #ffff…" at bounding box center [302, 167] width 281 height 258
